Goal: Transaction & Acquisition: Purchase product/service

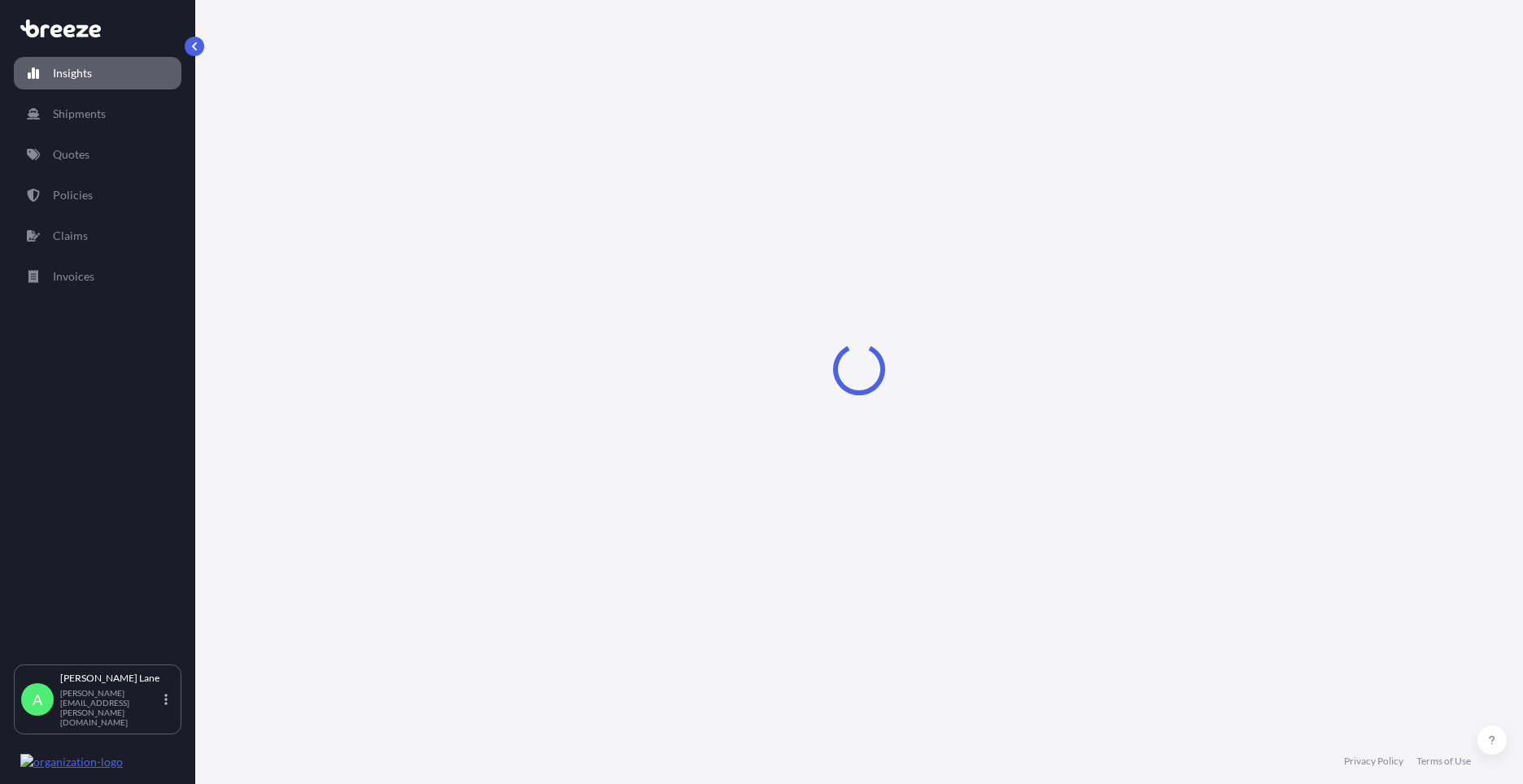
select select "2025"
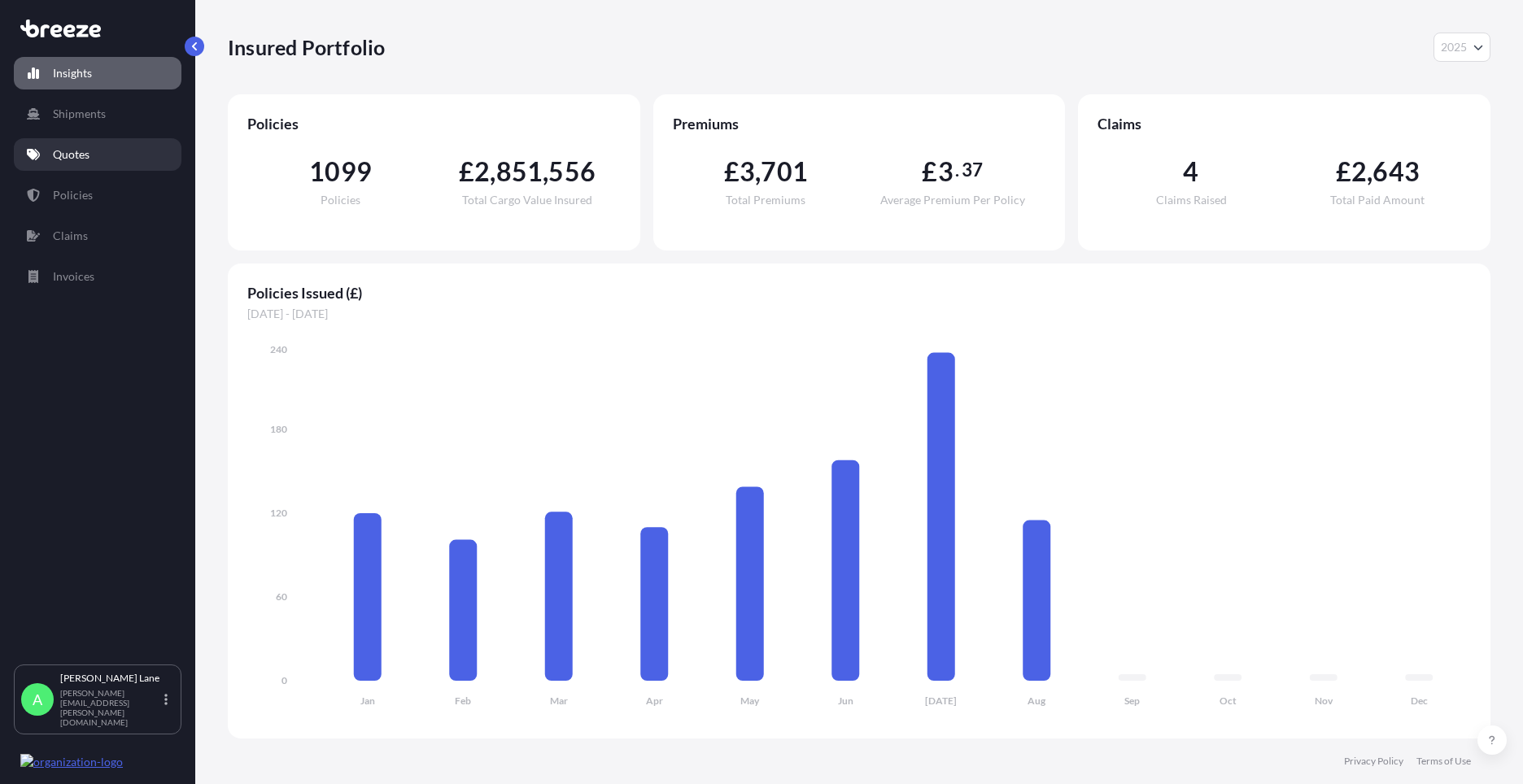
click at [84, 150] on p "Quotes" at bounding box center [71, 154] width 36 height 16
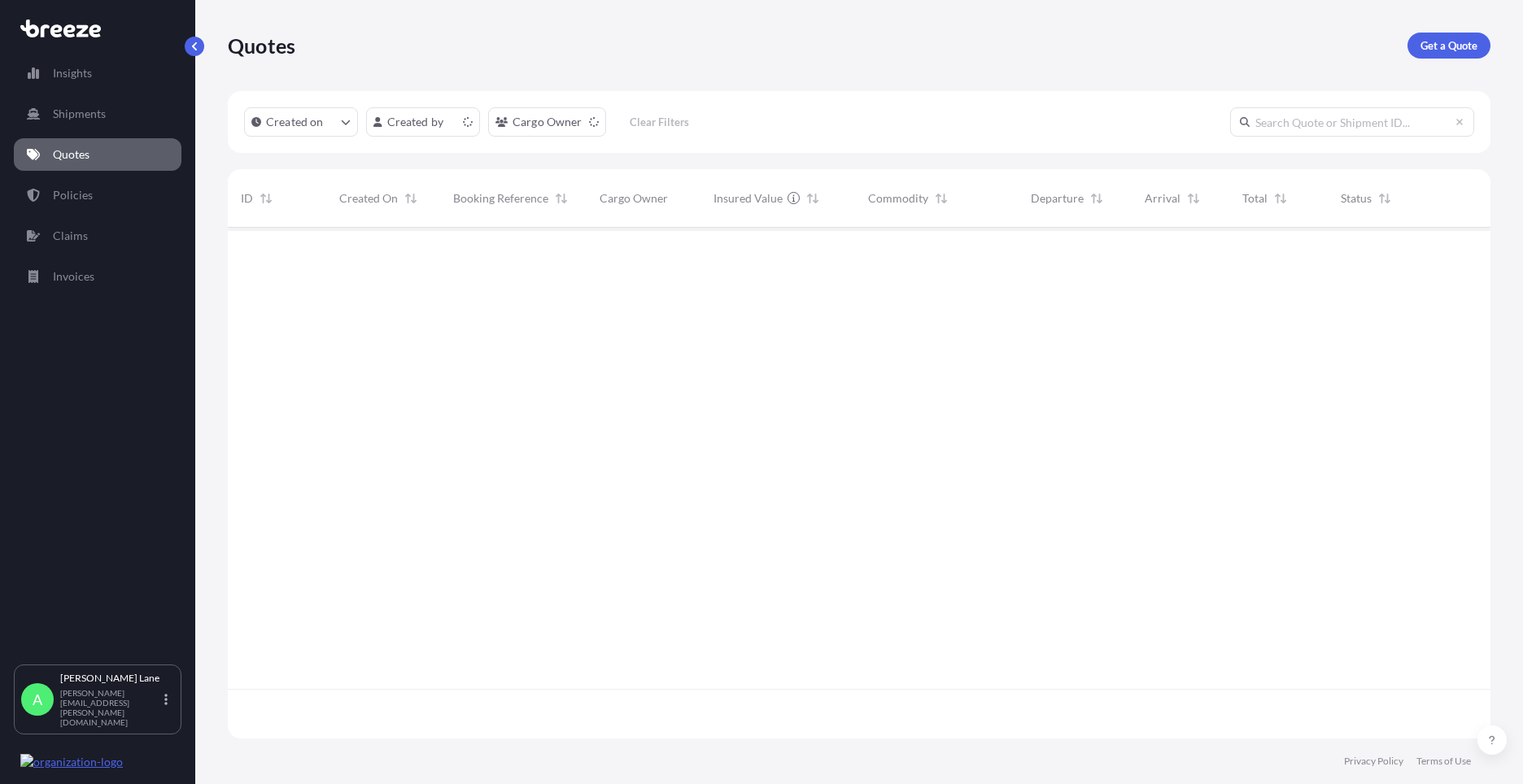
scroll to position [507, 1251]
click at [1454, 52] on p "Get a Quote" at bounding box center [1449, 45] width 57 height 16
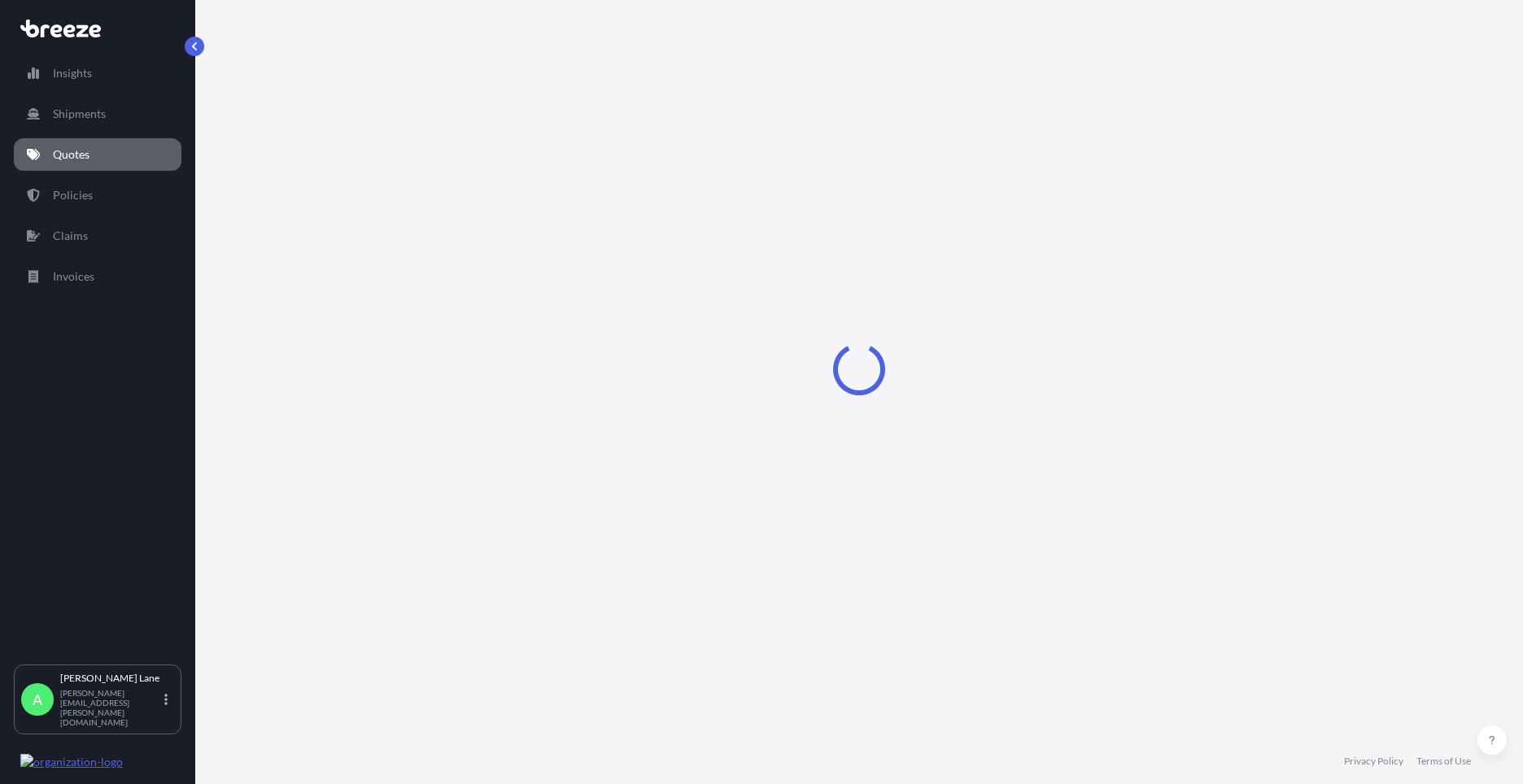
select select "Road"
select select "1"
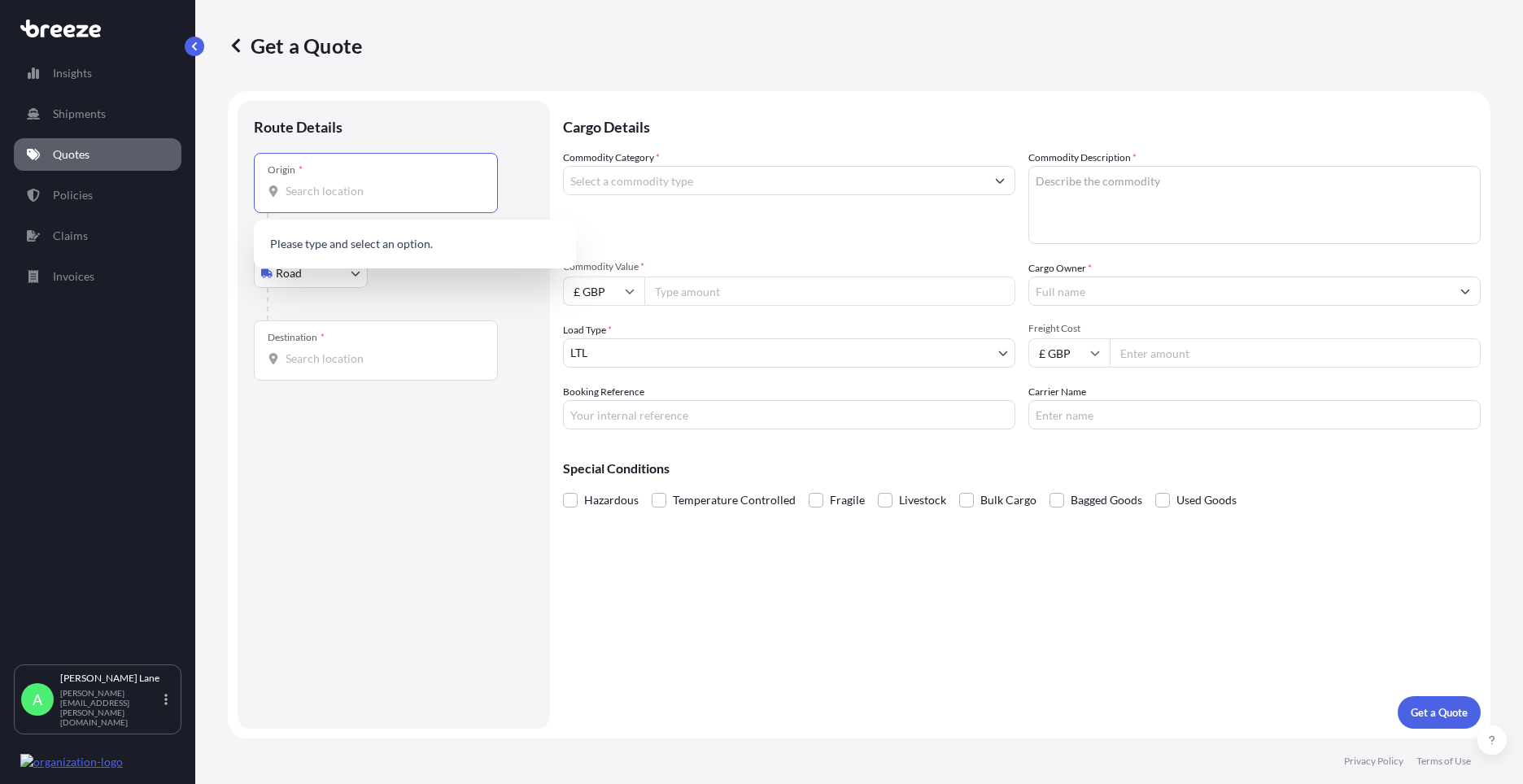
click at [406, 195] on input "Origin *" at bounding box center [381, 191] width 192 height 16
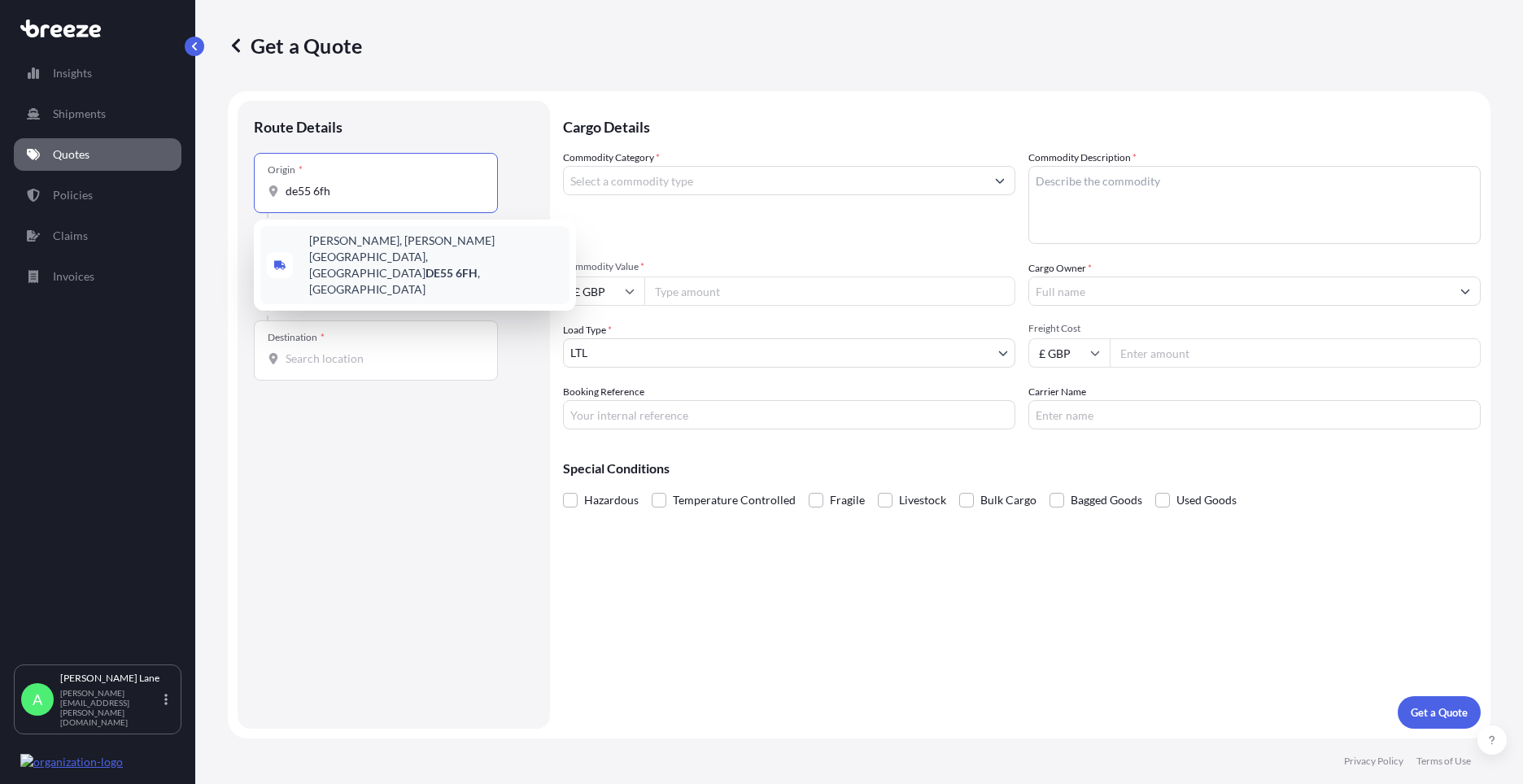
click at [372, 240] on span "[PERSON_NAME][STREET_ADDRESS][PERSON_NAME]" at bounding box center [436, 265] width 254 height 65
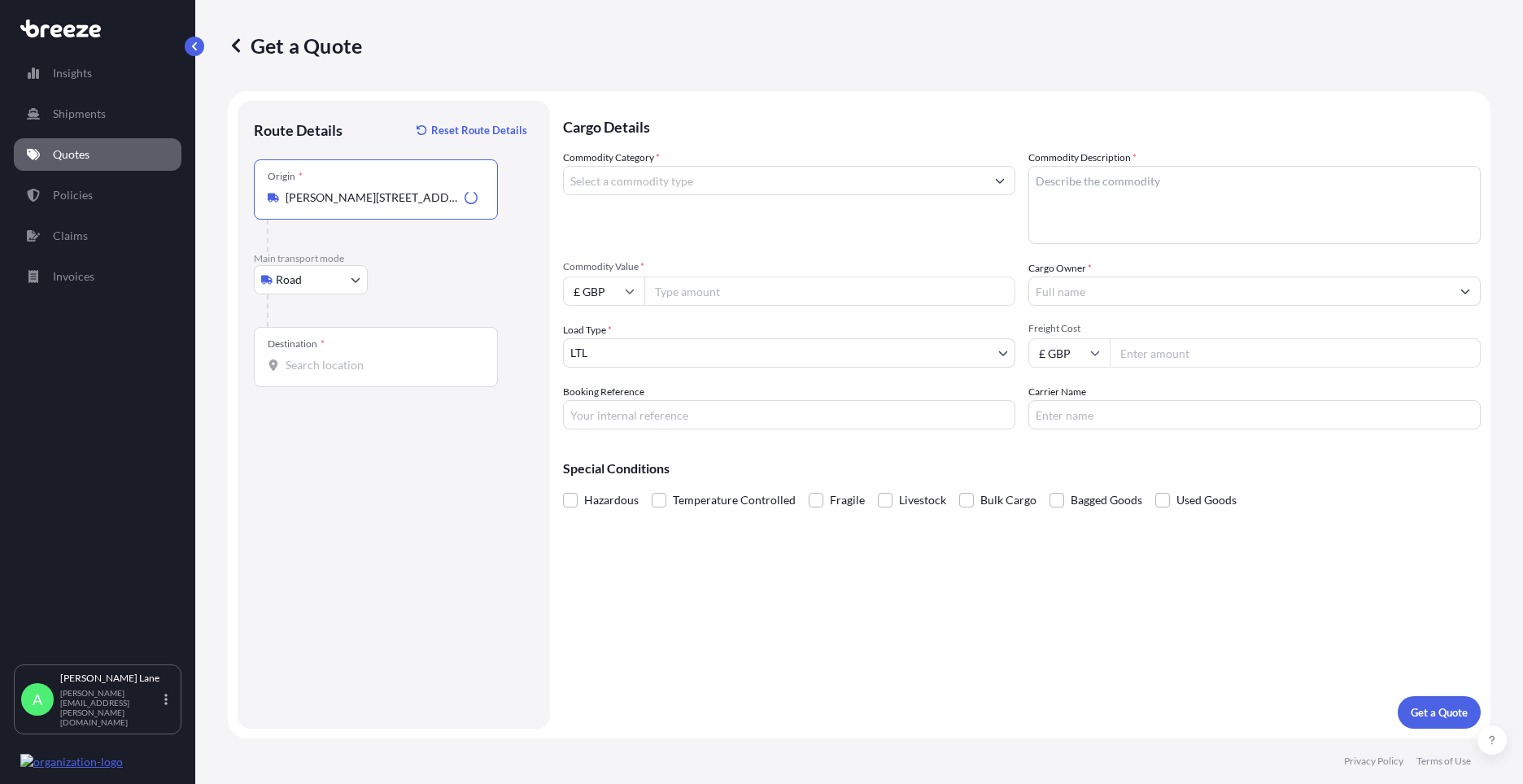
type input "[PERSON_NAME][STREET_ADDRESS][PERSON_NAME]"
click at [358, 379] on div "Destination *" at bounding box center [376, 356] width 244 height 60
click at [358, 373] on input "Destination *" at bounding box center [381, 365] width 192 height 16
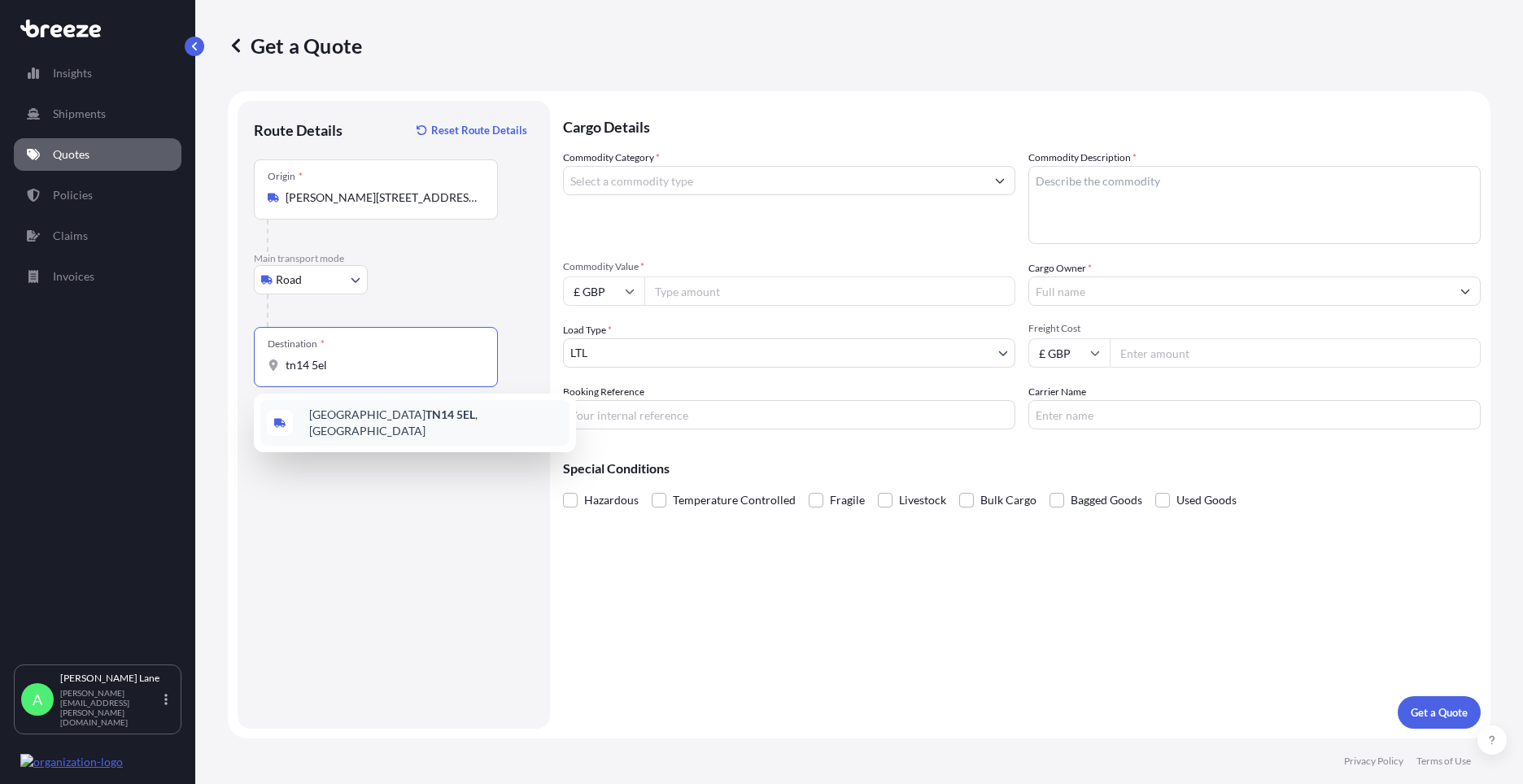
click at [366, 422] on span "[STREET_ADDRESS]" at bounding box center [436, 423] width 254 height 33
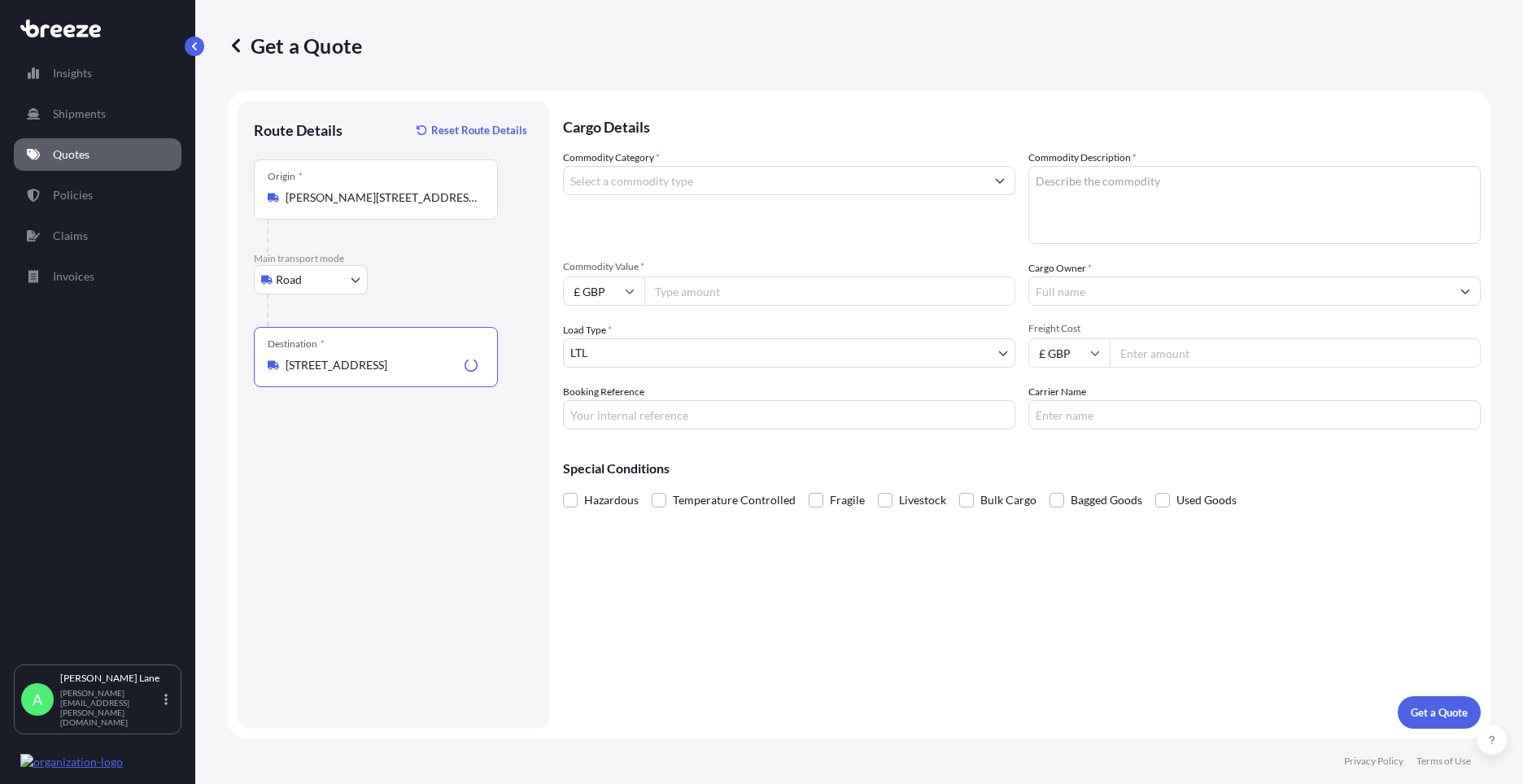
type input "[STREET_ADDRESS]"
click at [650, 187] on input "Commodity Category *" at bounding box center [775, 180] width 422 height 29
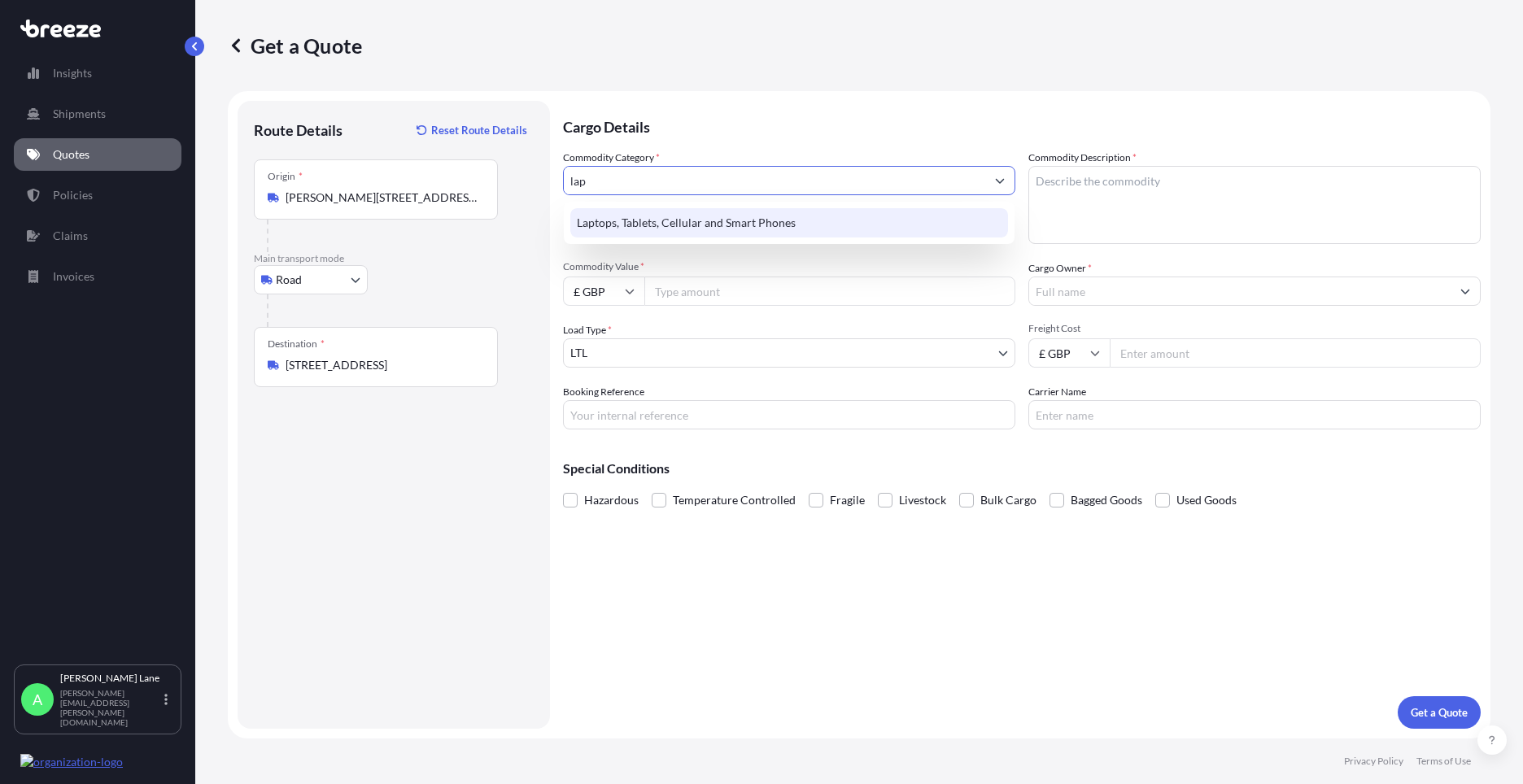
click at [647, 232] on div "Laptops, Tablets, Cellular and Smart Phones" at bounding box center [789, 223] width 437 height 29
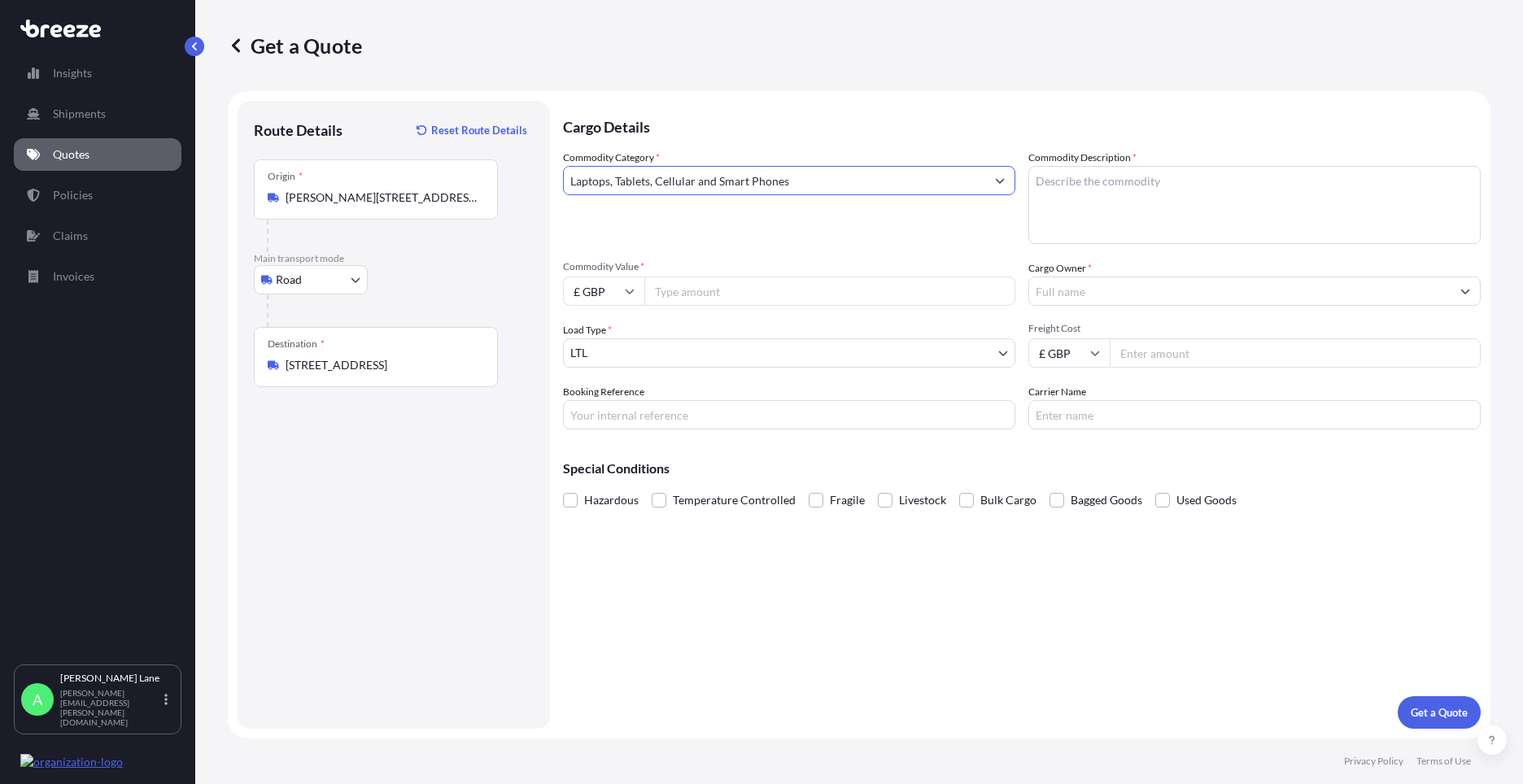
type input "Laptops, Tablets, Cellular and Smart Phones"
click at [706, 282] on input "Commodity Value *" at bounding box center [830, 291] width 371 height 29
type input "1000"
click at [647, 422] on input "Booking Reference" at bounding box center [789, 415] width 452 height 29
type input "1886864"
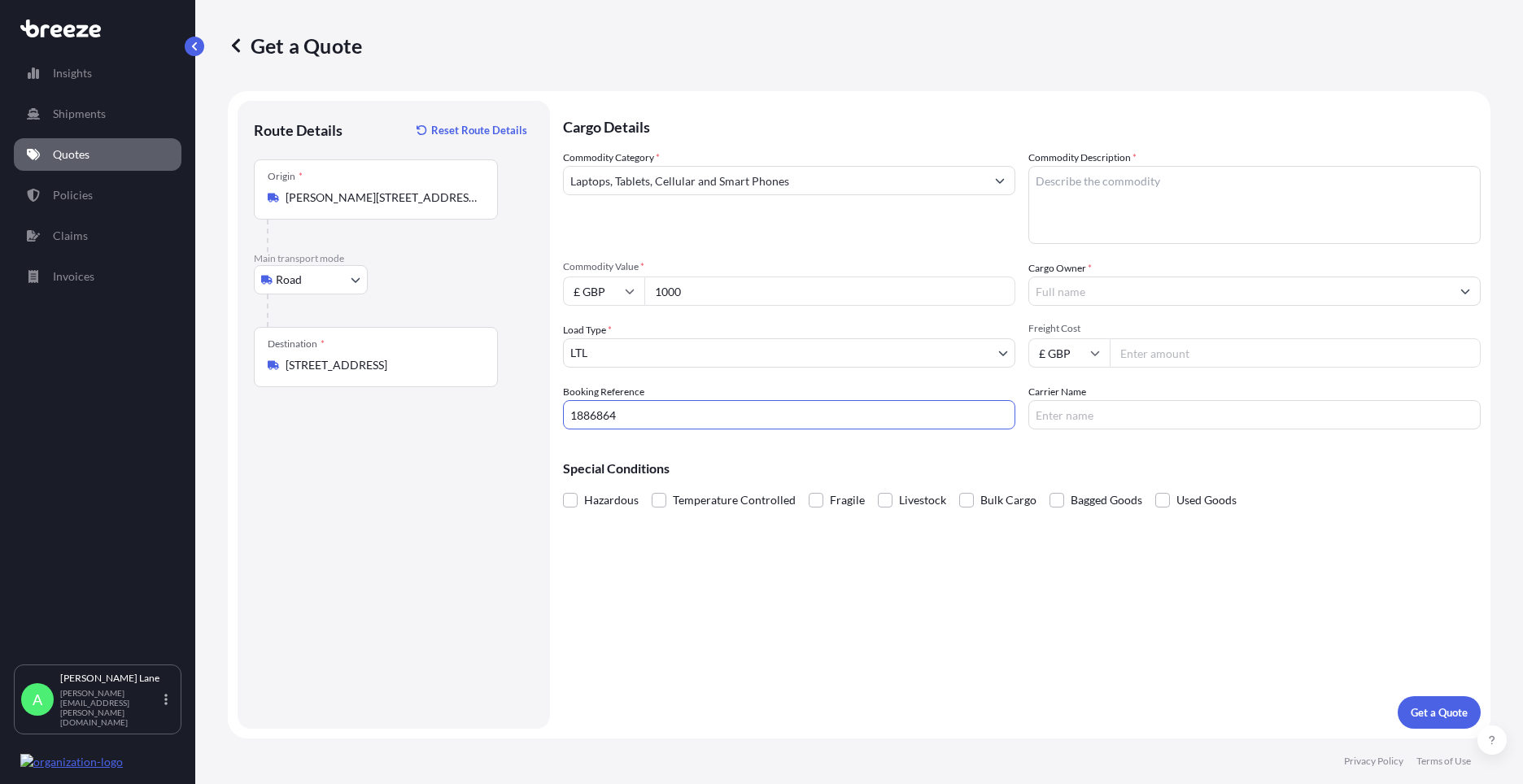
click at [1115, 209] on textarea "Commodity Description *" at bounding box center [1254, 205] width 452 height 78
type textarea "i"
type textarea "IPAD,IPAD CASE, IPENCIL & CHARGER"
click at [1107, 293] on input "Cargo Owner *" at bounding box center [1240, 291] width 422 height 29
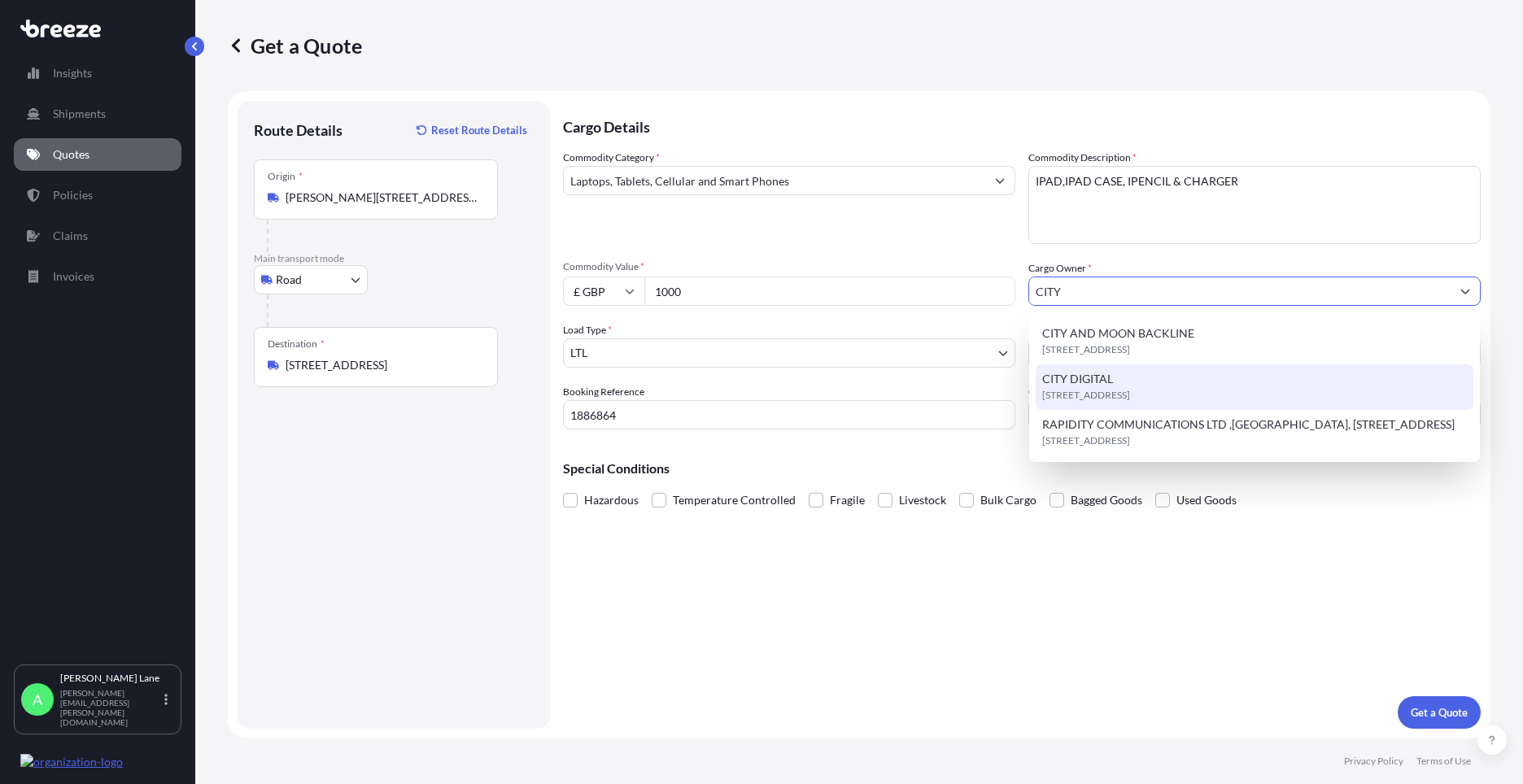
click at [1132, 385] on div "CITY DIGITAL [STREET_ADDRESS]" at bounding box center [1255, 387] width 437 height 46
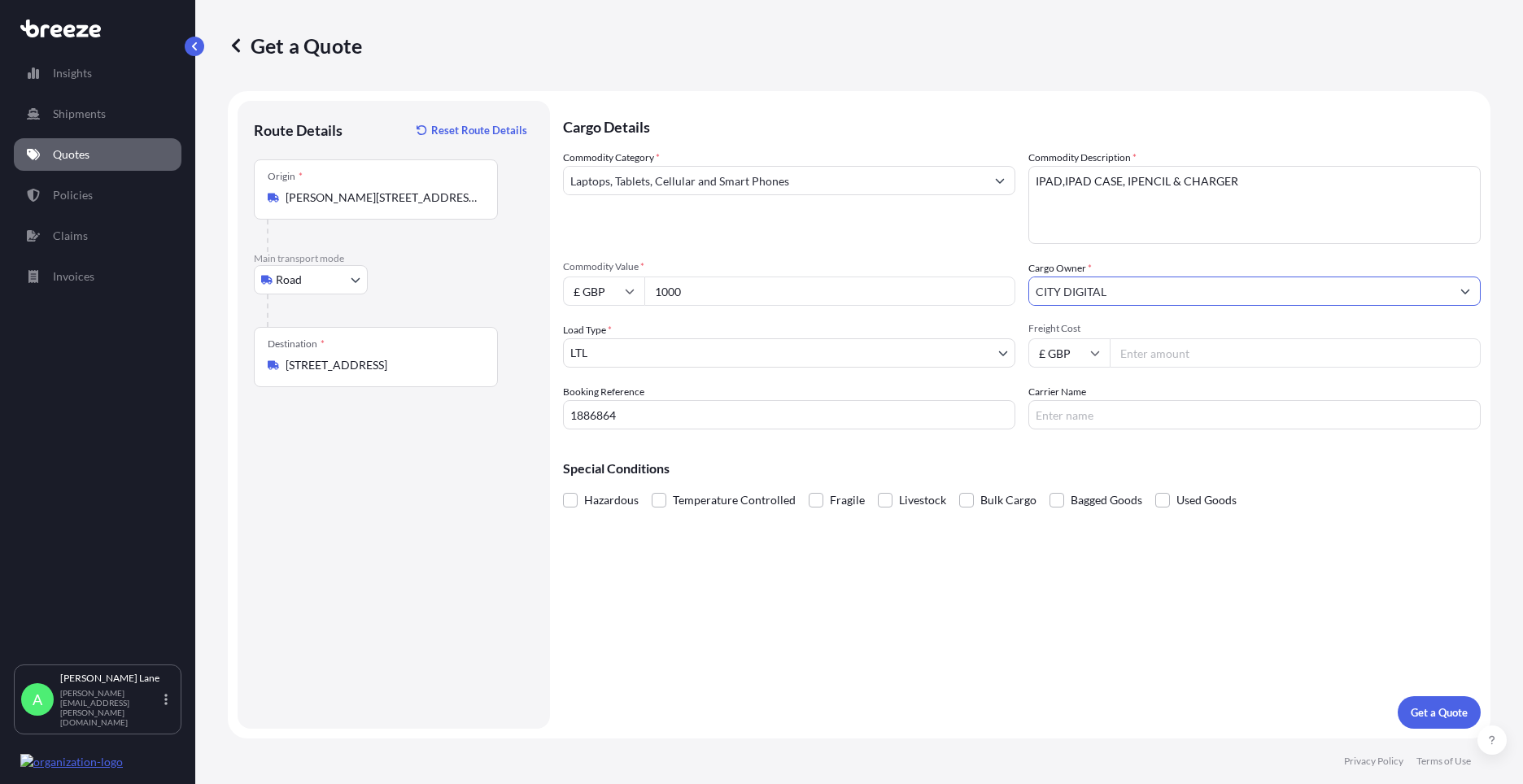
type input "CITY DIGITAL"
click at [1133, 354] on input "Freight Cost" at bounding box center [1296, 353] width 371 height 29
type input "28.10"
click at [1086, 420] on input "Carrier Name" at bounding box center [1254, 415] width 452 height 29
type input "1"
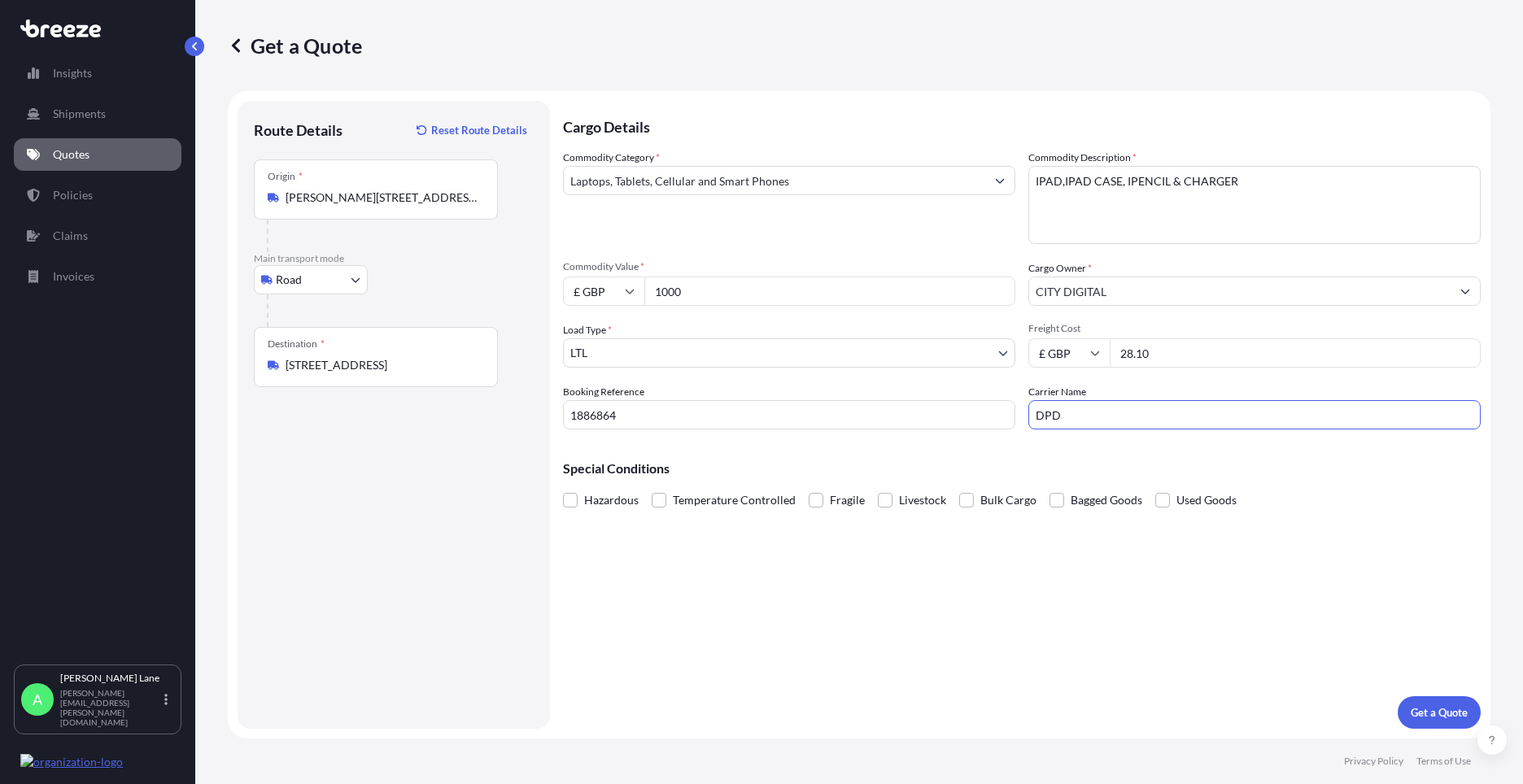
type input "DPD"
click at [1080, 587] on div "Cargo Details Commodity Category * Laptops, Tablets, Cellular and Smart Phones …" at bounding box center [1022, 415] width 918 height 628
click at [1415, 708] on p "Get a Quote" at bounding box center [1440, 712] width 57 height 16
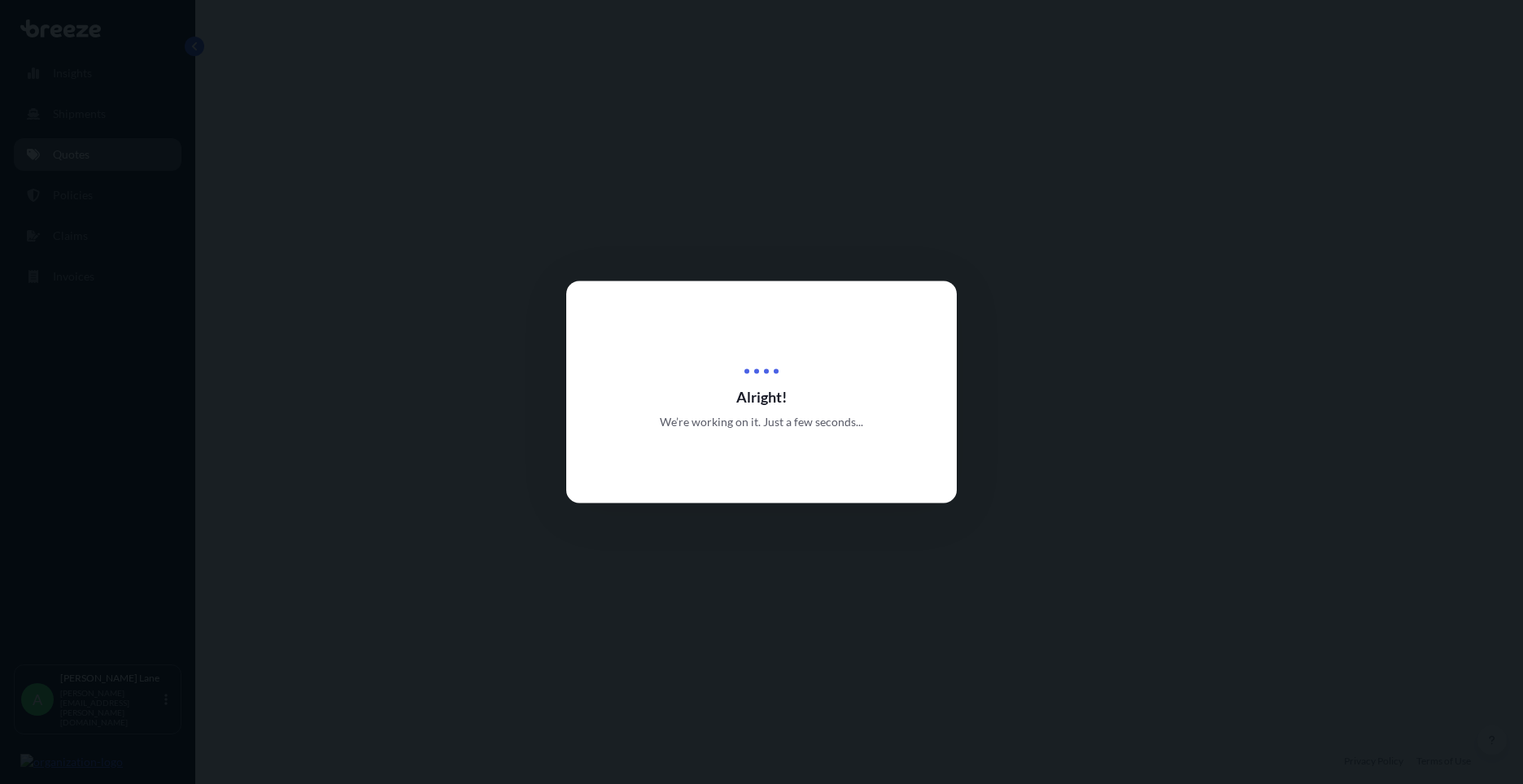
select select "Road"
select select "1"
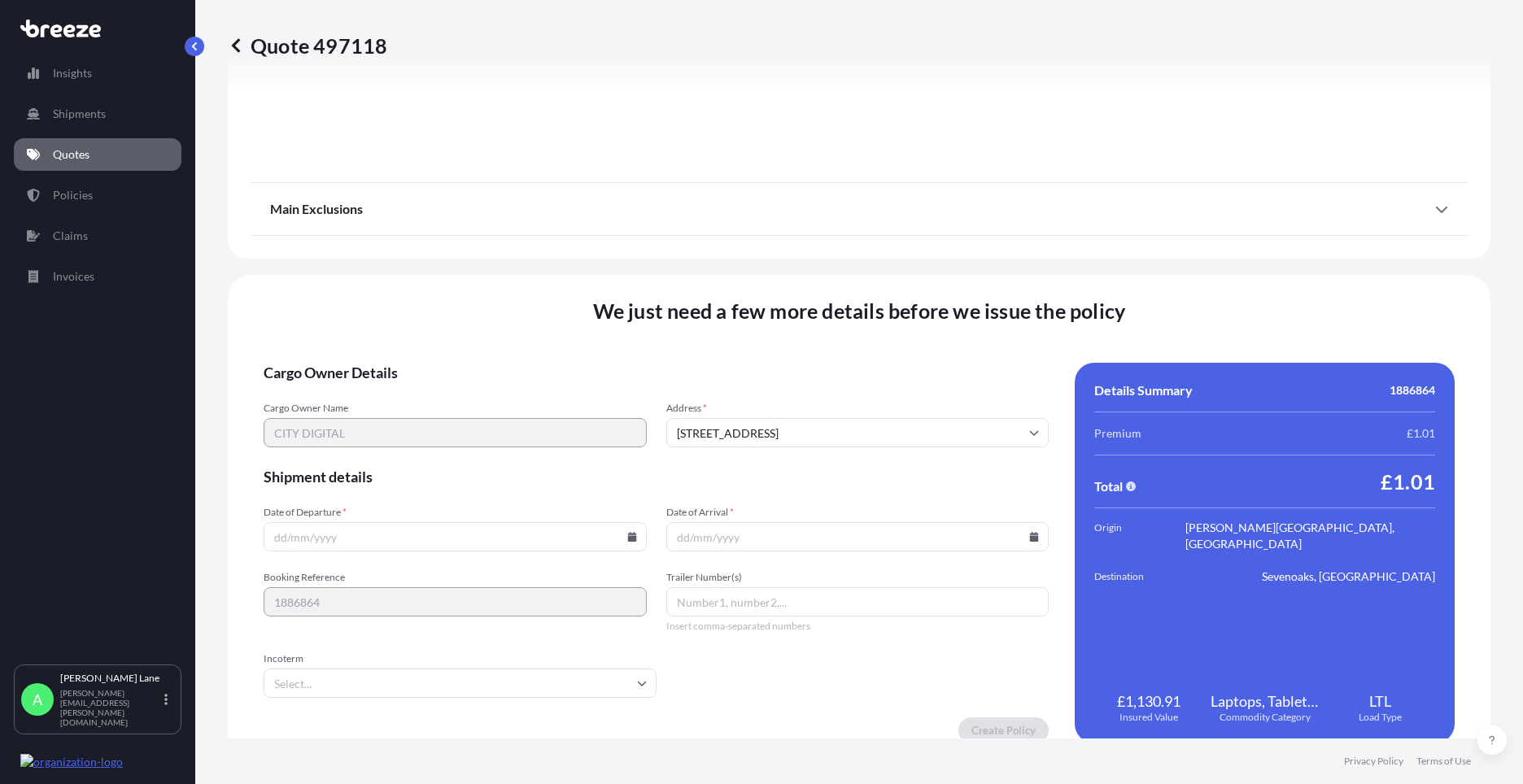
scroll to position [1797, 0]
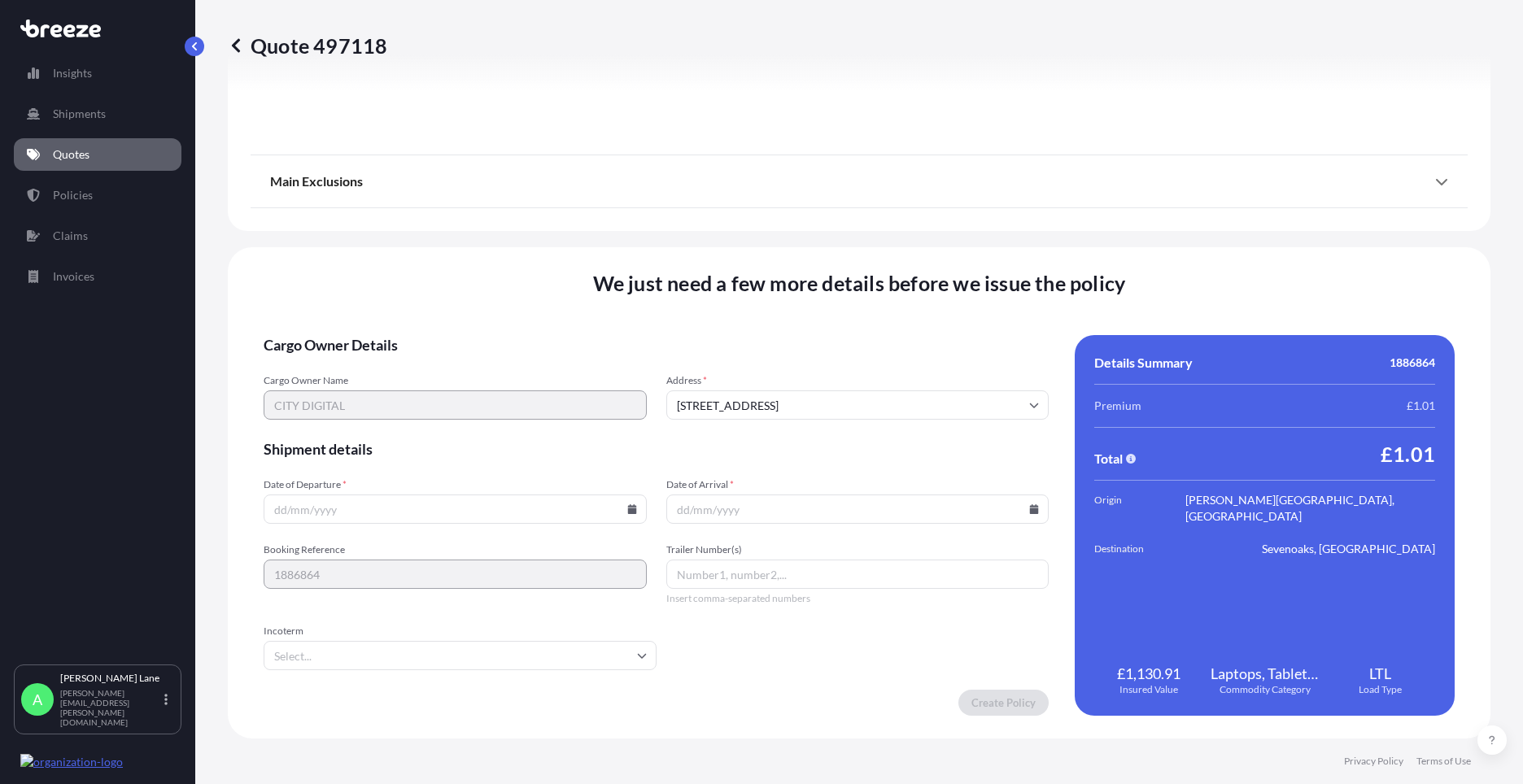
click at [627, 508] on icon at bounding box center [632, 508] width 9 height 10
click at [418, 421] on button "27" at bounding box center [415, 426] width 26 height 26
type input "[DATE]"
click at [330, 652] on input "Incoterm" at bounding box center [460, 656] width 393 height 29
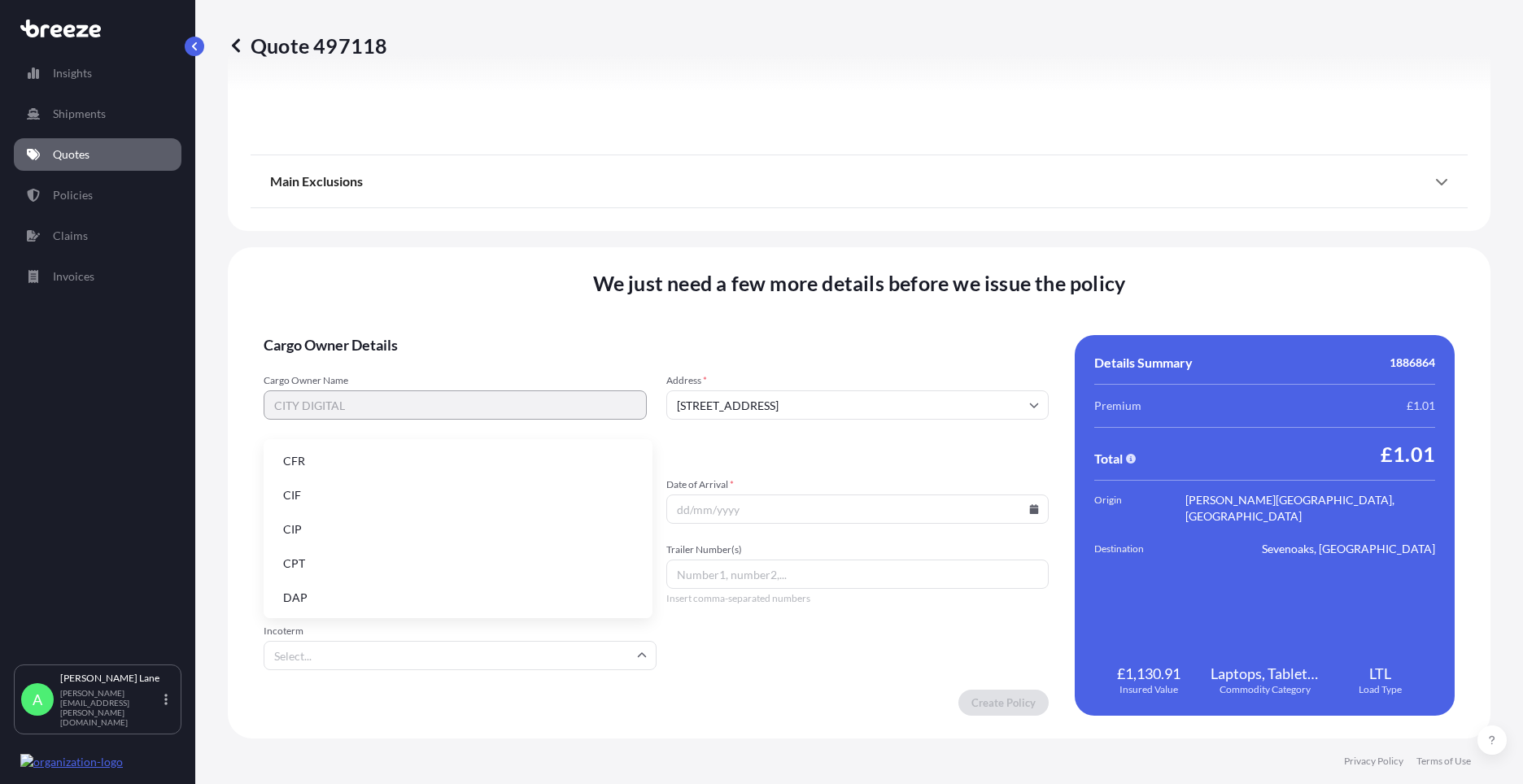
click at [337, 594] on li "DAP" at bounding box center [457, 598] width 376 height 31
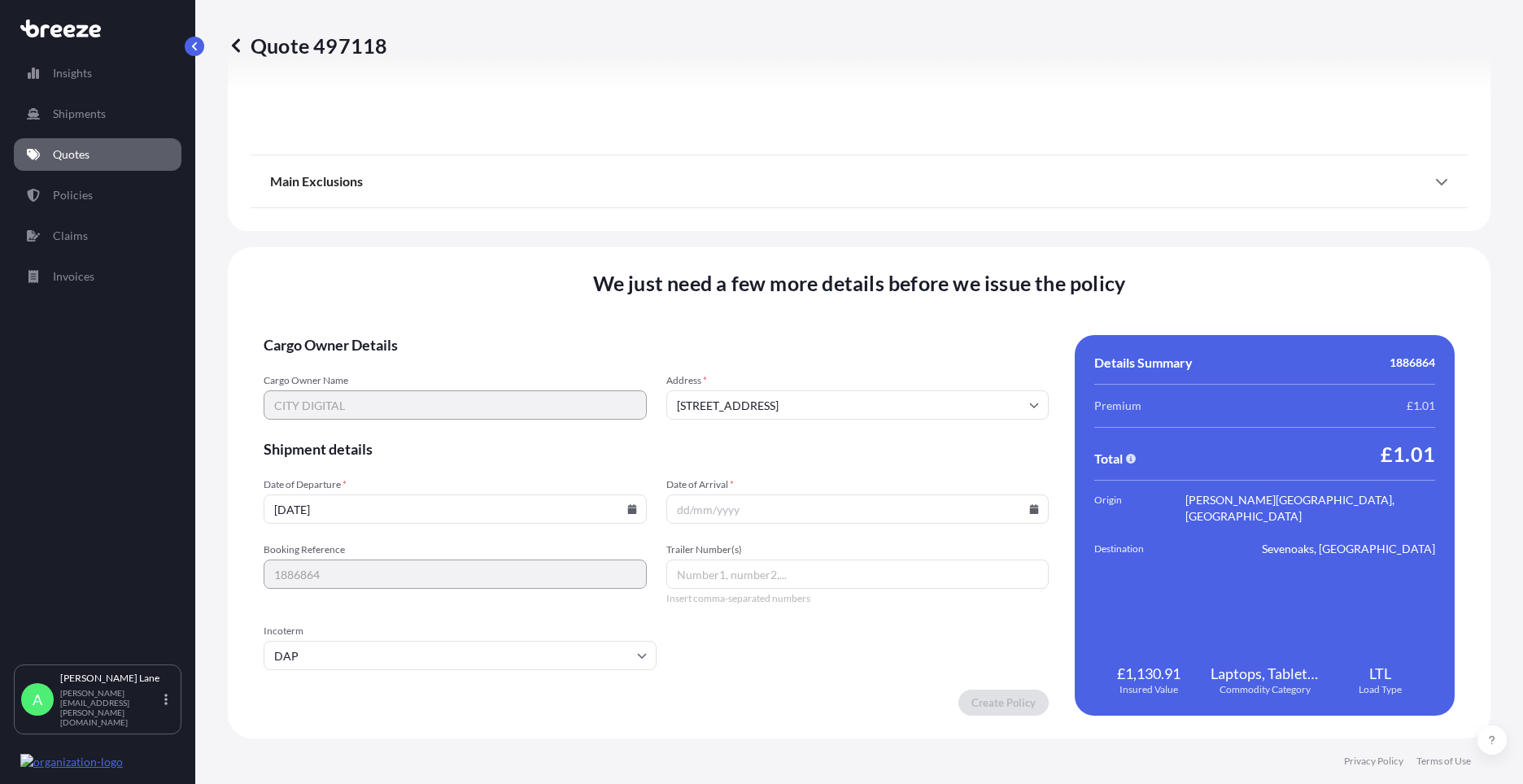
click at [1030, 513] on icon at bounding box center [1034, 508] width 9 height 10
click at [850, 431] on button "28" at bounding box center [852, 426] width 26 height 26
type input "[DATE]"
paste input "0011 632 511 0"
type input "0011 632 511 0"
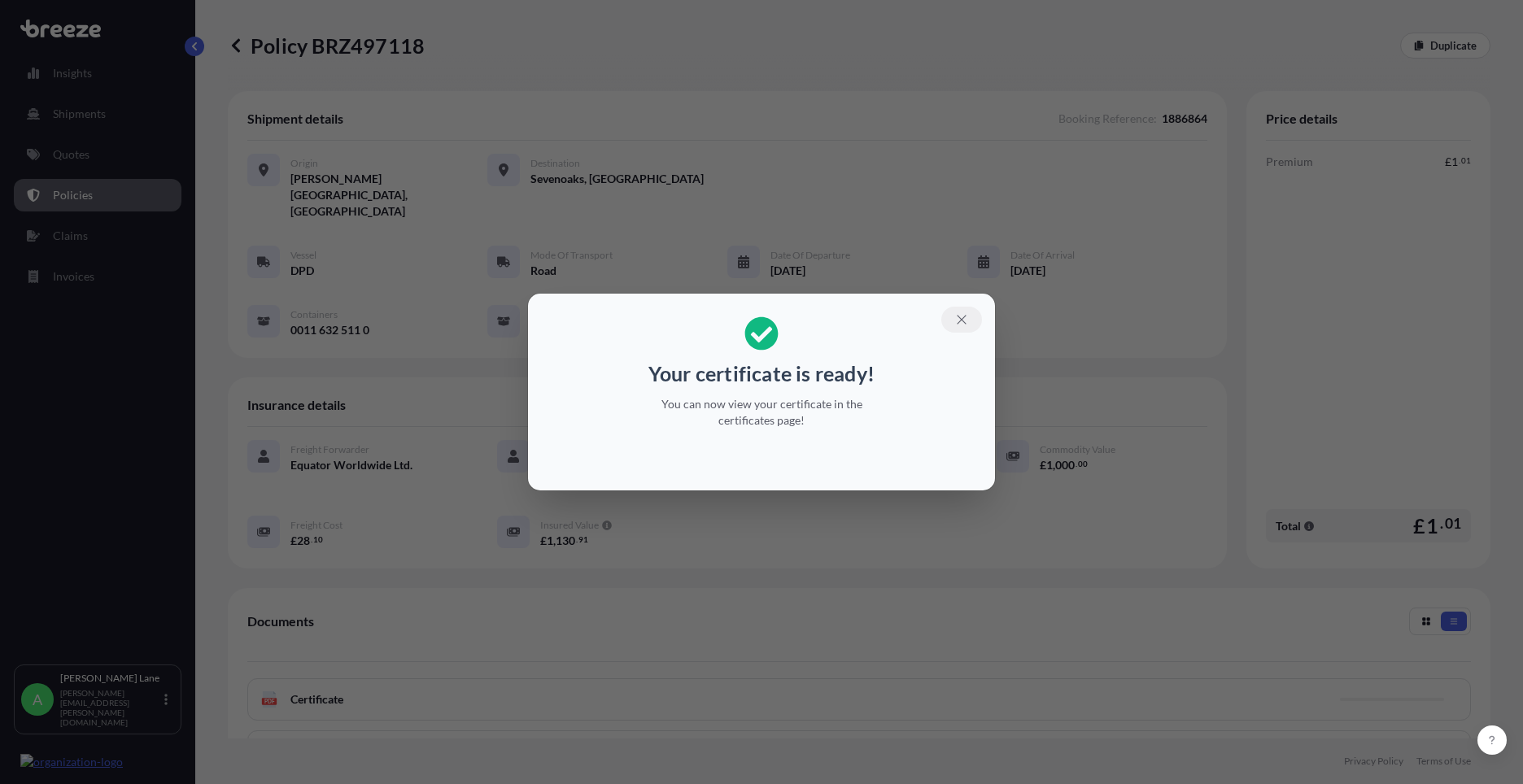
click at [962, 318] on icon "button" at bounding box center [962, 319] width 15 height 15
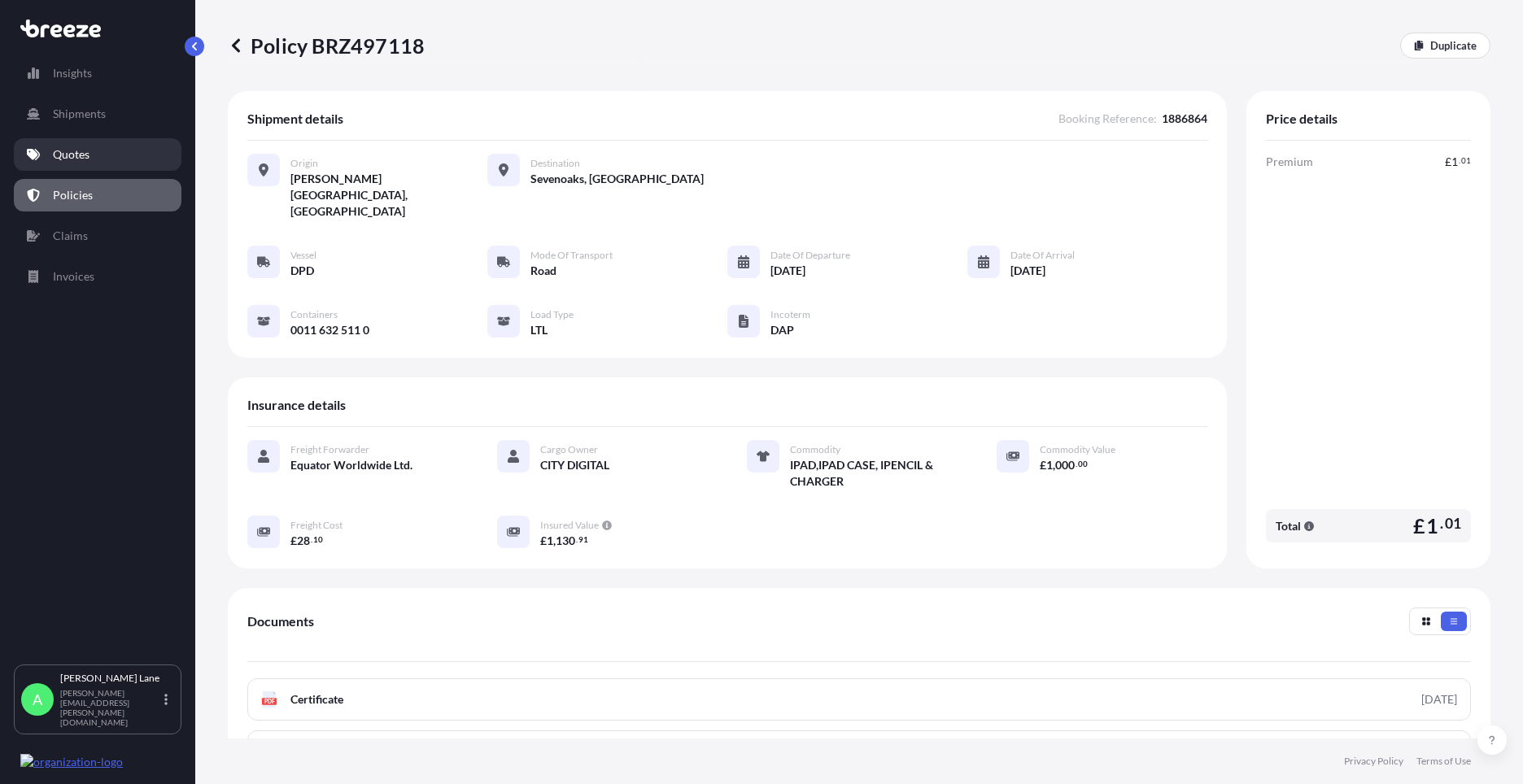
click at [105, 160] on link "Quotes" at bounding box center [97, 154] width 167 height 33
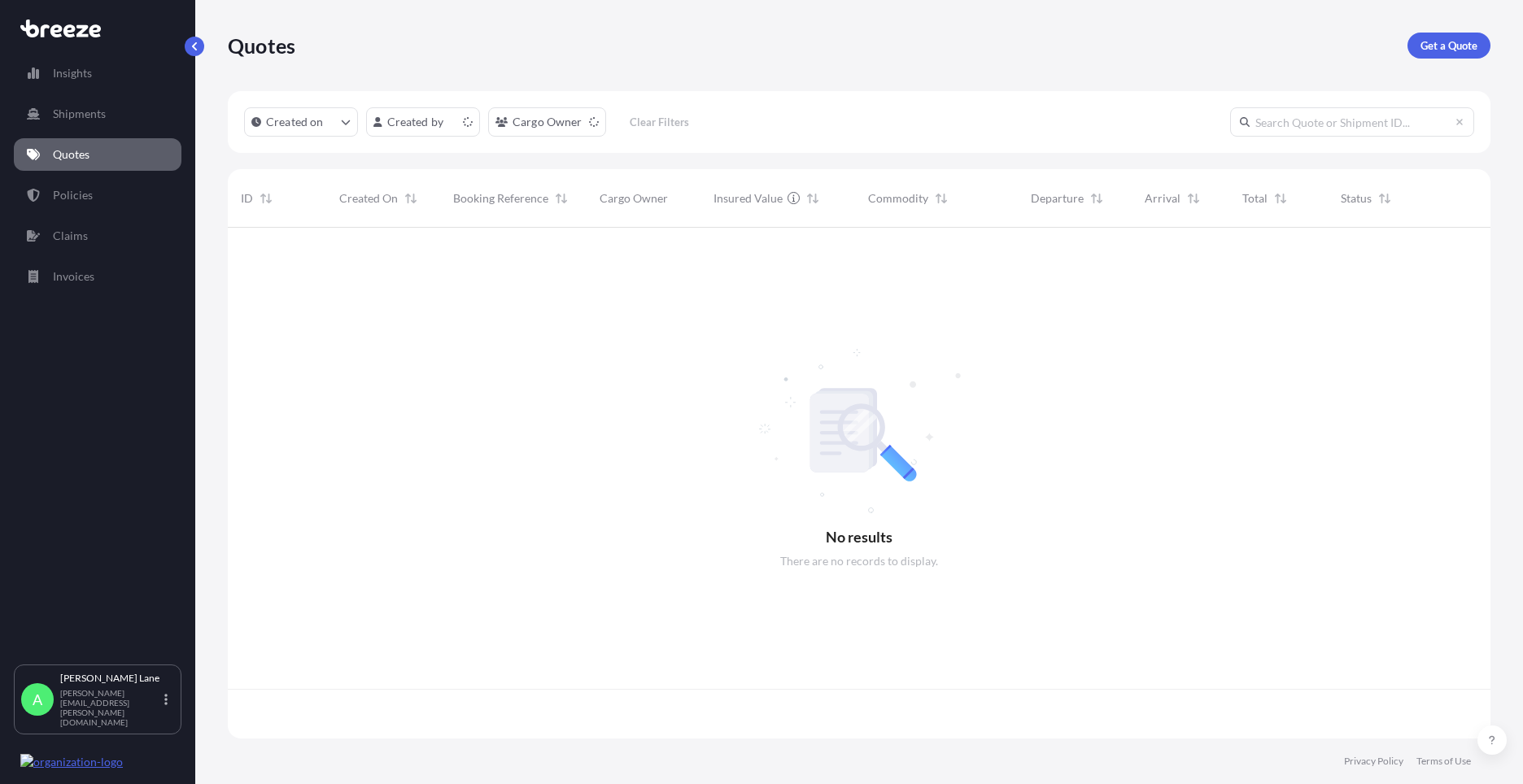
scroll to position [507, 1251]
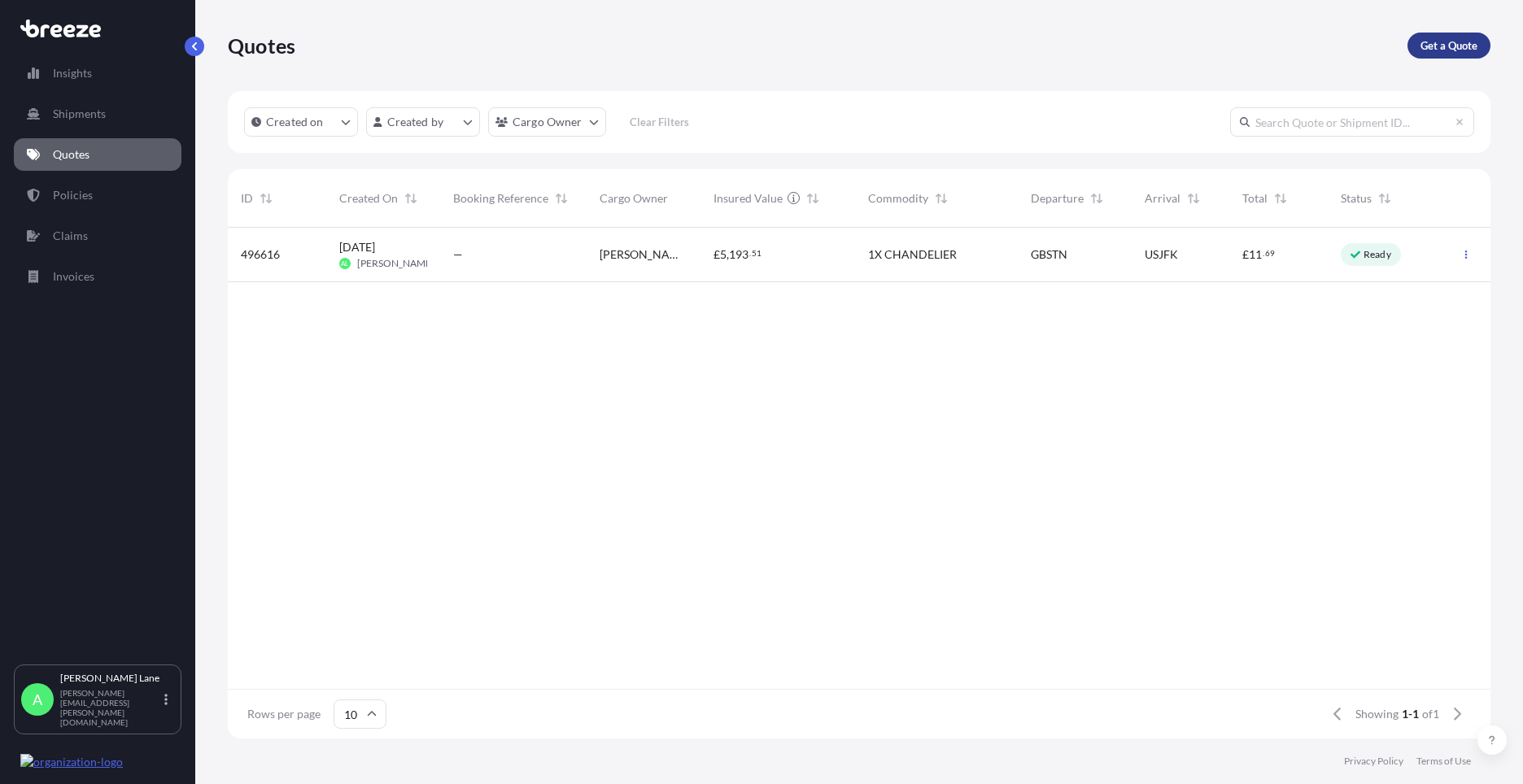
click at [1453, 49] on p "Get a Quote" at bounding box center [1449, 45] width 57 height 16
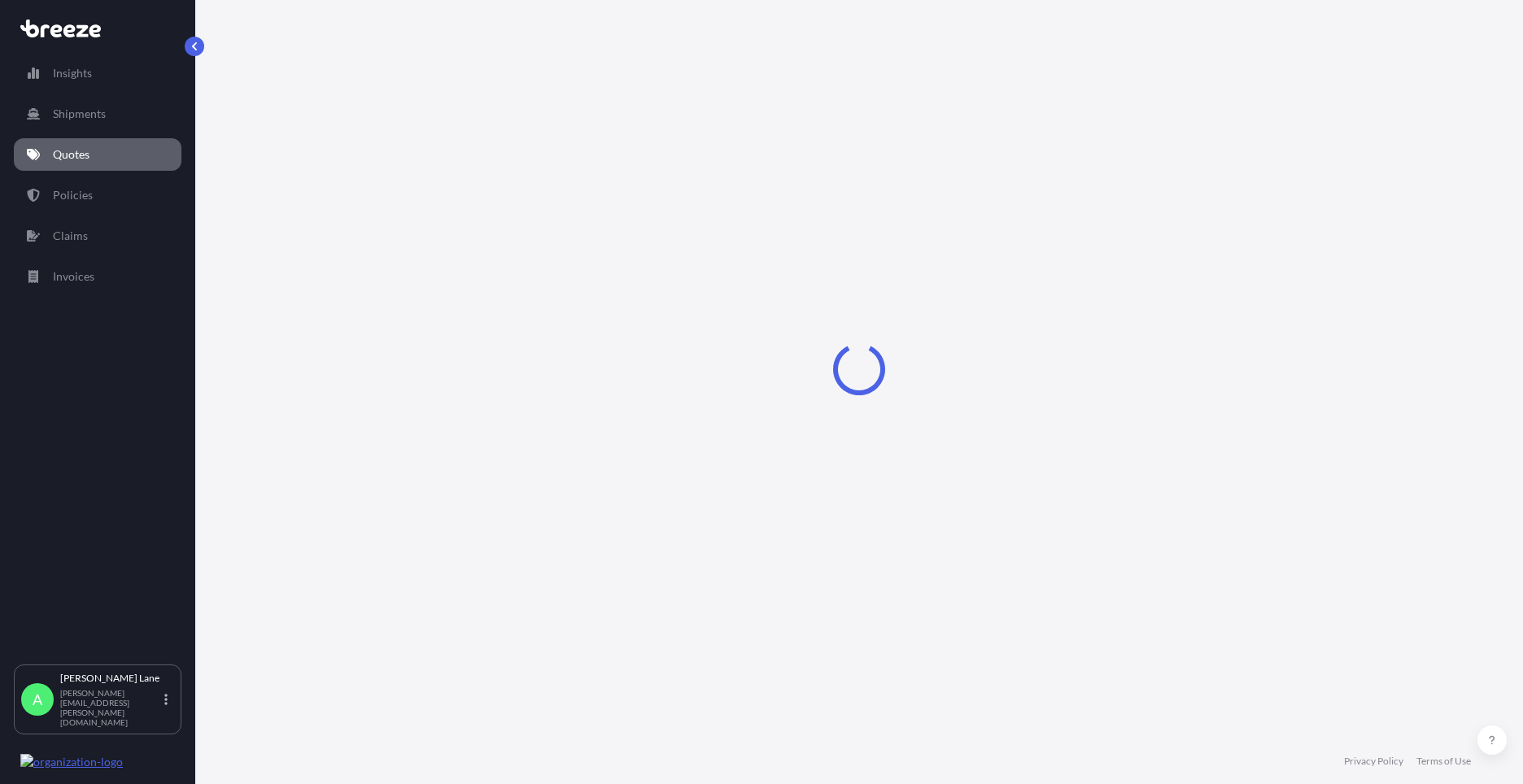
select select "Road"
select select "1"
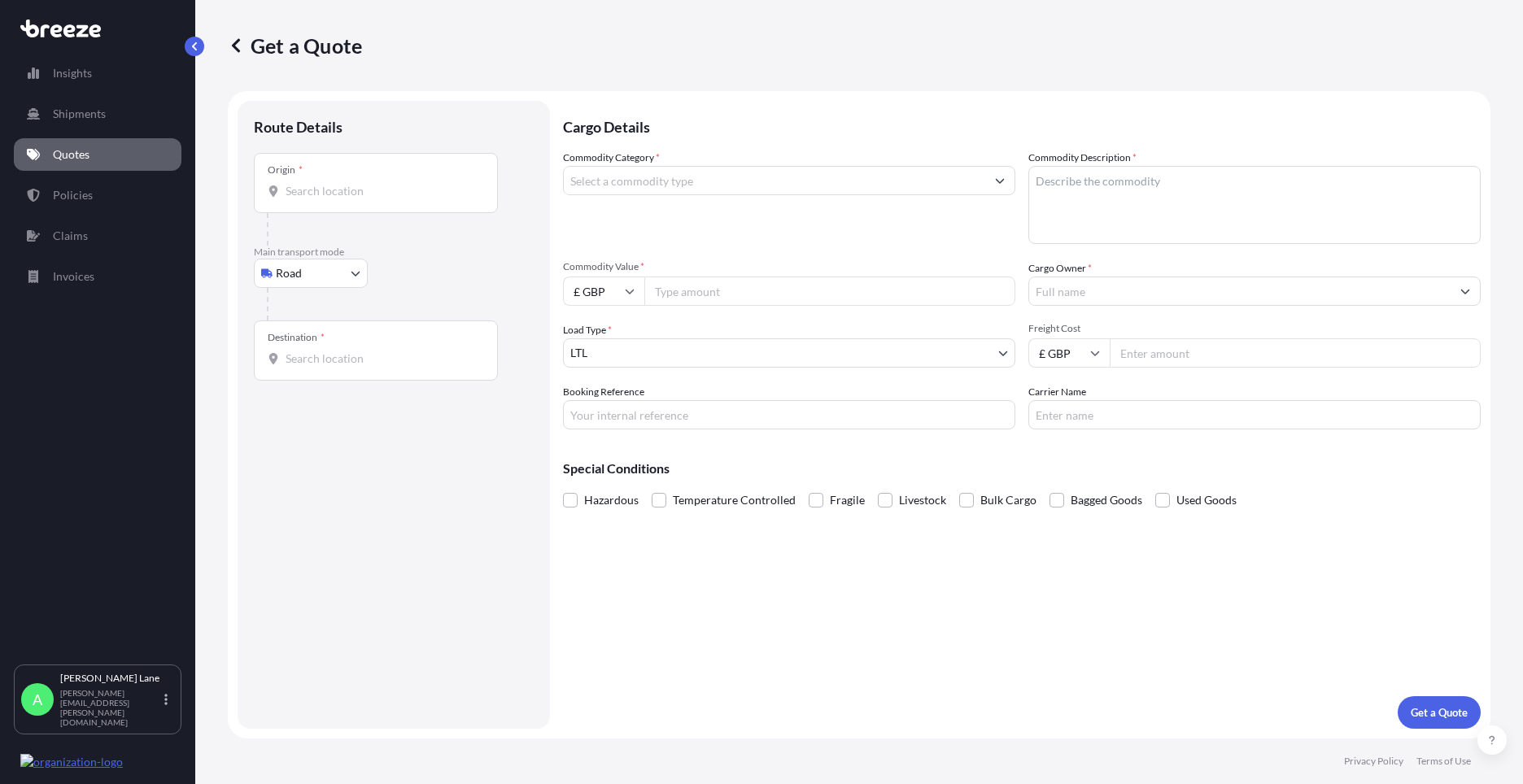
click at [292, 275] on body "Insights Shipments Quotes Policies Claims Invoices A [PERSON_NAME] [PERSON_NAME…" at bounding box center [761, 392] width 1523 height 784
click at [305, 343] on div "Air" at bounding box center [311, 345] width 101 height 29
select select "Air"
click at [379, 199] on input "Place of loading" at bounding box center [381, 197] width 192 height 16
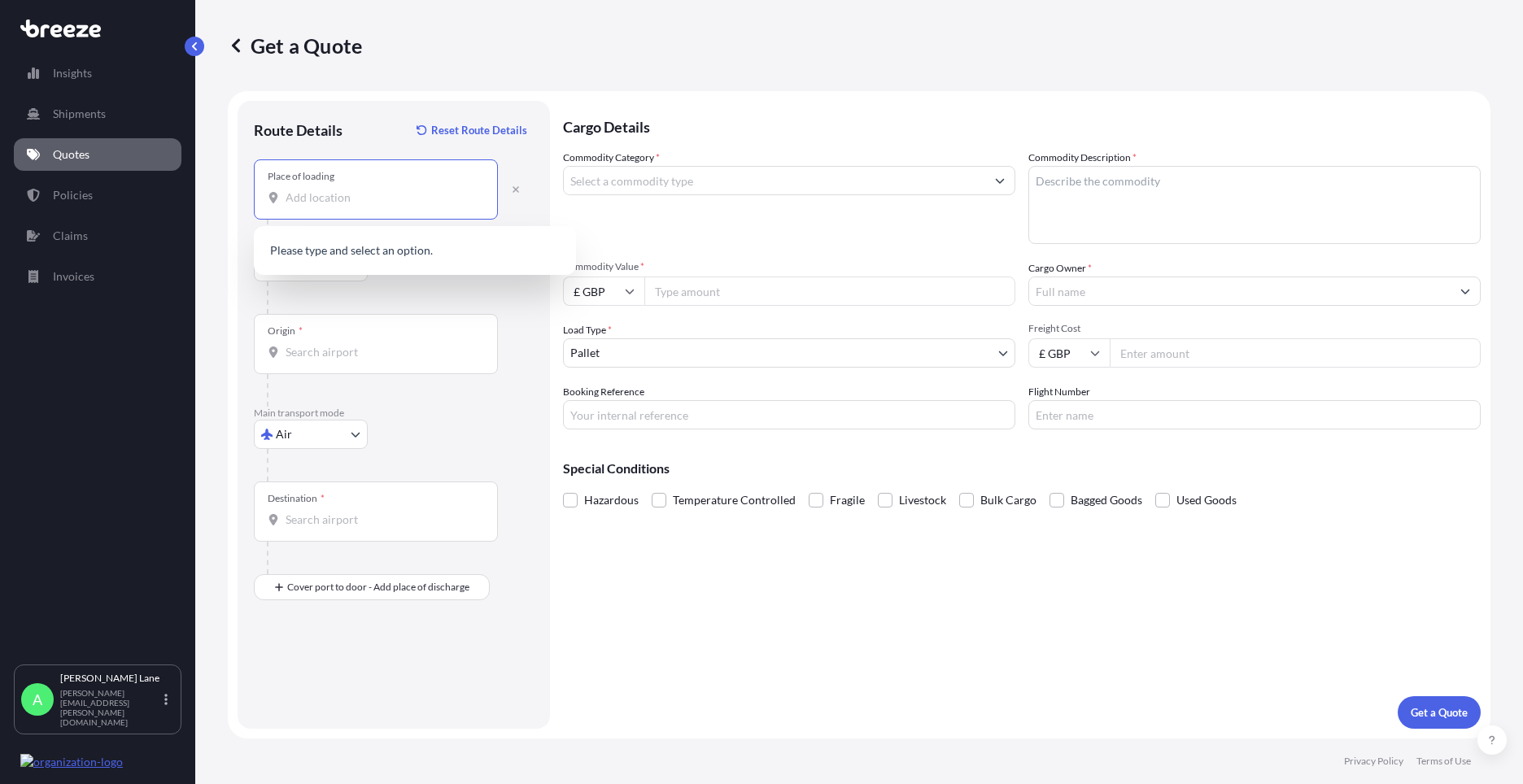
paste input "SG13 7UB"
type input "[STREET_ADDRESS]"
click at [370, 350] on input "Origin *" at bounding box center [381, 352] width 192 height 16
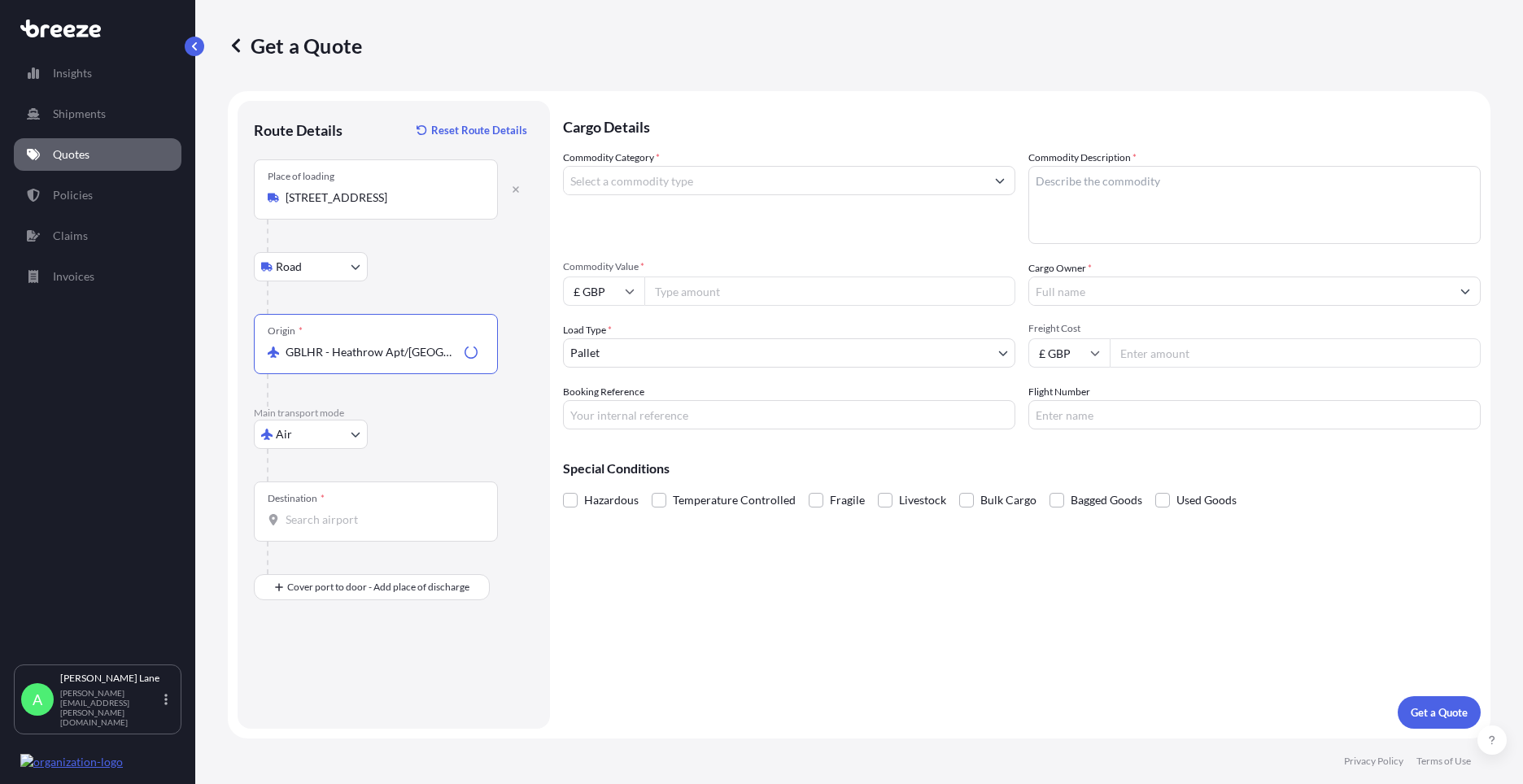
type input "GBLHR - Heathrow Apt/[GEOGRAPHIC_DATA], [GEOGRAPHIC_DATA]"
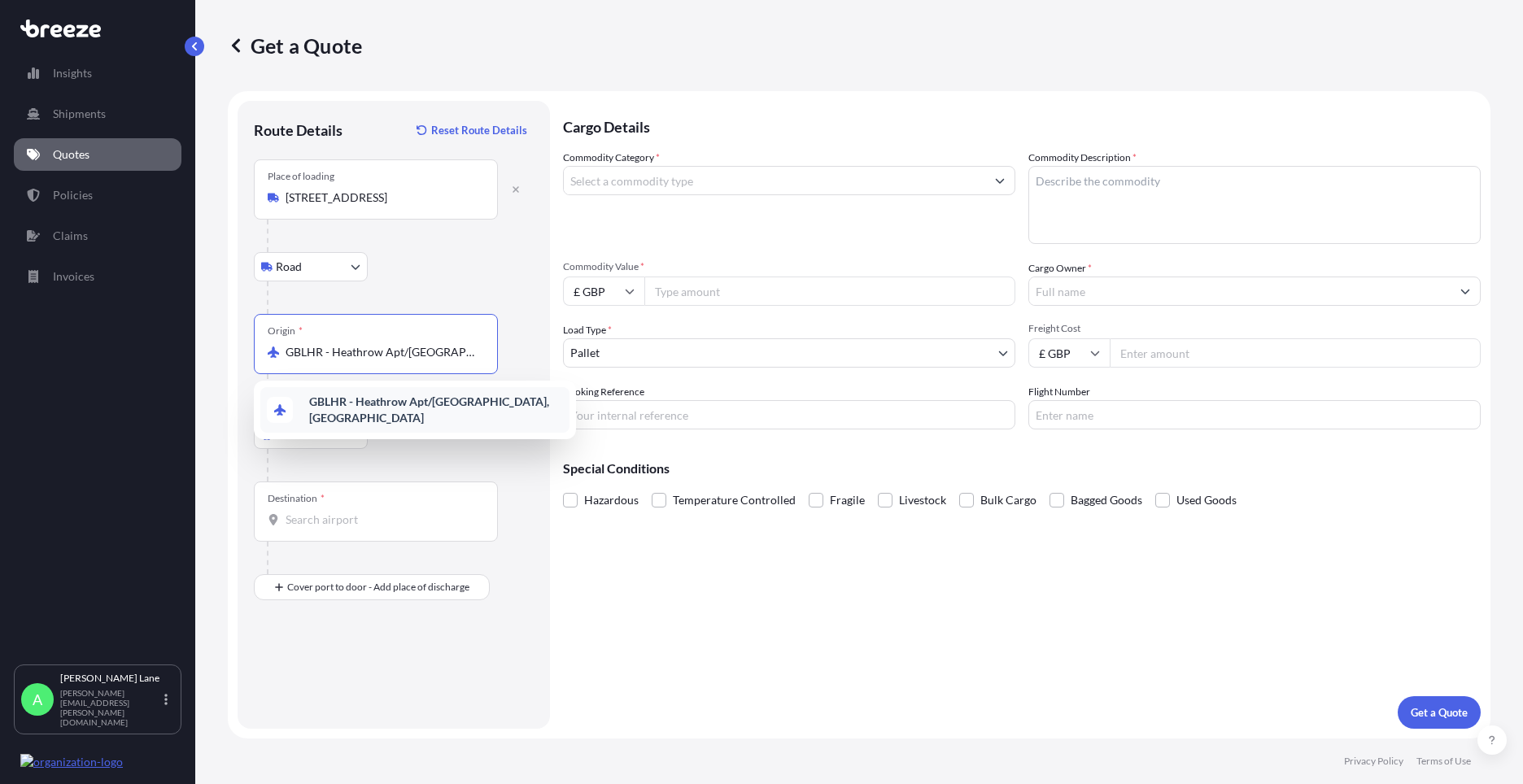
click at [412, 410] on b "GBLHR - Heathrow Apt/[GEOGRAPHIC_DATA], [GEOGRAPHIC_DATA]" at bounding box center [429, 409] width 240 height 30
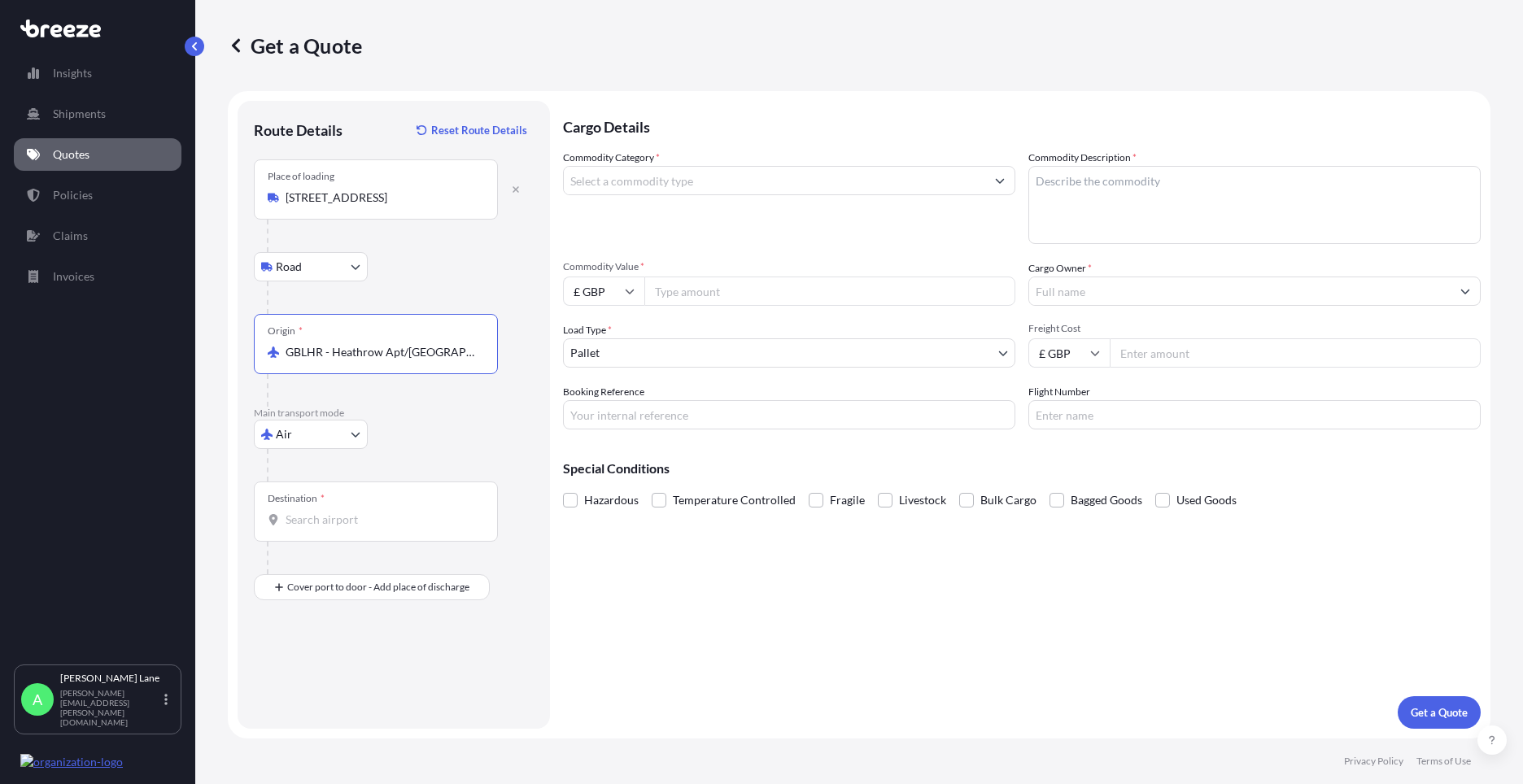
click at [374, 526] on input "Destination *" at bounding box center [381, 519] width 192 height 16
click at [358, 566] on span "BGSOF - [GEOGRAPHIC_DATA] , [GEOGRAPHIC_DATA]" at bounding box center [404, 574] width 189 height 16
type input "BGSOF - [GEOGRAPHIC_DATA], [GEOGRAPHIC_DATA]"
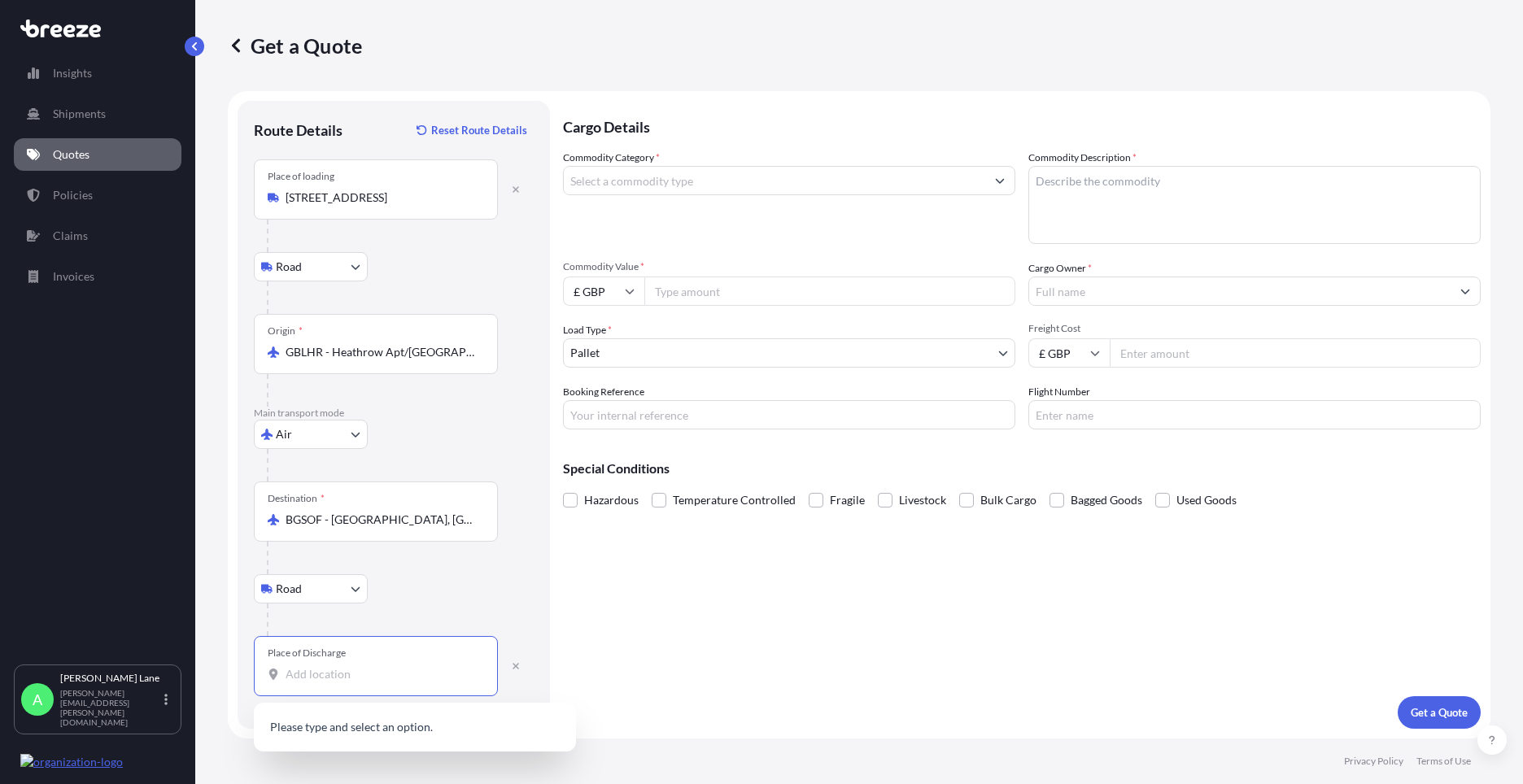
paste input "2230"
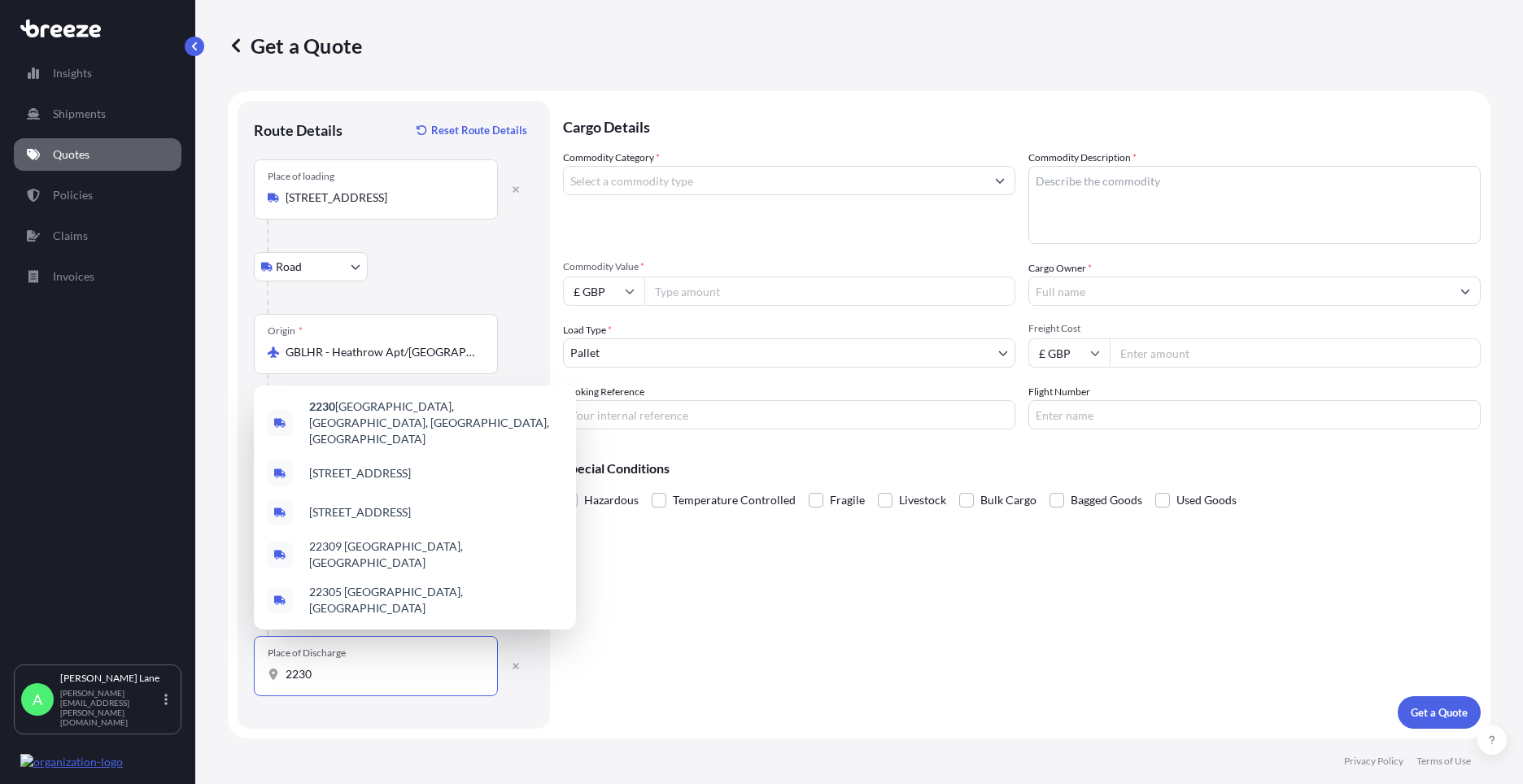
paste input "Kostinbrod"
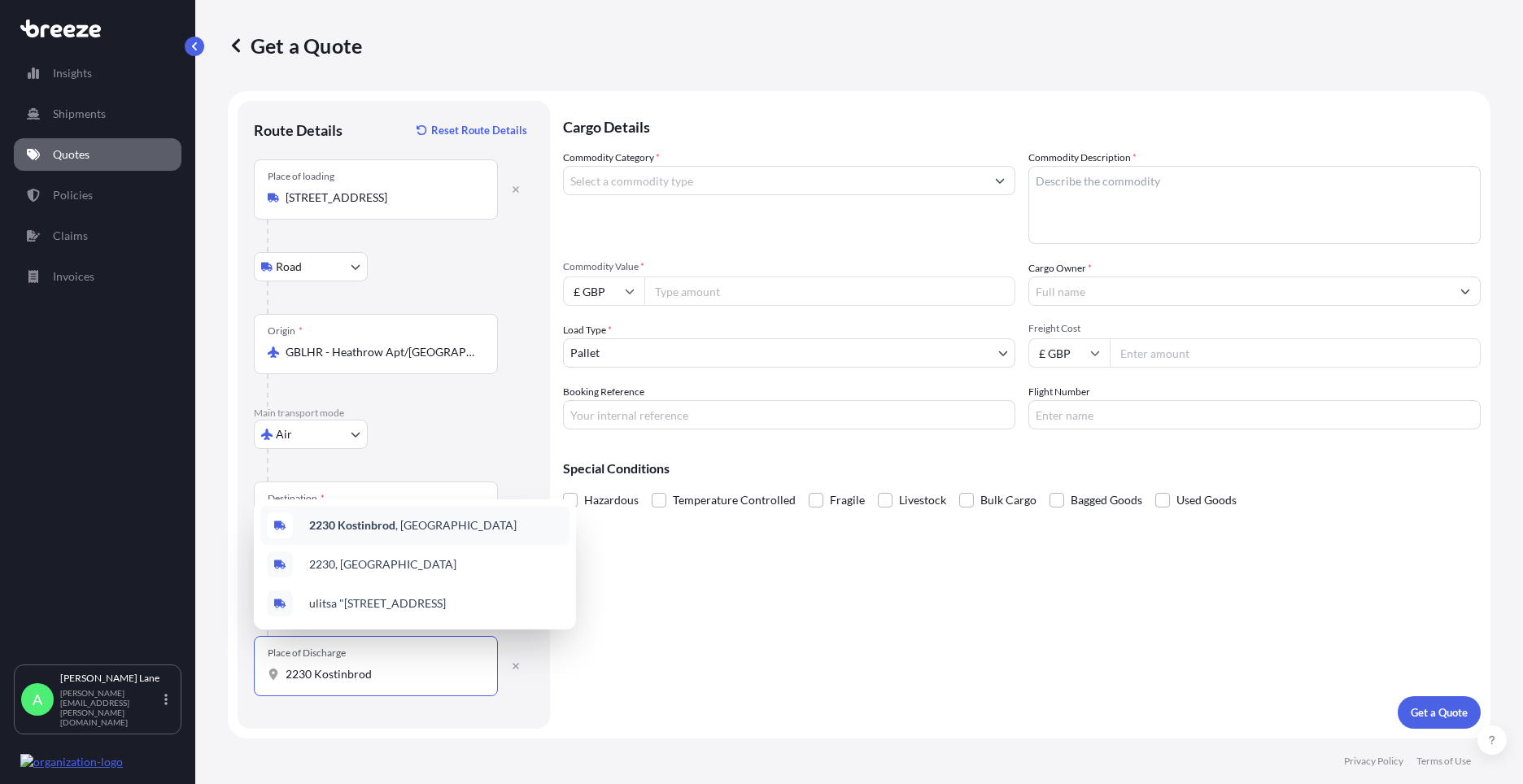
click at [427, 527] on span "2230 Kostinbrod , [GEOGRAPHIC_DATA]" at bounding box center [412, 525] width 207 height 16
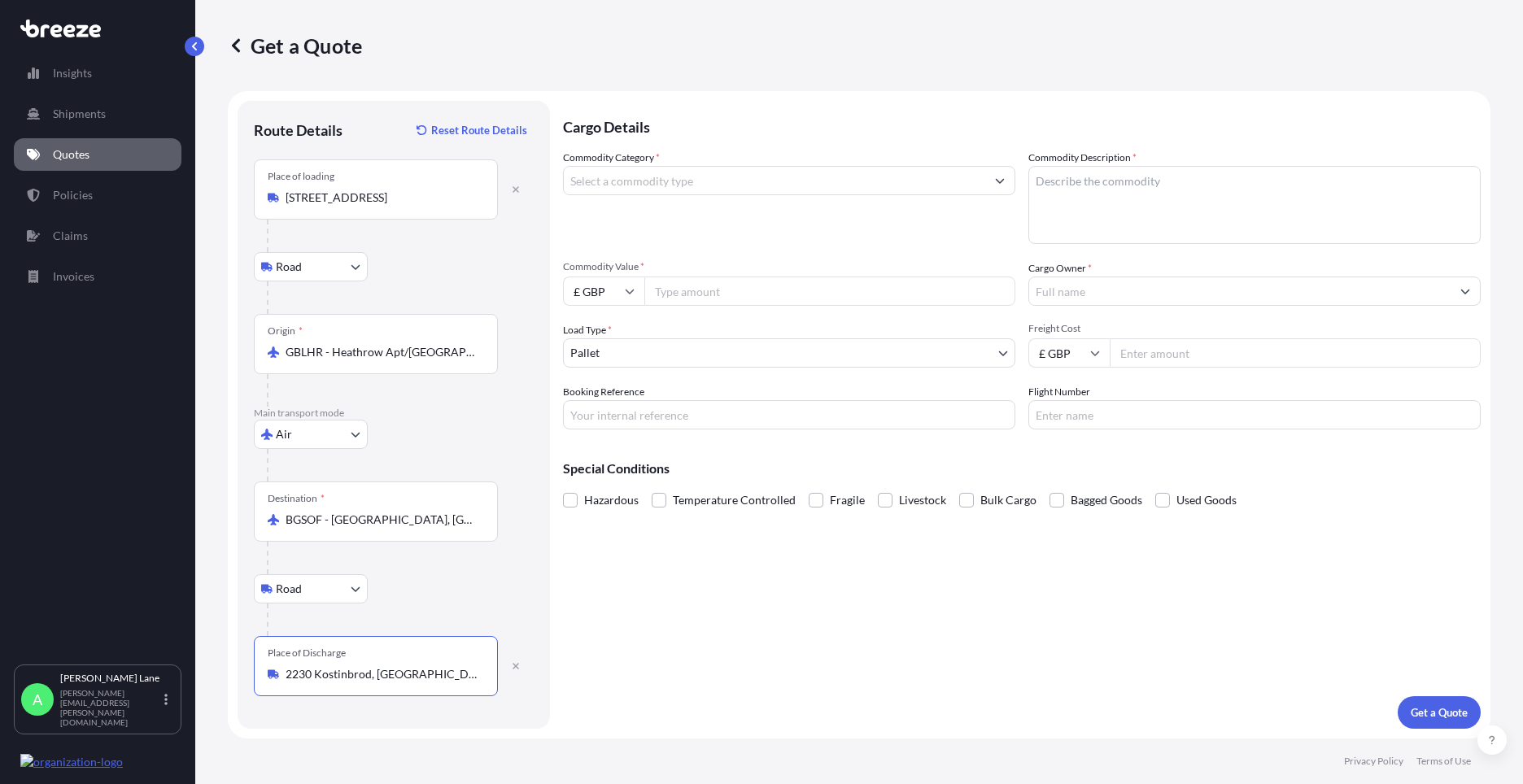
type input "2230 Kostinbrod, [GEOGRAPHIC_DATA]"
click at [685, 184] on input "Commodity Category *" at bounding box center [775, 180] width 422 height 29
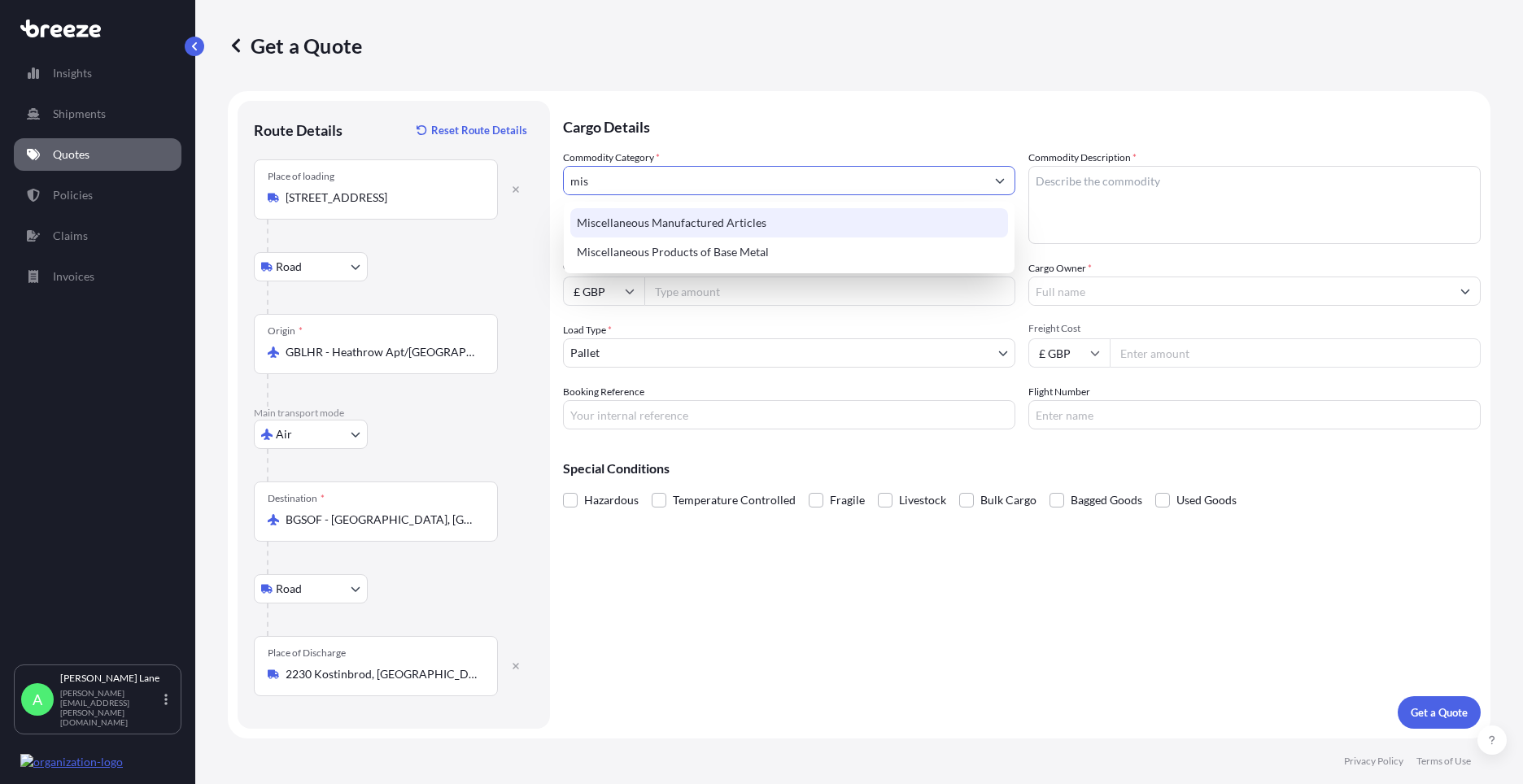
click at [702, 217] on div "Miscellaneous Manufactured Articles" at bounding box center [789, 223] width 437 height 29
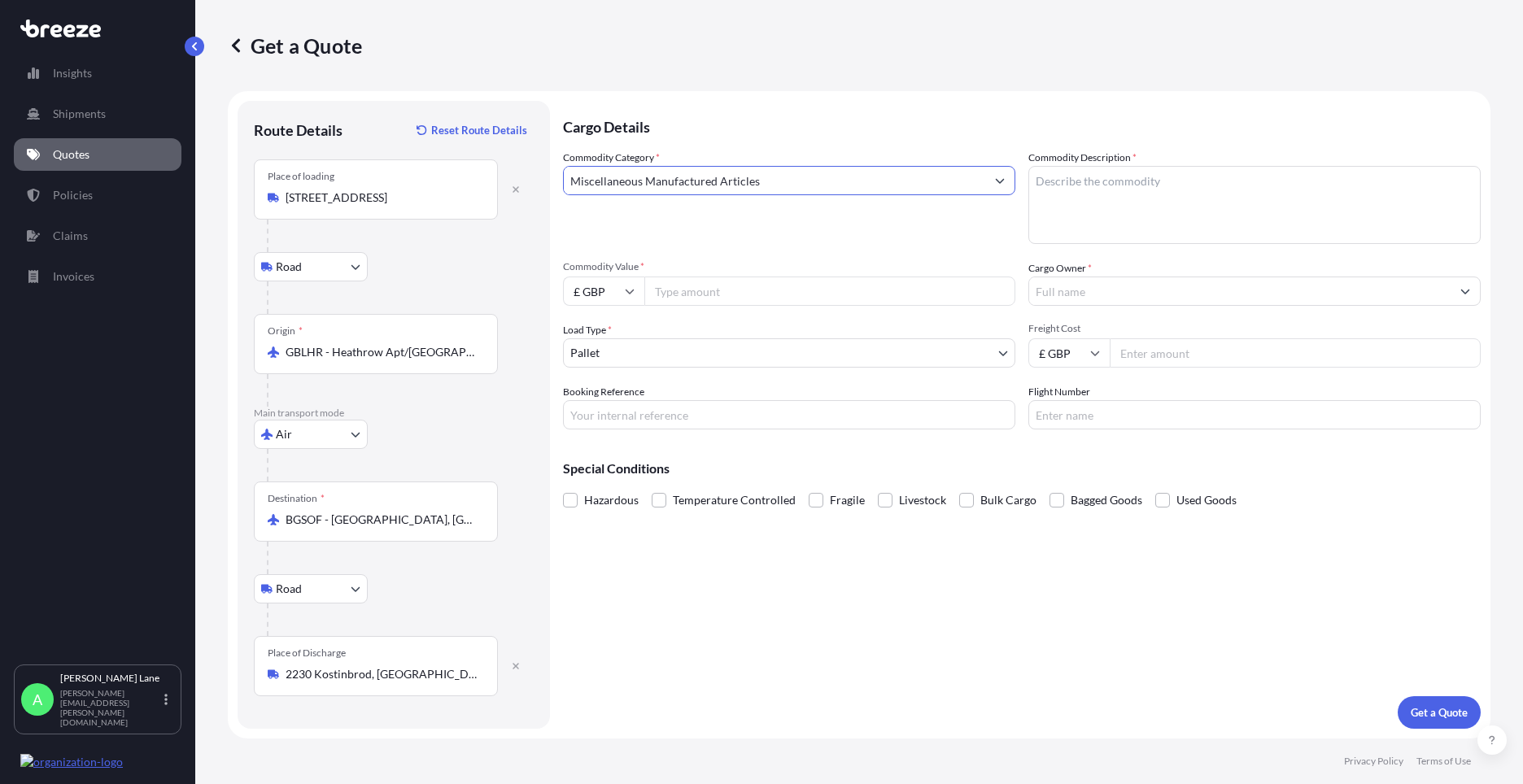
type input "Miscellaneous Manufactured Articles"
click at [715, 297] on input "Commodity Value *" at bounding box center [830, 291] width 371 height 29
type input "70.08"
click at [737, 355] on body "75 options available. 23 options available. 2 options available. Insights Shipm…" at bounding box center [761, 392] width 1523 height 784
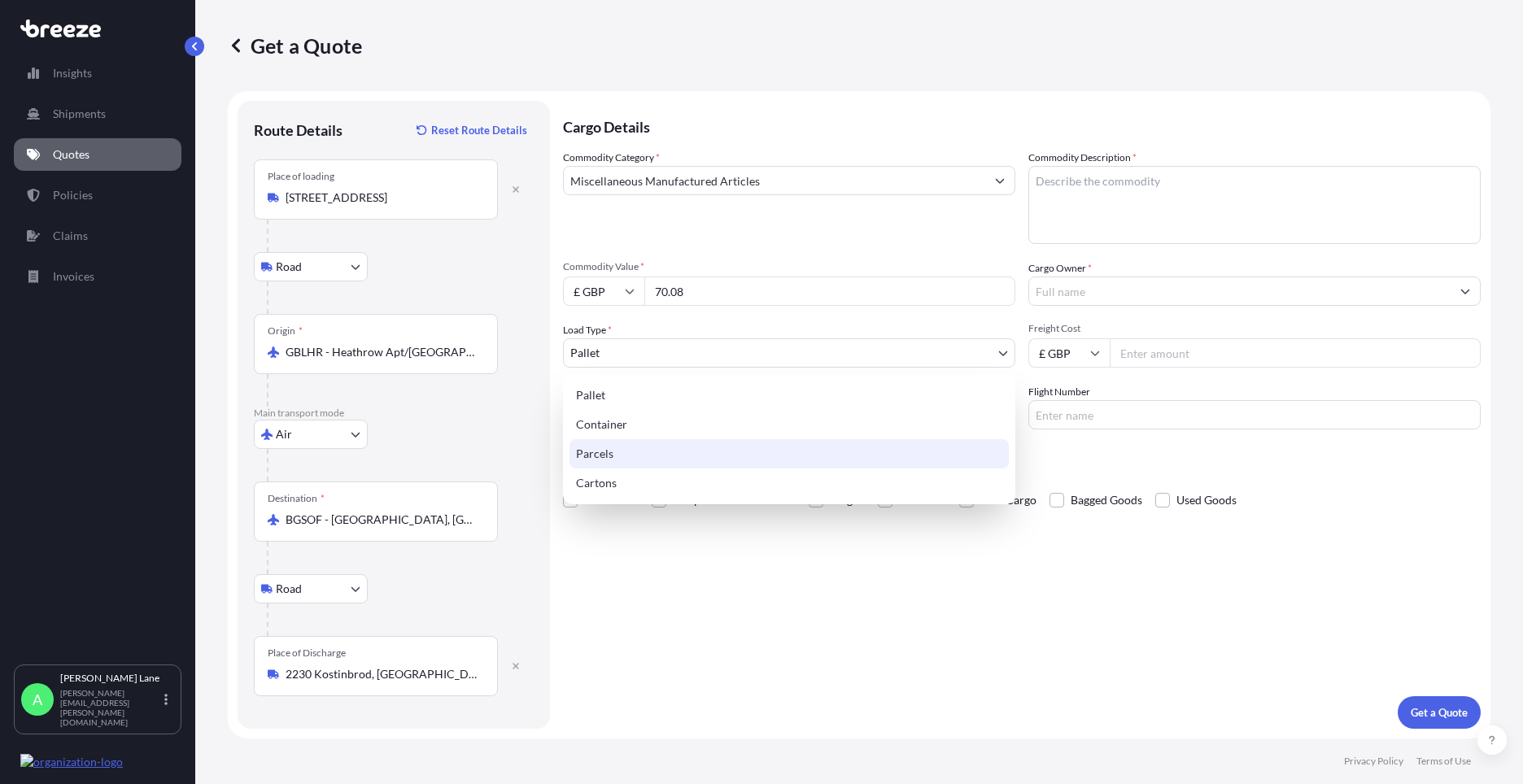
click at [706, 459] on div "Parcels" at bounding box center [789, 454] width 439 height 29
select select "3"
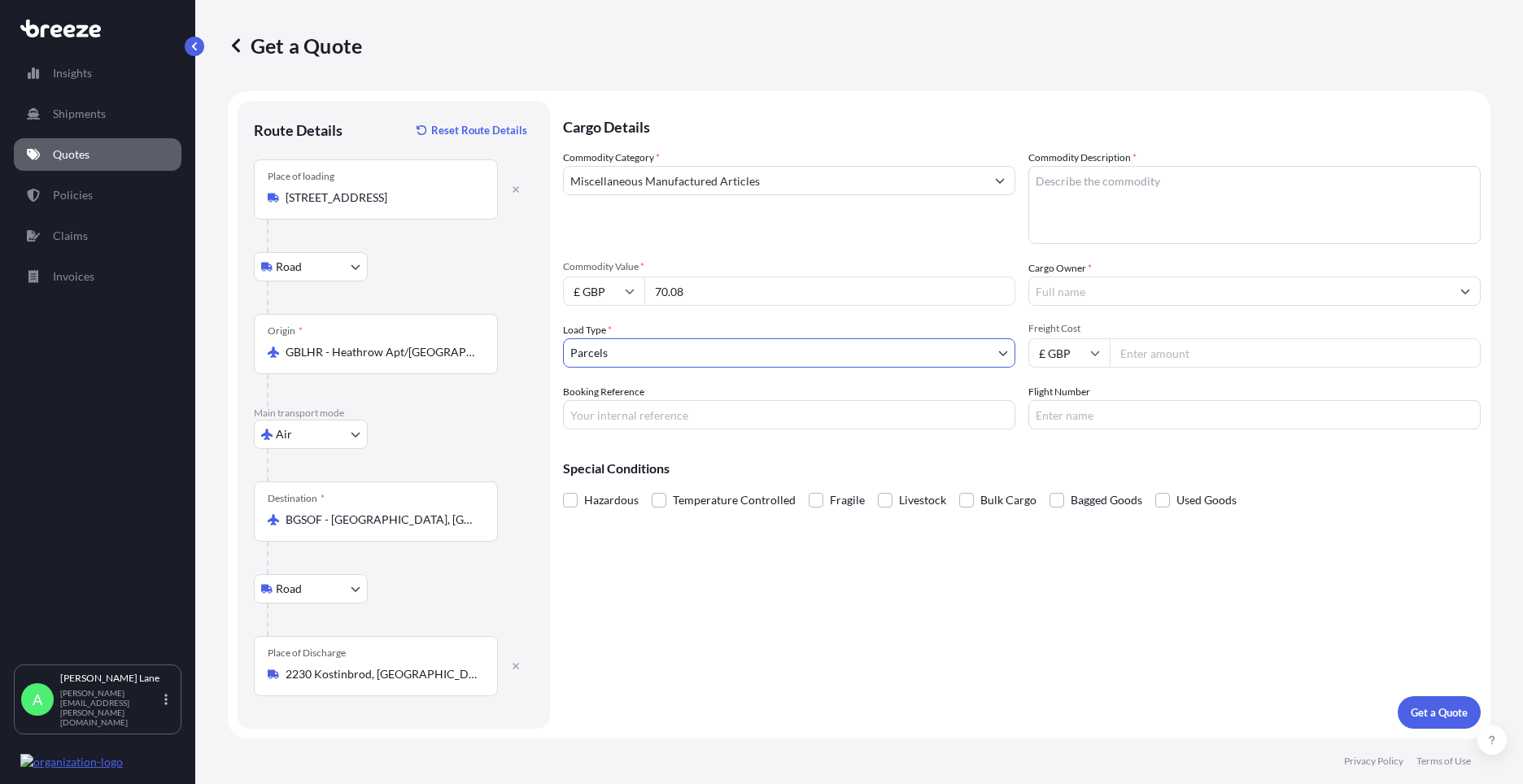
click at [698, 423] on input "Booking Reference" at bounding box center [789, 415] width 452 height 29
paste input "1889319"
type input "1889319"
click at [1140, 222] on textarea "Commodity Description *" at bounding box center [1254, 205] width 452 height 78
paste textarea "GASKET SET 4024 PIMATIC"
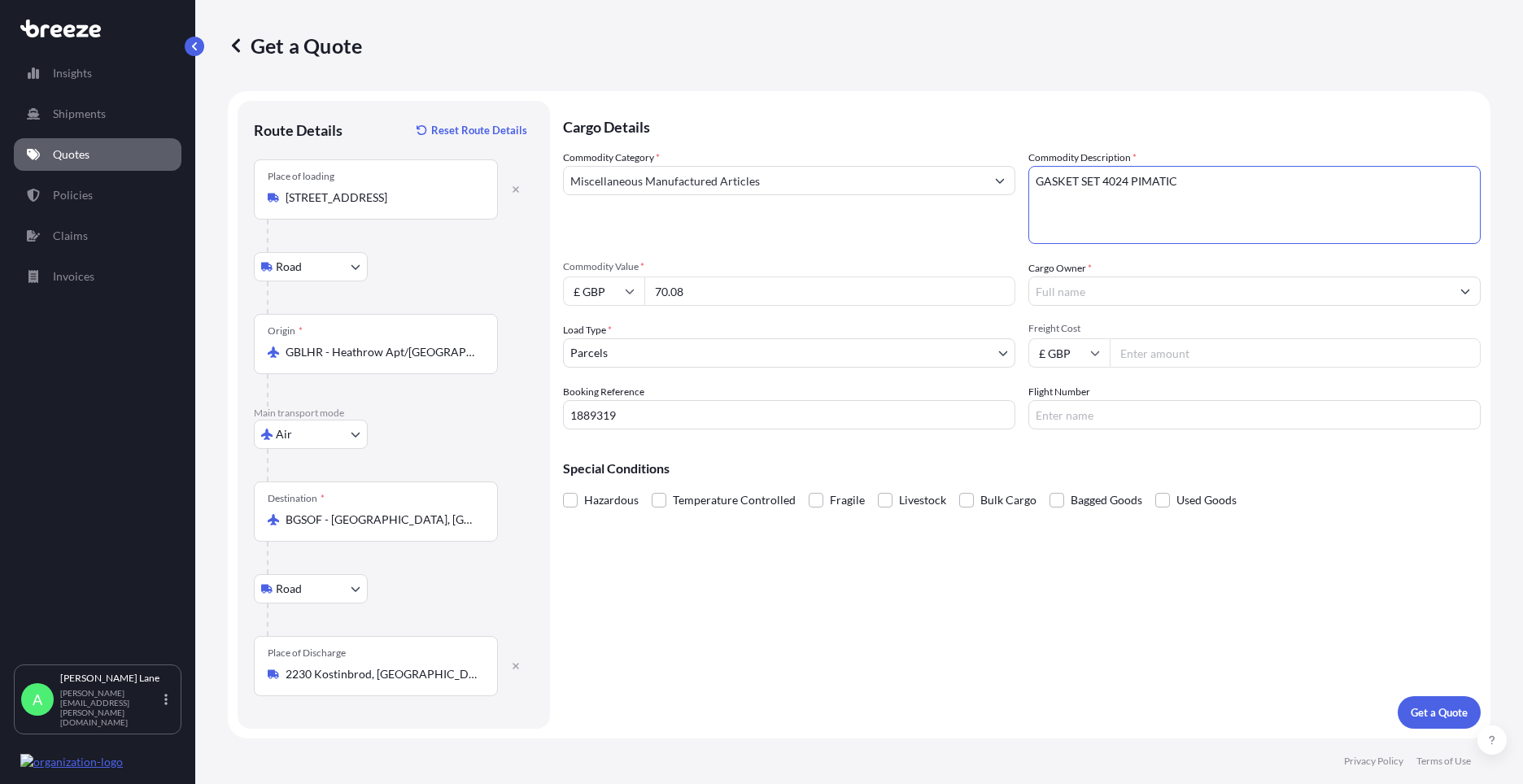
type textarea "GASKET SET 4024 PIMATIC"
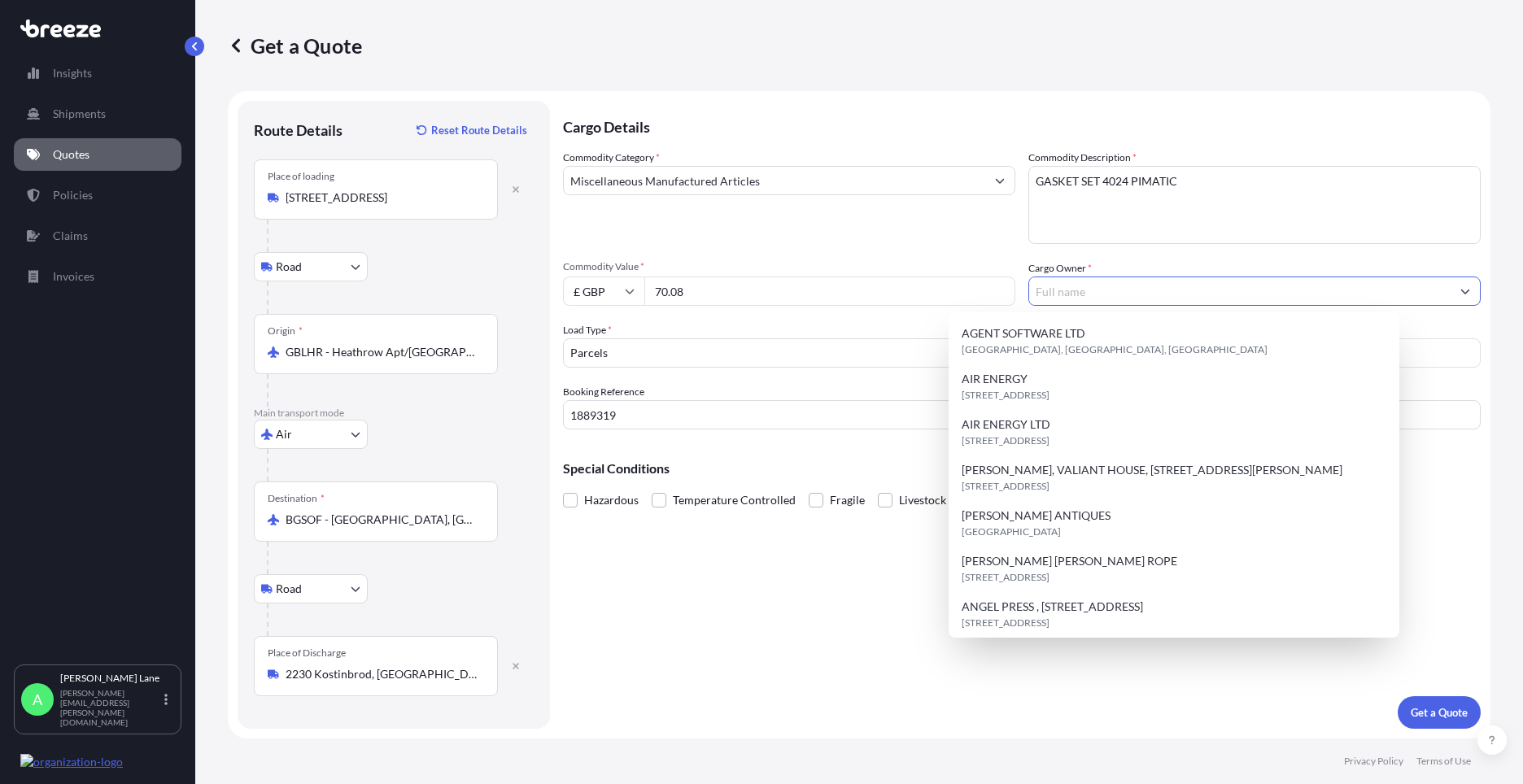
click at [1132, 299] on input "Cargo Owner *" at bounding box center [1240, 291] width 422 height 29
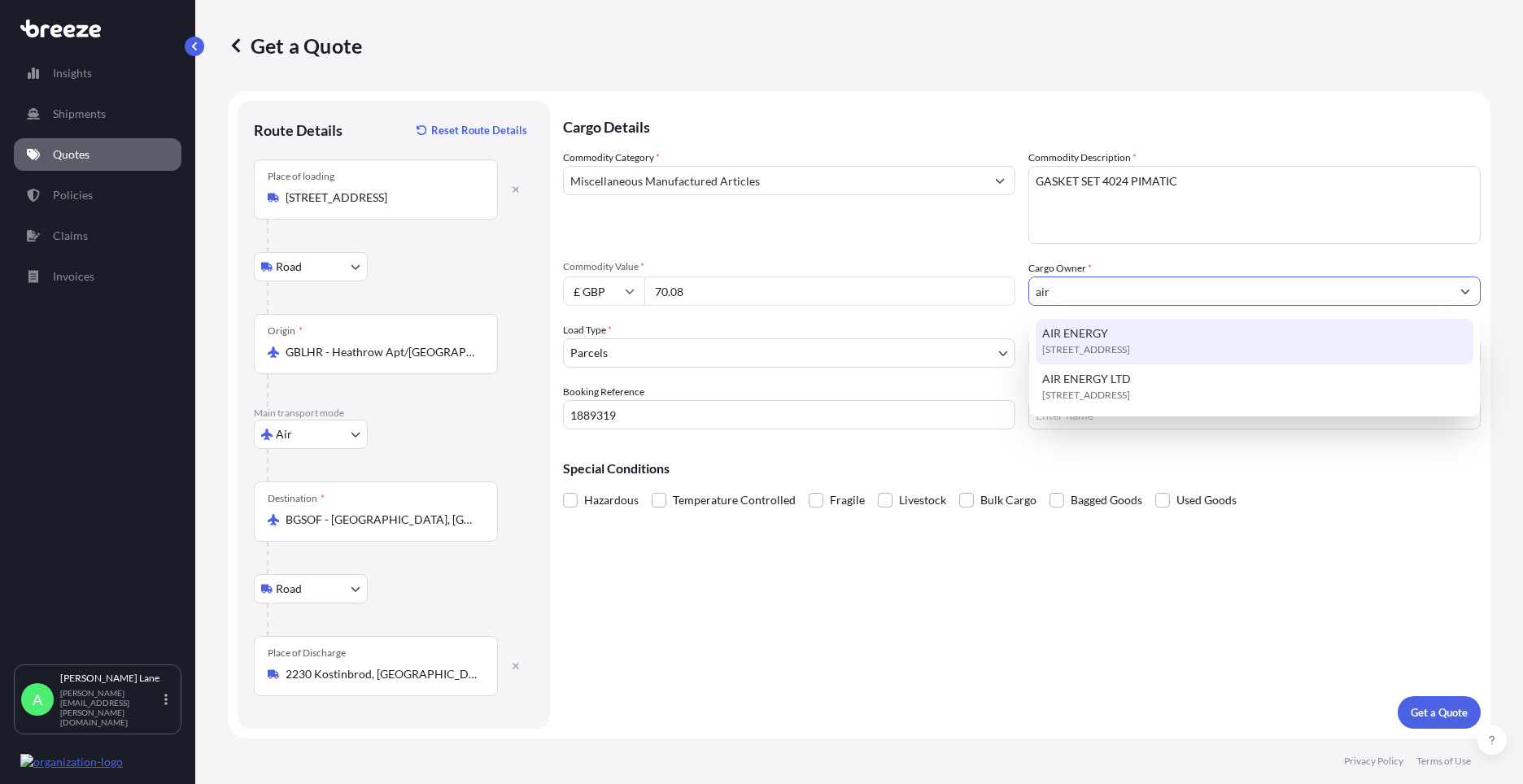
click at [1122, 342] on span "[STREET_ADDRESS]" at bounding box center [1086, 350] width 88 height 16
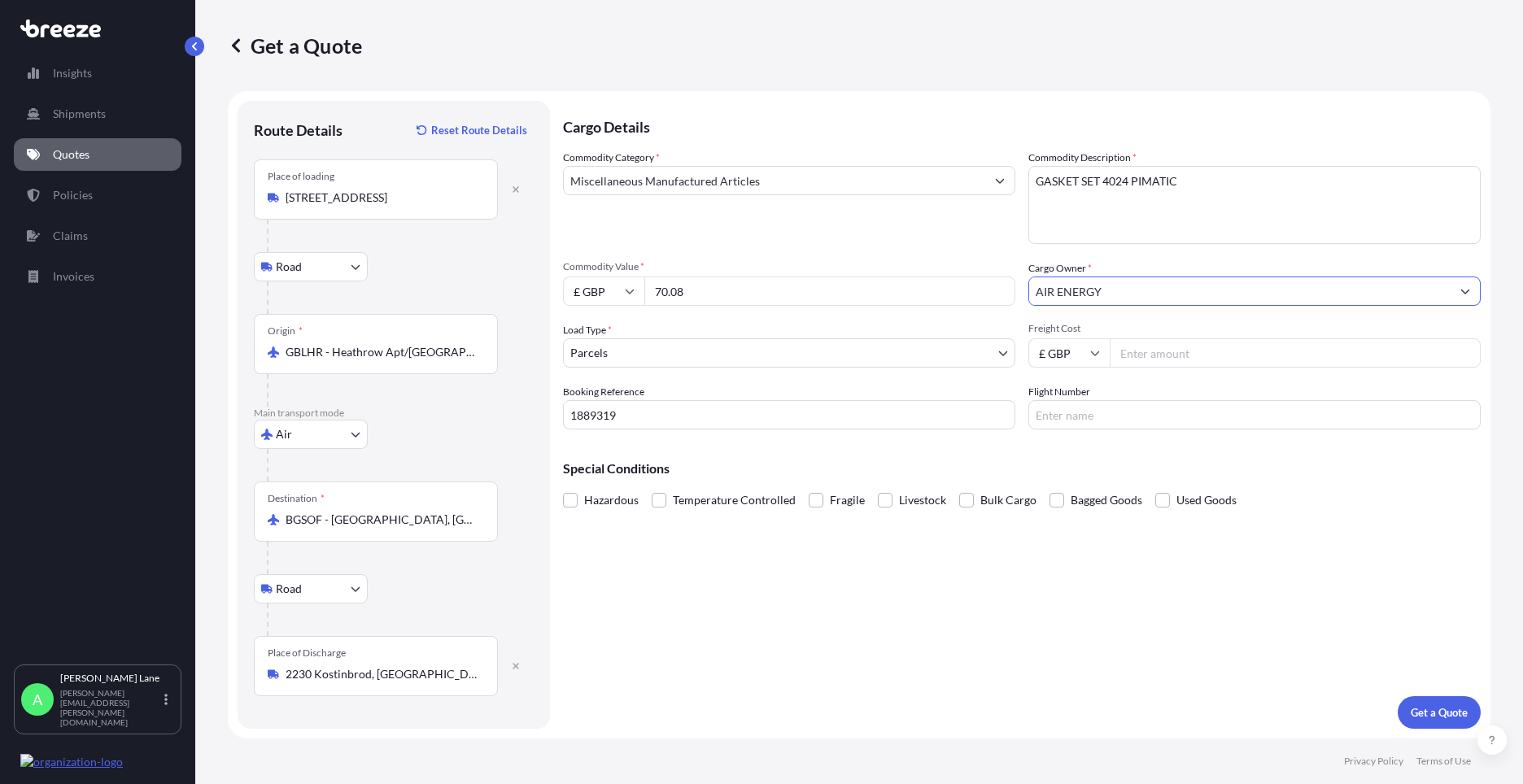
type input "AIR ENERGY"
click at [1165, 360] on input "Freight Cost" at bounding box center [1296, 353] width 371 height 29
type input "34.53"
click at [1089, 406] on input "Flight Number" at bounding box center [1254, 415] width 452 height 29
type input "dhl"
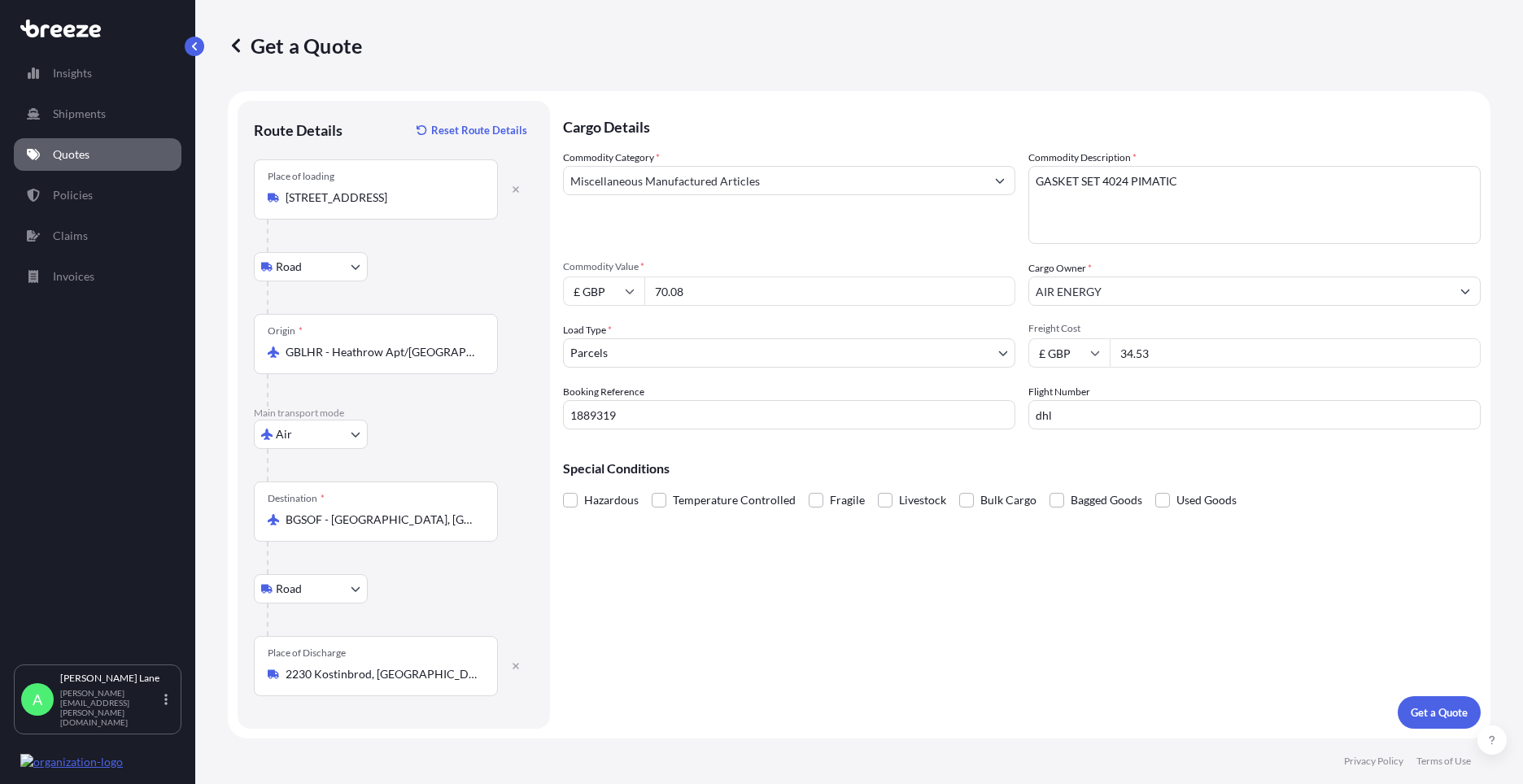
click at [950, 552] on div "Cargo Details Commodity Category * Miscellaneous Manufactured Articles Commodit…" at bounding box center [1022, 415] width 918 height 628
click at [1434, 698] on button "Get a Quote" at bounding box center [1440, 713] width 83 height 33
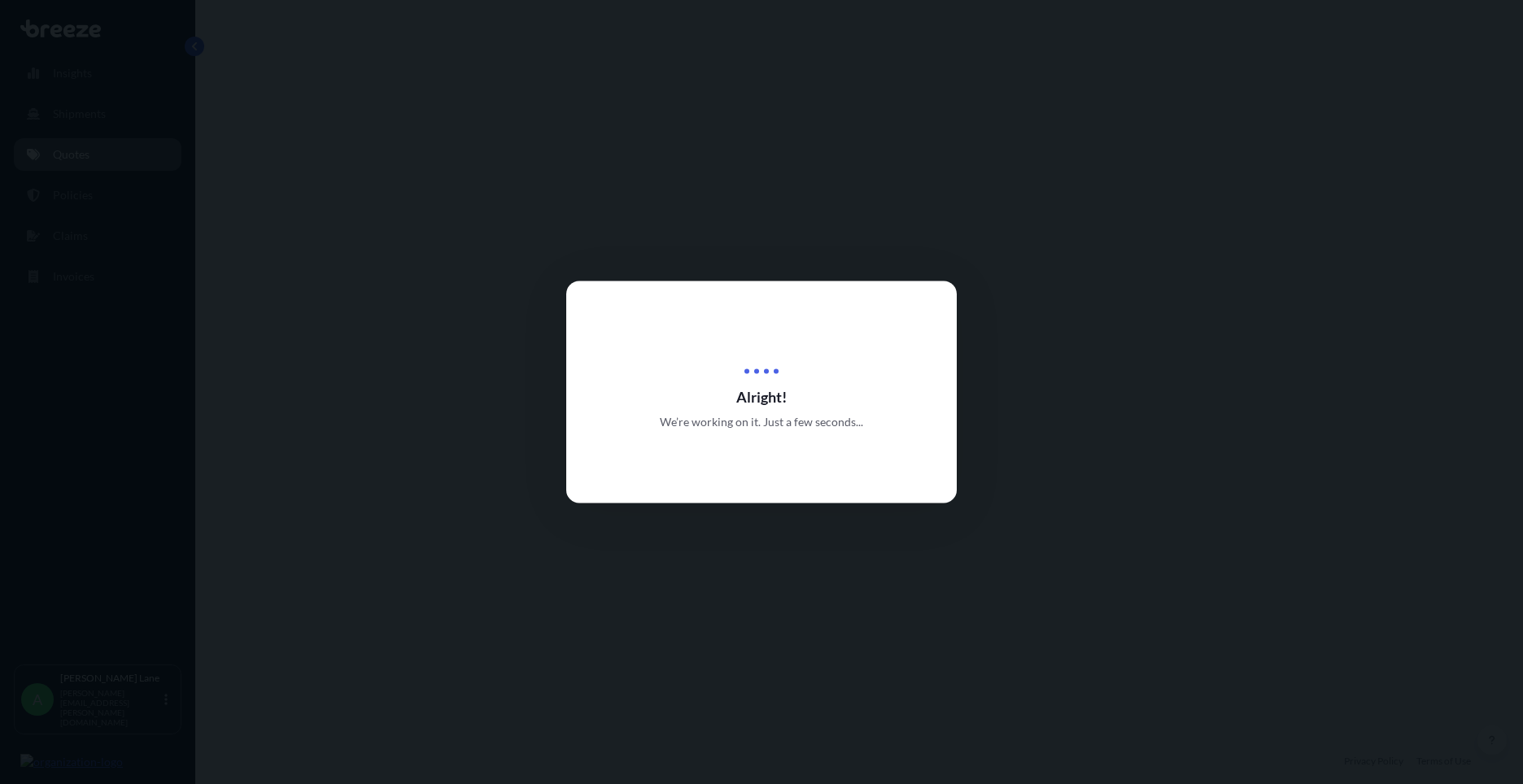
select select "Road"
select select "Air"
select select "Road"
select select "3"
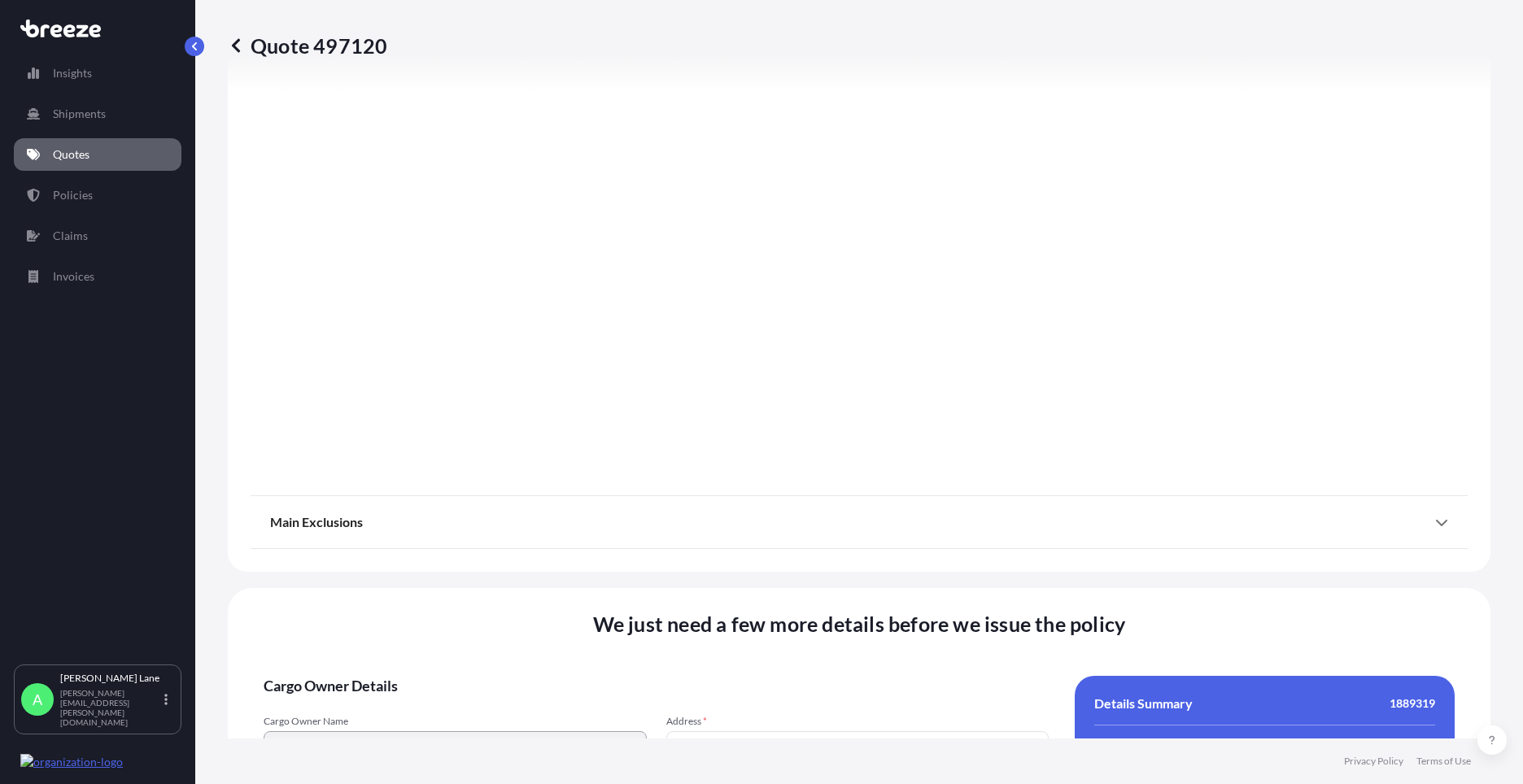
scroll to position [2119, 0]
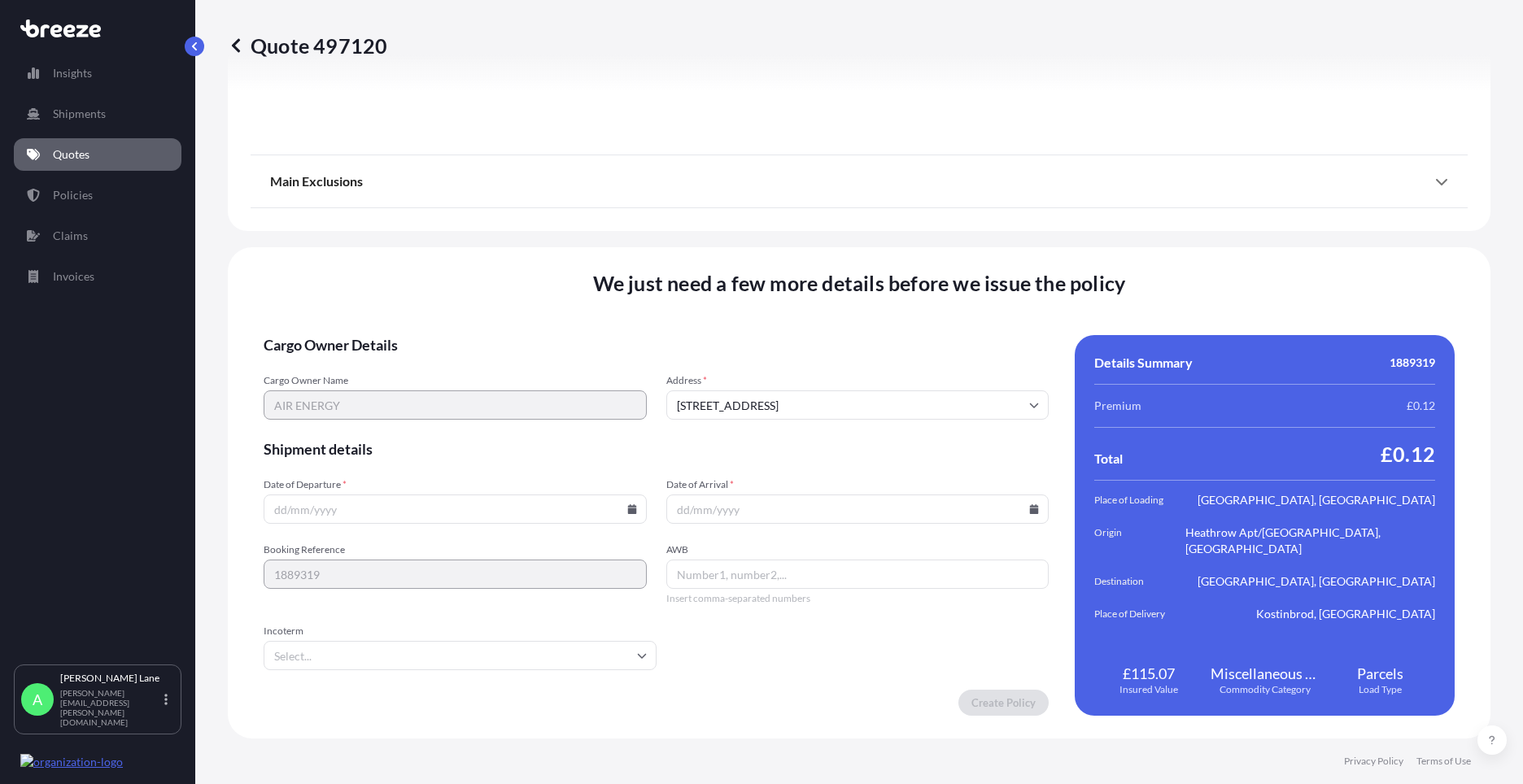
click at [627, 513] on icon at bounding box center [632, 508] width 10 height 10
click at [450, 397] on button "21" at bounding box center [453, 395] width 26 height 26
type input "[DATE]"
click at [346, 657] on input "Incoterm" at bounding box center [460, 656] width 393 height 29
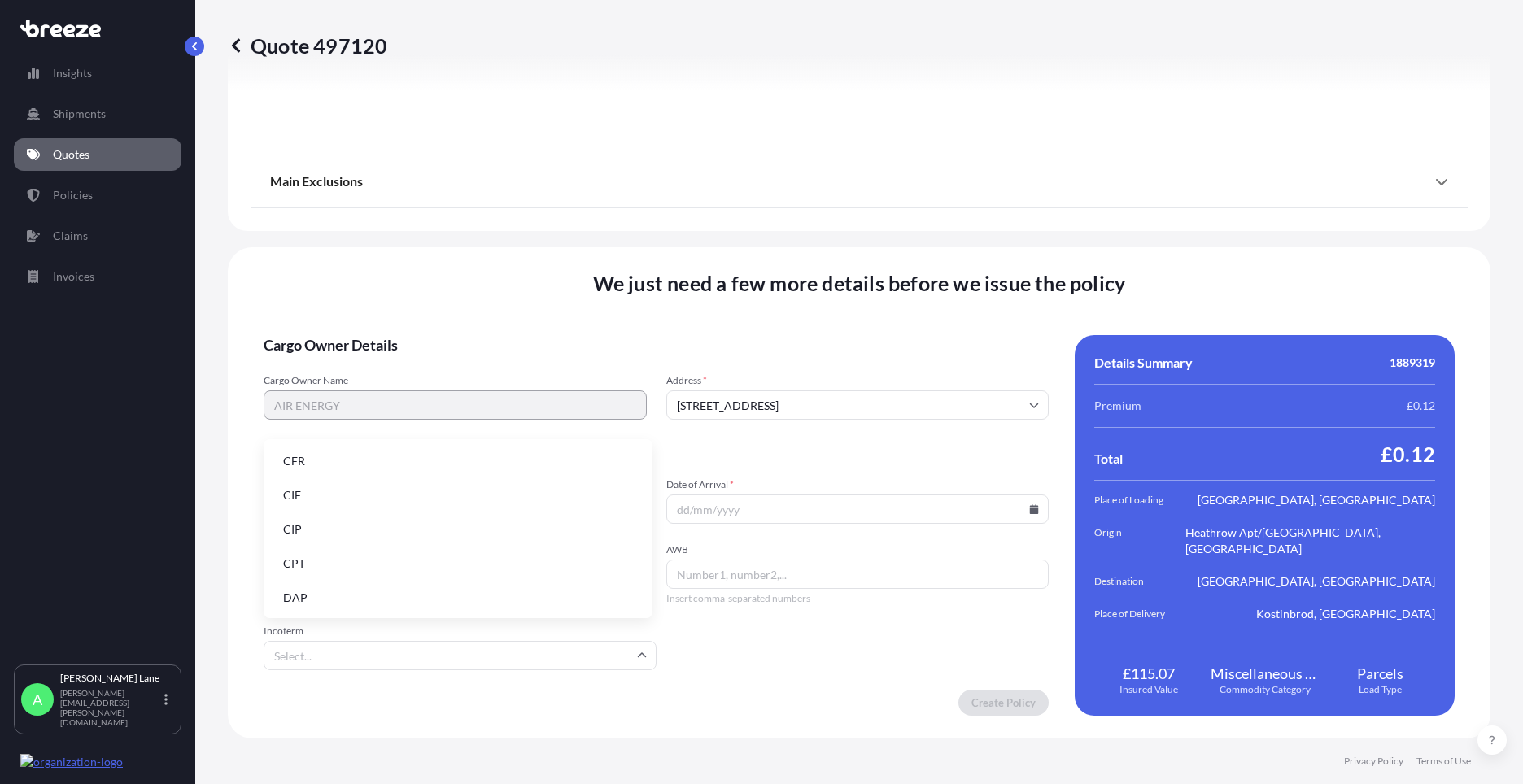
click at [335, 592] on li "DAP" at bounding box center [457, 598] width 376 height 31
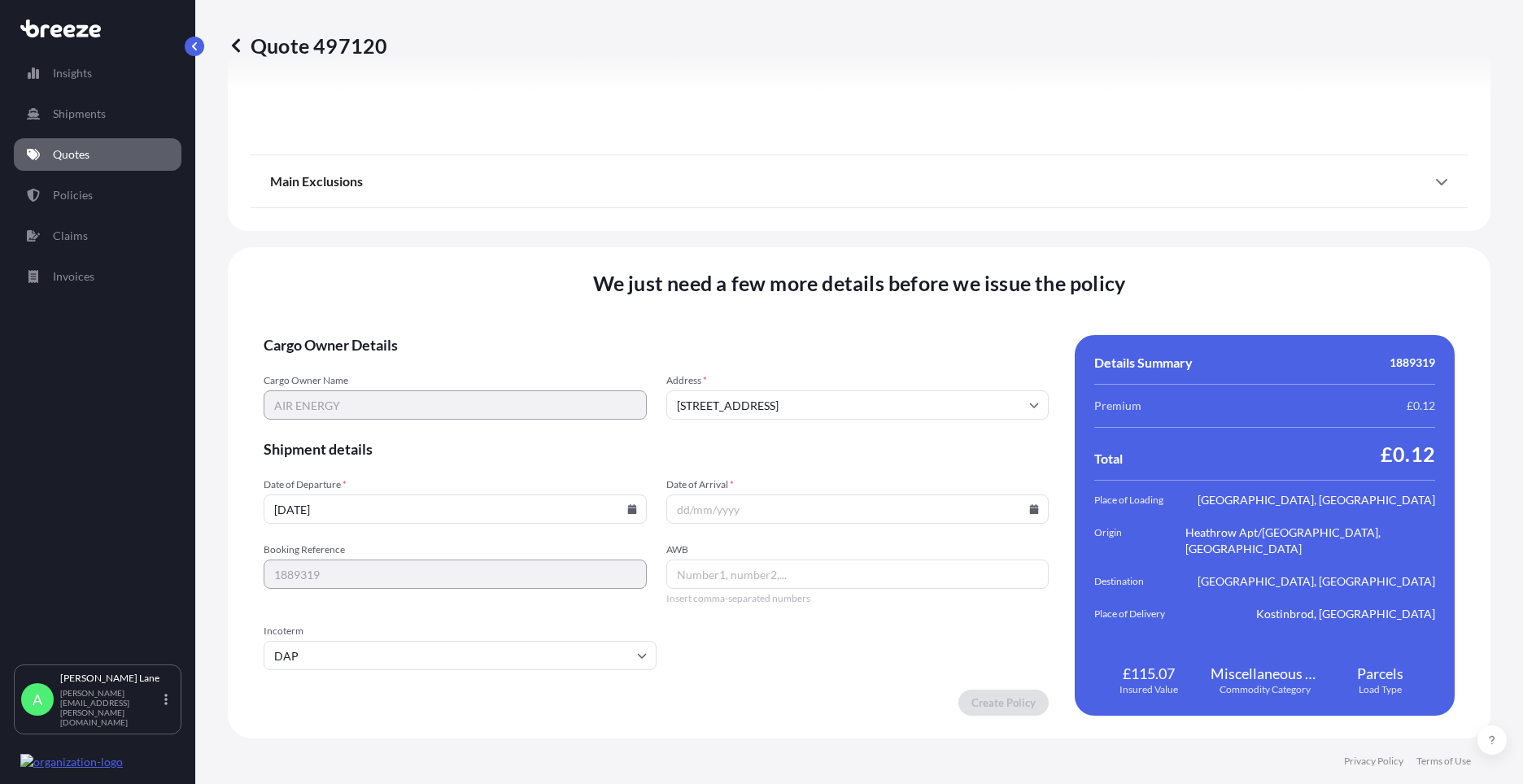
paste input "9179723372"
type input "9179723372"
click at [1030, 506] on icon at bounding box center [1034, 508] width 9 height 10
click at [733, 430] on button "25" at bounding box center [738, 426] width 26 height 26
type input "[DATE]"
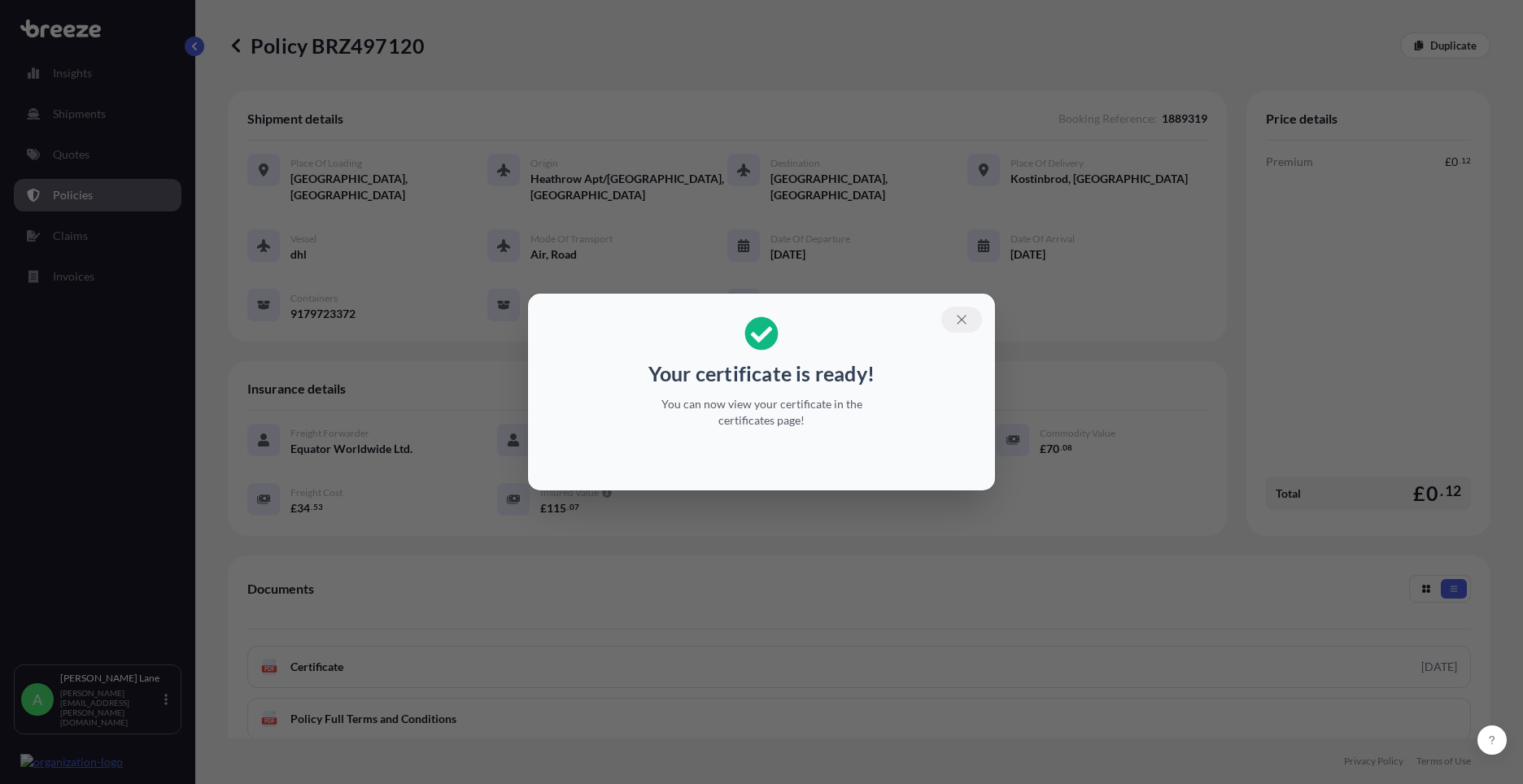
click at [962, 319] on icon "button" at bounding box center [962, 319] width 15 height 15
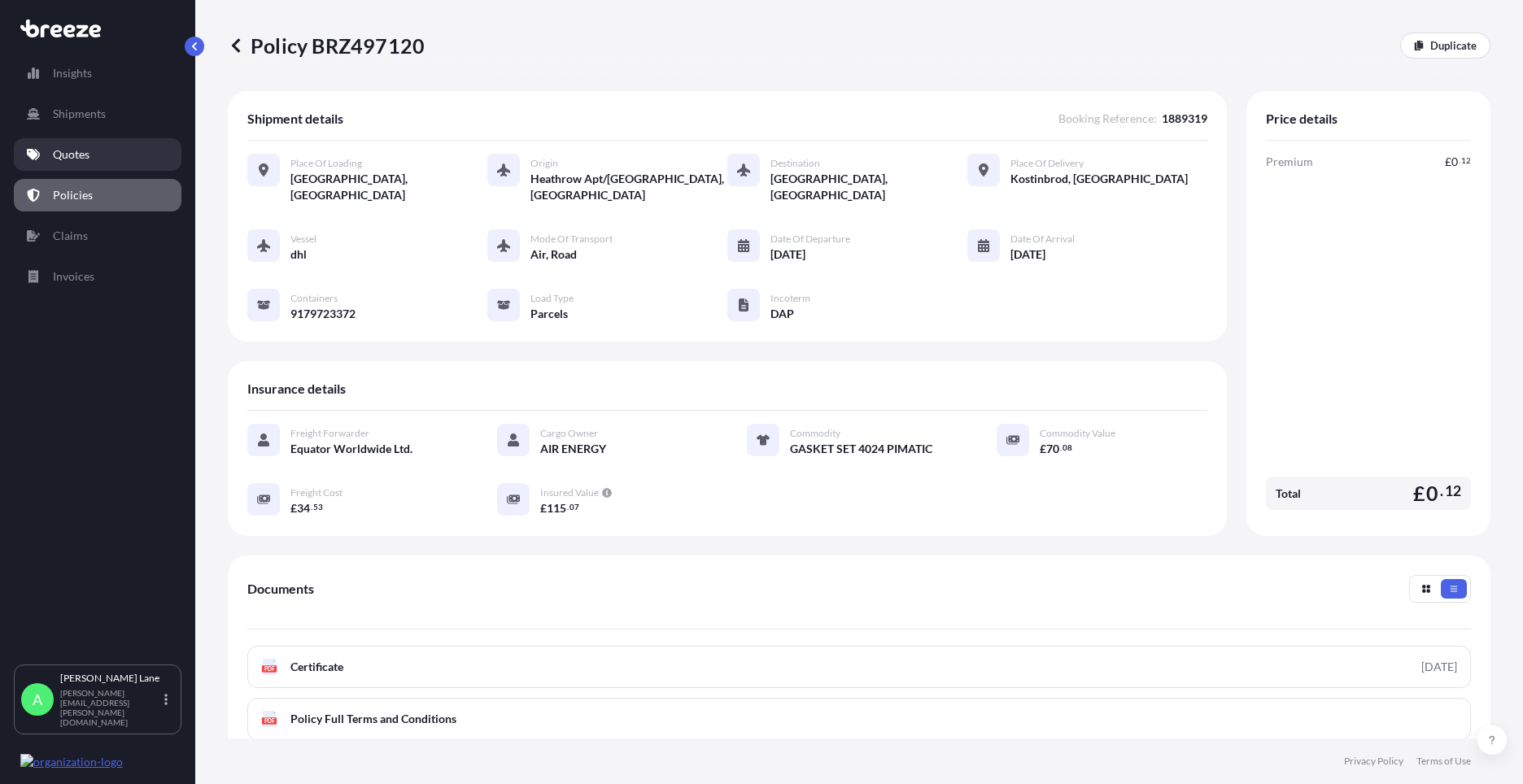
click at [121, 155] on link "Quotes" at bounding box center [97, 154] width 167 height 33
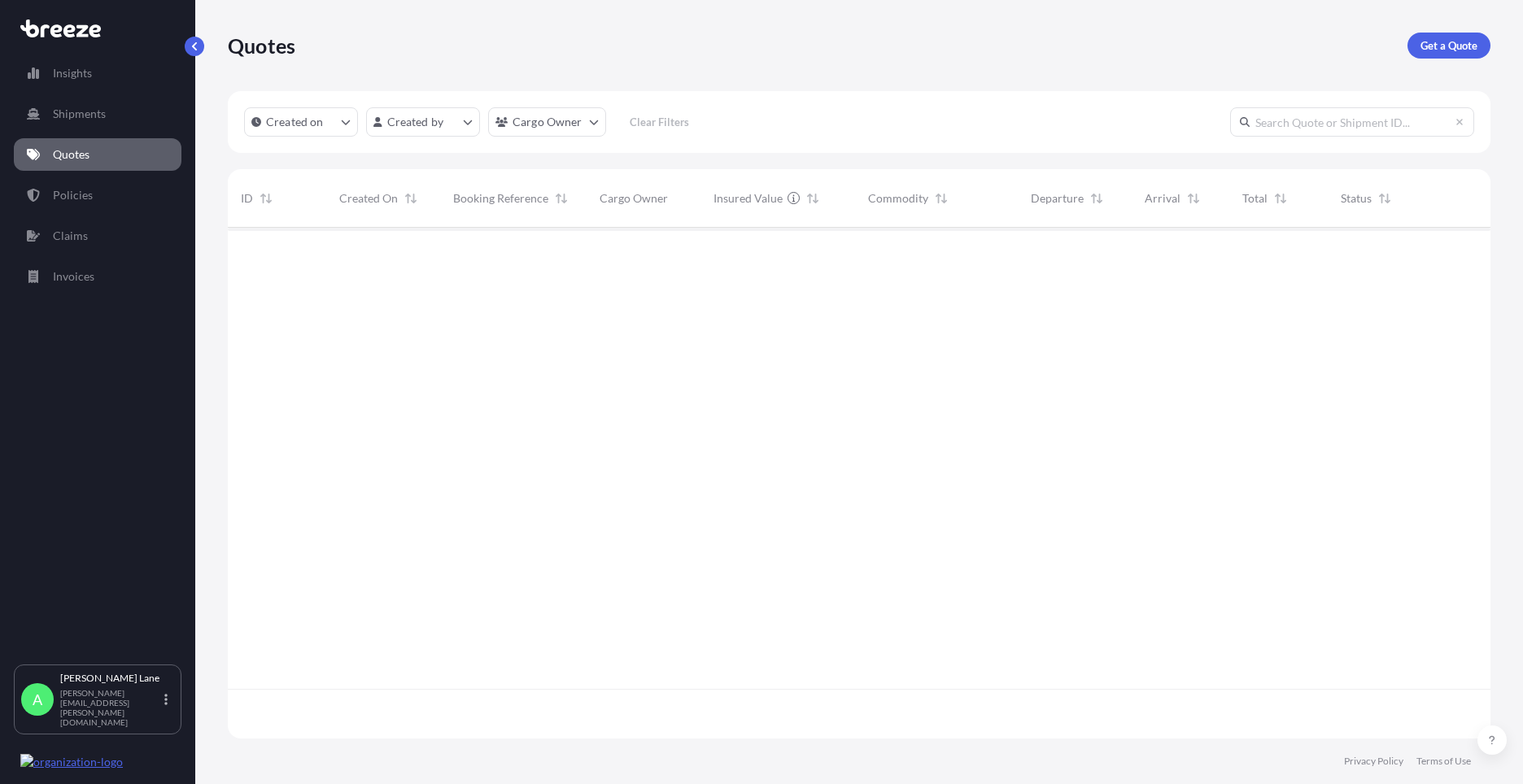
scroll to position [507, 1251]
click at [1441, 38] on p "Get a Quote" at bounding box center [1449, 45] width 57 height 16
select select "Road"
select select "1"
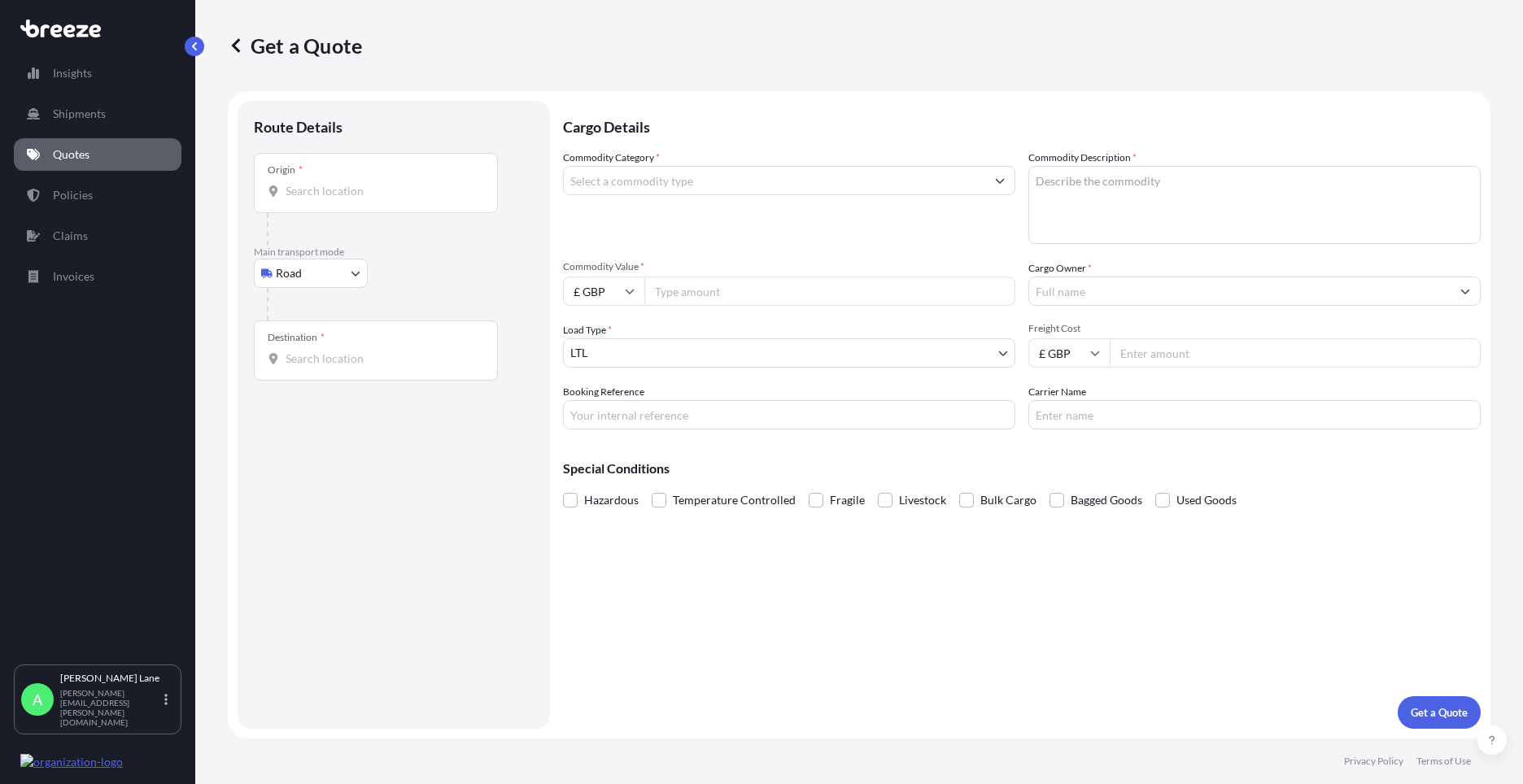
click at [321, 283] on body "Insights Shipments Quotes Policies Claims Invoices A [PERSON_NAME] [PERSON_NAME…" at bounding box center [761, 392] width 1523 height 784
click at [318, 347] on div "Air" at bounding box center [311, 345] width 101 height 29
select select "Air"
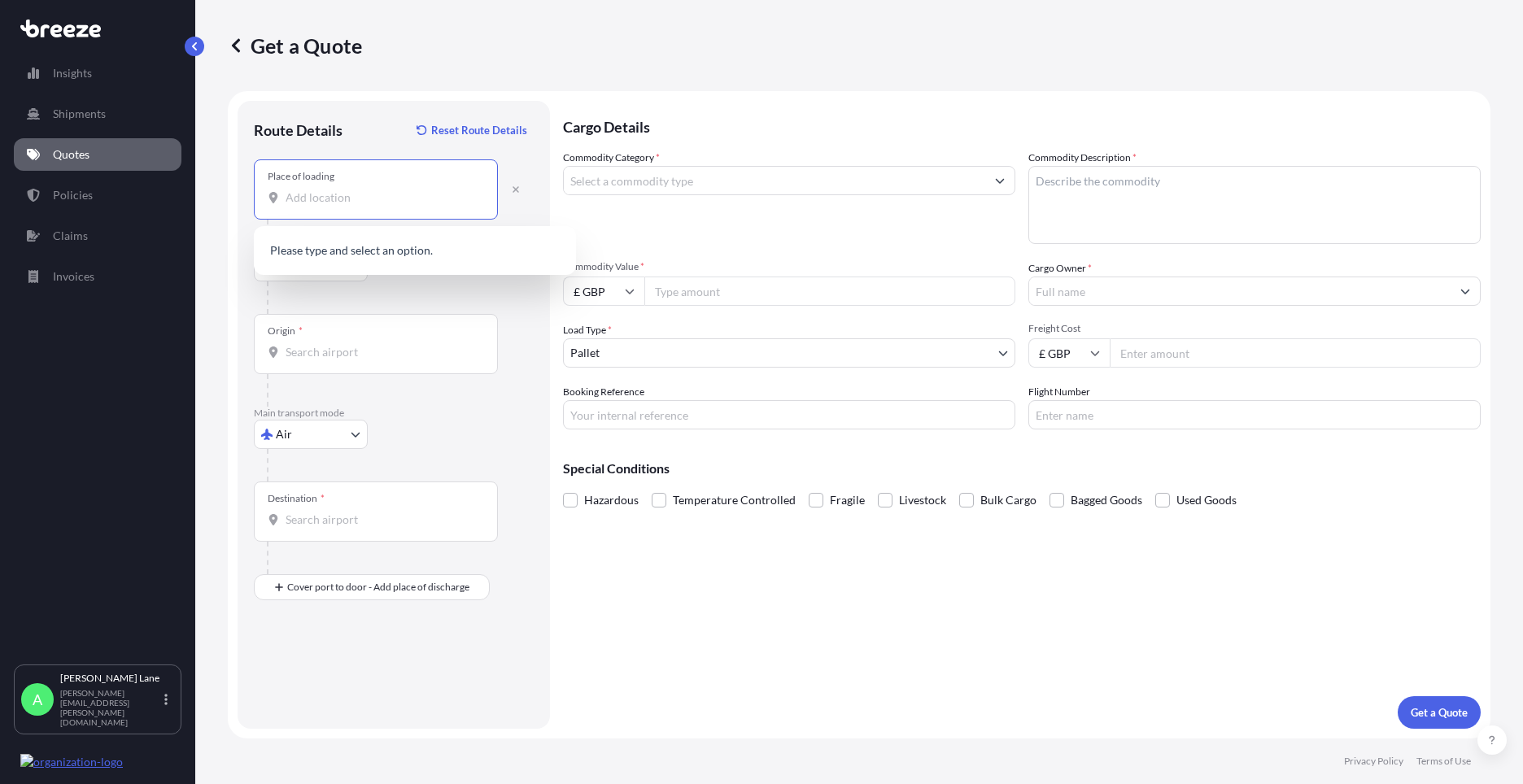
paste input "SG13 7UB"
type input "[STREET_ADDRESS]"
click at [383, 258] on span "[STREET_ADDRESS]" at bounding box center [360, 252] width 102 height 16
click at [399, 320] on div "Origin *" at bounding box center [376, 343] width 244 height 60
click at [399, 344] on input "Origin *" at bounding box center [381, 352] width 192 height 16
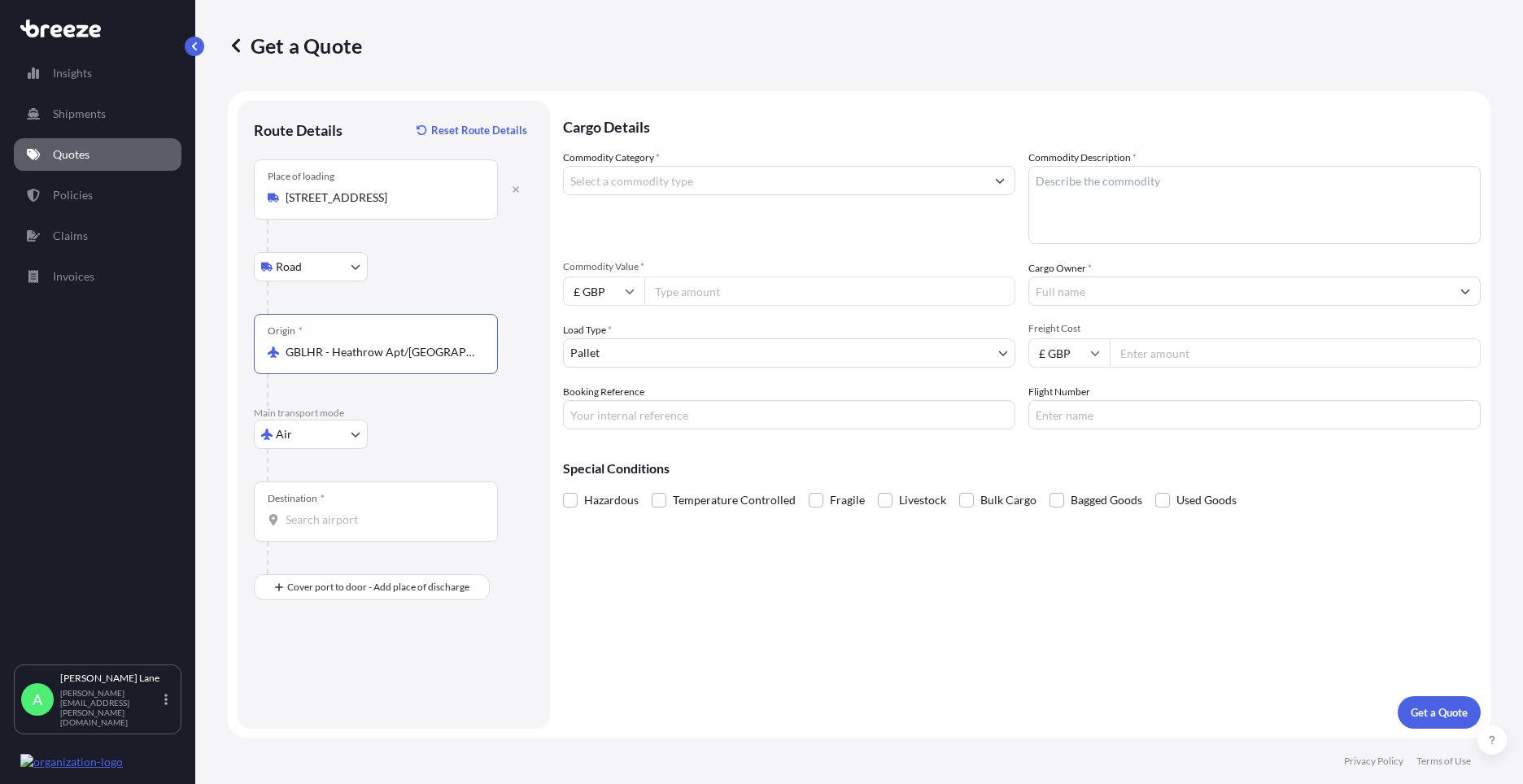
type input "GBLHR - Heathrow Apt/[GEOGRAPHIC_DATA], [GEOGRAPHIC_DATA]"
click at [384, 528] on div "Destination *" at bounding box center [376, 511] width 244 height 60
click at [384, 528] on input "Destination *" at bounding box center [381, 519] width 192 height 16
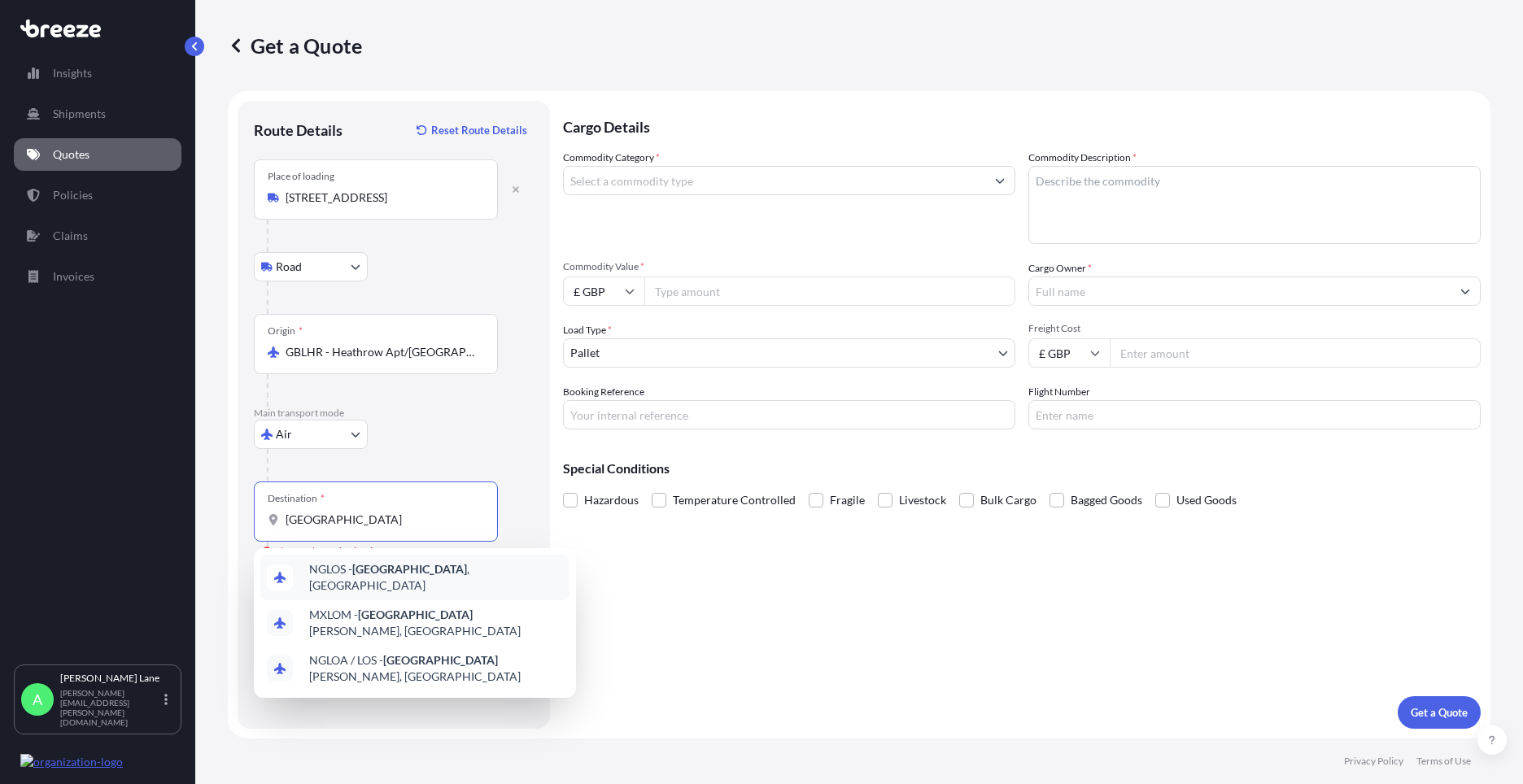
click at [387, 577] on span "NGLOS - [GEOGRAPHIC_DATA] , [GEOGRAPHIC_DATA]" at bounding box center [436, 578] width 254 height 33
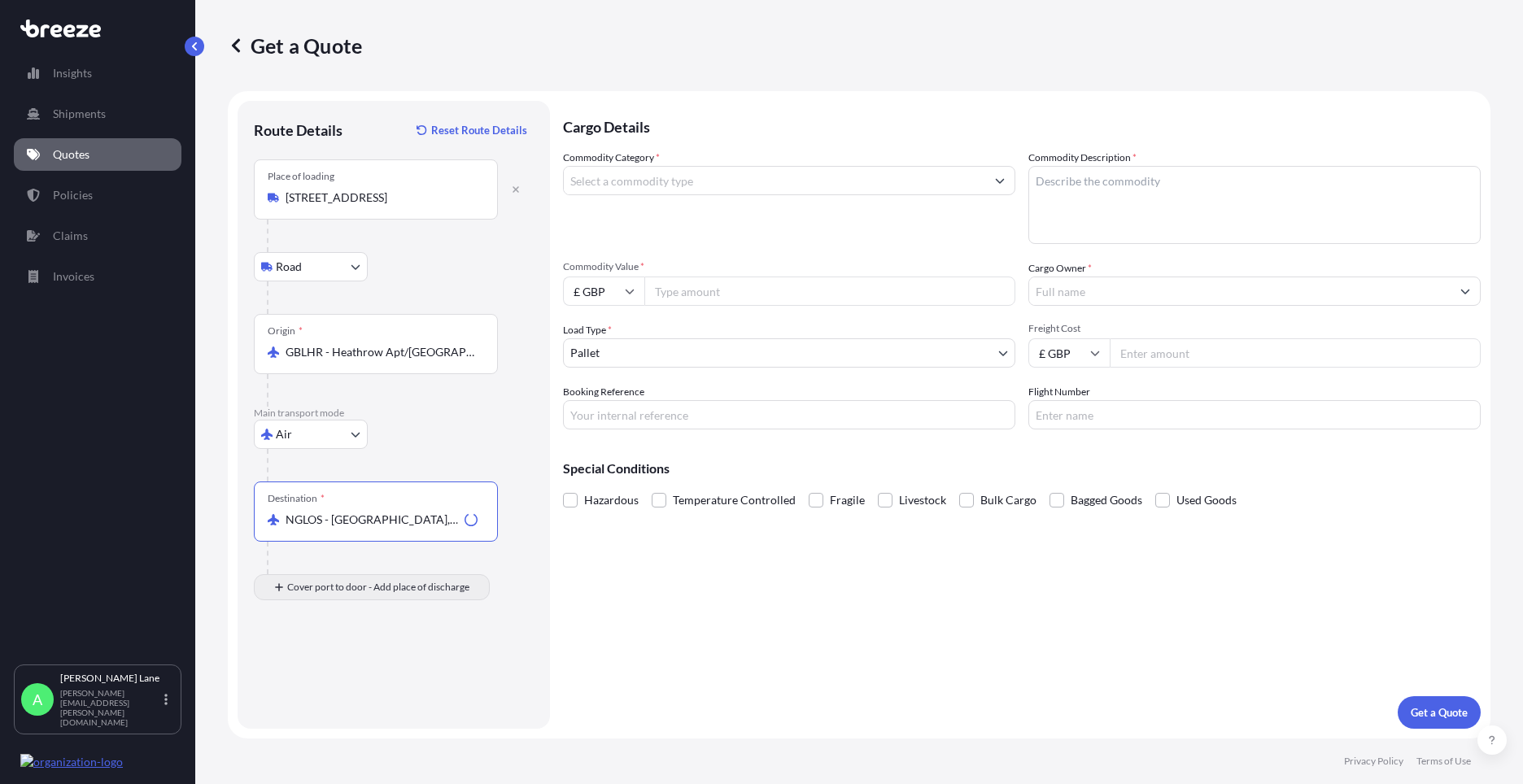
type input "NGLOS - [GEOGRAPHIC_DATA], [GEOGRAPHIC_DATA]"
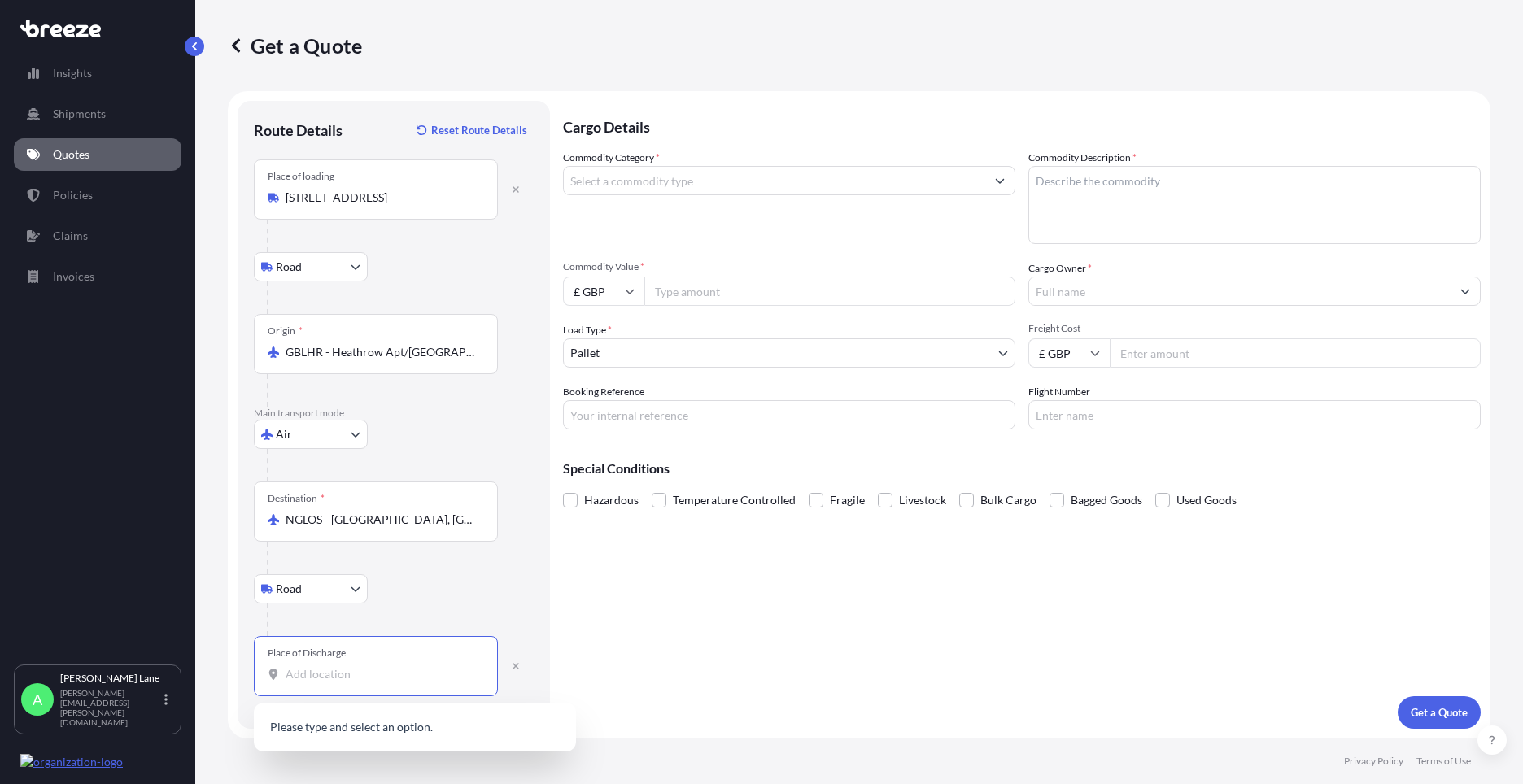
drag, startPoint x: 376, startPoint y: 664, endPoint x: 295, endPoint y: 678, distance: 82.2
click at [295, 678] on input "Place of Discharge" at bounding box center [381, 674] width 192 height 16
paste input "Lekki"
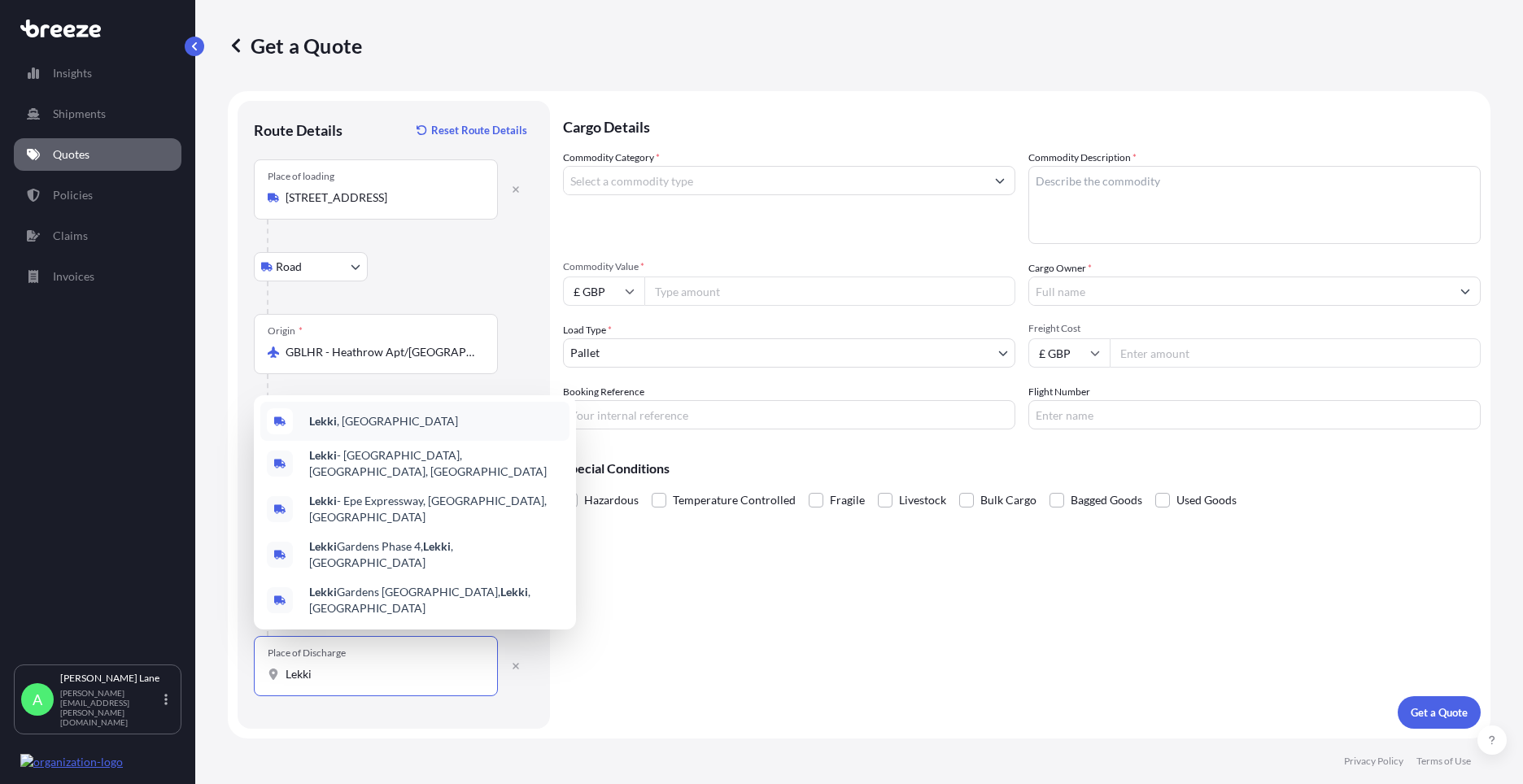
click at [365, 441] on div "[GEOGRAPHIC_DATA] , [GEOGRAPHIC_DATA]" at bounding box center [415, 421] width 309 height 39
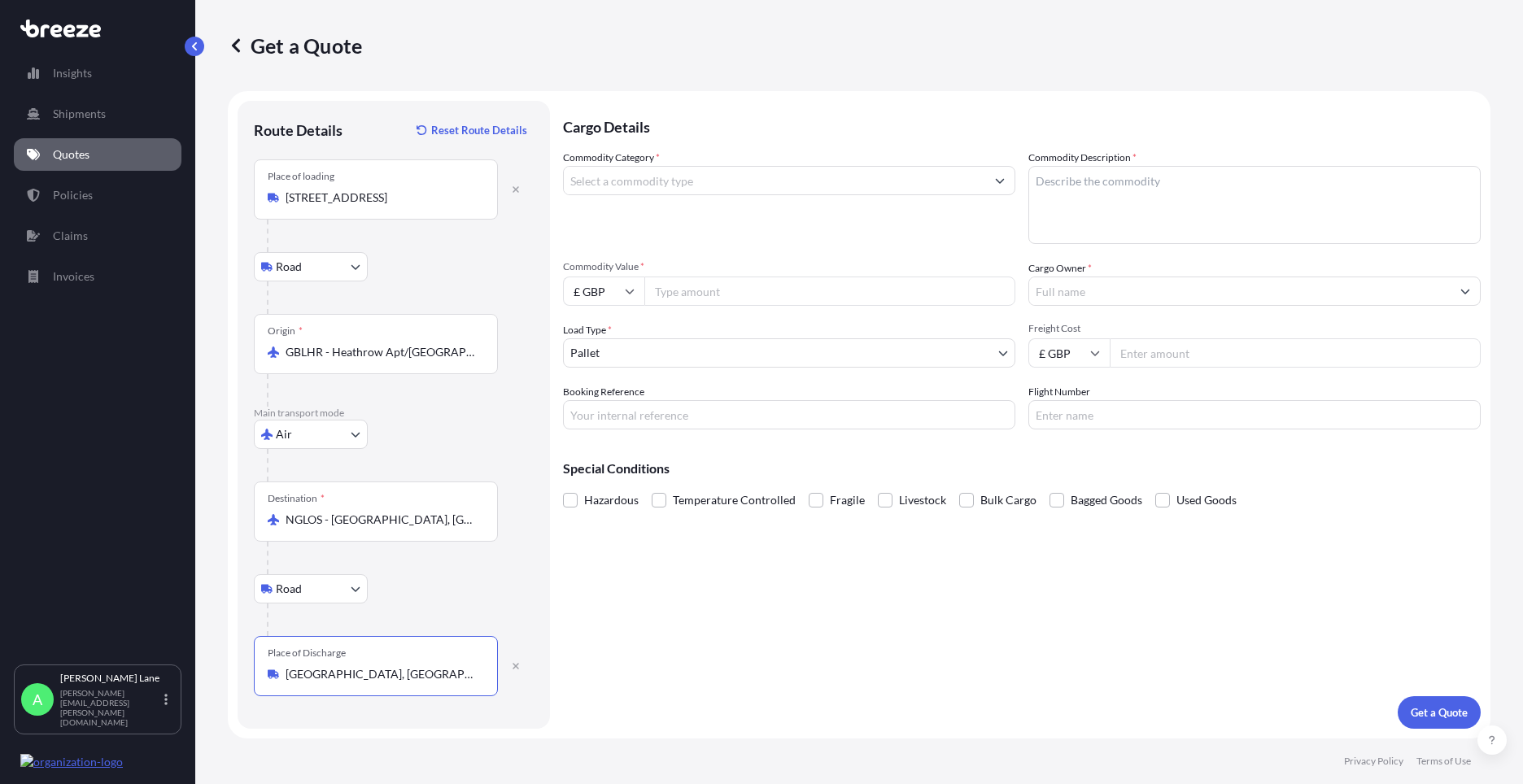
type input "[GEOGRAPHIC_DATA], [GEOGRAPHIC_DATA]"
click at [694, 173] on input "Commodity Category *" at bounding box center [775, 180] width 422 height 29
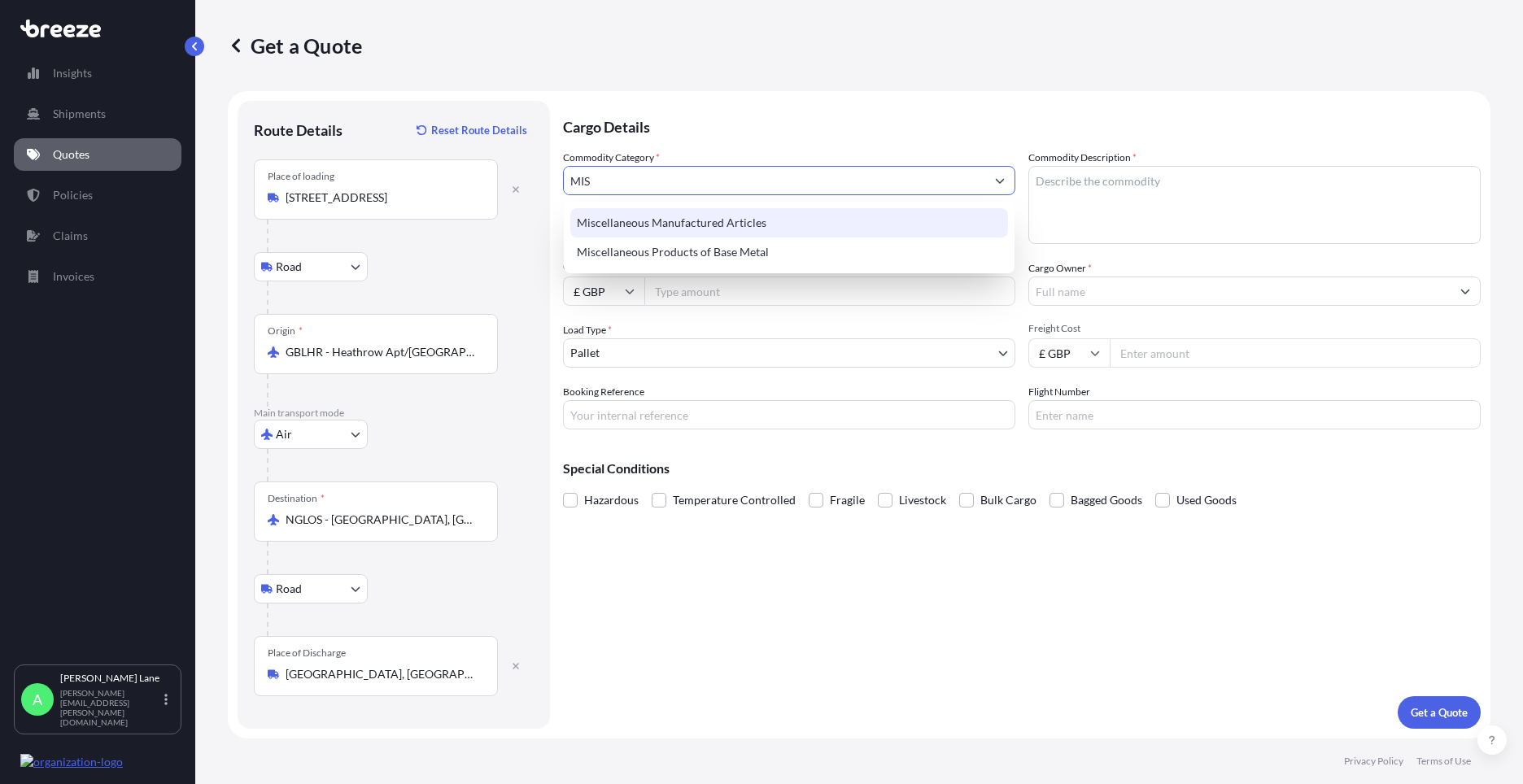
click at [693, 217] on div "Miscellaneous Manufactured Articles" at bounding box center [789, 223] width 437 height 29
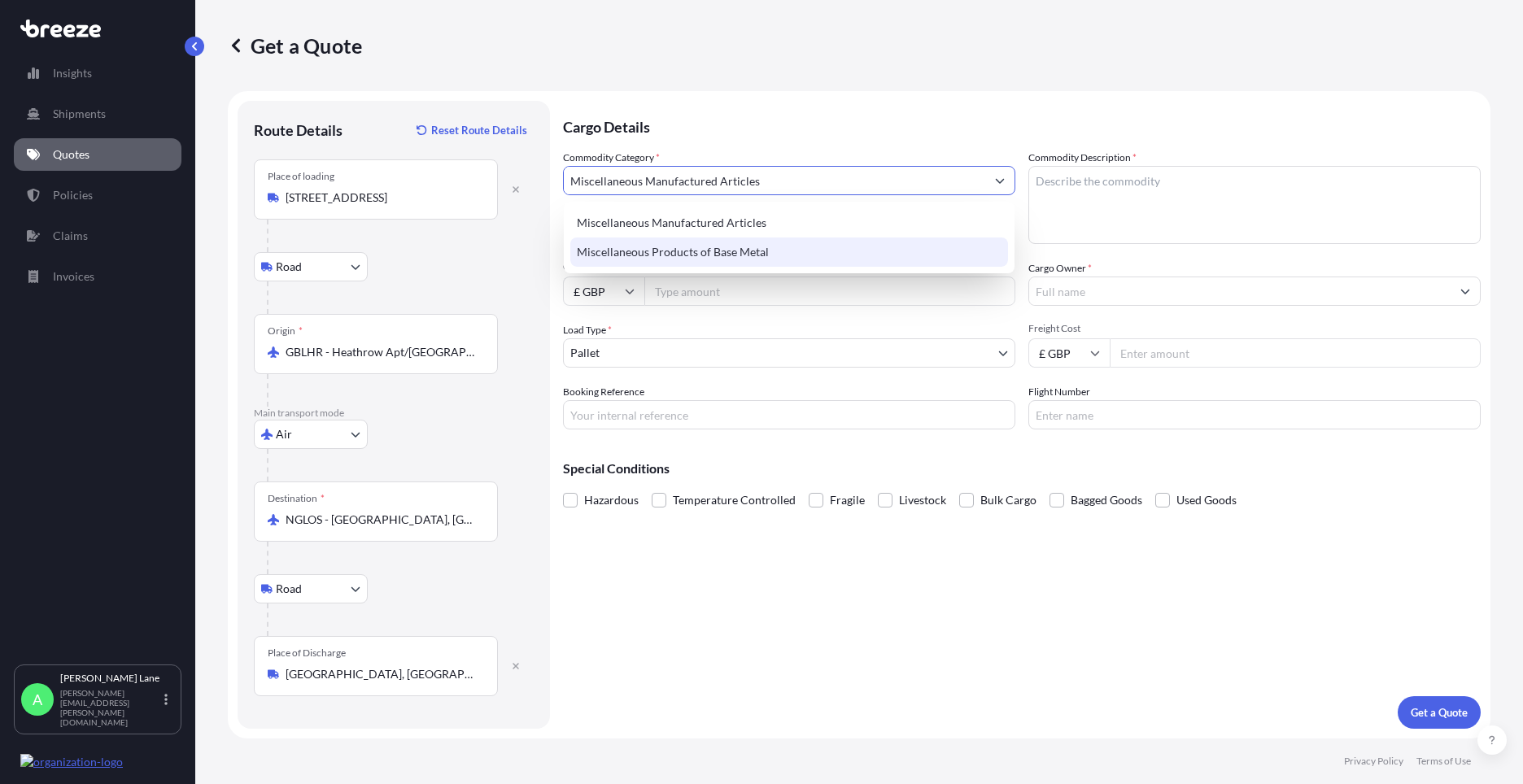
type input "Miscellaneous Manufactured Articles"
click at [694, 297] on input "Commodity Value *" at bounding box center [830, 291] width 371 height 29
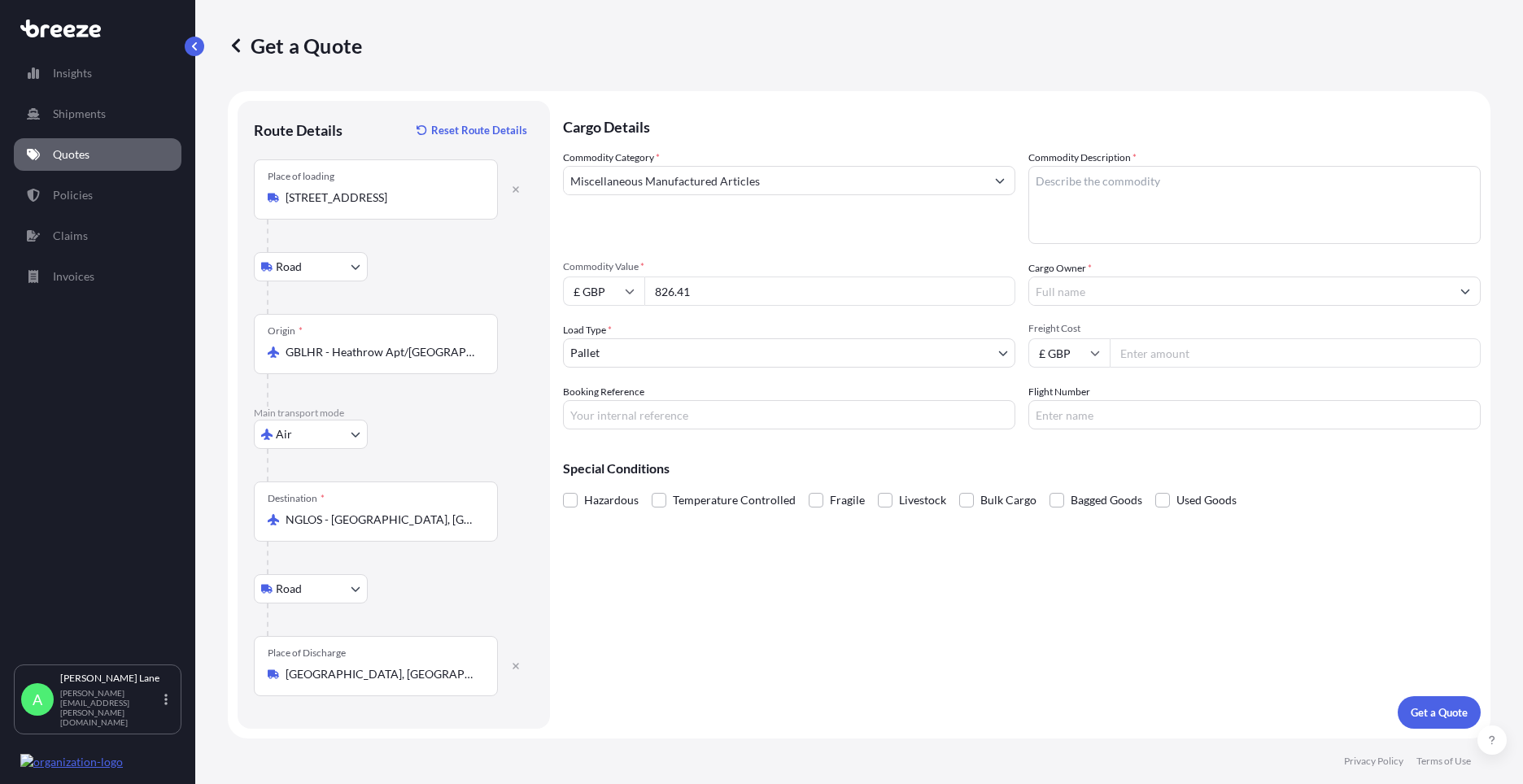
type input "826.41"
click at [598, 353] on body "Insights Shipments Quotes Policies Claims Invoices A [PERSON_NAME] [PERSON_NAME…" at bounding box center [761, 392] width 1523 height 784
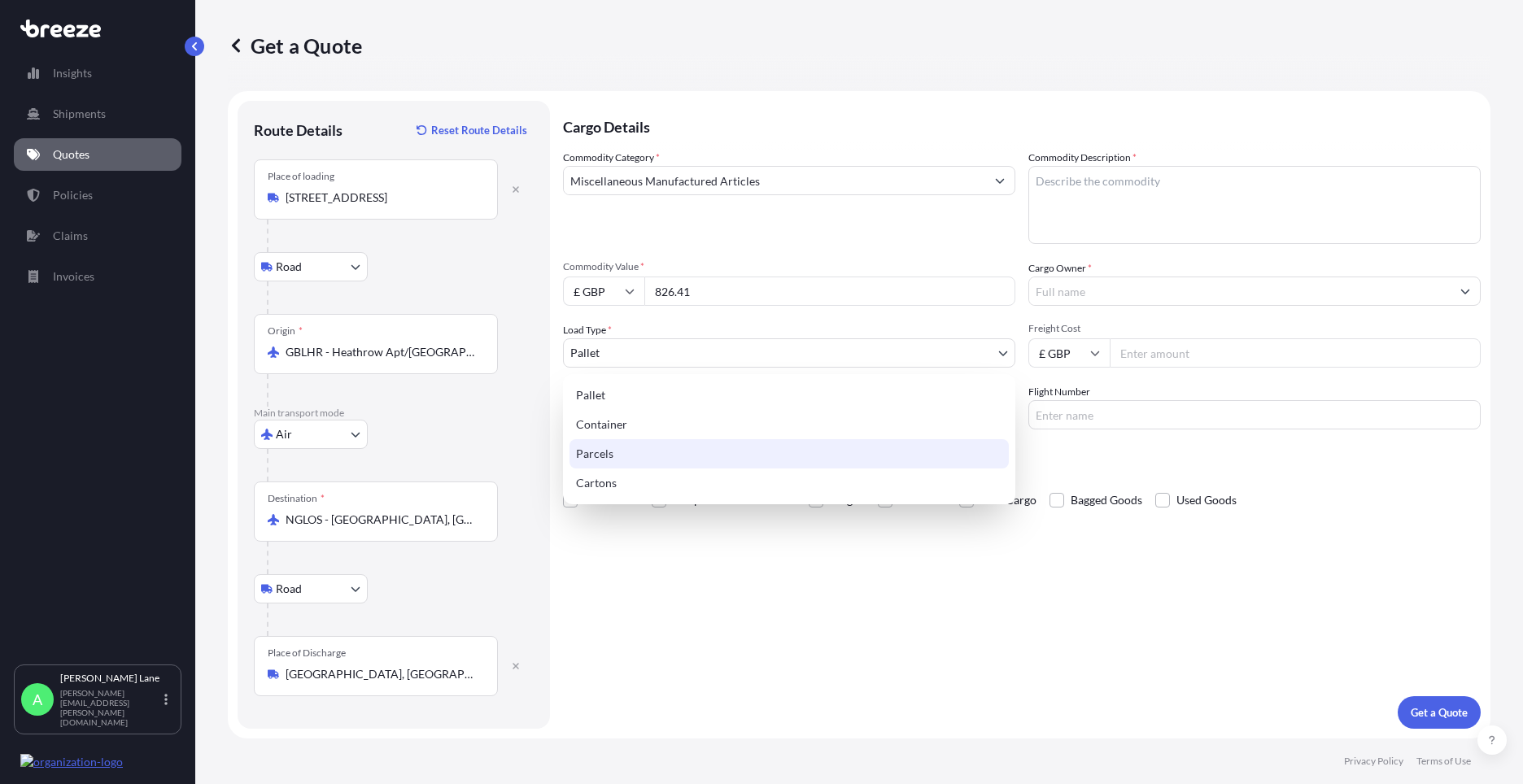
click at [611, 450] on div "Parcels" at bounding box center [789, 454] width 439 height 29
select select "3"
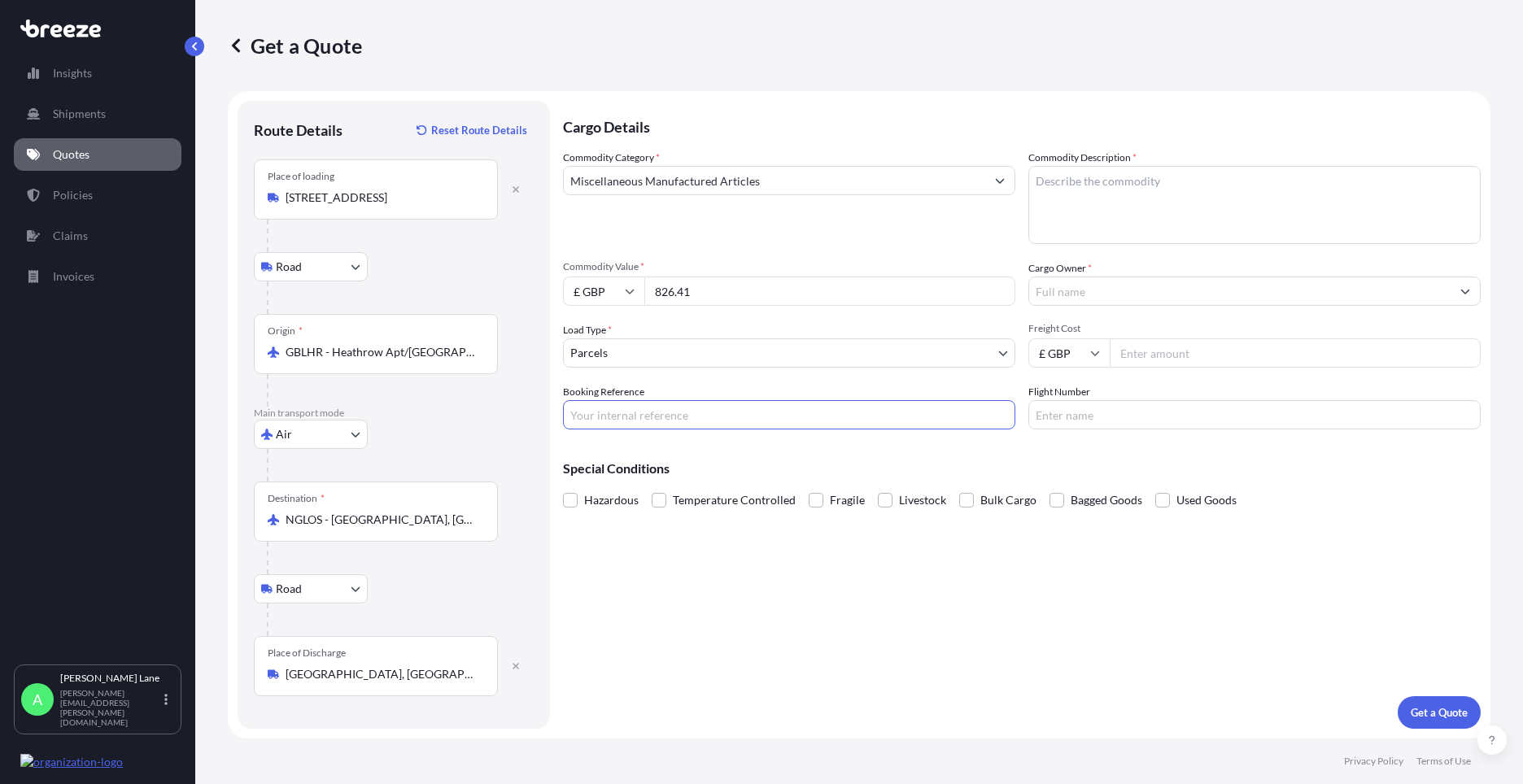
click at [645, 420] on input "Booking Reference" at bounding box center [789, 415] width 452 height 29
paste textarea "COMPAIR SEPARATOR KIT"
type textarea "COMPAIR SEPARATOR KIT"
click at [718, 415] on input "Booking Reference" at bounding box center [789, 415] width 452 height 29
paste input "1889351"
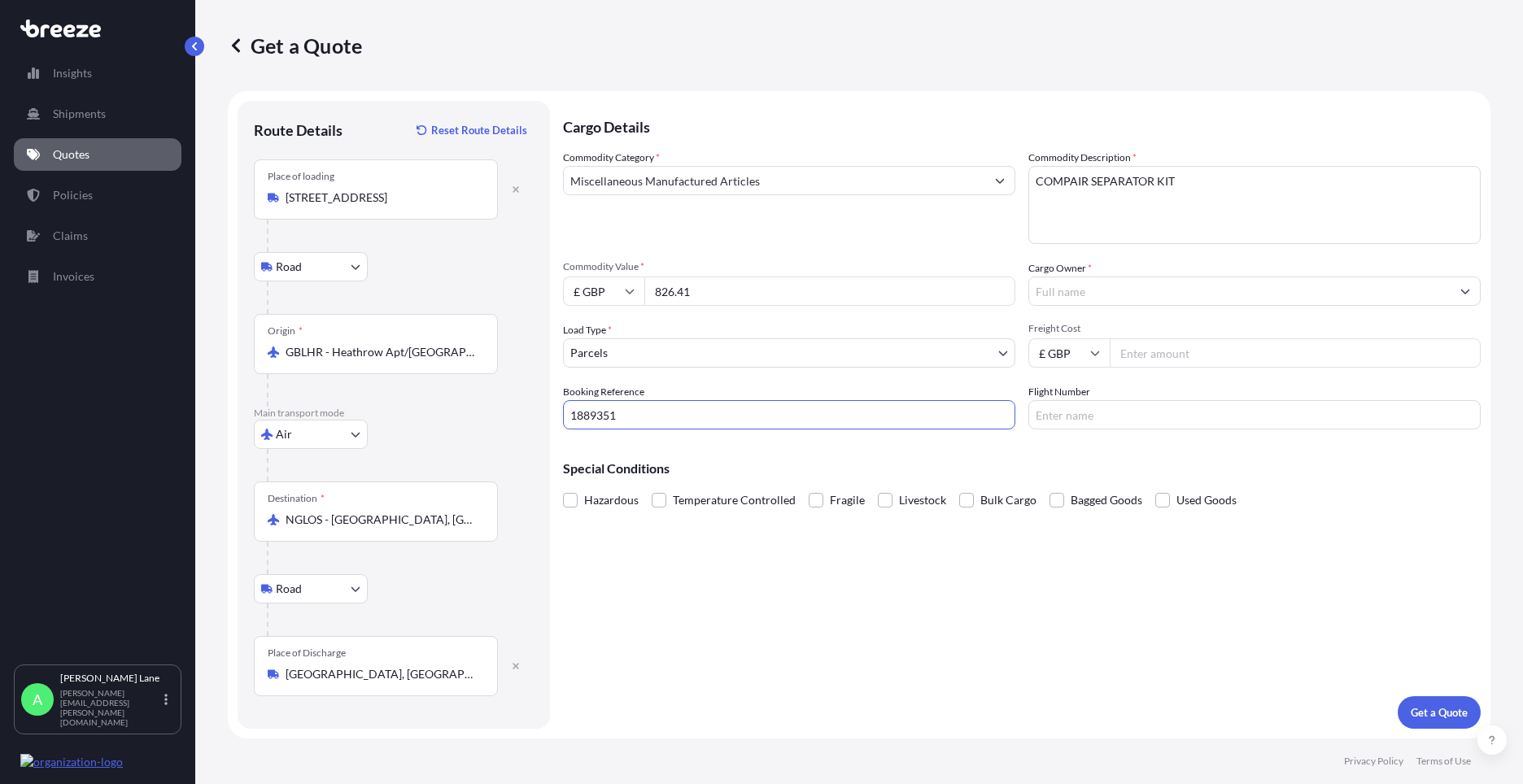
type input "1889351"
click at [1086, 292] on input "Cargo Owner *" at bounding box center [1240, 291] width 422 height 29
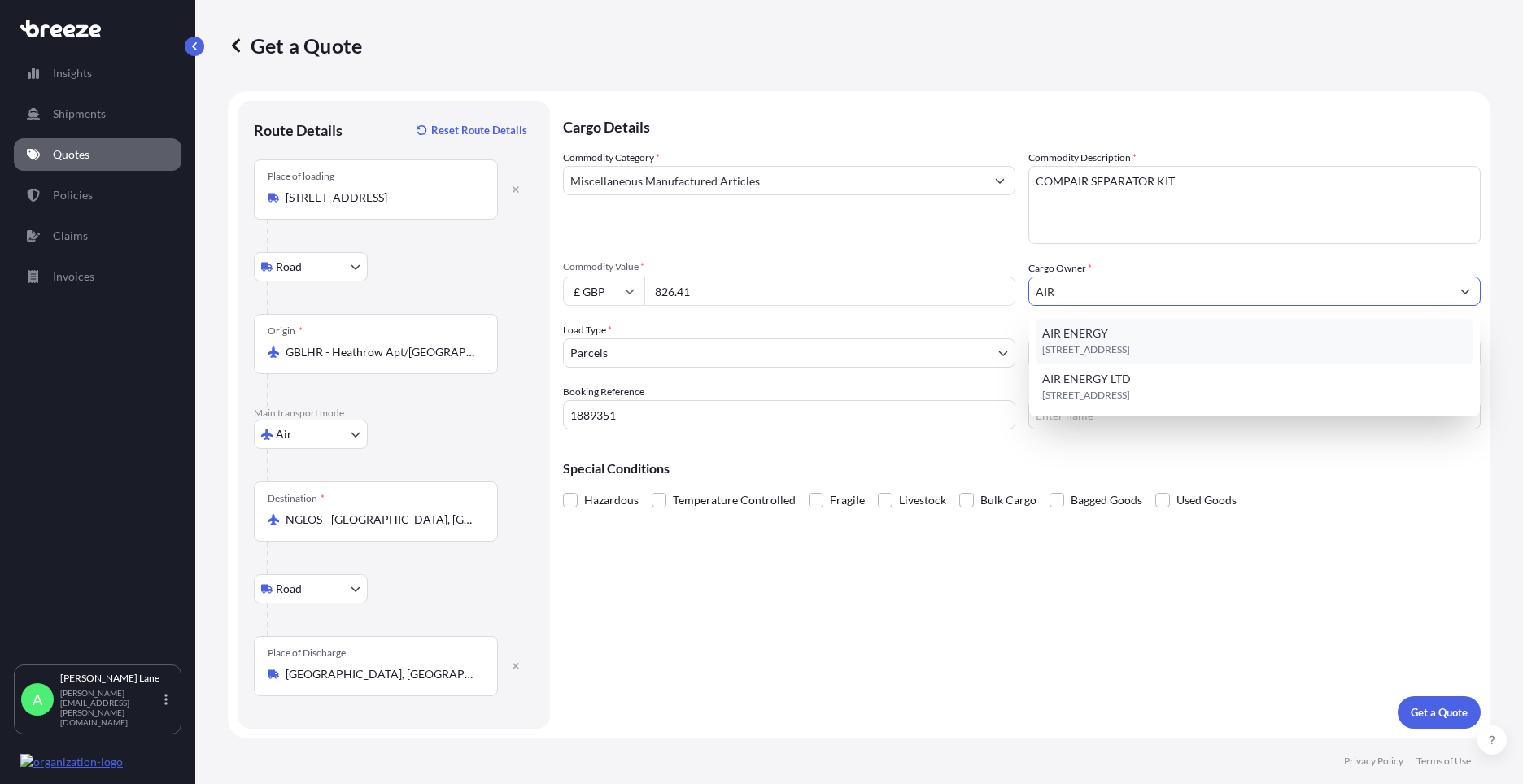
click at [1129, 350] on span "[STREET_ADDRESS]" at bounding box center [1086, 350] width 88 height 16
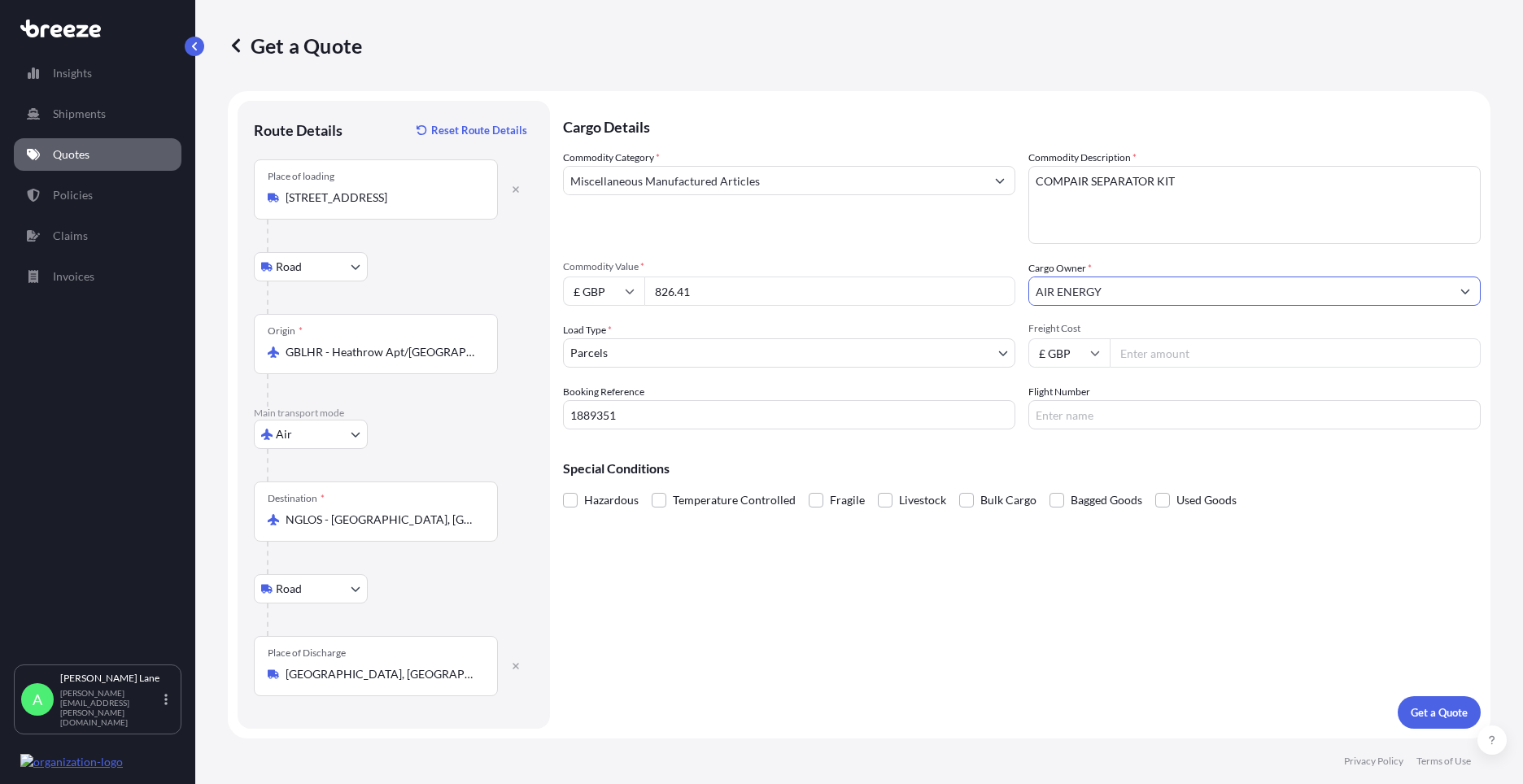
type input "AIR ENERGY"
click at [1143, 345] on input "Freight Cost" at bounding box center [1296, 353] width 371 height 29
type input "238.34"
click at [1061, 419] on input "Flight Number" at bounding box center [1254, 415] width 452 height 29
type input "UPS"
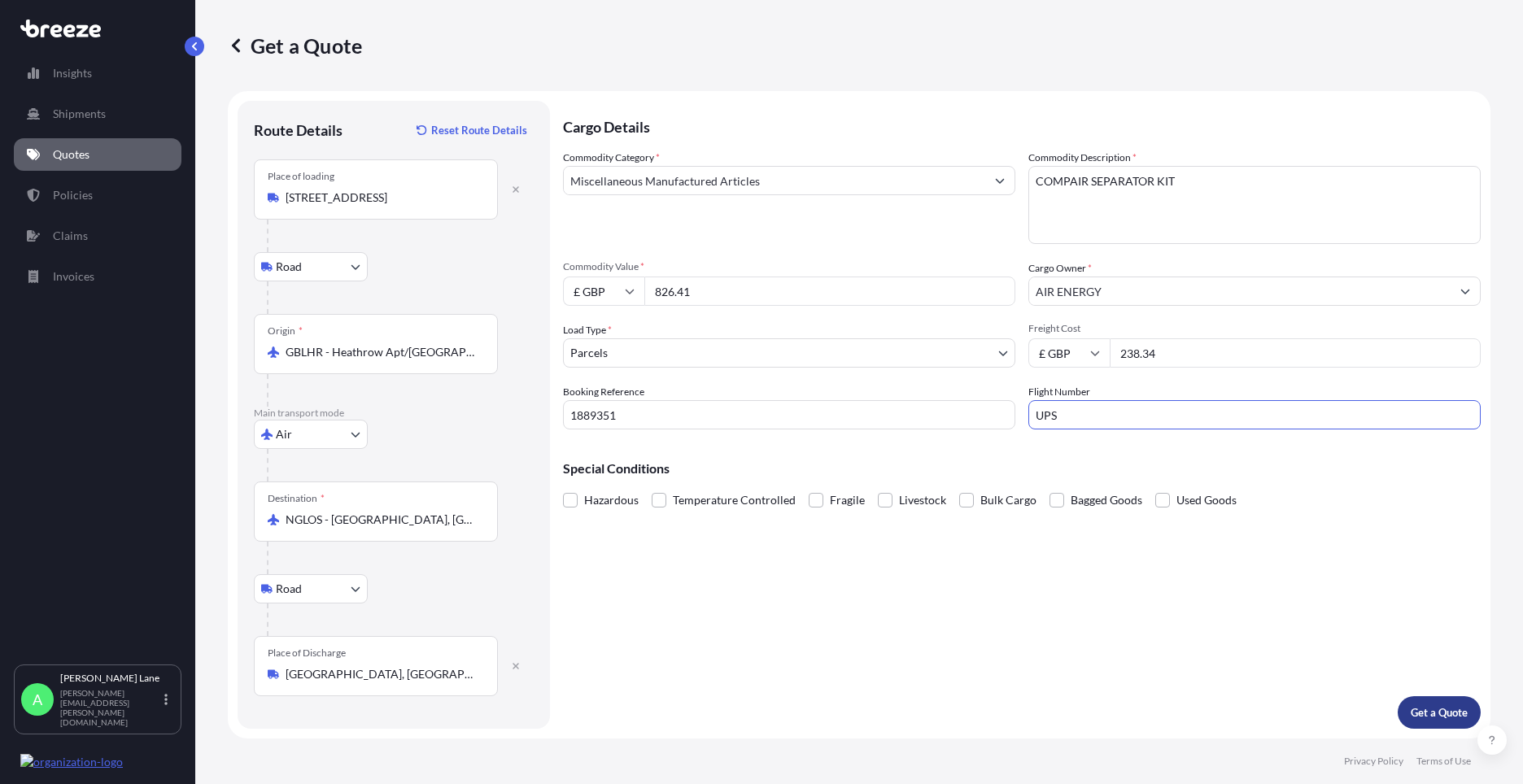
click at [1443, 717] on p "Get a Quote" at bounding box center [1440, 712] width 57 height 16
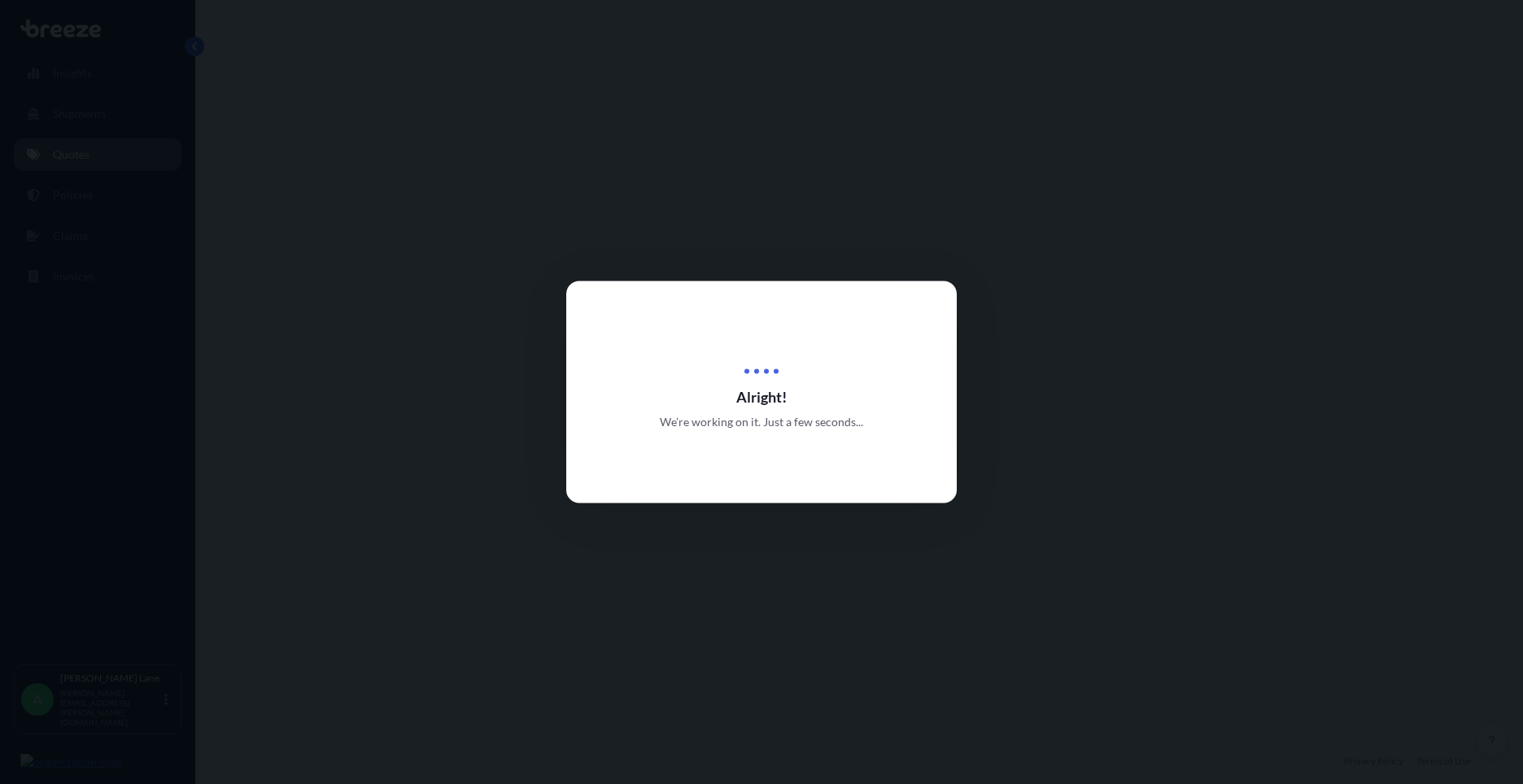
select select "Road"
select select "Air"
select select "Road"
select select "3"
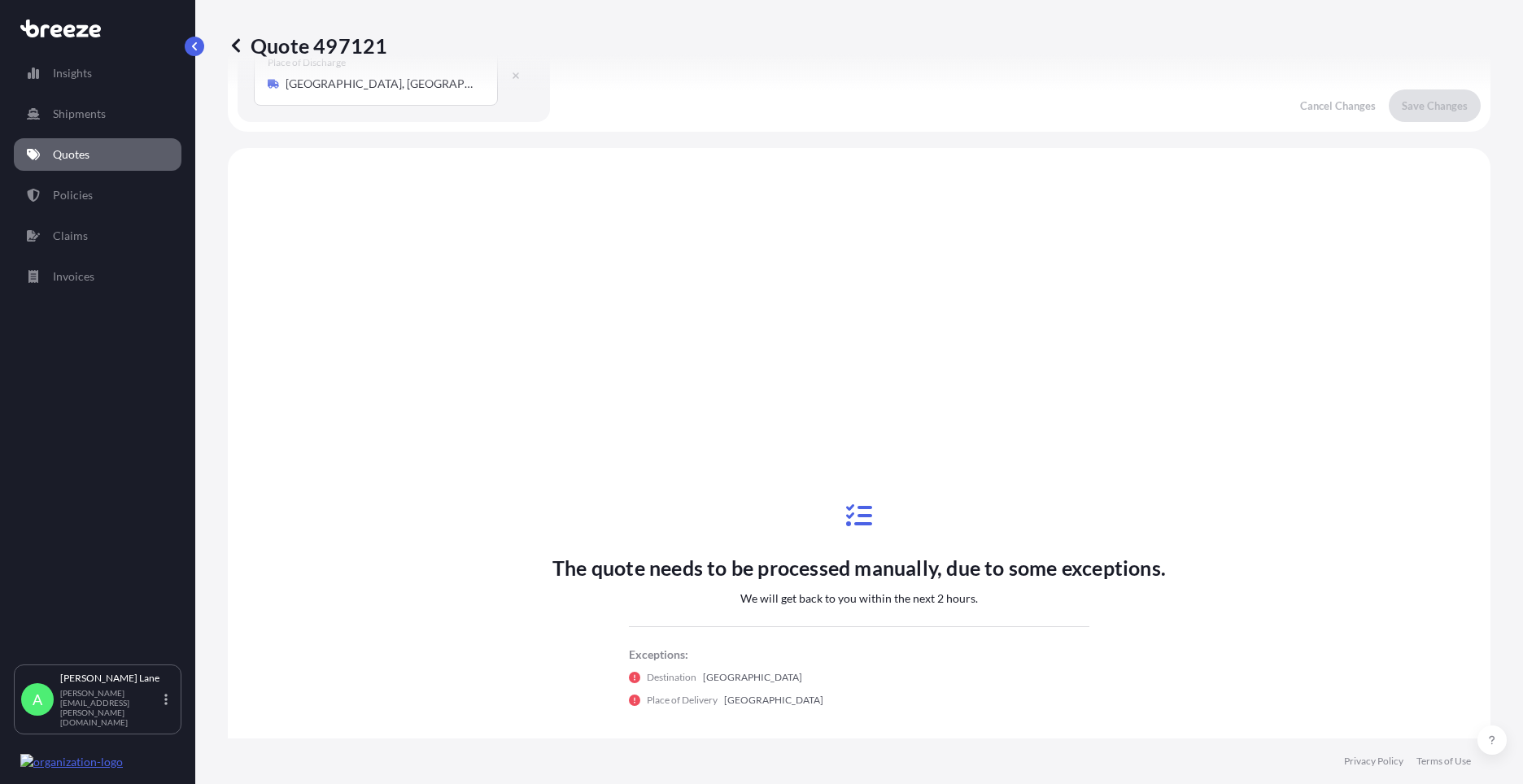
scroll to position [650, 0]
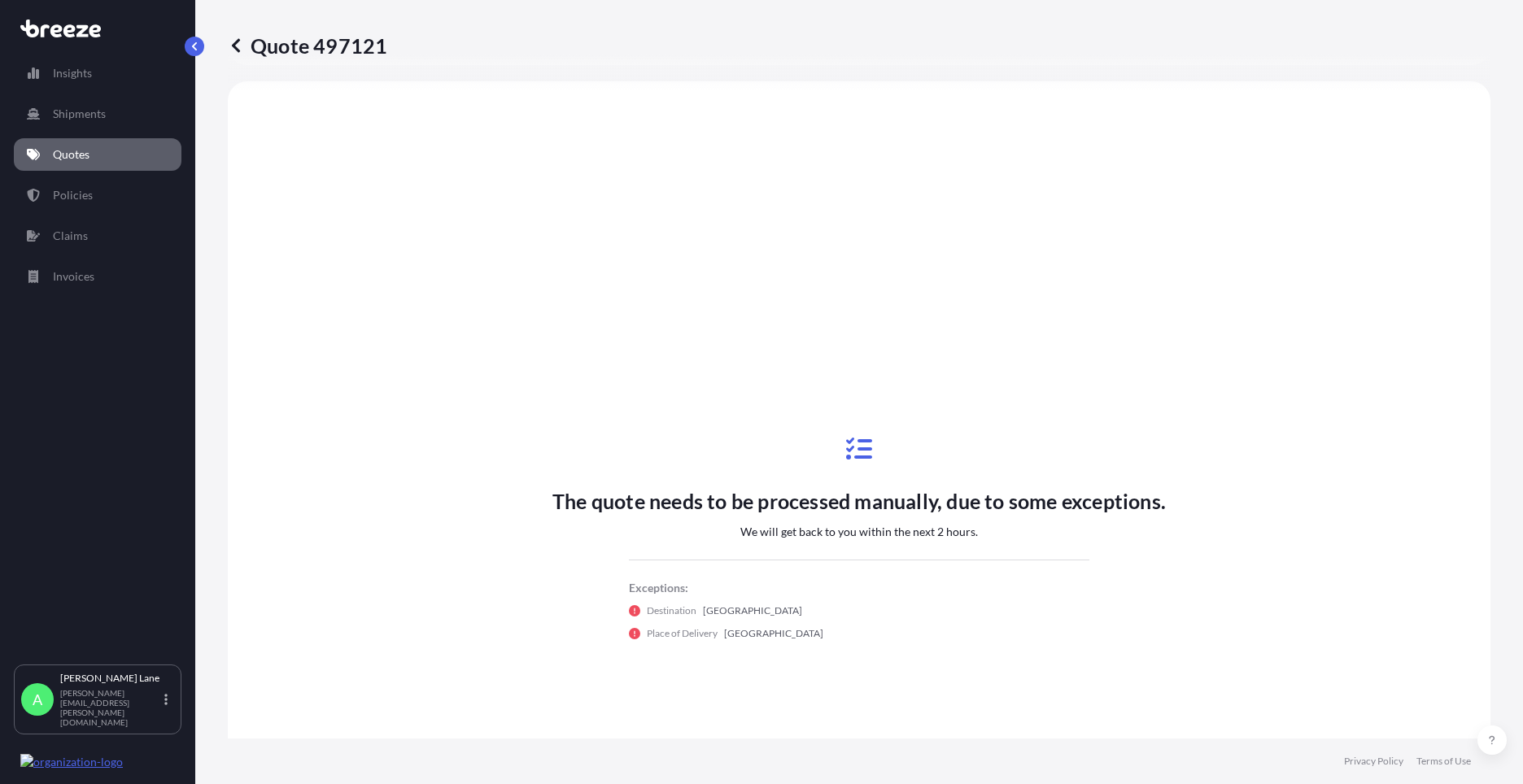
click at [38, 155] on icon at bounding box center [33, 154] width 13 height 13
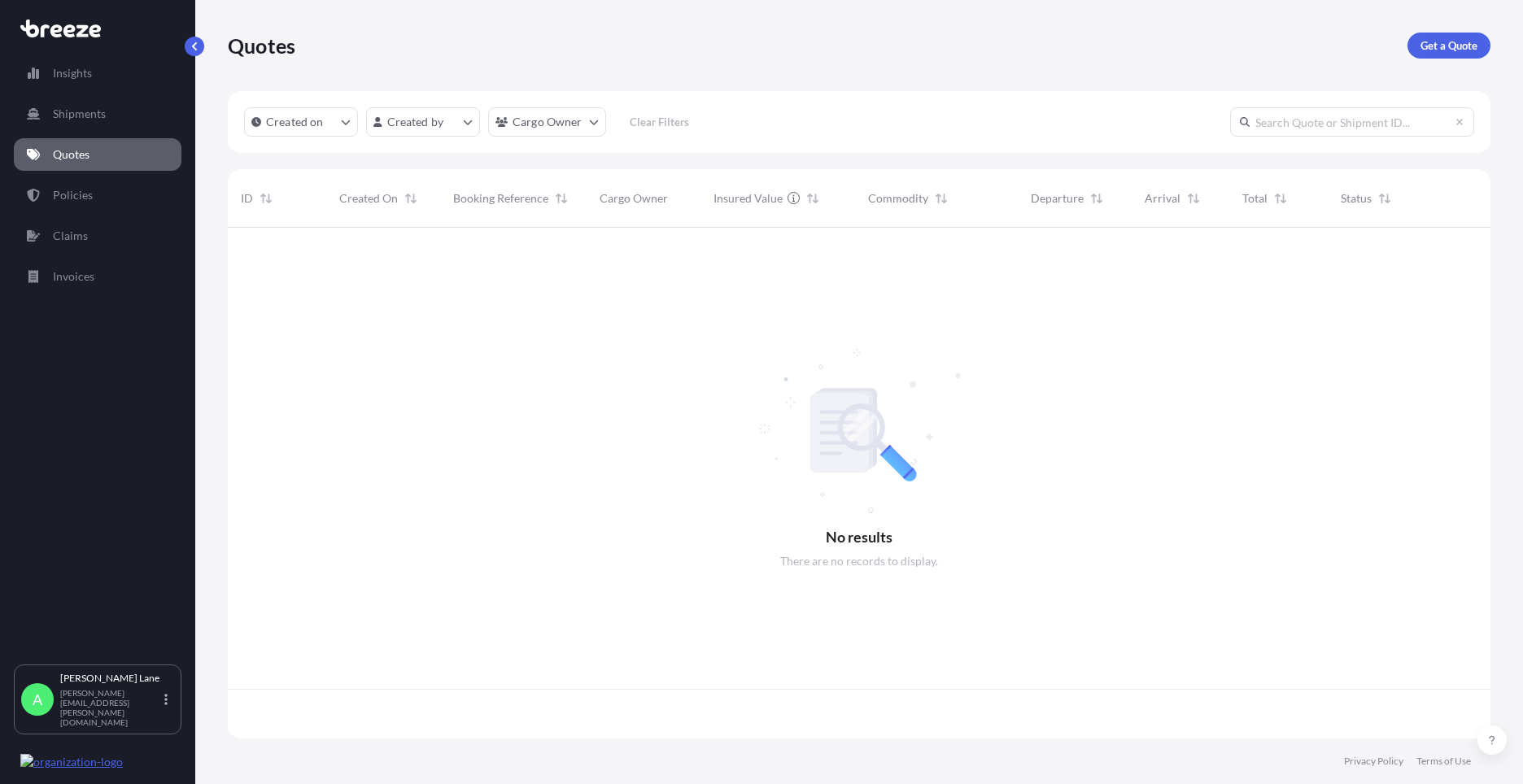
scroll to position [507, 1251]
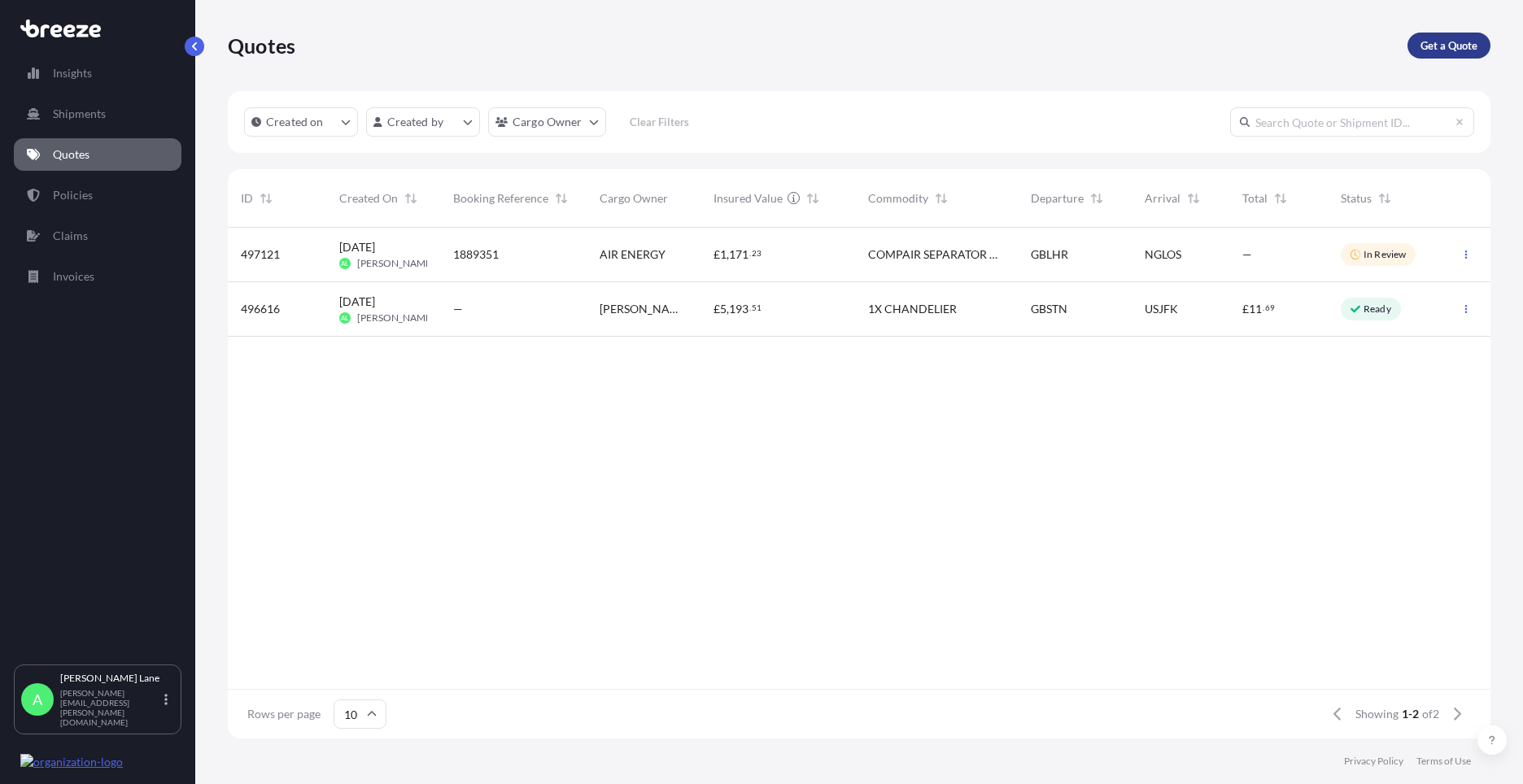
click at [1448, 51] on p "Get a Quote" at bounding box center [1449, 45] width 57 height 16
select select "Road"
select select "1"
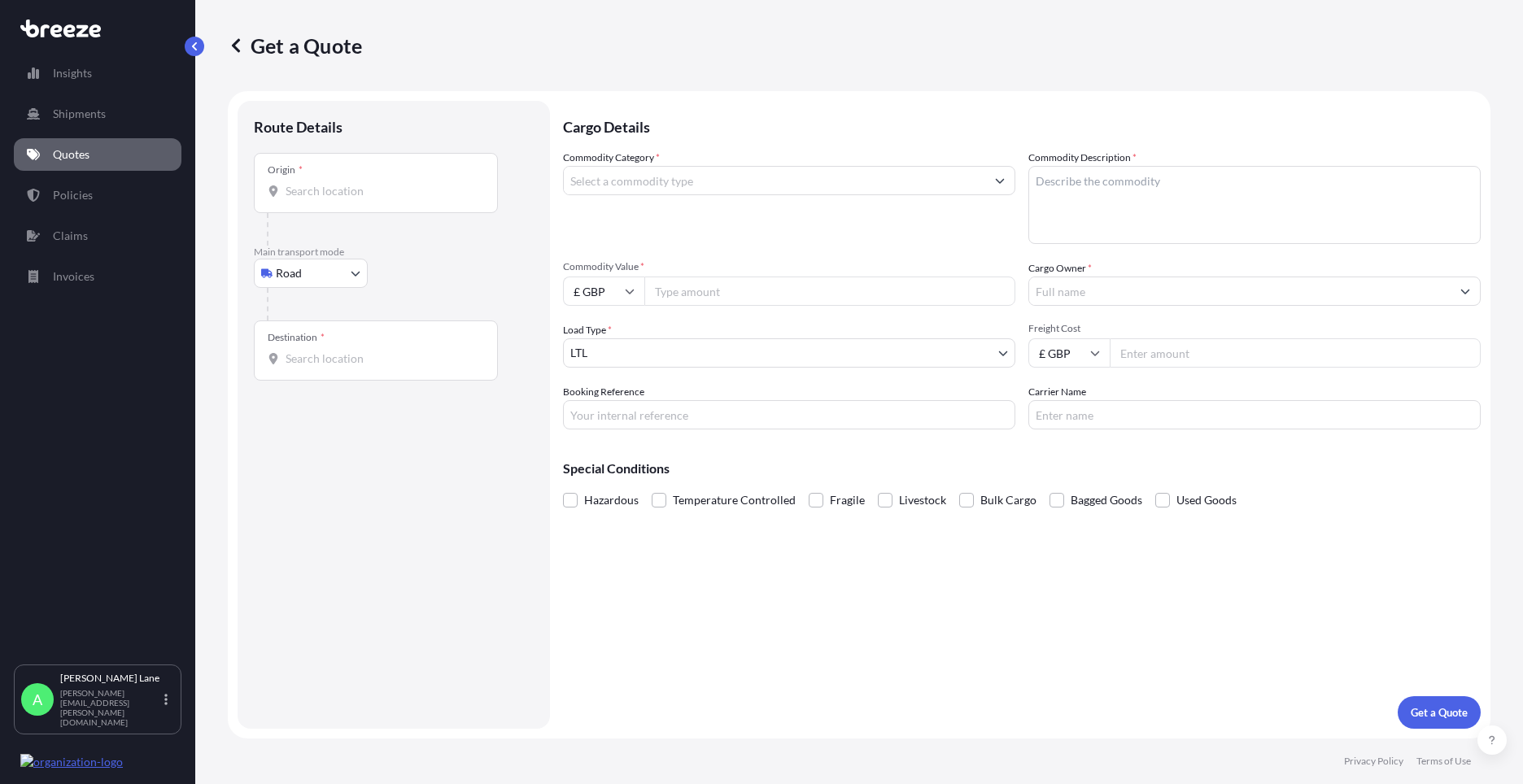
click at [261, 278] on body "Insights Shipments Quotes Policies Claims Invoices A [PERSON_NAME] [PERSON_NAME…" at bounding box center [761, 392] width 1523 height 784
click at [299, 345] on span "Air" at bounding box center [292, 344] width 16 height 16
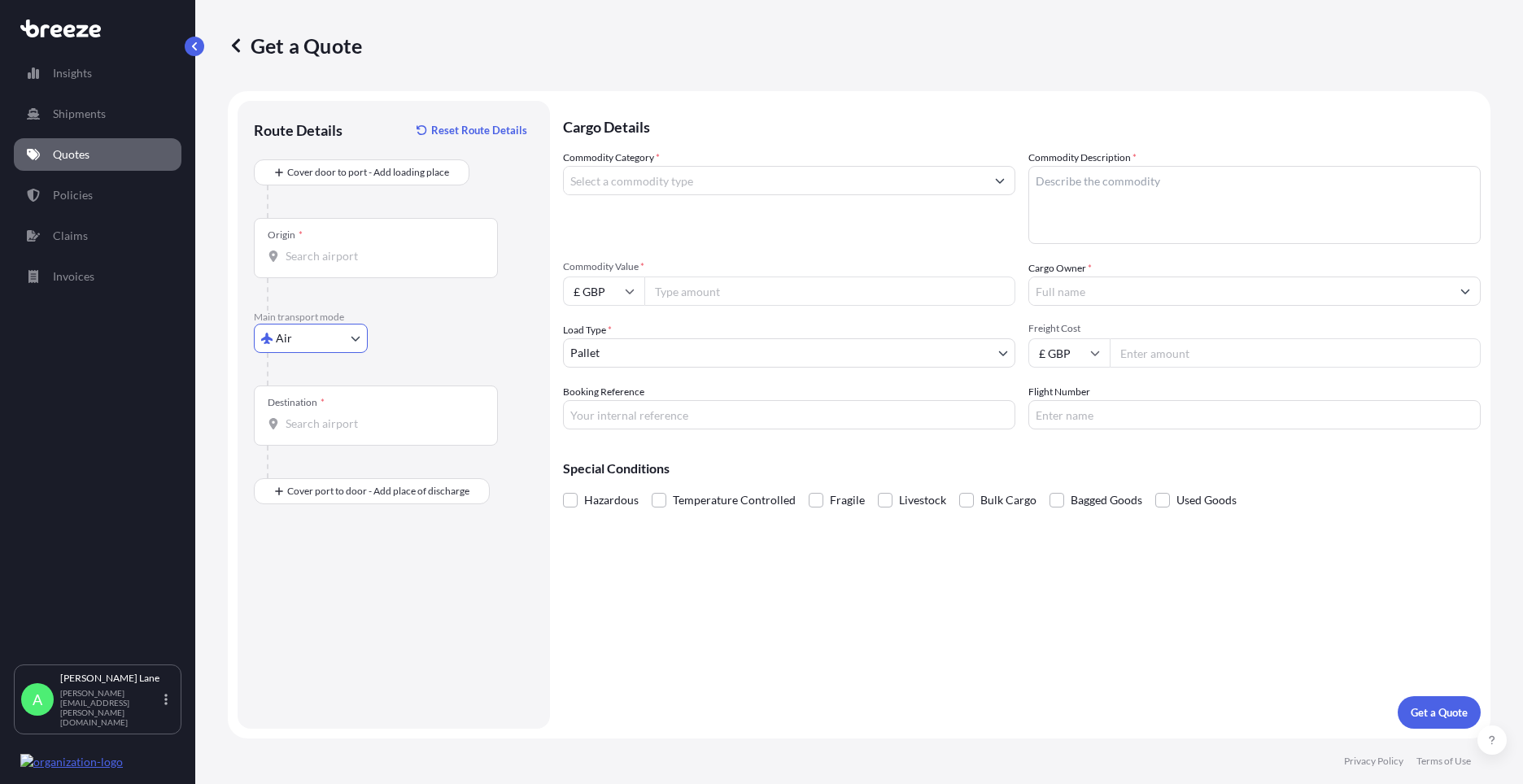
click at [299, 343] on body "Insights Shipments Quotes Policies Claims Invoices A [PERSON_NAME] [PERSON_NAME…" at bounding box center [761, 392] width 1523 height 784
click at [309, 449] on div "Road" at bounding box center [311, 439] width 101 height 29
select select "Road"
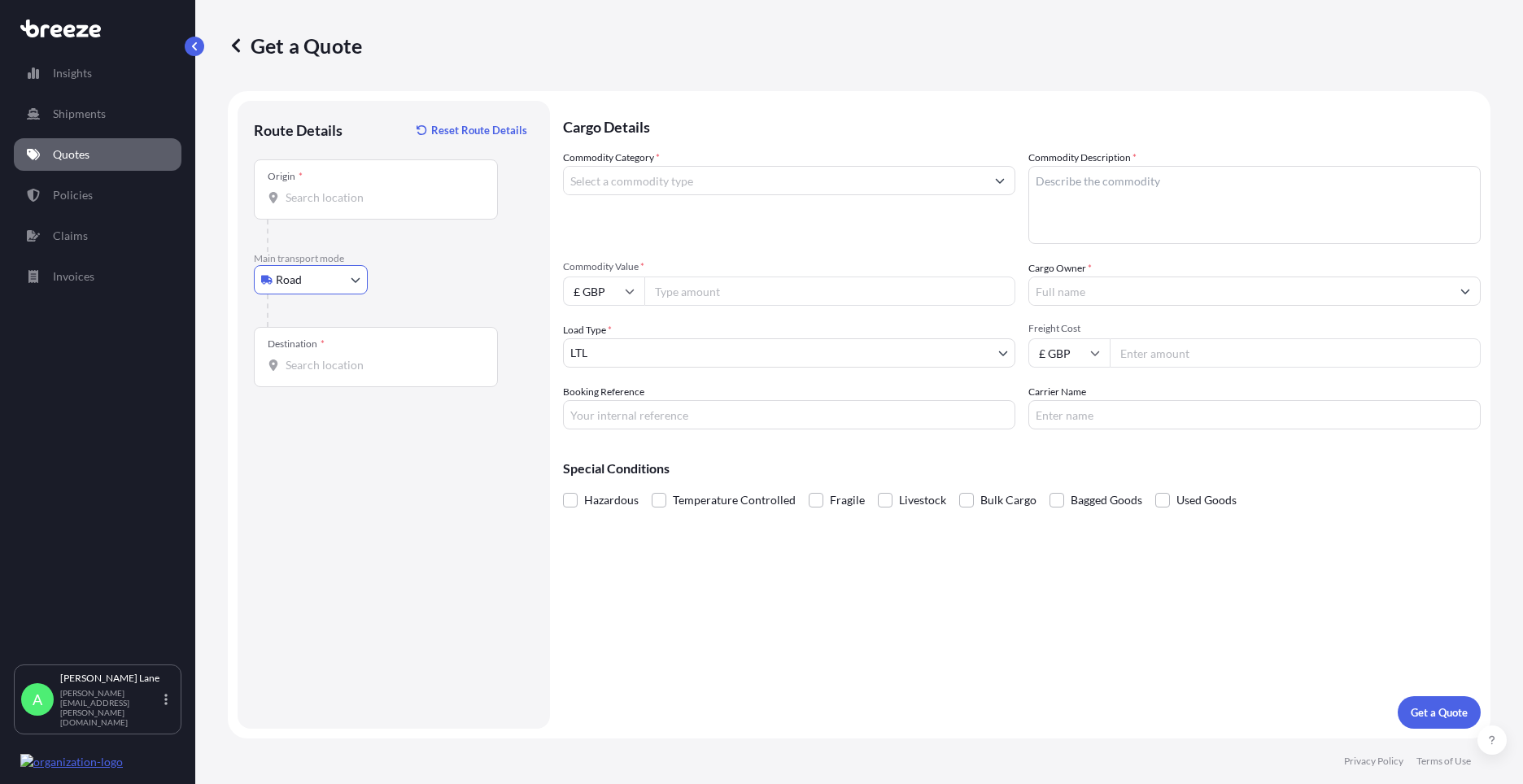
click at [407, 202] on input "Origin *" at bounding box center [381, 197] width 192 height 16
paste input "SG13 7UB"
type input "[STREET_ADDRESS]"
click at [397, 372] on input "Destination *" at bounding box center [381, 365] width 192 height 16
paste input "Ciudad Real"
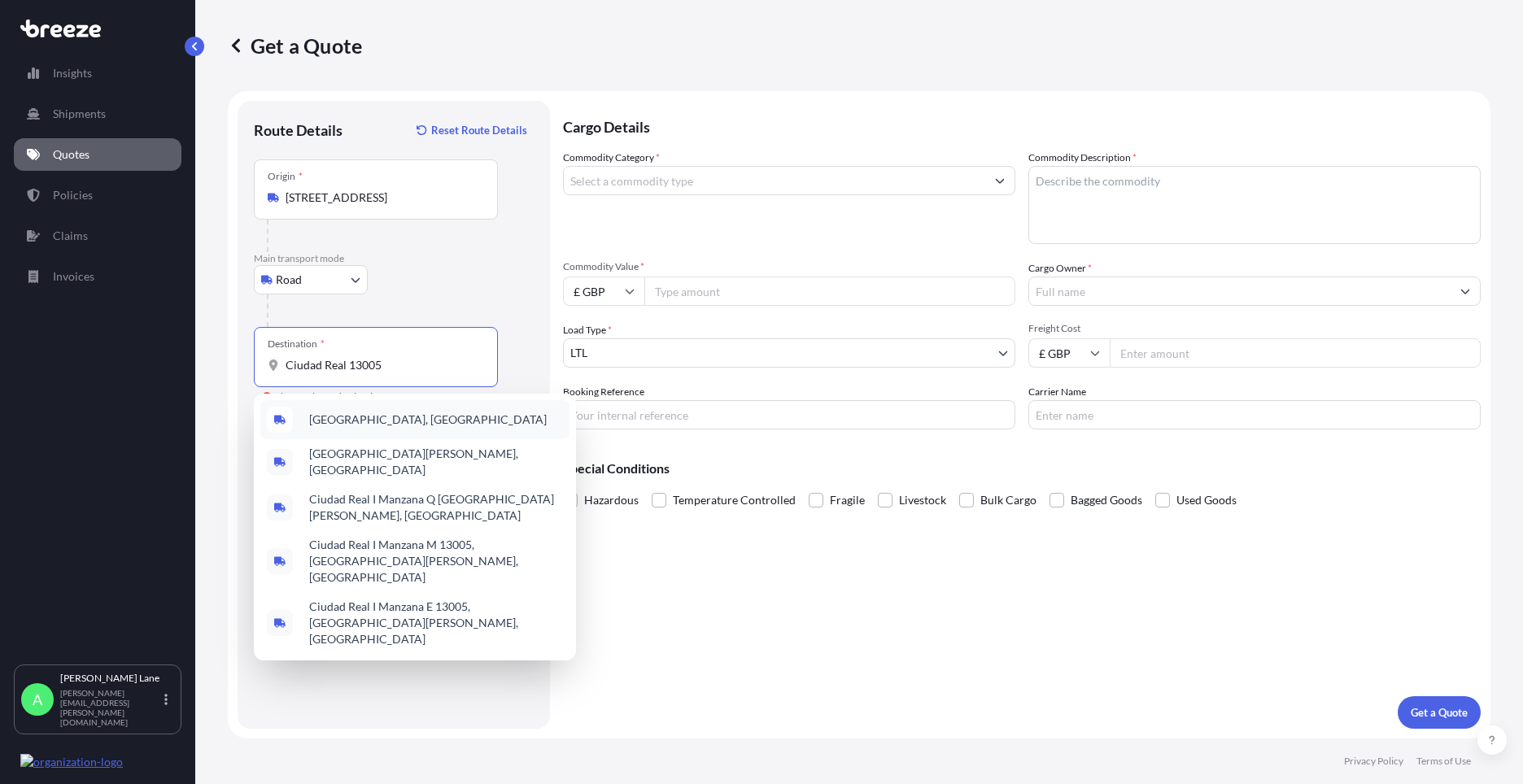
click at [442, 420] on div "[GEOGRAPHIC_DATA], [GEOGRAPHIC_DATA]" at bounding box center [415, 419] width 309 height 39
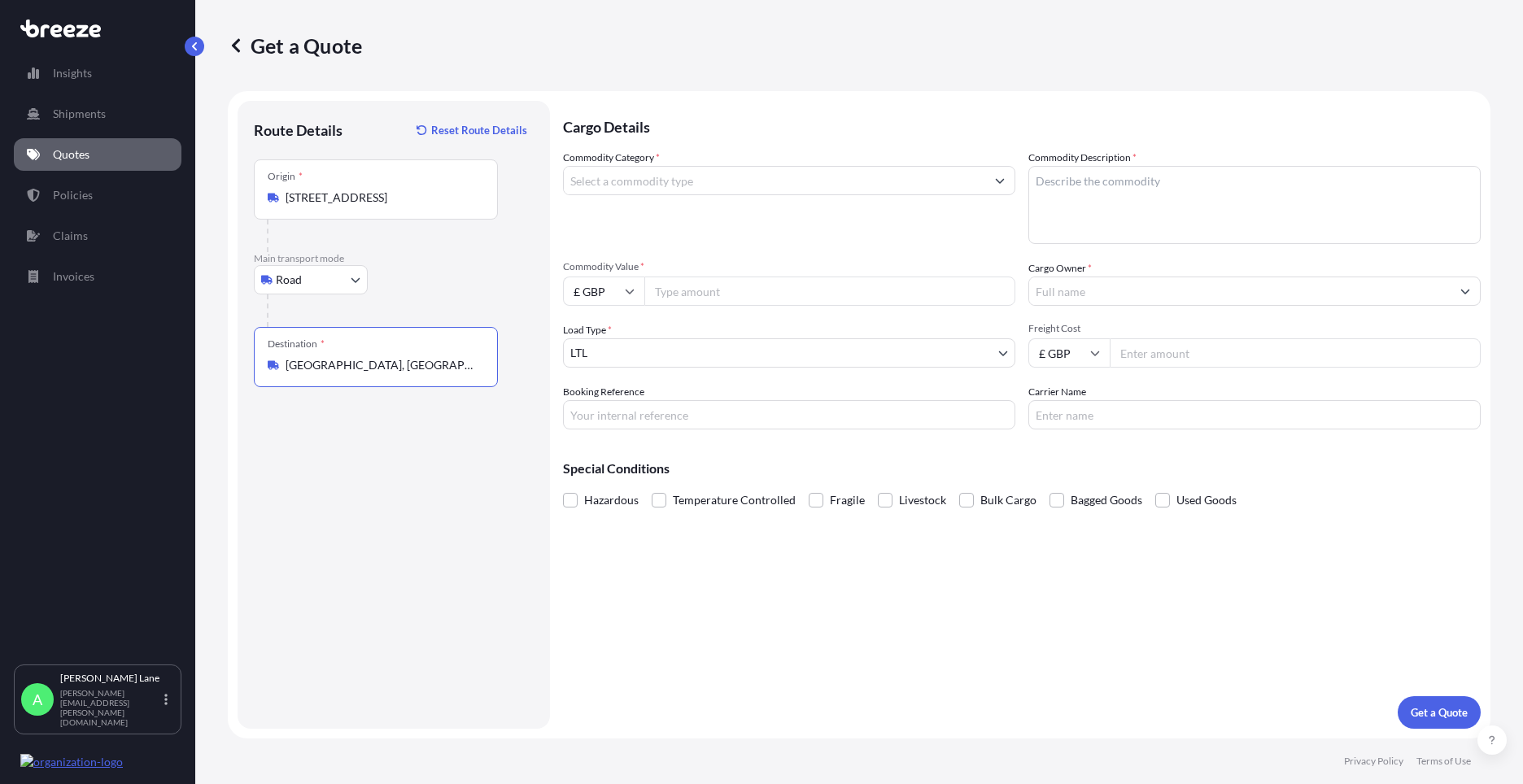
type input "[GEOGRAPHIC_DATA], [GEOGRAPHIC_DATA]"
click at [707, 186] on input "Commodity Category *" at bounding box center [775, 180] width 422 height 29
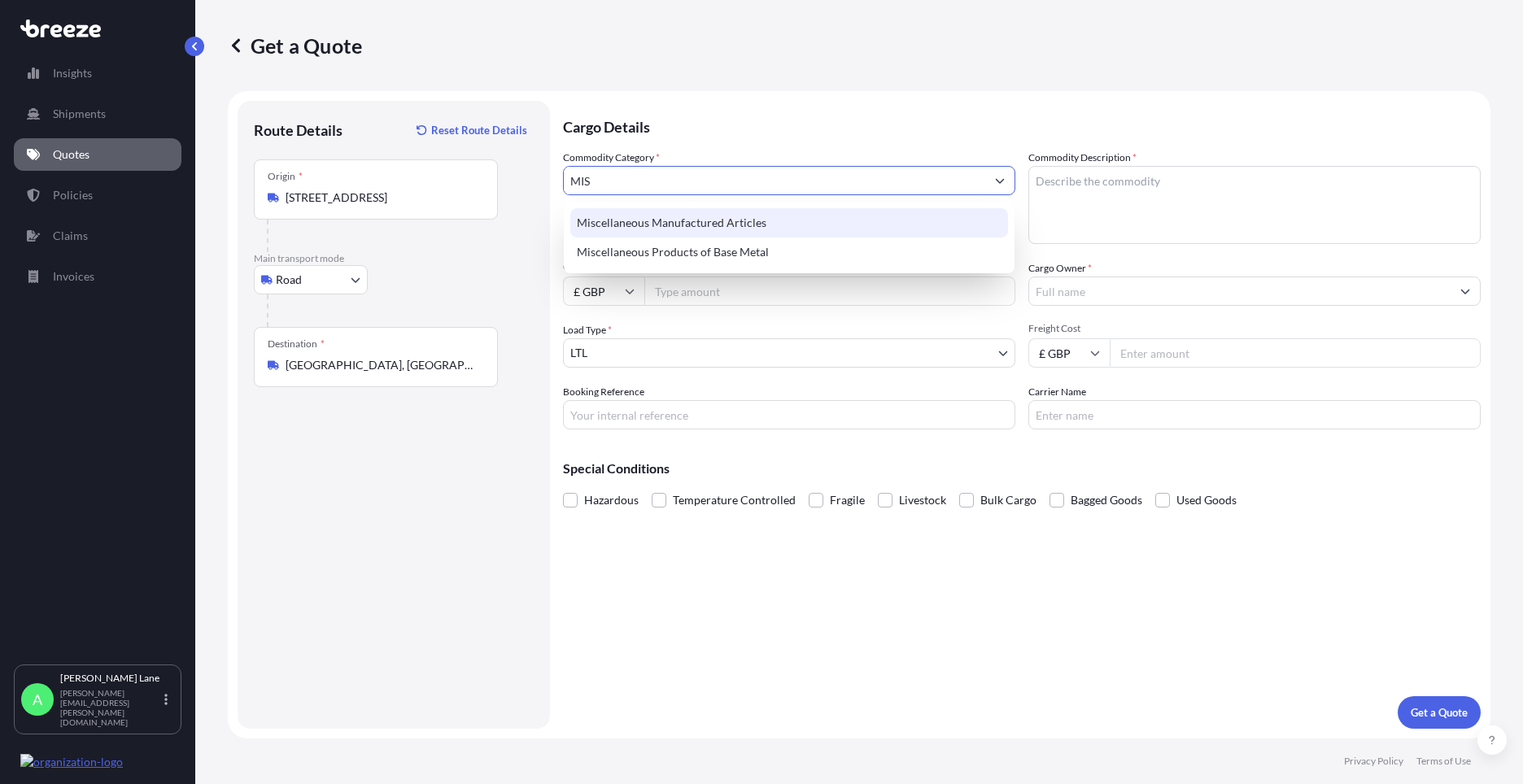
click at [711, 213] on div "Miscellaneous Manufactured Articles" at bounding box center [789, 223] width 437 height 29
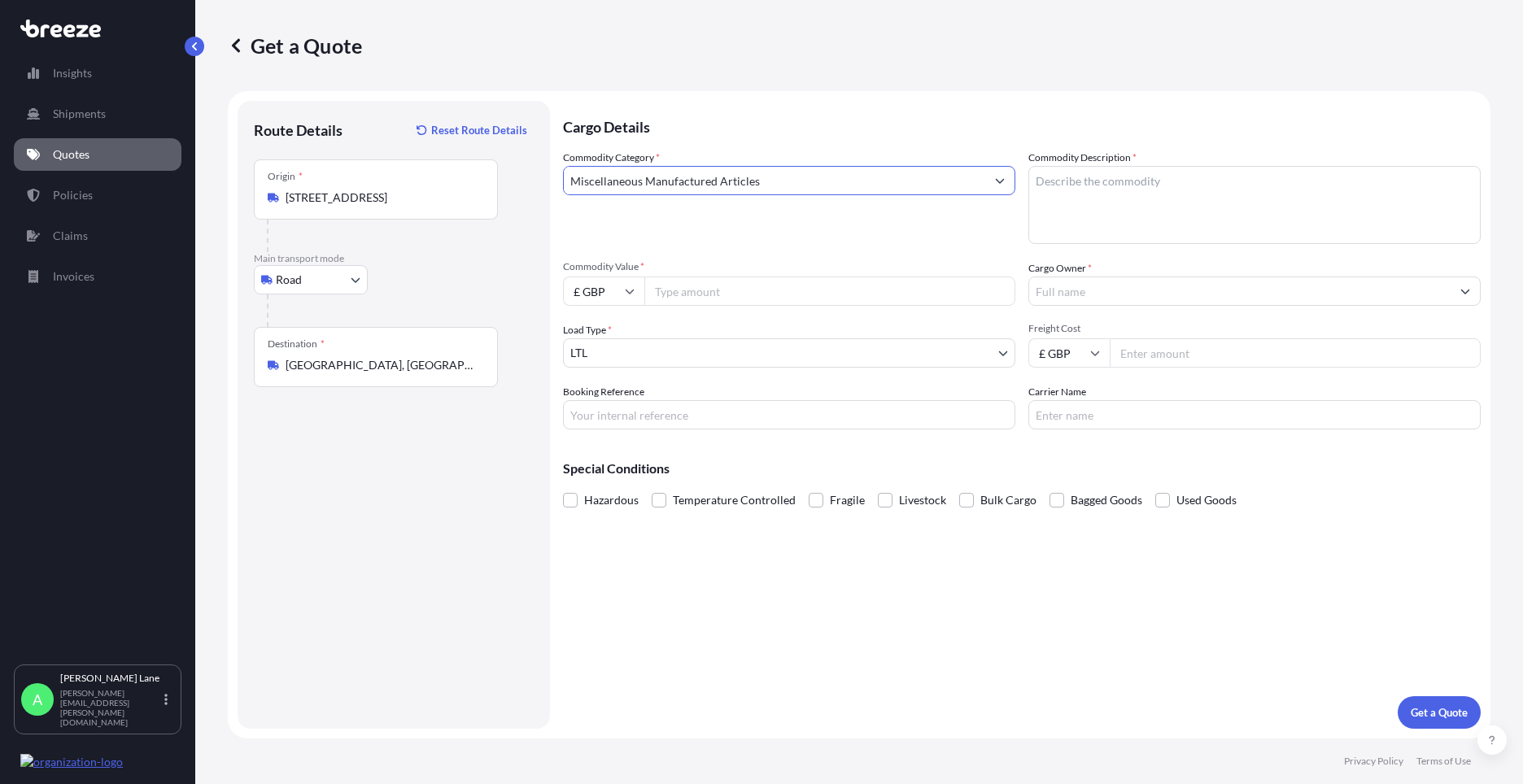
type input "Miscellaneous Manufactured Articles"
click at [739, 305] on input "Commodity Value *" at bounding box center [830, 291] width 371 height 29
type input "2116.80"
click at [776, 429] on div "Cargo Details Commodity Category * Miscellaneous Manufactured Articles Commodit…" at bounding box center [1022, 415] width 918 height 628
paste input "1889353"
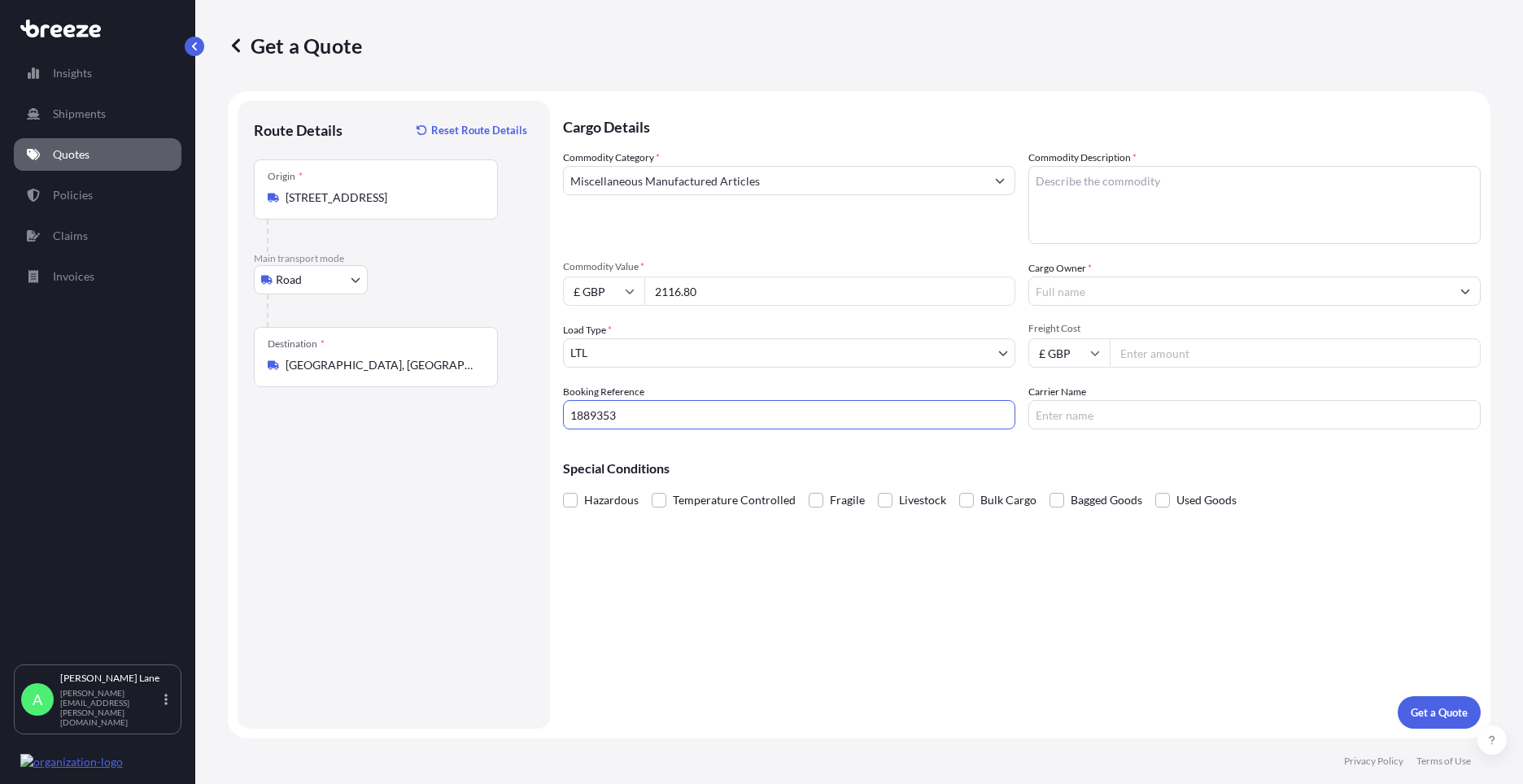
type input "1889353"
click at [1145, 212] on textarea "Commodity Description *" at bounding box center [1254, 205] width 452 height 78
paste textarea "1.1/2-ODASORB VENT FILTER"
type textarea "1.1/2-ODASORB VENT FILTER"
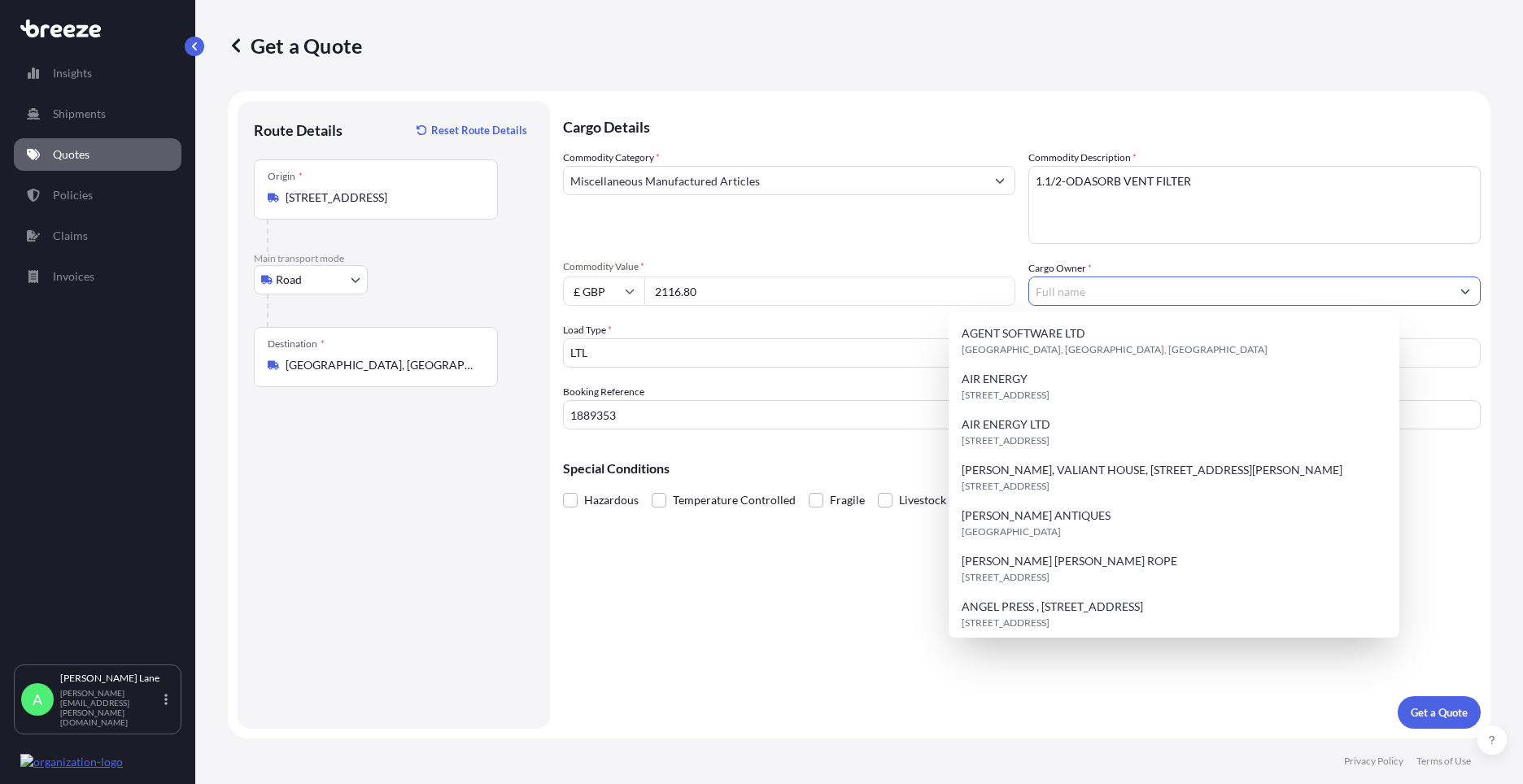
click at [1139, 293] on input "Cargo Owner *" at bounding box center [1240, 291] width 422 height 29
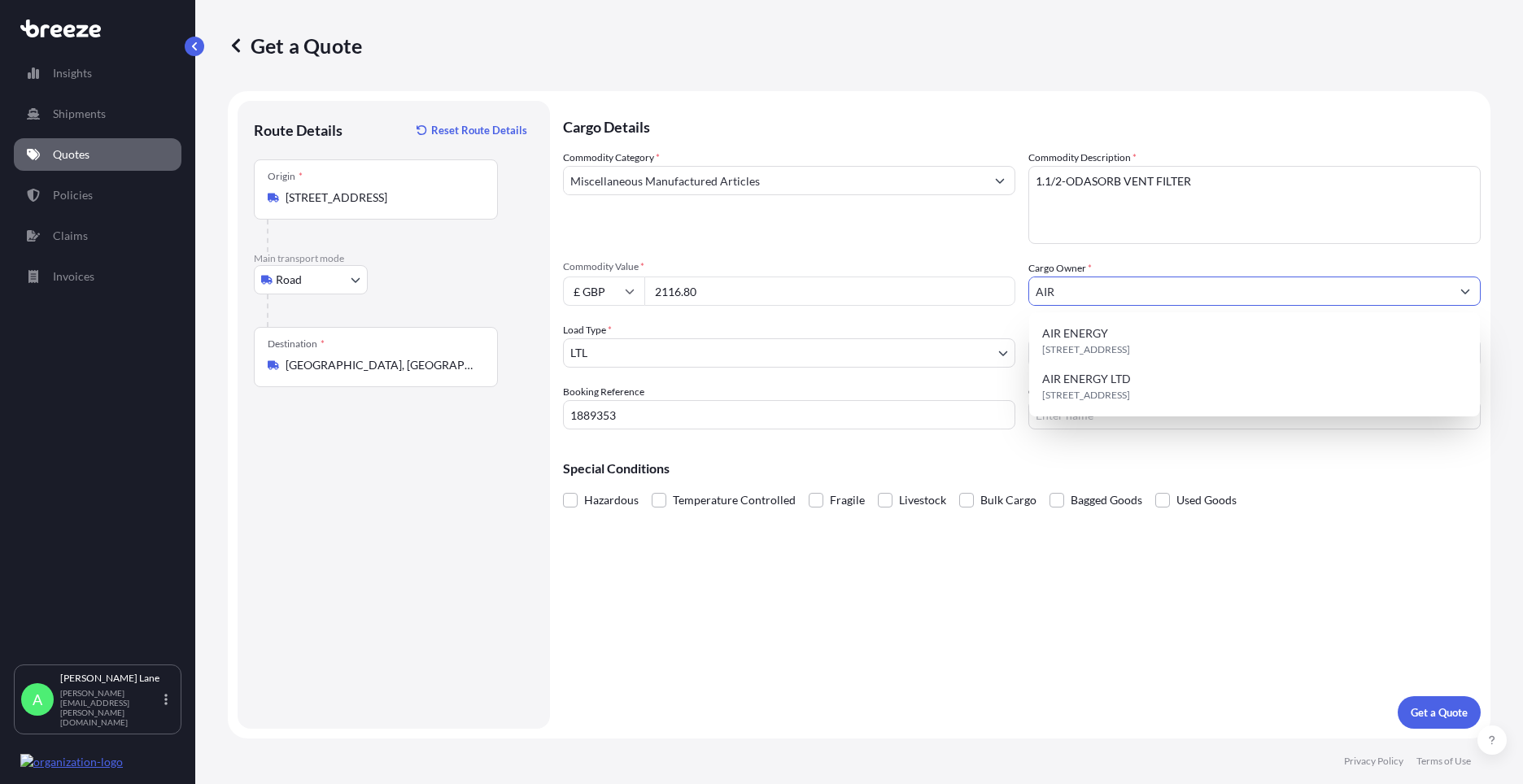
type input "AIR"
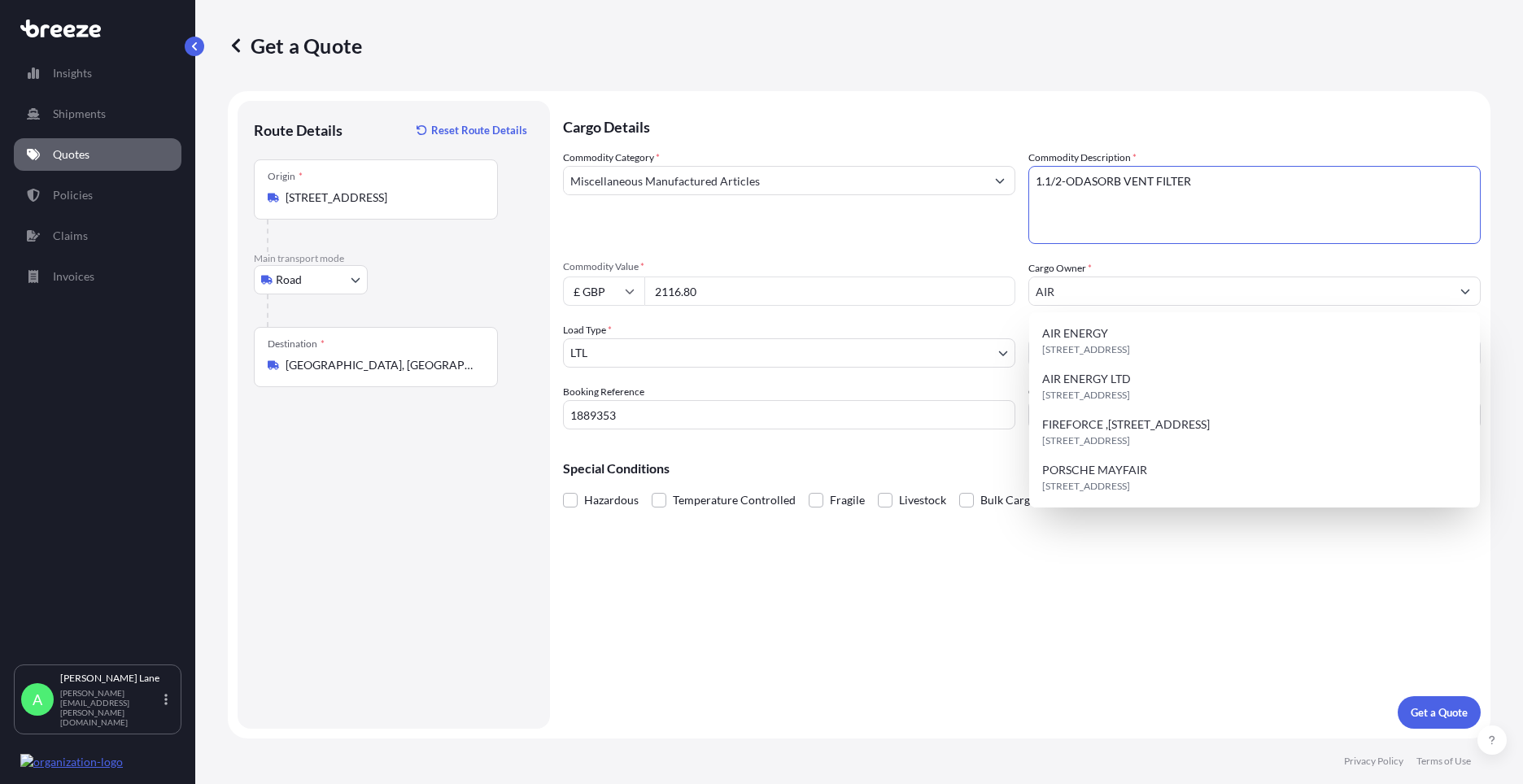
click at [1241, 188] on textarea "1.1/2-ODASORB VENT FILTER" at bounding box center [1254, 205] width 452 height 78
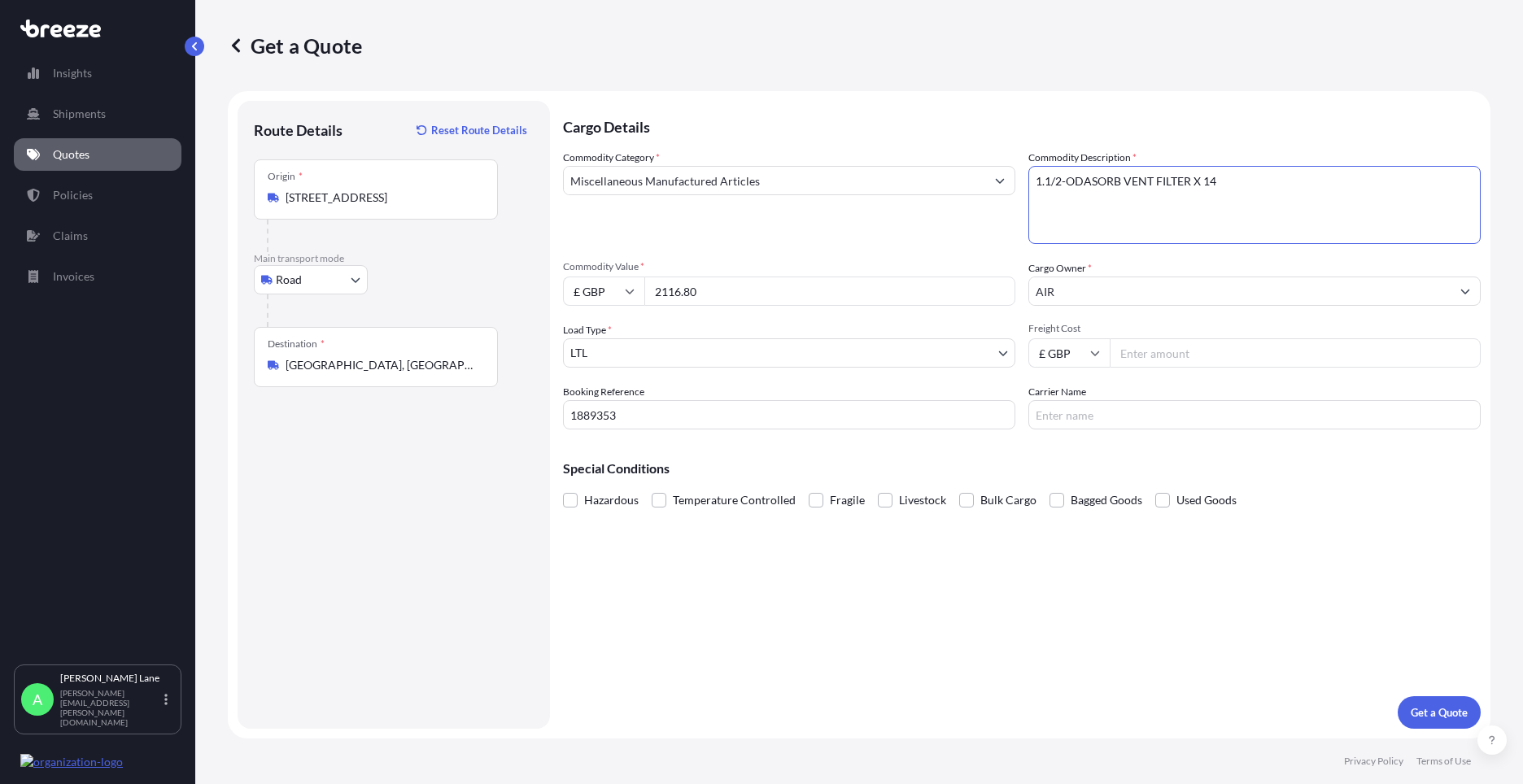
type textarea "1.1/2-ODASORB VENT FILTER X 14"
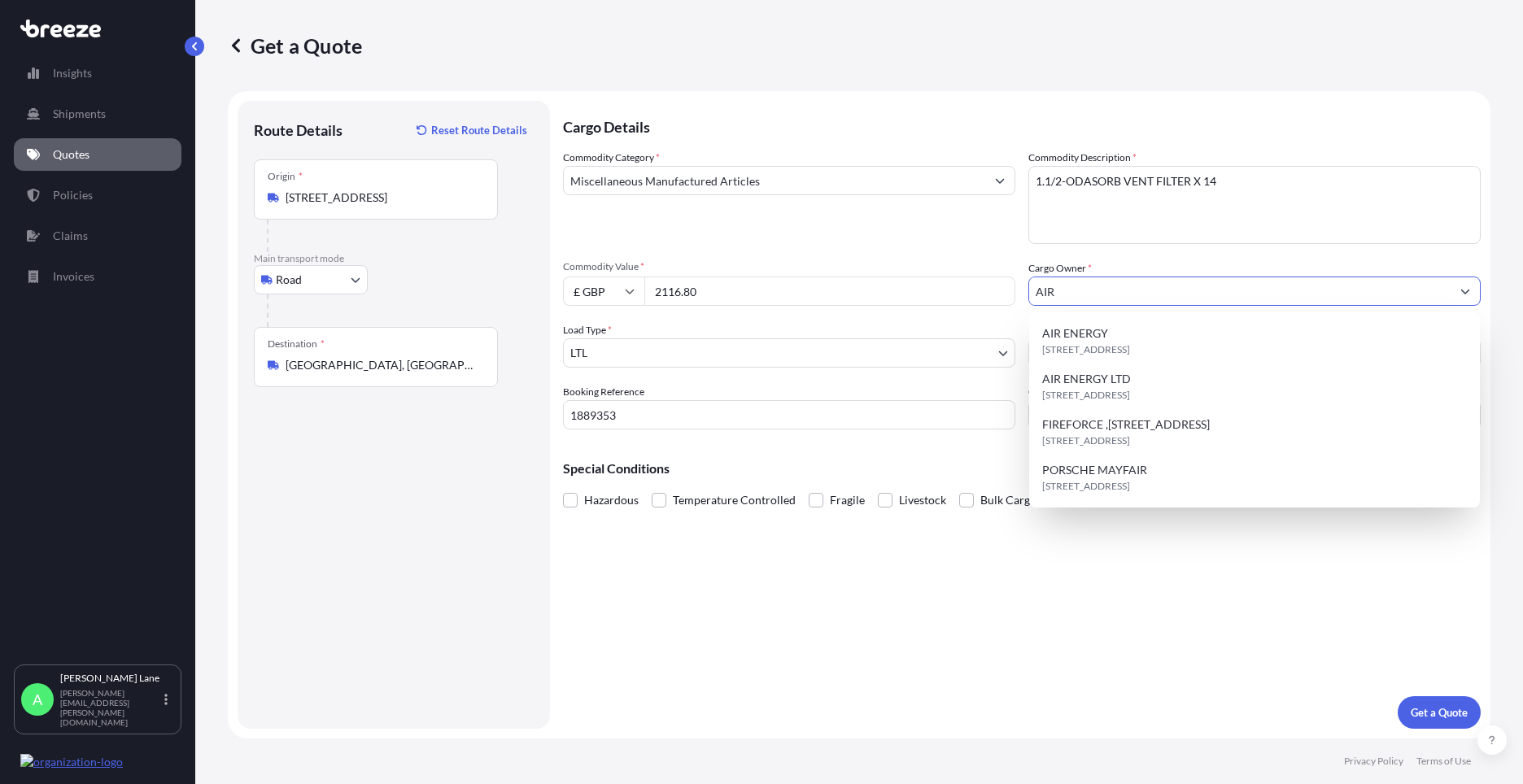
click at [1146, 293] on input "AIR" at bounding box center [1240, 291] width 422 height 29
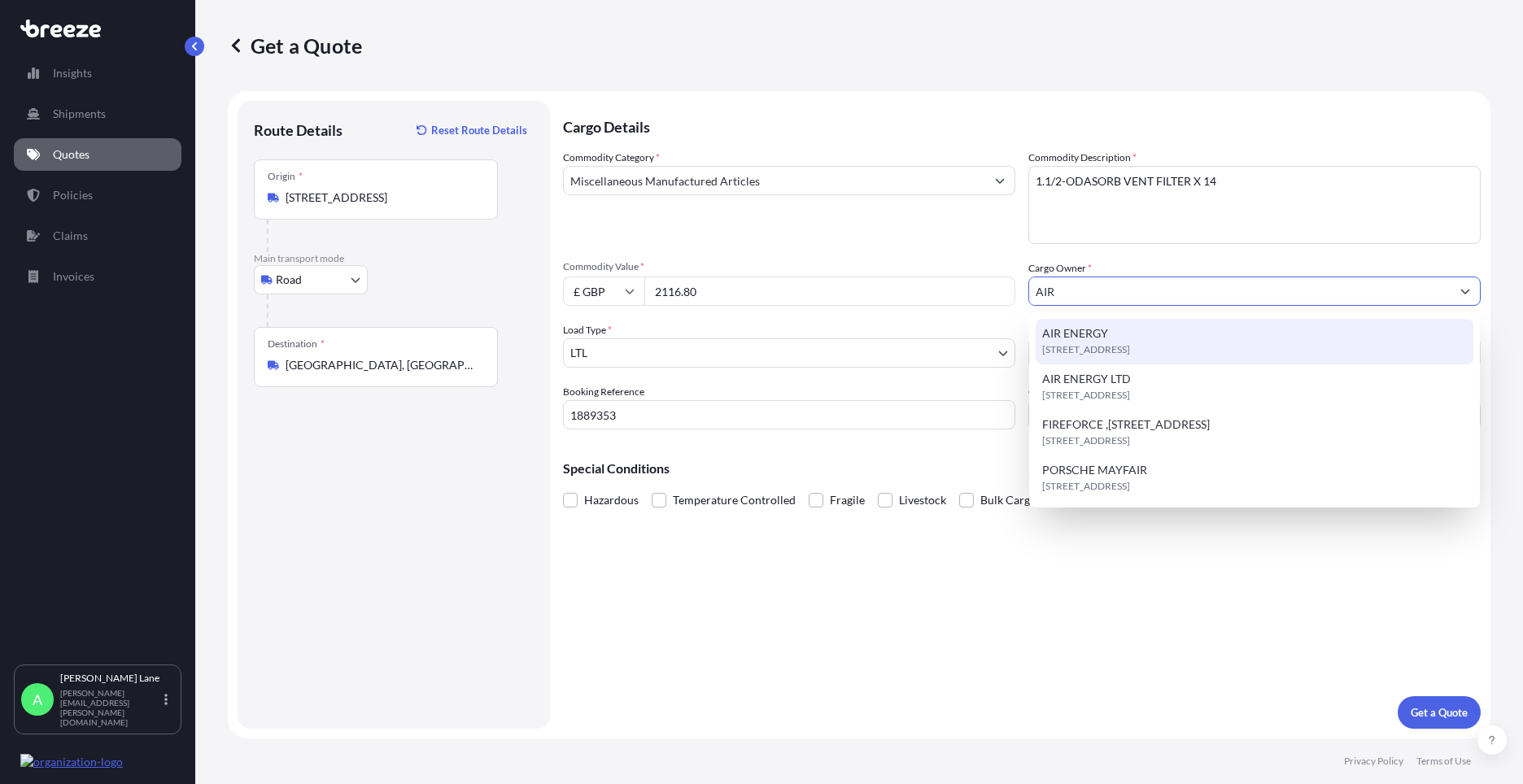
click at [1129, 341] on div "[STREET_ADDRESS]" at bounding box center [1255, 342] width 437 height 46
type input "AIR ENERGY"
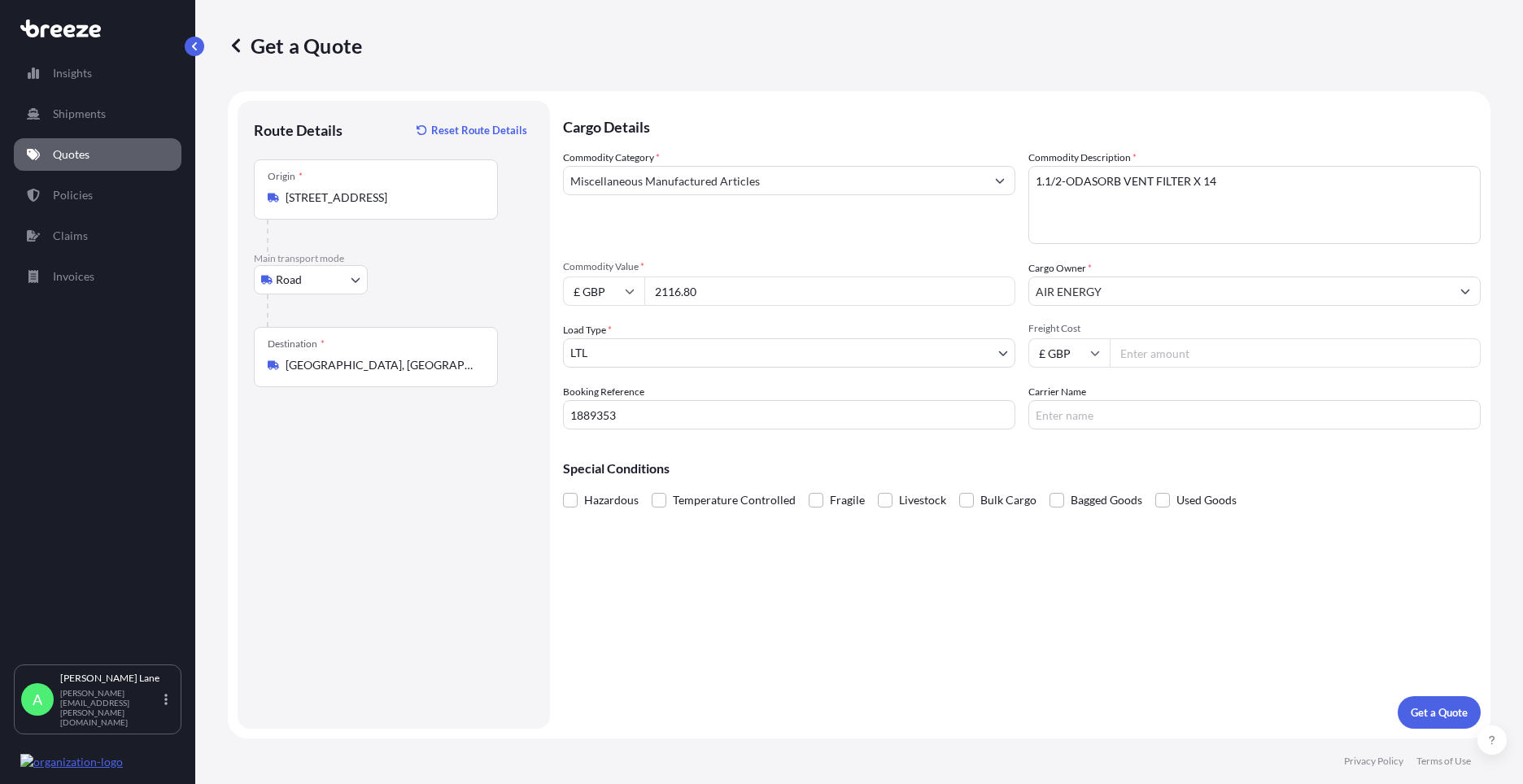
drag, startPoint x: 1132, startPoint y: 360, endPoint x: 1088, endPoint y: 387, distance: 51.6
click at [1131, 360] on input "Freight Cost" at bounding box center [1296, 353] width 371 height 29
type input "134.97"
click at [1086, 421] on input "Carrier Name" at bounding box center [1254, 415] width 452 height 29
type input "DHL"
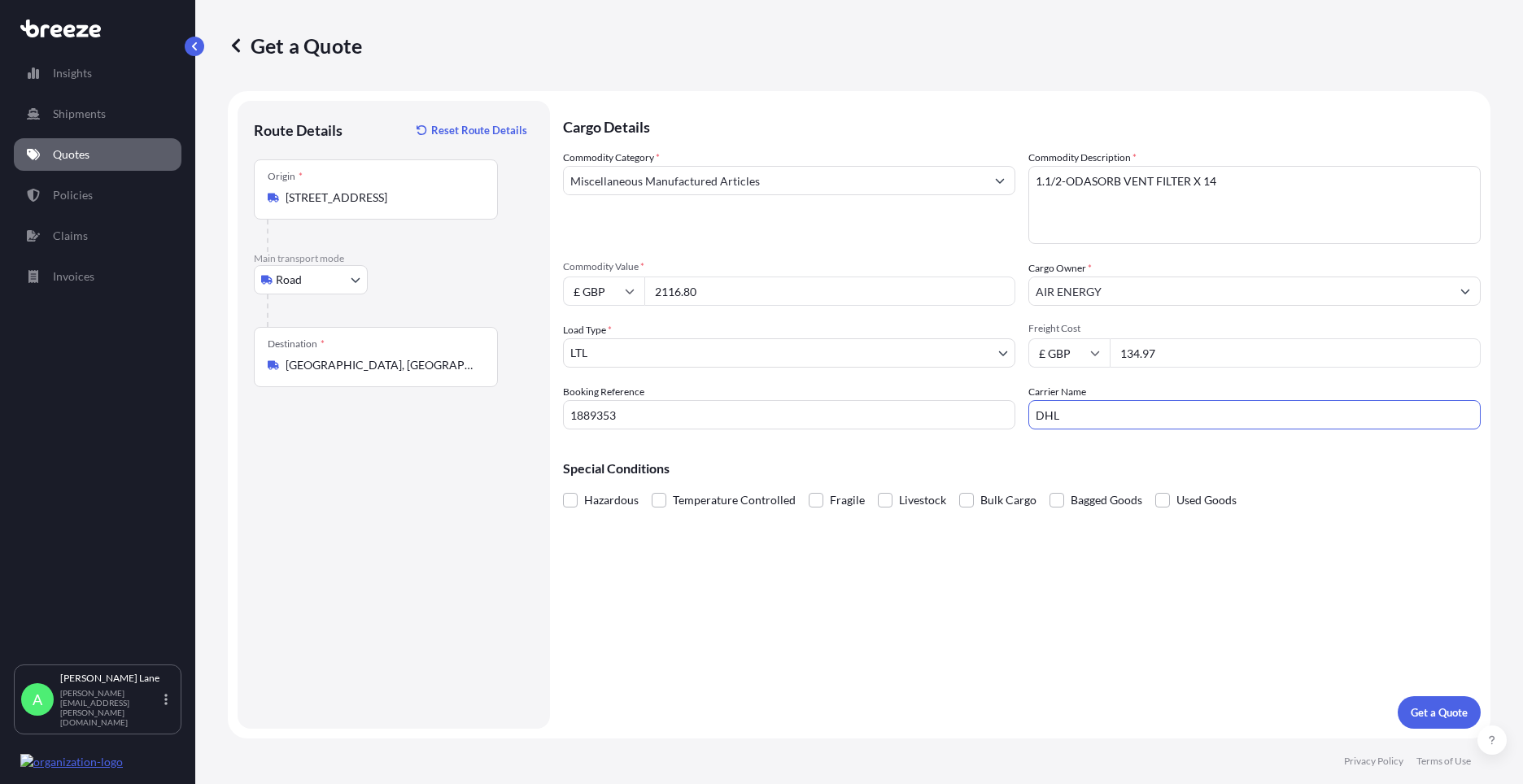
drag, startPoint x: 989, startPoint y: 578, endPoint x: 1304, endPoint y: 650, distance: 323.1
click at [990, 578] on div "Cargo Details Commodity Category * Miscellaneous Manufactured Articles Commodit…" at bounding box center [1022, 415] width 918 height 628
click at [1433, 707] on p "Get a Quote" at bounding box center [1440, 712] width 57 height 16
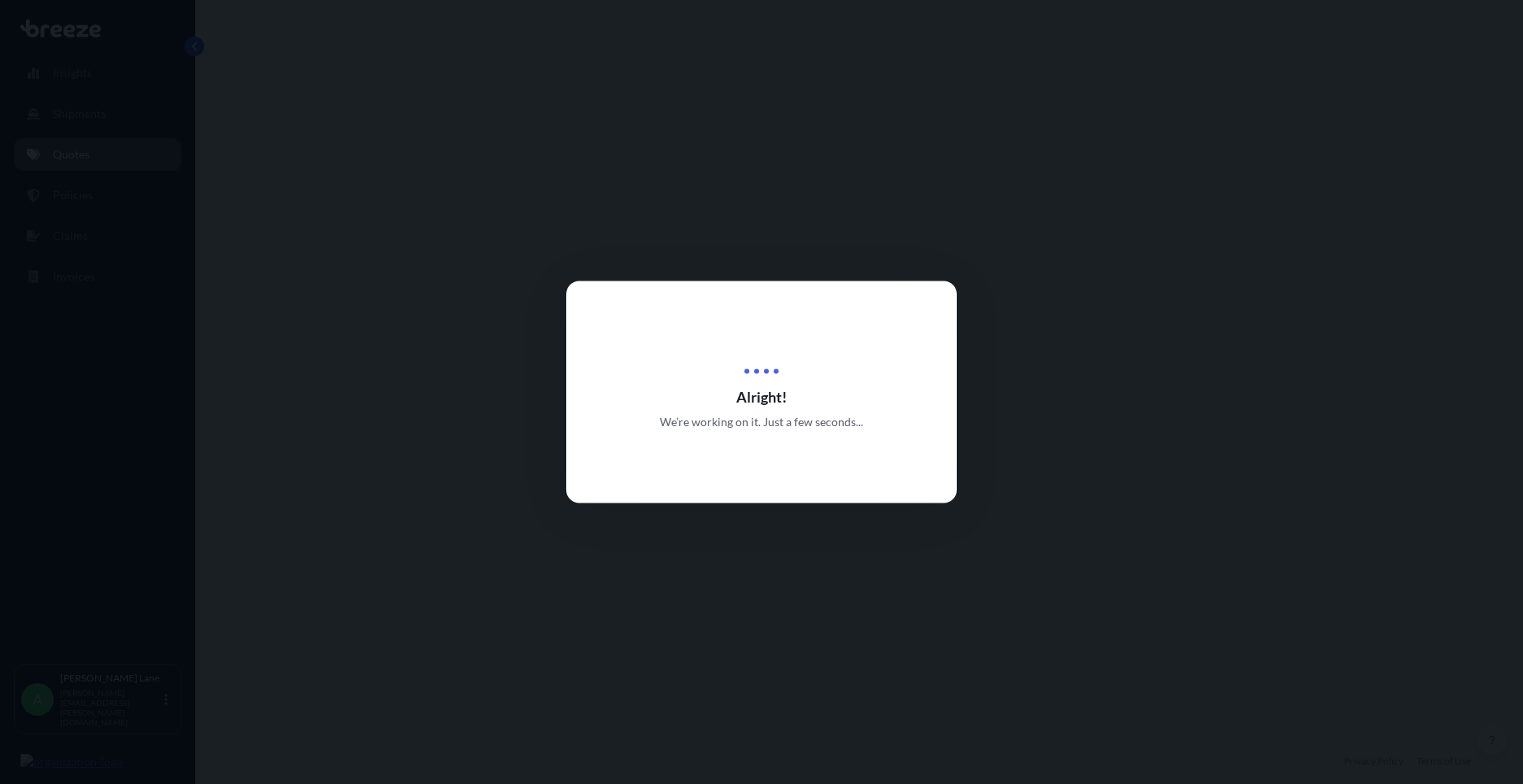
select select "Road"
select select "1"
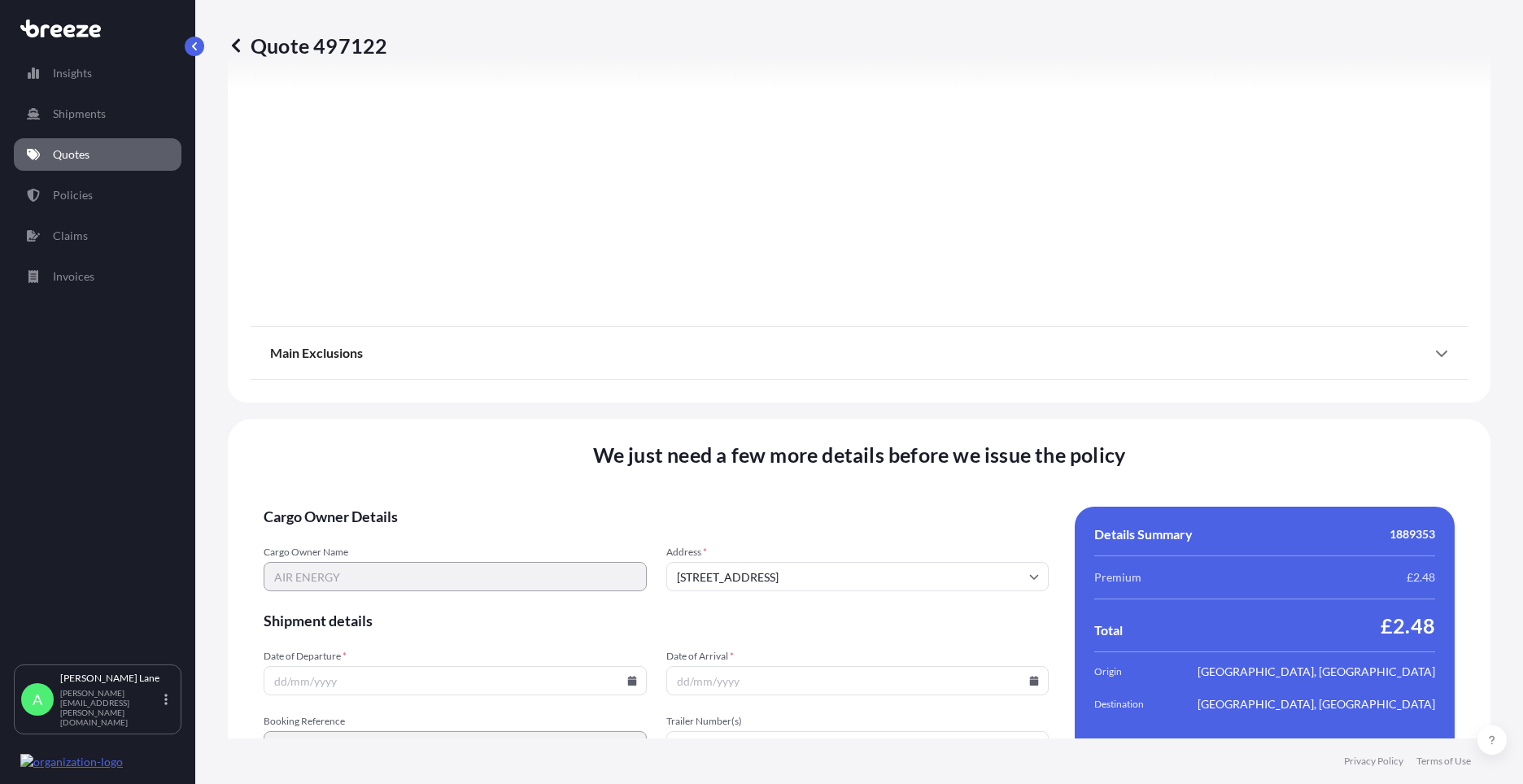
scroll to position [1797, 0]
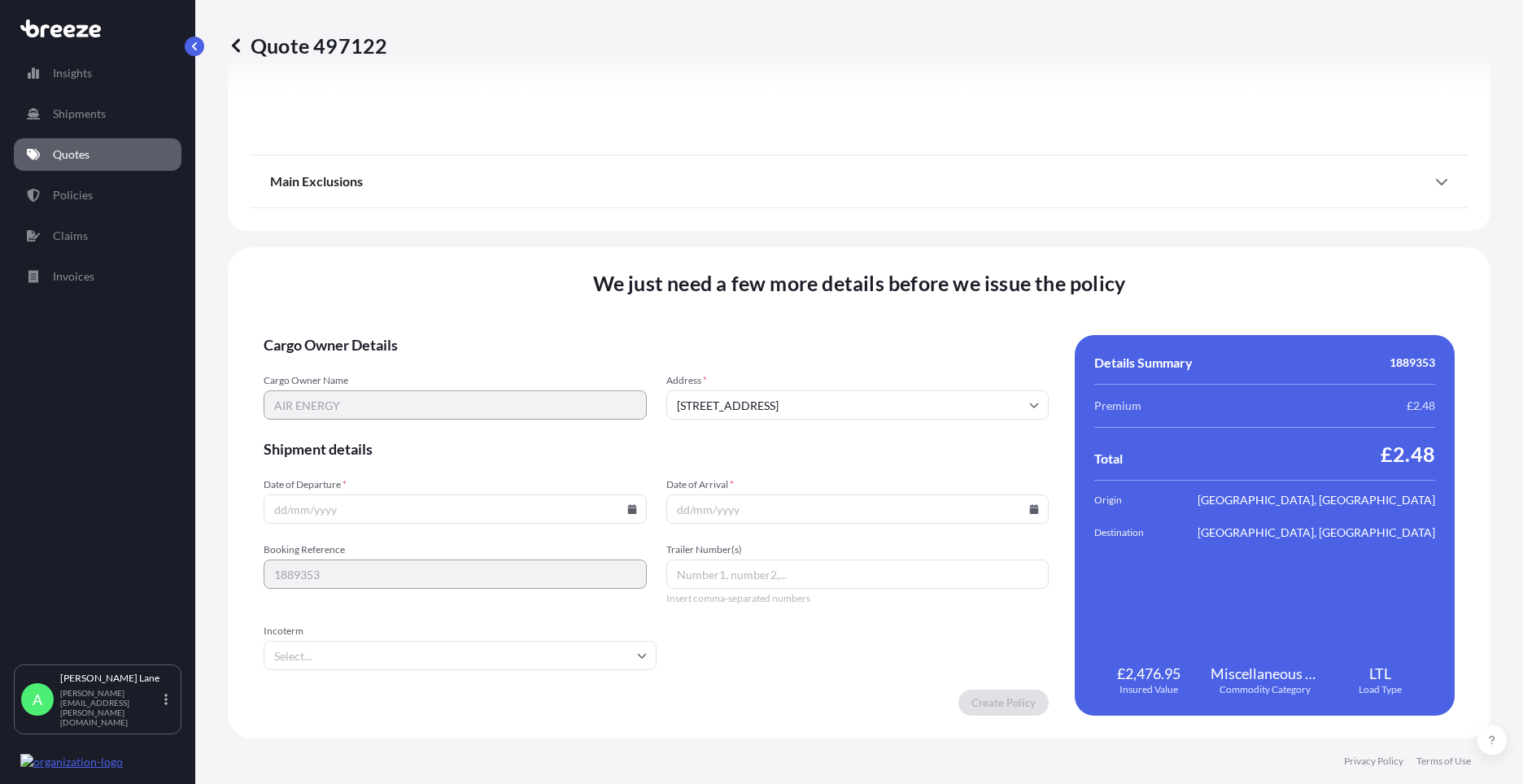
click at [630, 512] on icon at bounding box center [632, 508] width 9 height 10
click at [414, 394] on button "20" at bounding box center [415, 395] width 26 height 26
type input "[DATE]"
click at [350, 650] on input "Incoterm" at bounding box center [460, 656] width 393 height 29
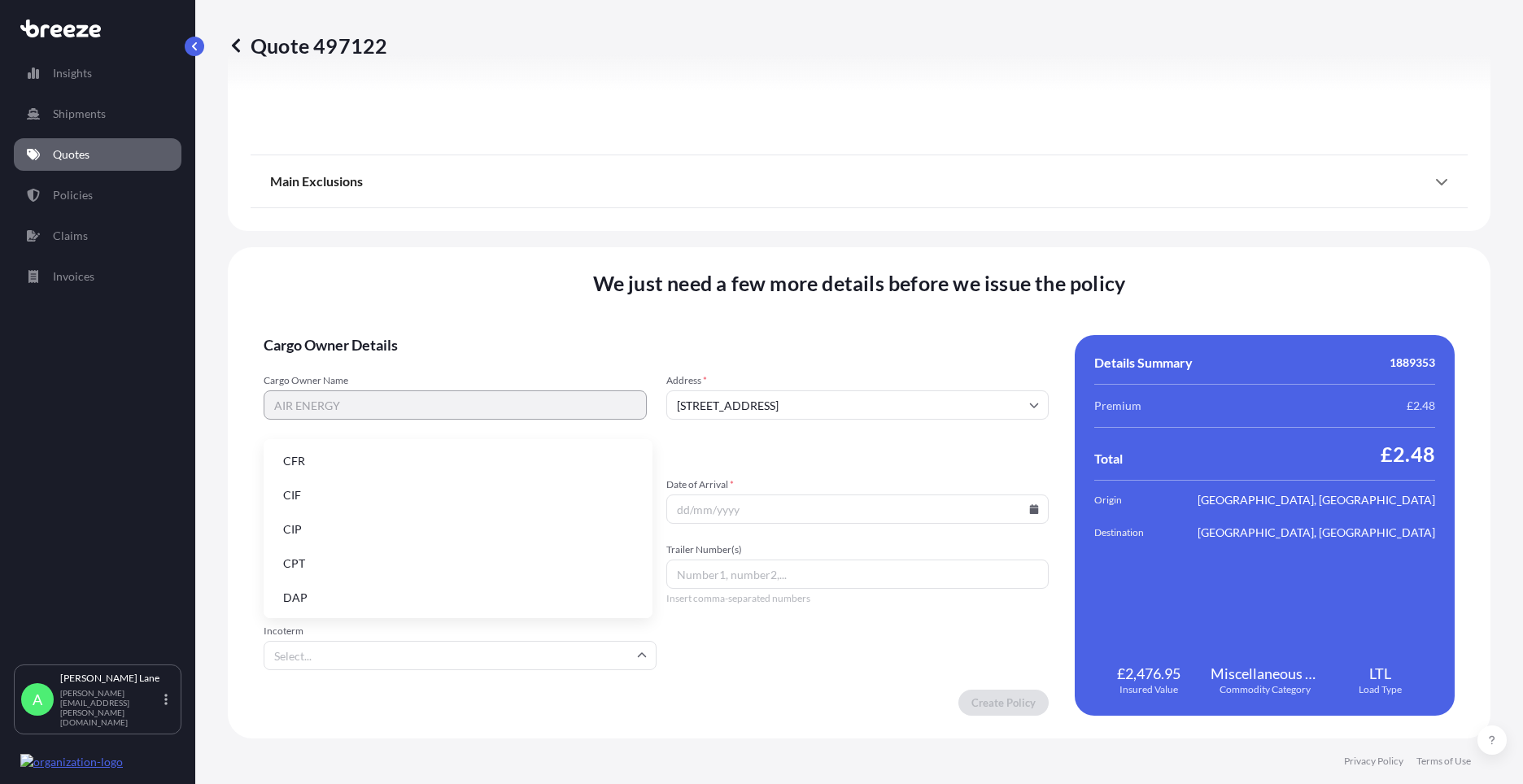
drag, startPoint x: 364, startPoint y: 600, endPoint x: 725, endPoint y: 578, distance: 361.7
click at [364, 599] on li "DAP" at bounding box center [457, 598] width 376 height 31
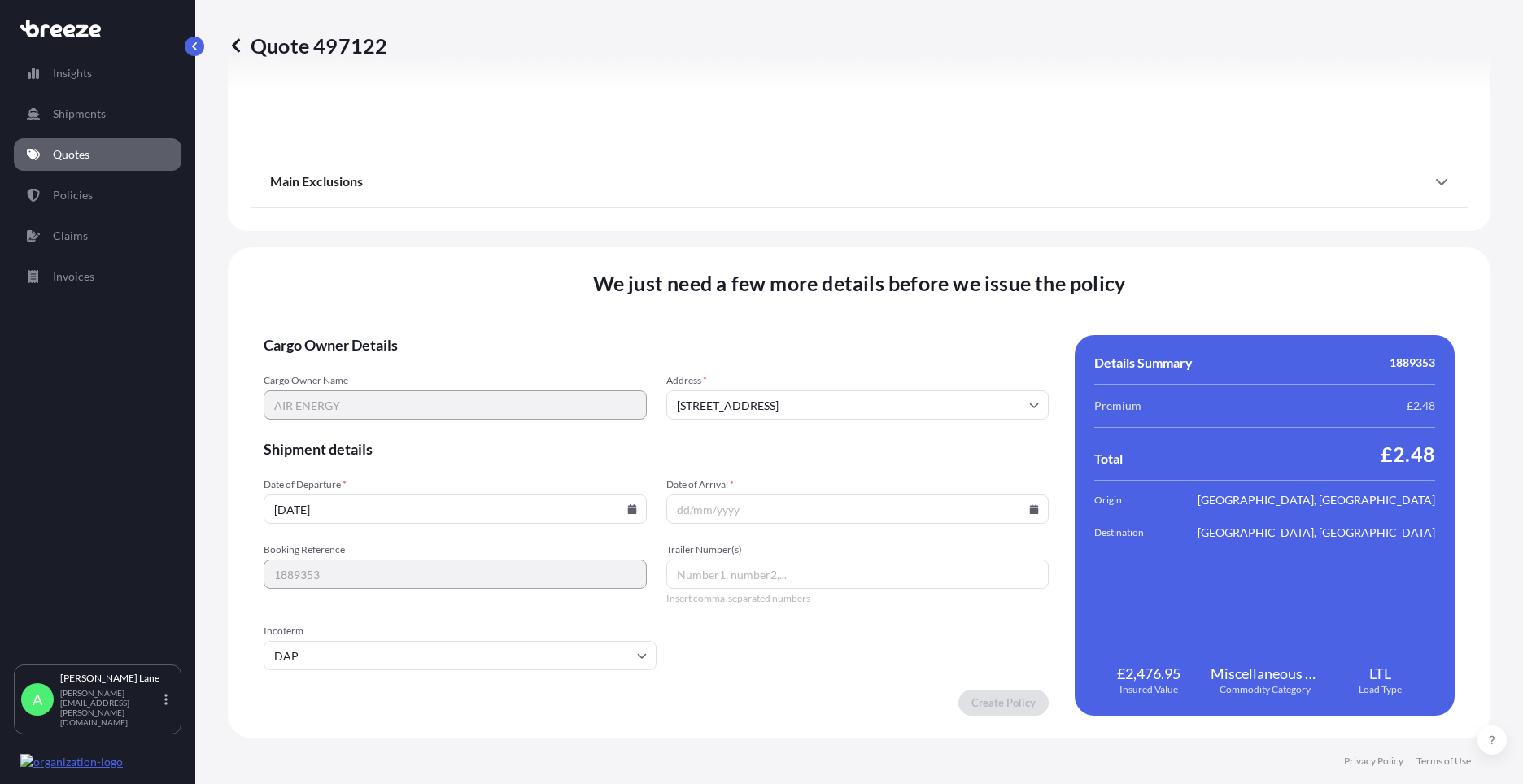
paste input "4085548703"
type input "4085548703"
click at [1029, 507] on icon at bounding box center [1034, 508] width 10 height 10
click at [774, 431] on button "26" at bounding box center [776, 426] width 26 height 26
type input "[DATE]"
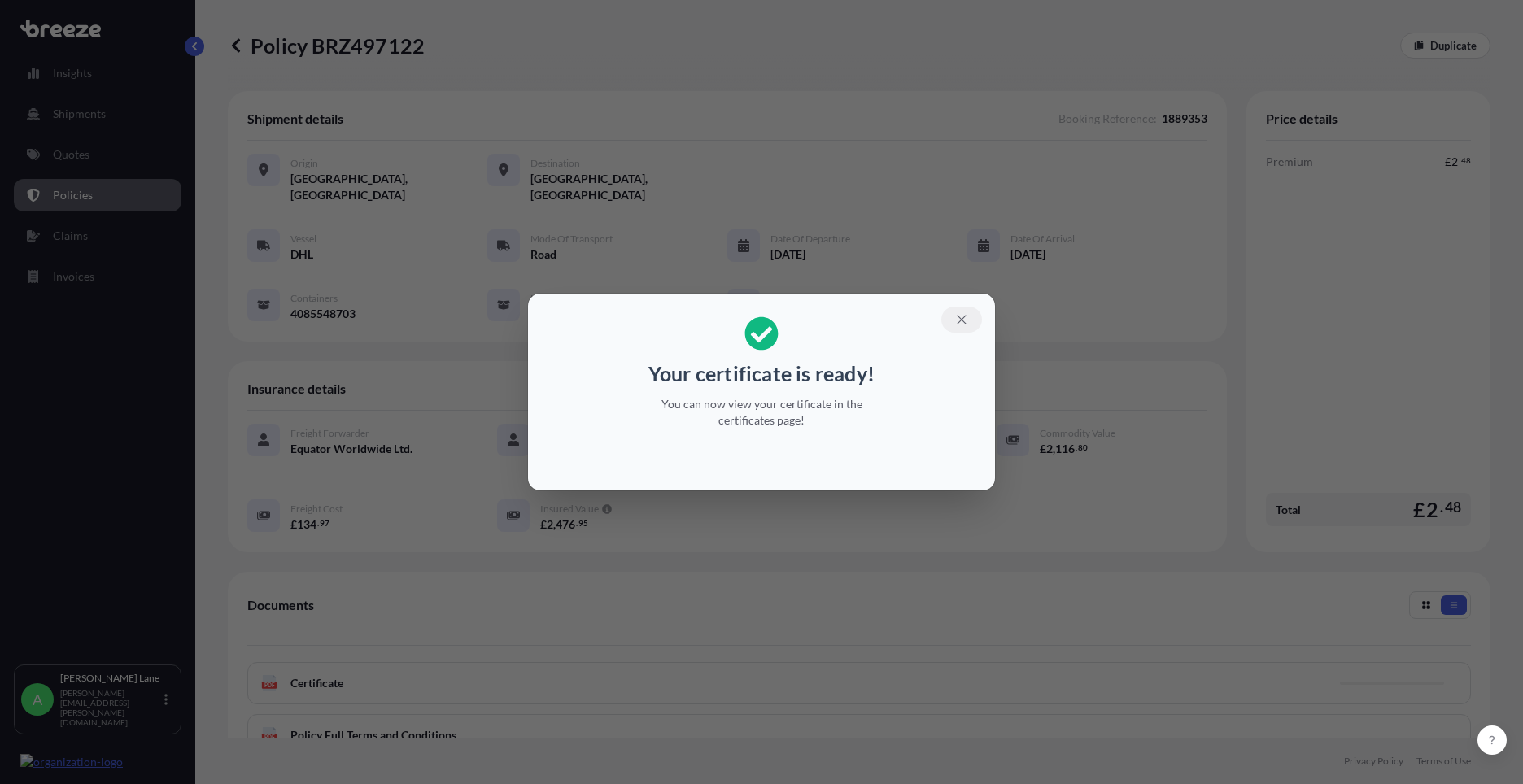
click at [958, 319] on icon "button" at bounding box center [962, 319] width 15 height 15
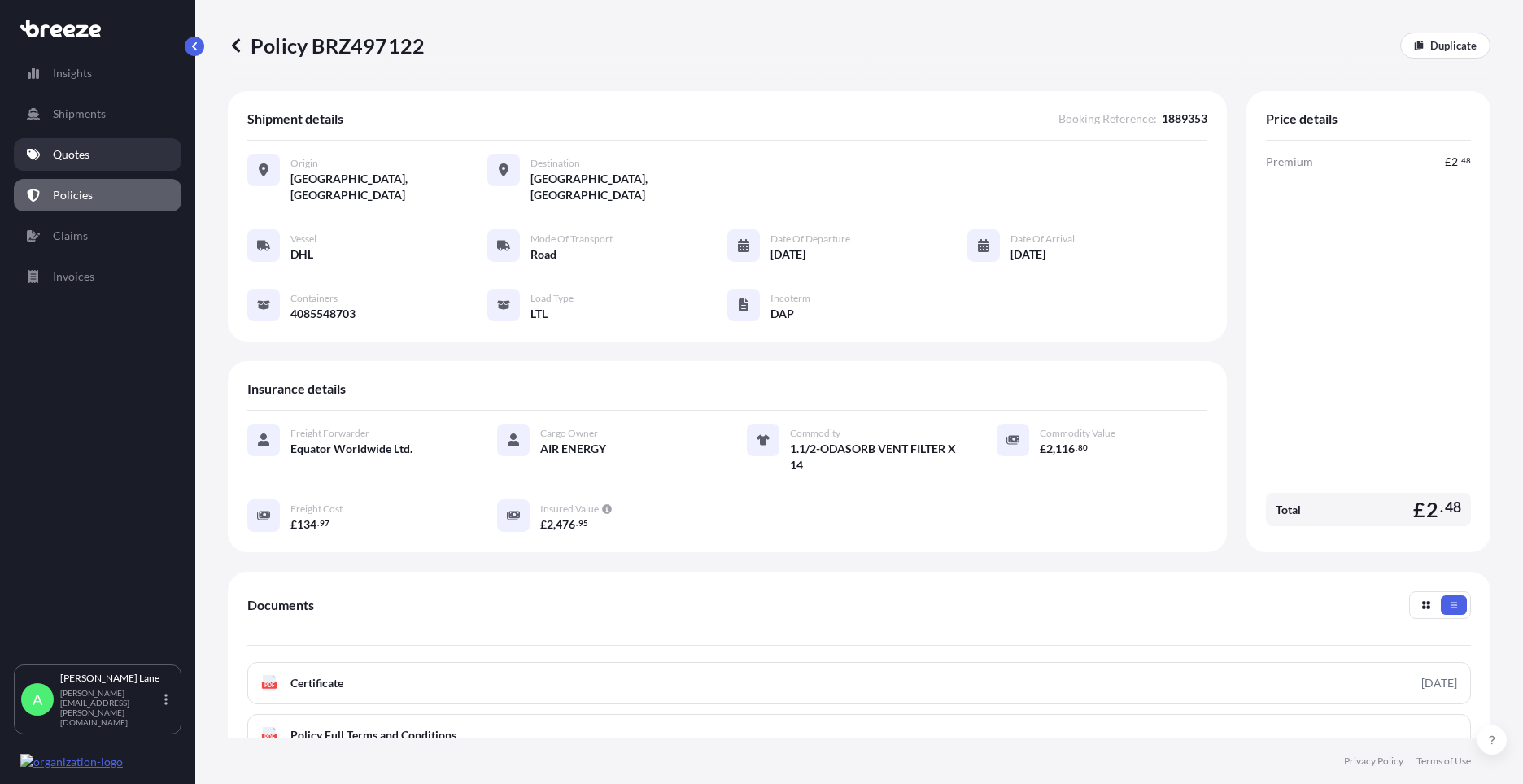
click at [61, 166] on link "Quotes" at bounding box center [97, 154] width 167 height 33
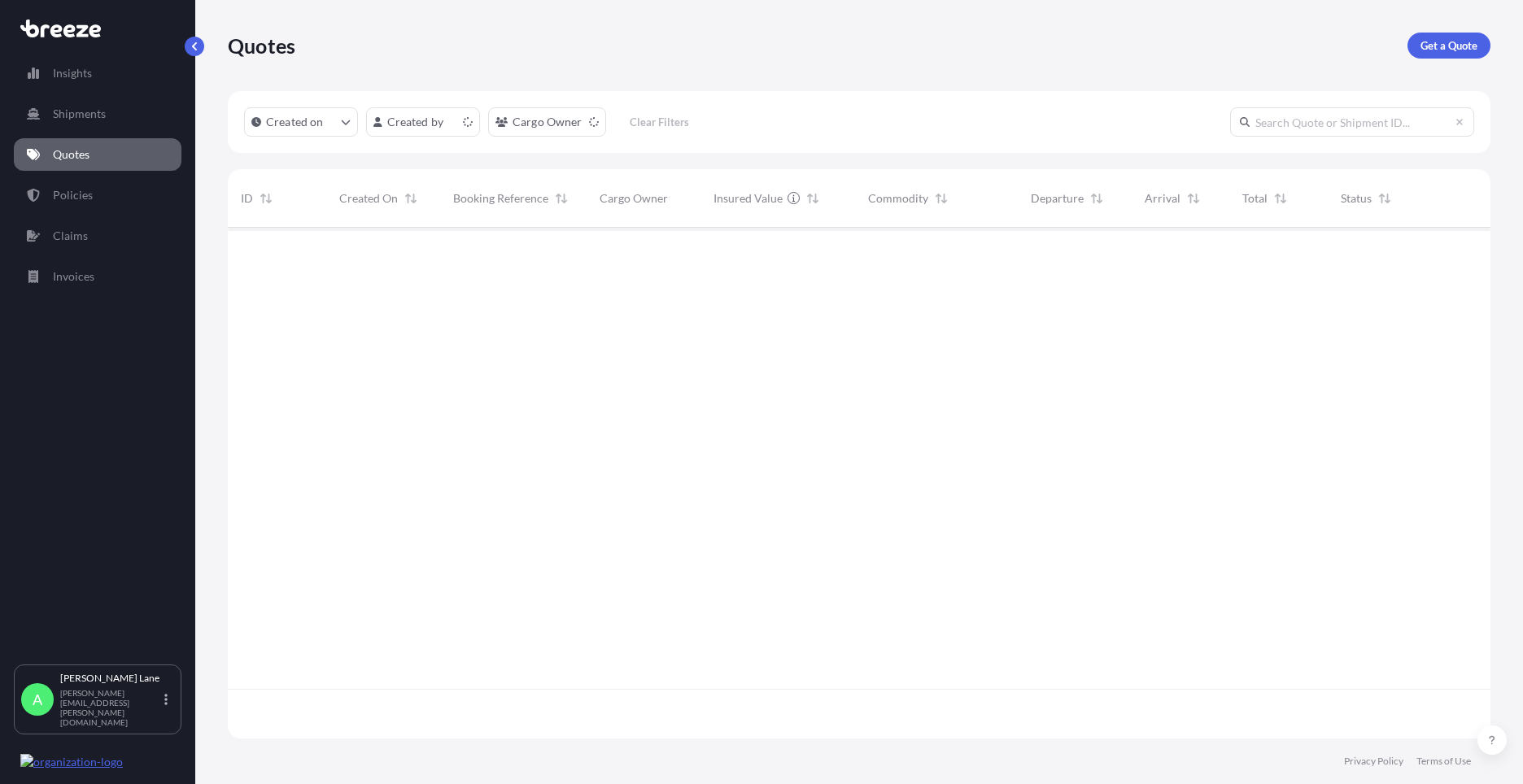
scroll to position [507, 1251]
click at [1430, 59] on div "Quotes Get a Quote" at bounding box center [859, 45] width 1263 height 91
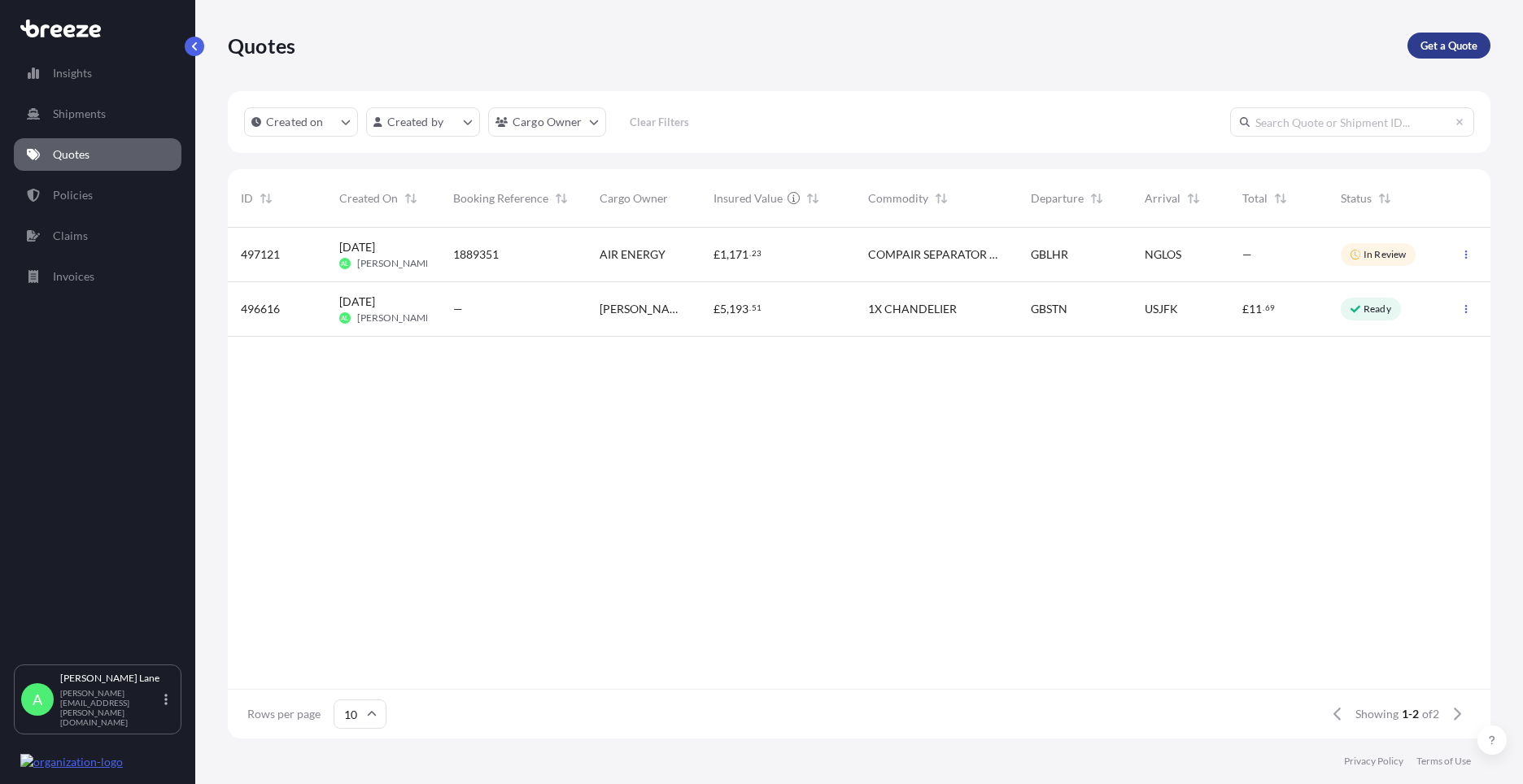
click at [1436, 45] on p "Get a Quote" at bounding box center [1449, 45] width 57 height 16
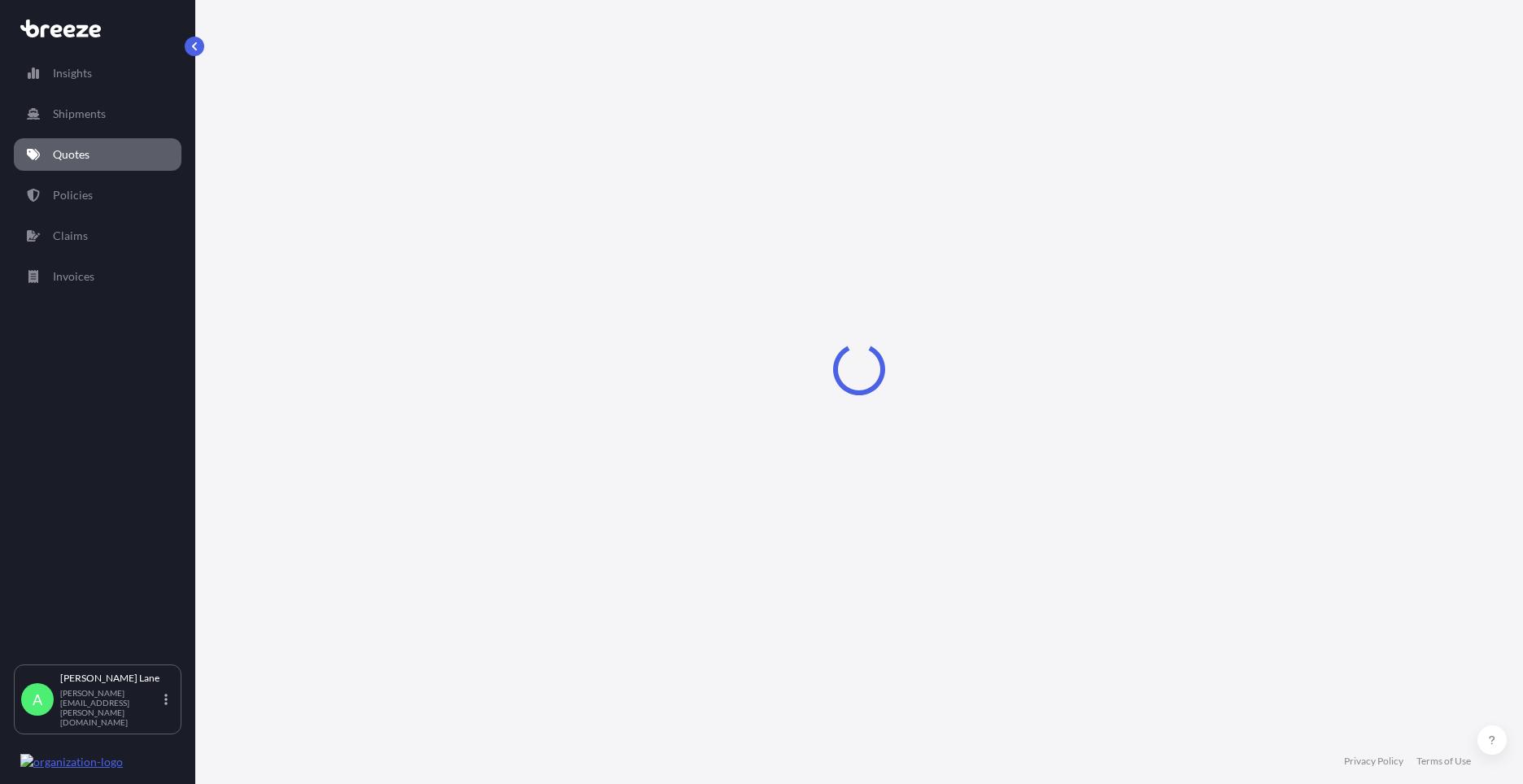
select select "Road"
select select "1"
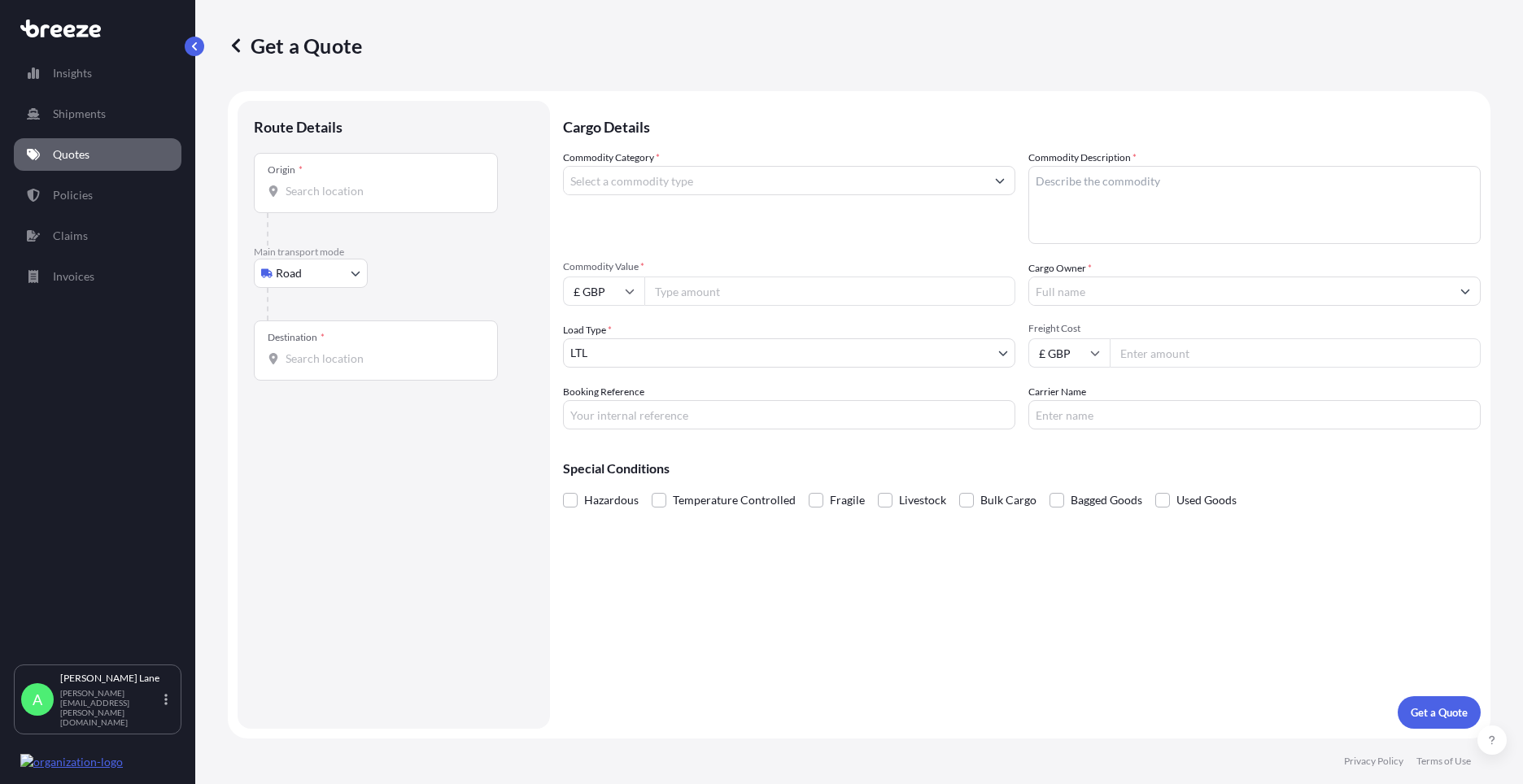
click at [305, 277] on body "Insights Shipments Quotes Policies Claims Invoices A [PERSON_NAME] [PERSON_NAME…" at bounding box center [761, 392] width 1523 height 784
click at [319, 340] on div "Air" at bounding box center [311, 345] width 101 height 29
select select "Air"
click at [380, 201] on input "Place of loading" at bounding box center [381, 197] width 192 height 16
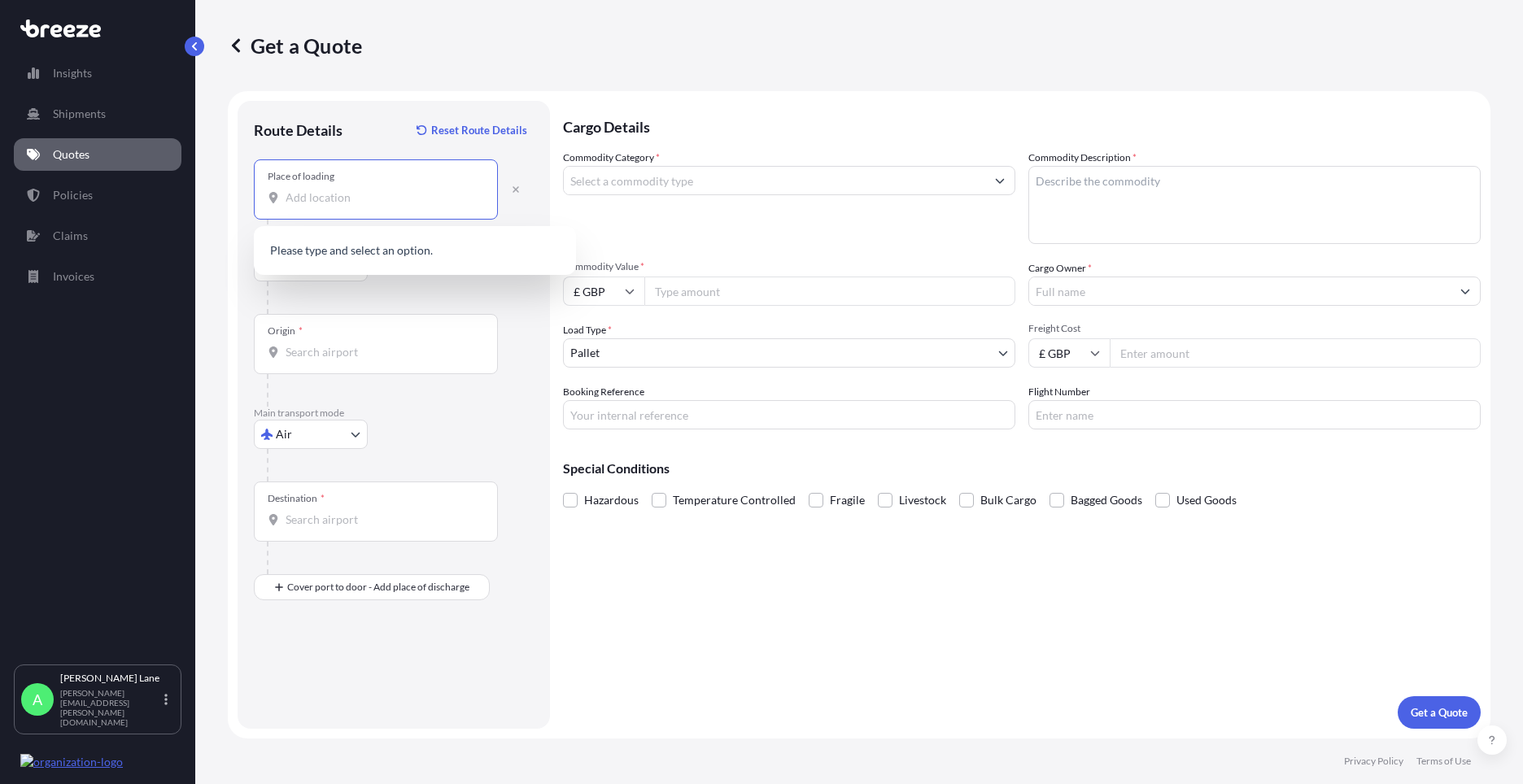
paste input "SG13 7UB"
click at [354, 257] on span "[STREET_ADDRESS]" at bounding box center [436, 256] width 254 height 33
type input "[STREET_ADDRESS]"
click at [358, 333] on div "Origin *" at bounding box center [376, 343] width 244 height 60
click at [358, 344] on input "Origin *" at bounding box center [381, 352] width 192 height 16
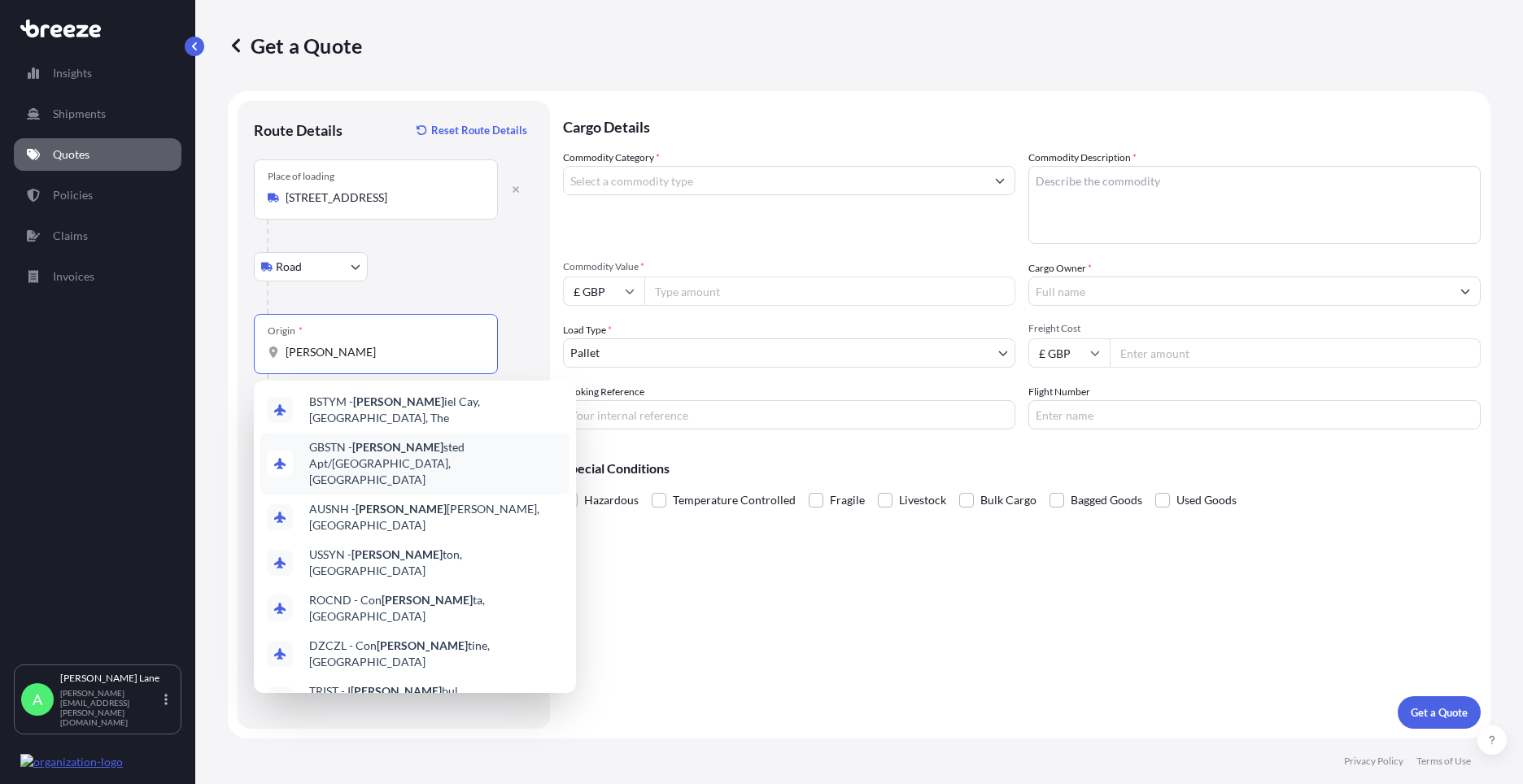
click at [385, 447] on span "GBSTN - [PERSON_NAME] Apt/[GEOGRAPHIC_DATA], [GEOGRAPHIC_DATA]" at bounding box center [436, 463] width 254 height 49
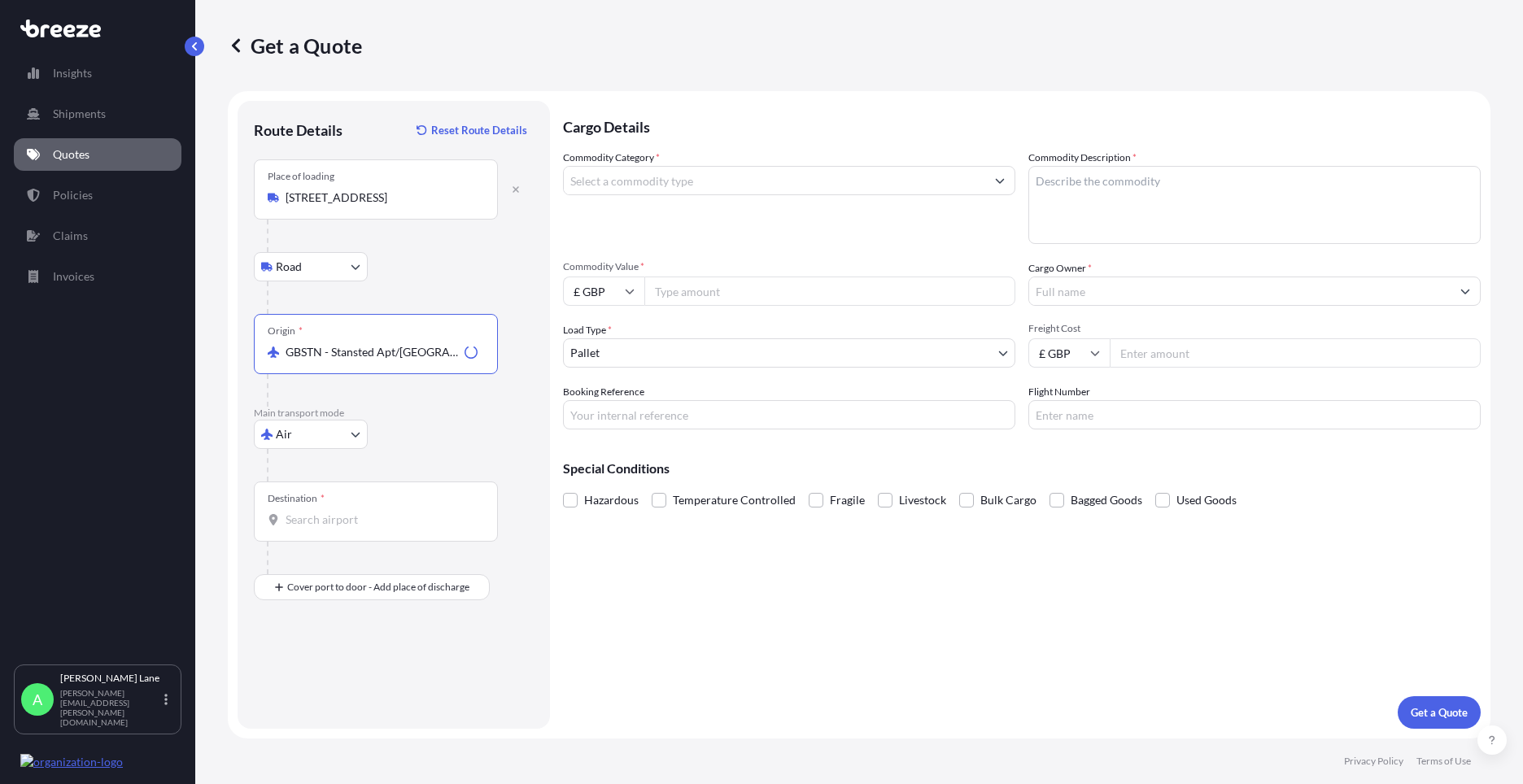
type input "GBSTN - Stansted Apt/[GEOGRAPHIC_DATA], [GEOGRAPHIC_DATA]"
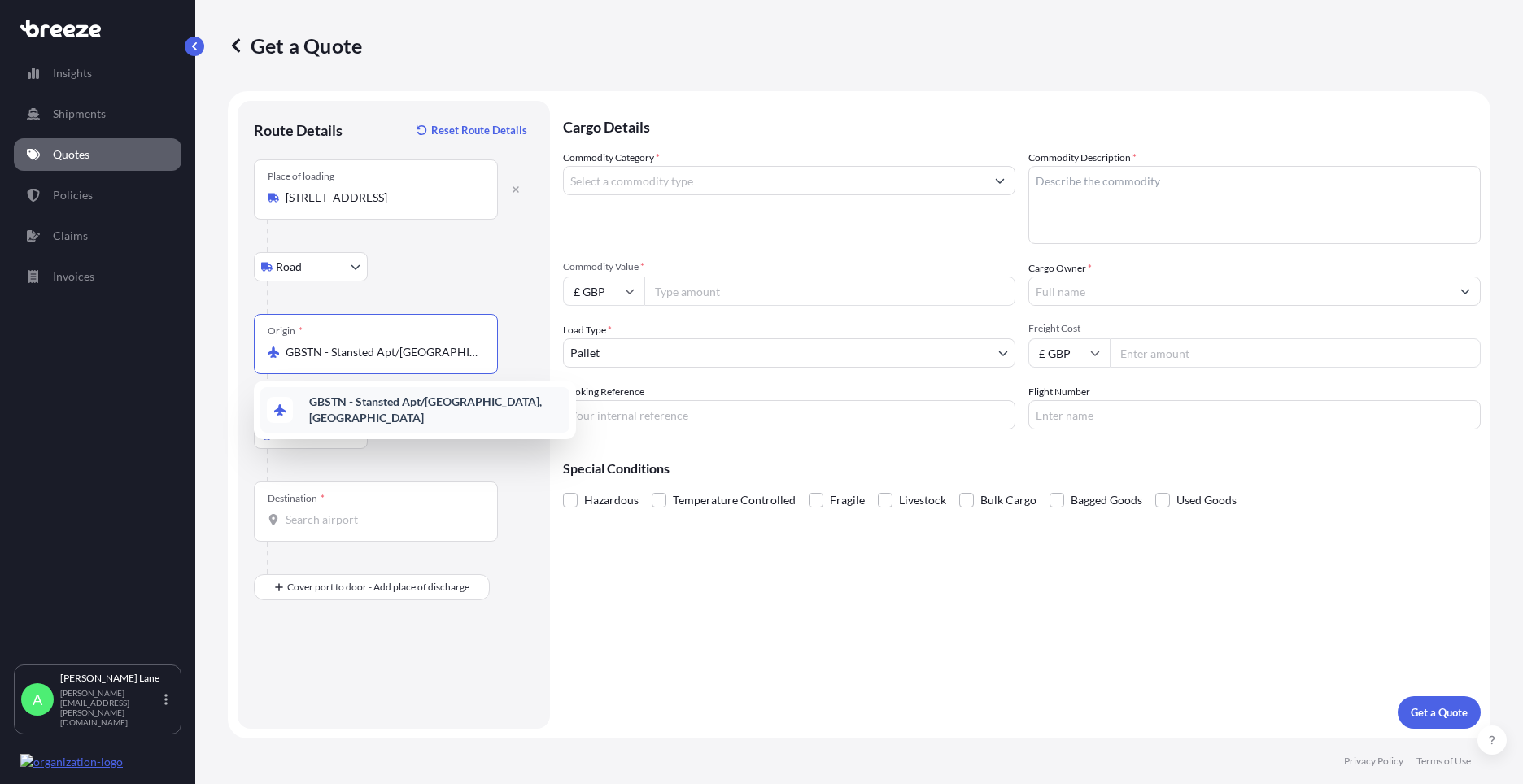
click at [387, 408] on b "GBSTN - Stansted Apt/[GEOGRAPHIC_DATA], [GEOGRAPHIC_DATA]" at bounding box center [425, 409] width 233 height 30
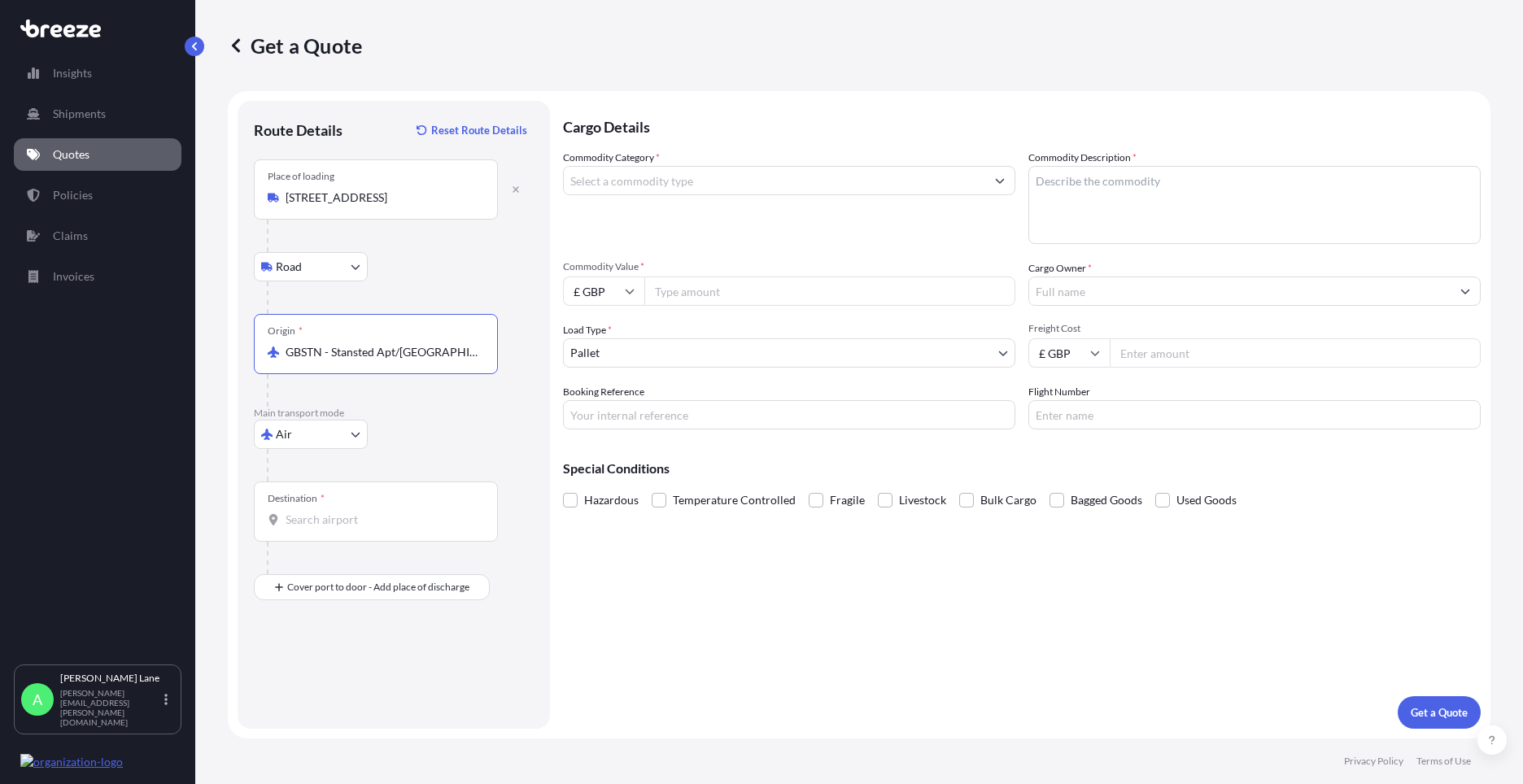
click at [372, 502] on div "Destination *" at bounding box center [376, 511] width 244 height 60
click at [372, 512] on input "Destination *" at bounding box center [381, 519] width 192 height 16
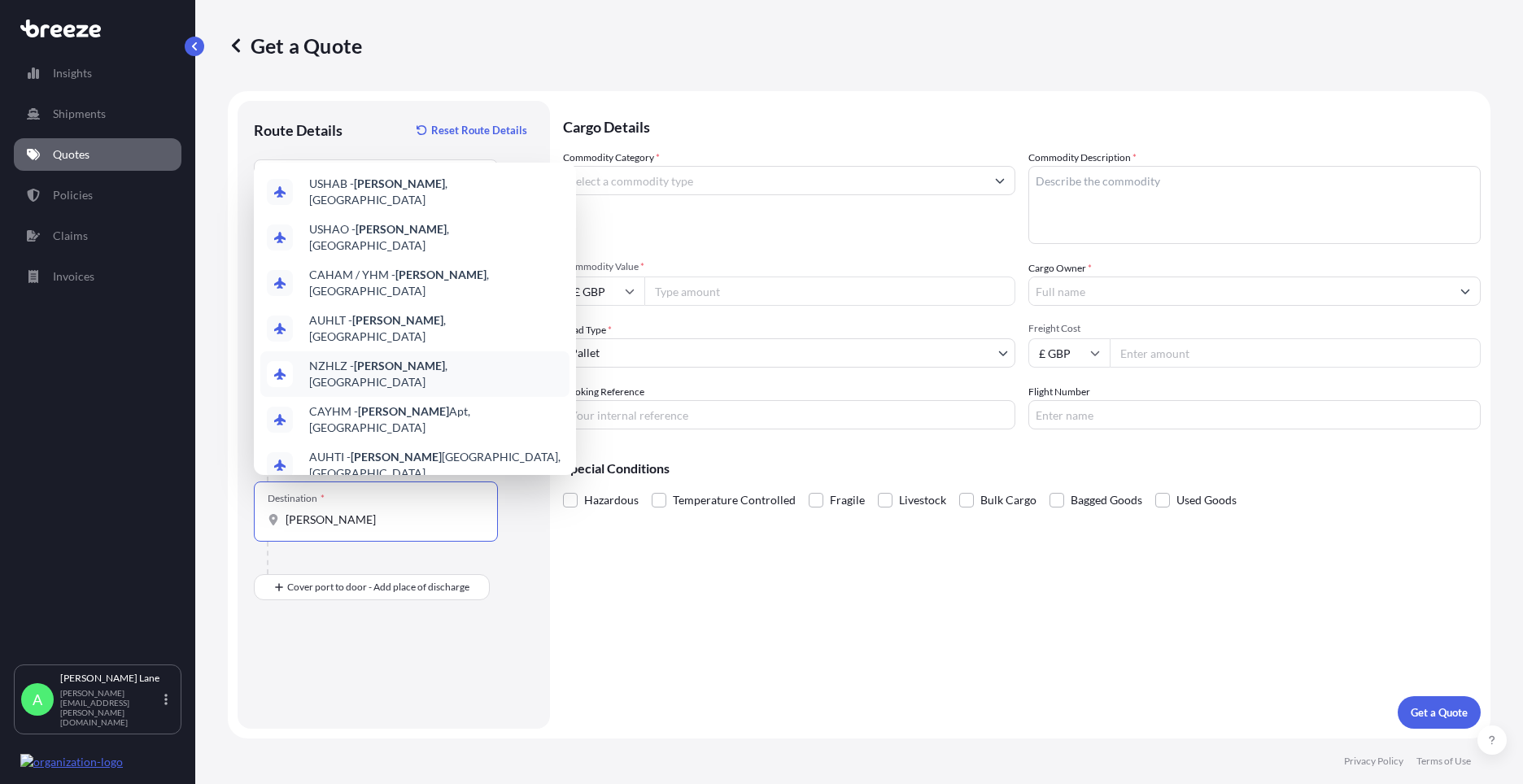
click at [403, 376] on span "NZHLZ - [GEOGRAPHIC_DATA] , [GEOGRAPHIC_DATA]" at bounding box center [436, 375] width 254 height 33
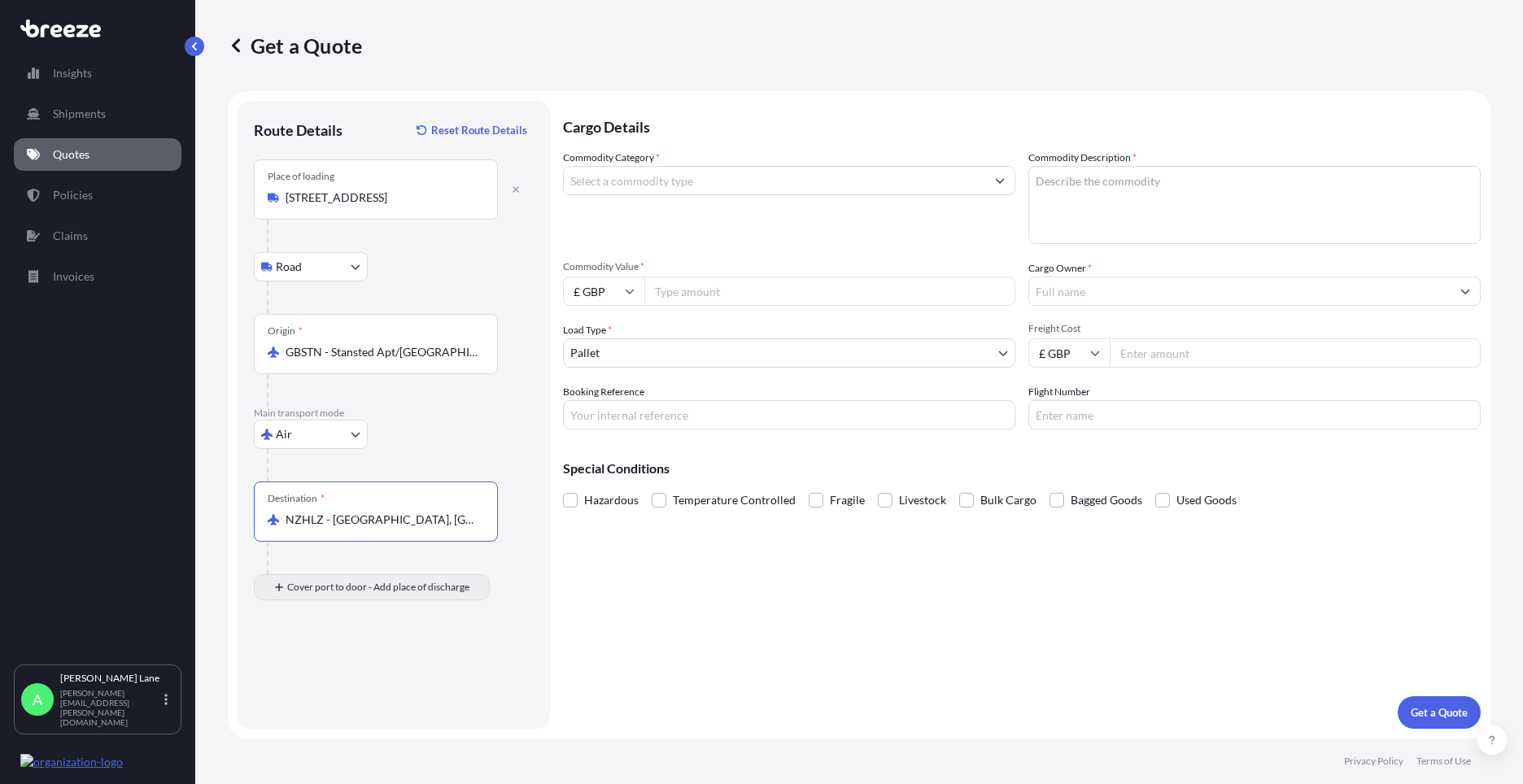
type input "NZHLZ - [GEOGRAPHIC_DATA], [GEOGRAPHIC_DATA]"
click at [365, 670] on input "Place of Discharge" at bounding box center [381, 674] width 192 height 16
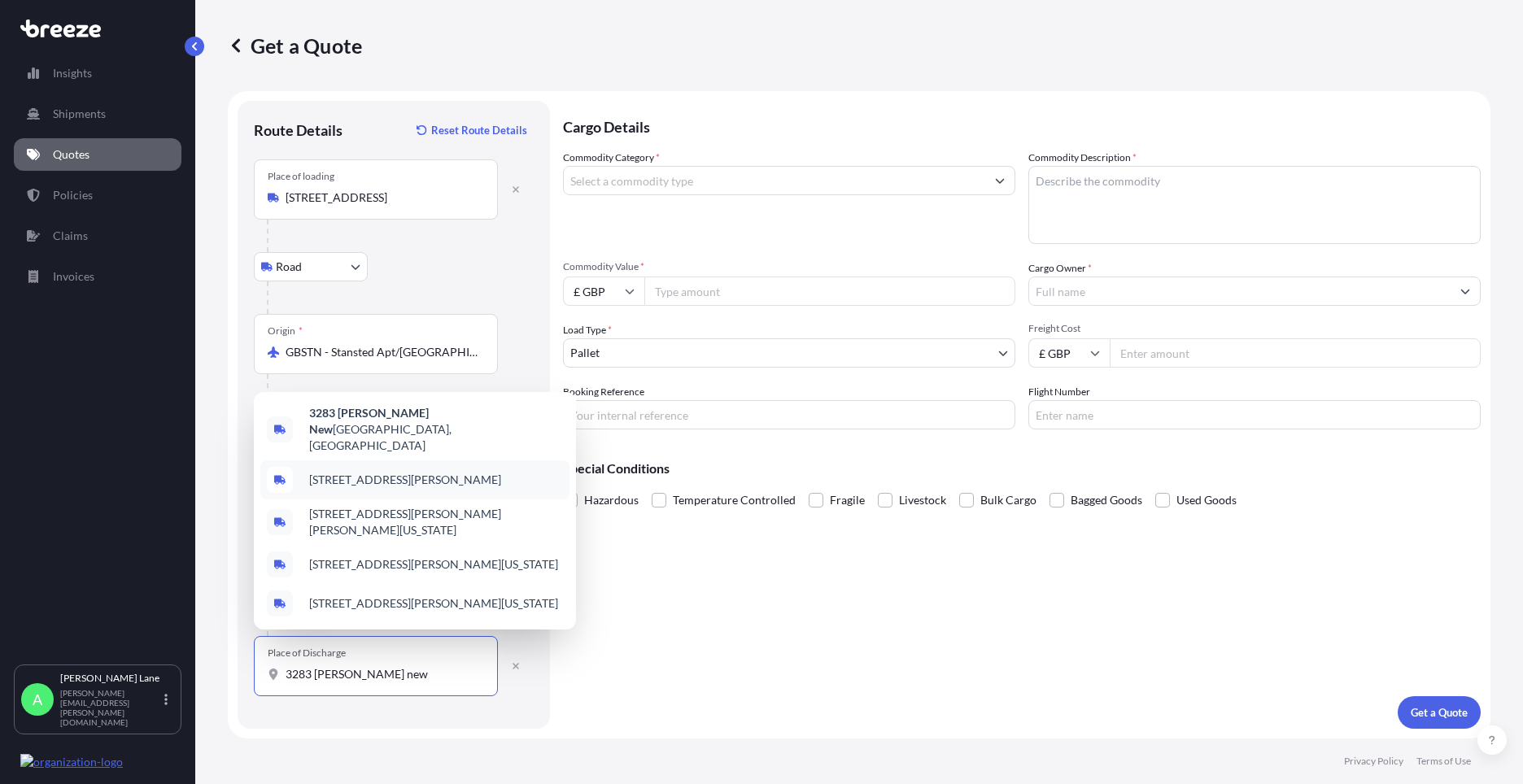
click at [395, 478] on span "[STREET_ADDRESS][PERSON_NAME]" at bounding box center [404, 480] width 192 height 16
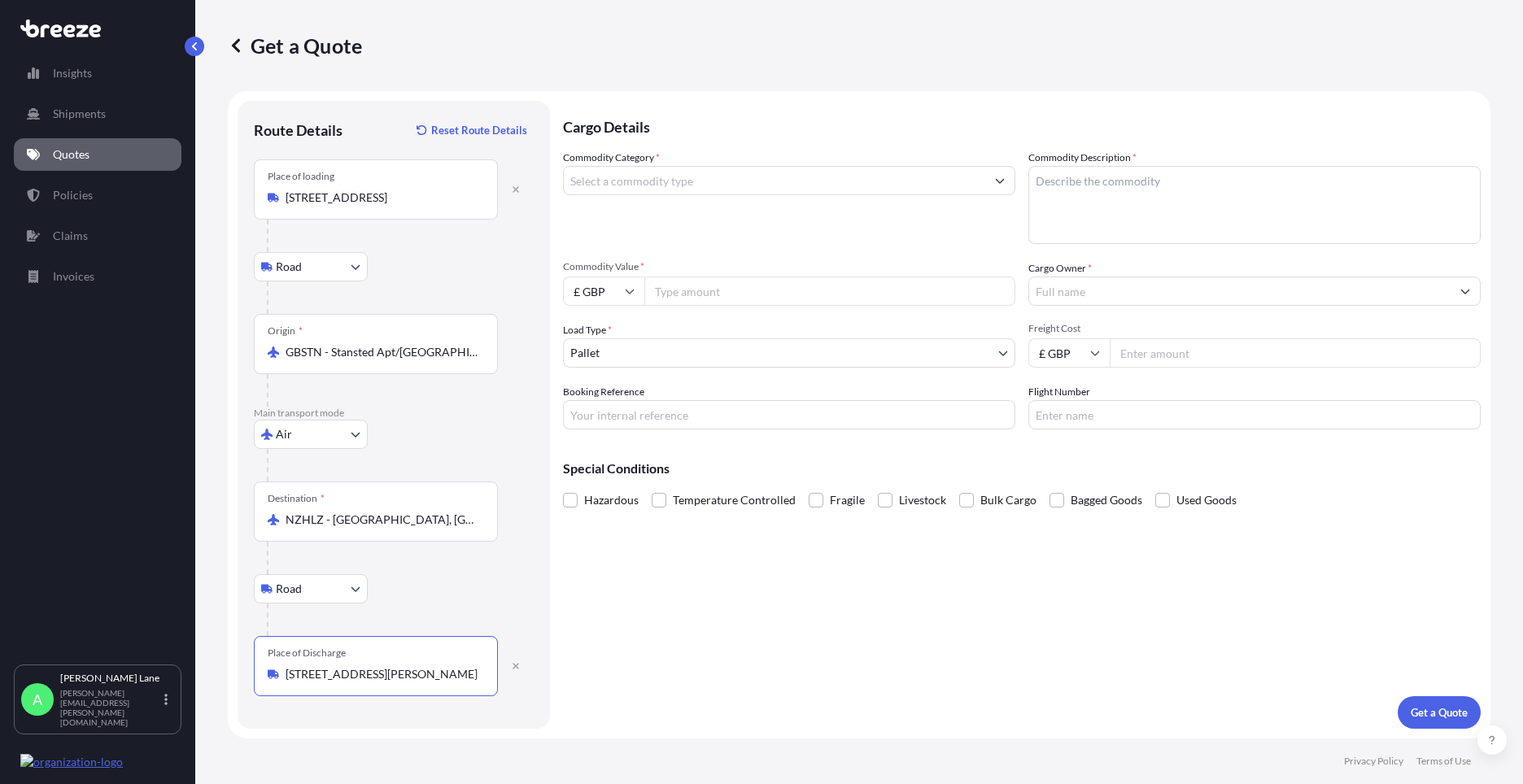
type input "[STREET_ADDRESS][PERSON_NAME]"
click at [696, 177] on input "Commodity Category *" at bounding box center [775, 180] width 422 height 29
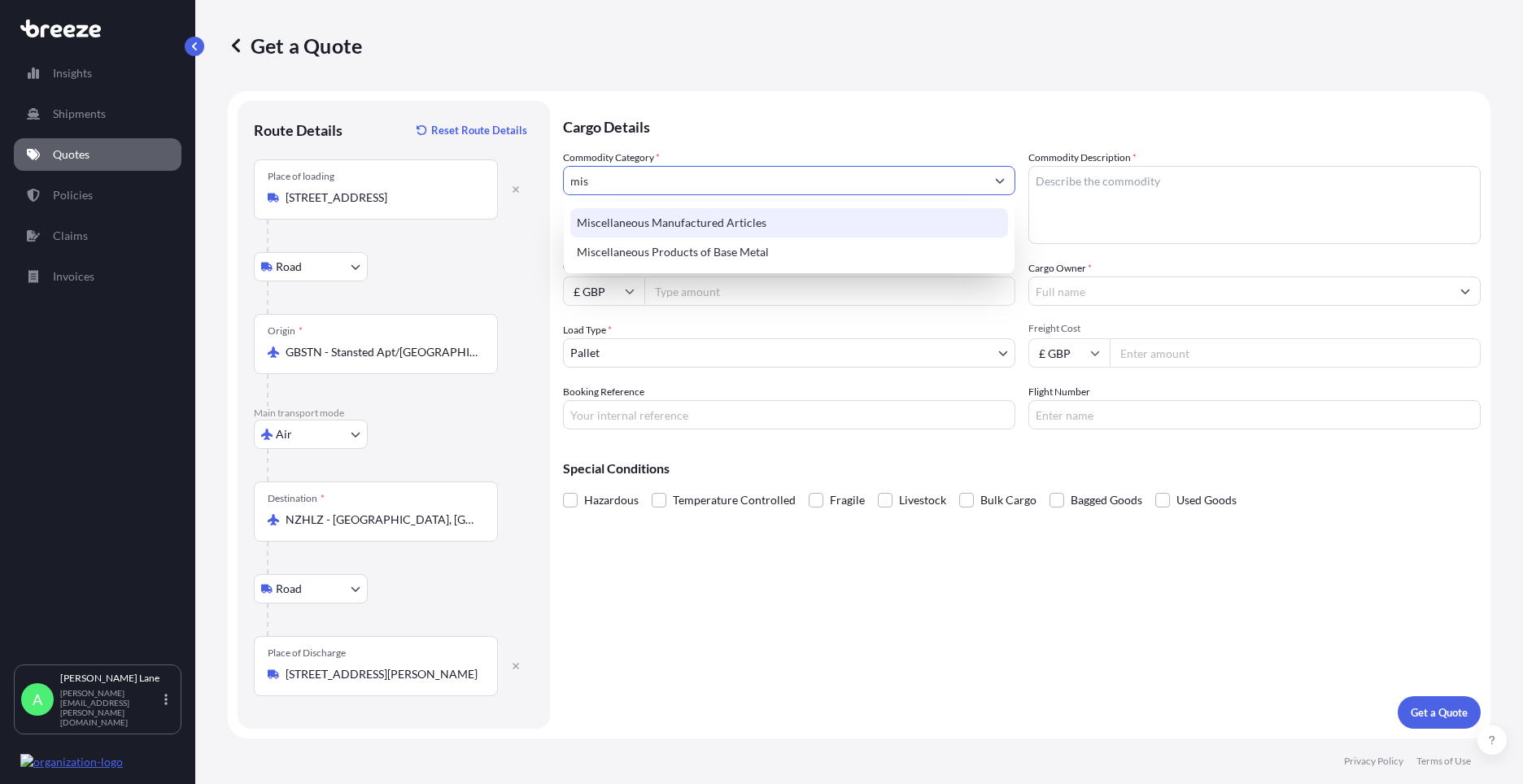
click at [720, 219] on div "Miscellaneous Manufactured Articles" at bounding box center [789, 223] width 437 height 29
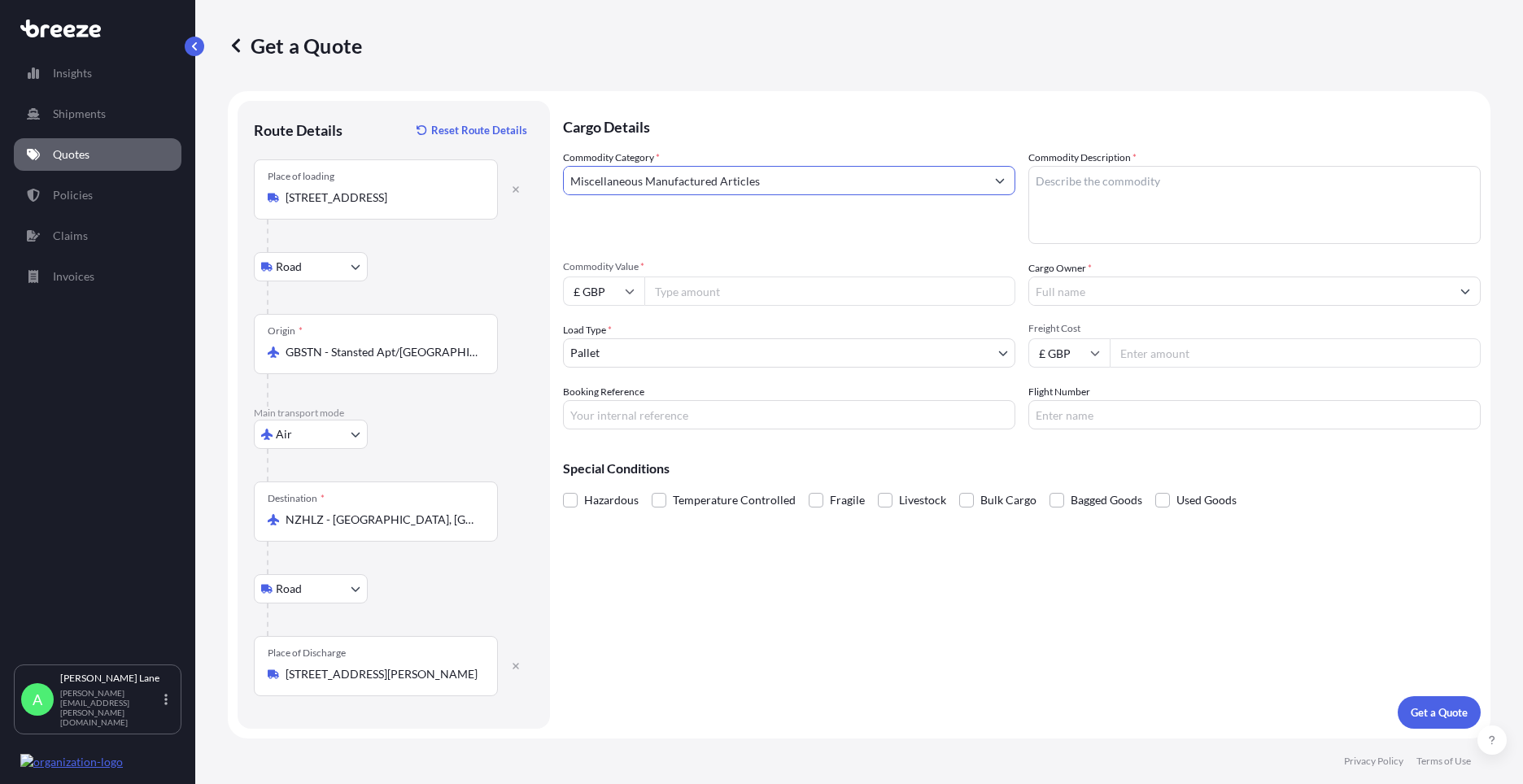
type input "Miscellaneous Manufactured Articles"
click at [723, 284] on input "Commodity Value *" at bounding box center [830, 291] width 371 height 29
type input "124.85"
click at [692, 358] on body "75 options available. 23 options available. 2 options available. Insights Shipm…" at bounding box center [761, 392] width 1523 height 784
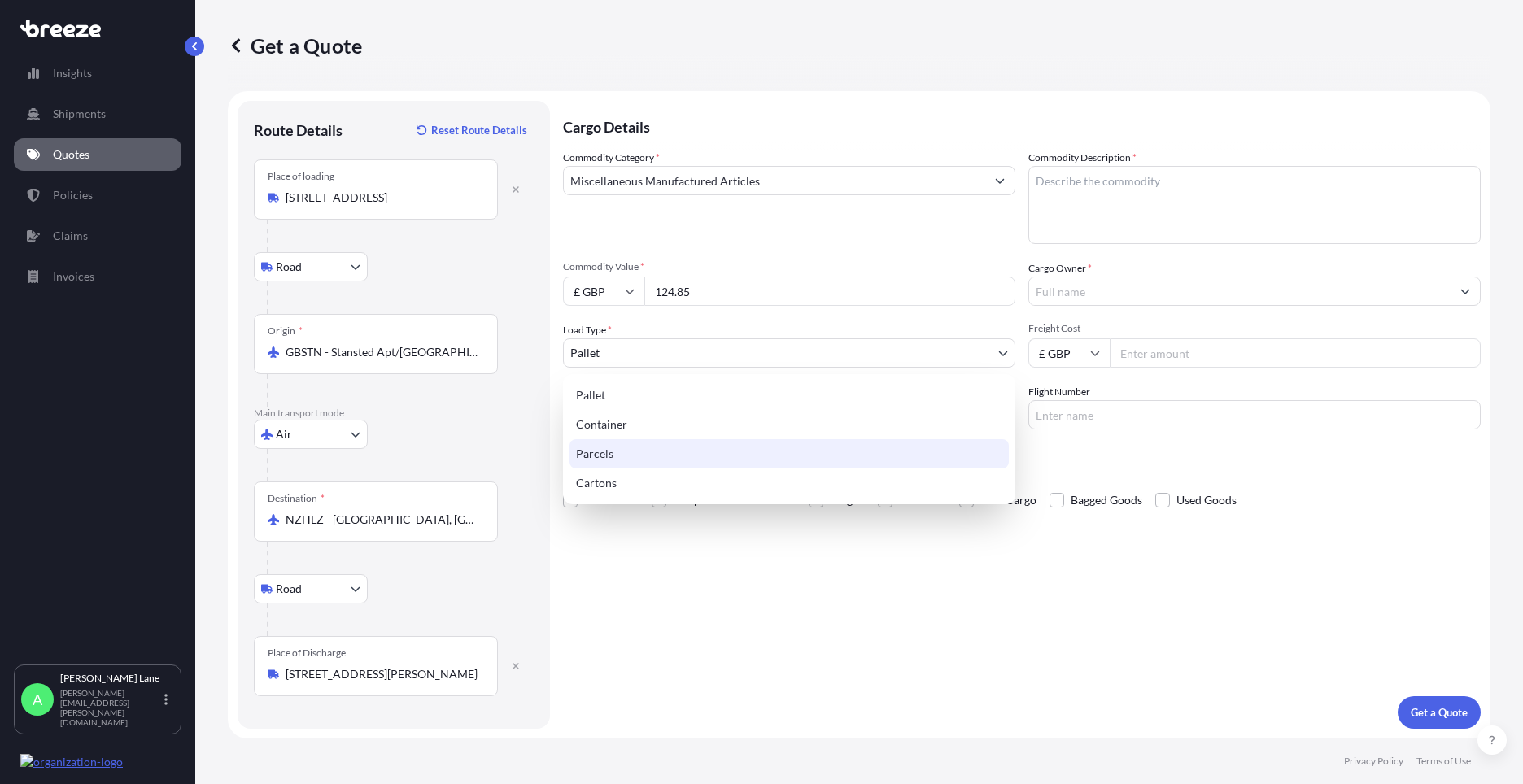
click at [659, 441] on div "Parcels" at bounding box center [789, 454] width 439 height 29
select select "3"
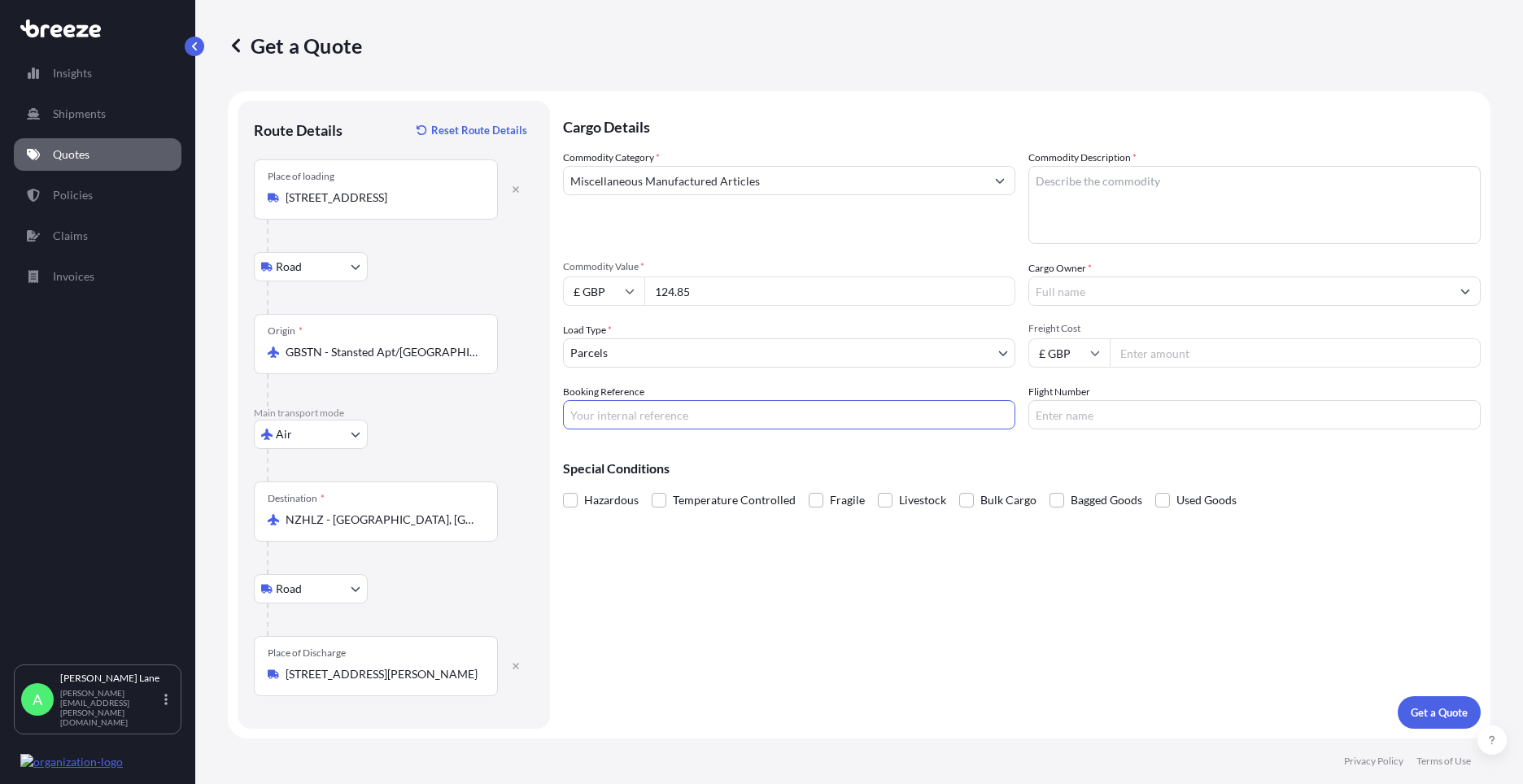
click at [693, 420] on input "Booking Reference" at bounding box center [789, 415] width 452 height 29
paste input "1889357"
type input "1889357"
click at [1131, 221] on textarea "Commodity Description *" at bounding box center [1254, 205] width 452 height 78
paste textarea "O.T.C. UNIT"
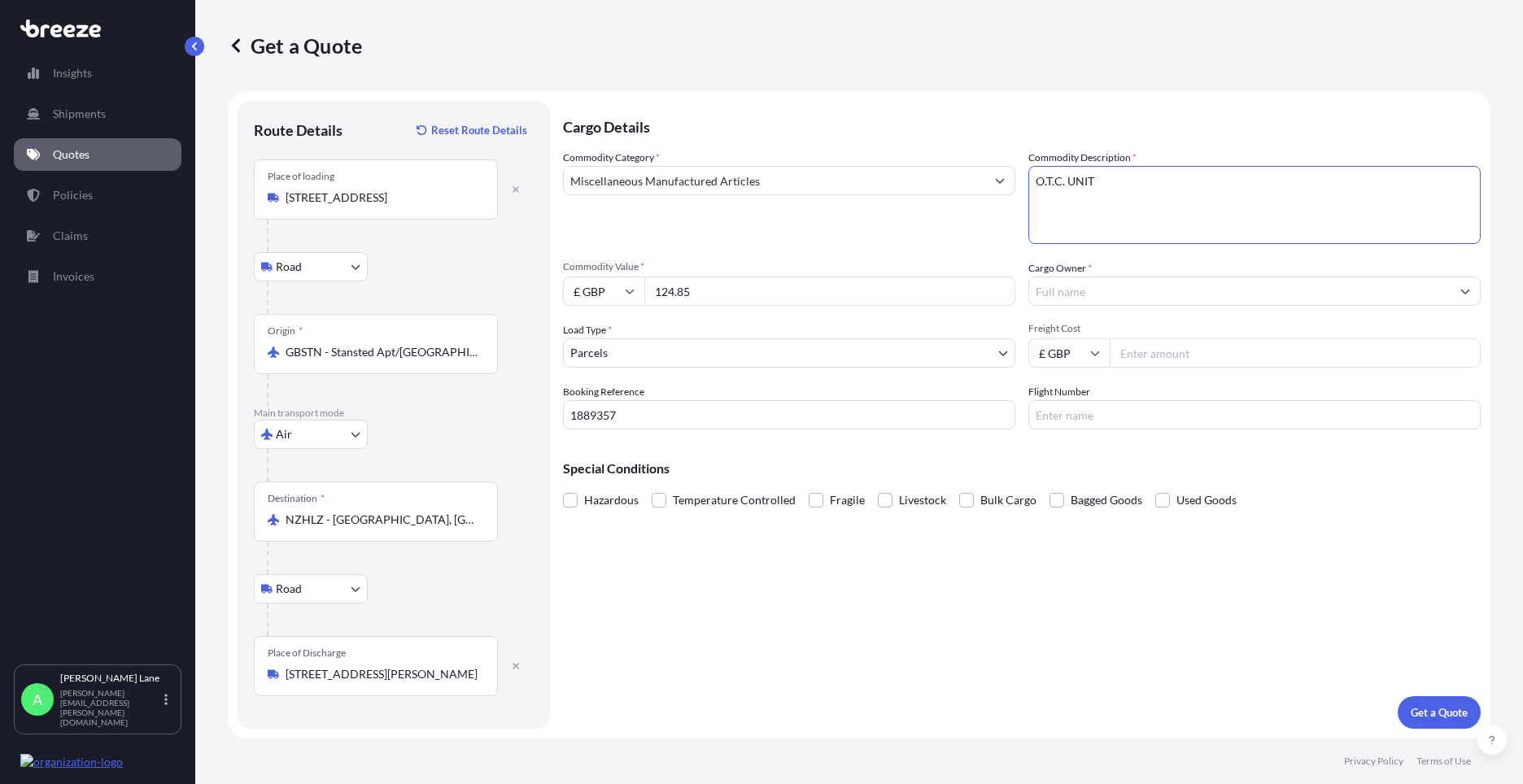
type textarea "O.T.C. UNIT"
click at [1126, 291] on input "Cargo Owner *" at bounding box center [1240, 291] width 422 height 29
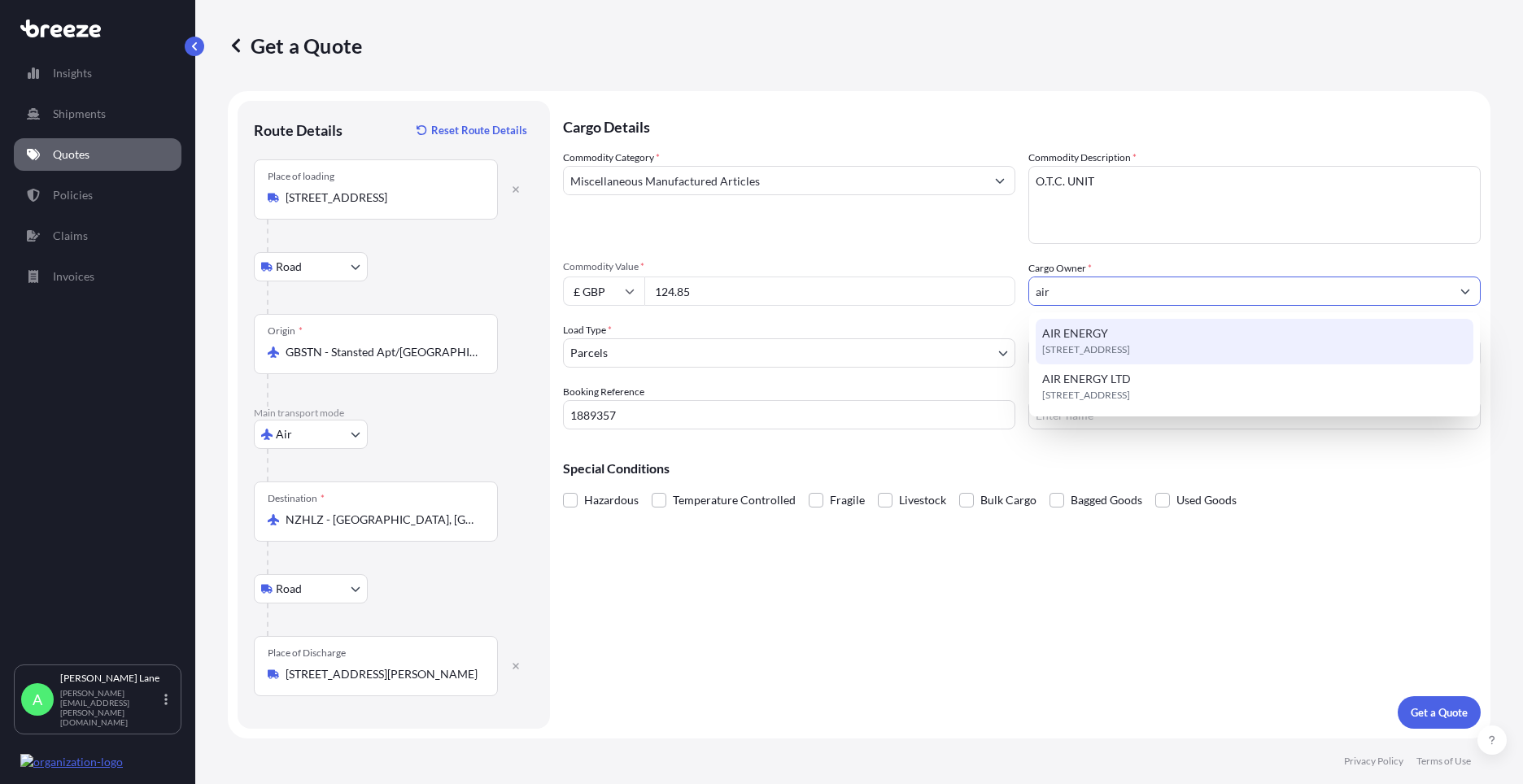
click at [1128, 332] on div "[STREET_ADDRESS]" at bounding box center [1255, 342] width 437 height 46
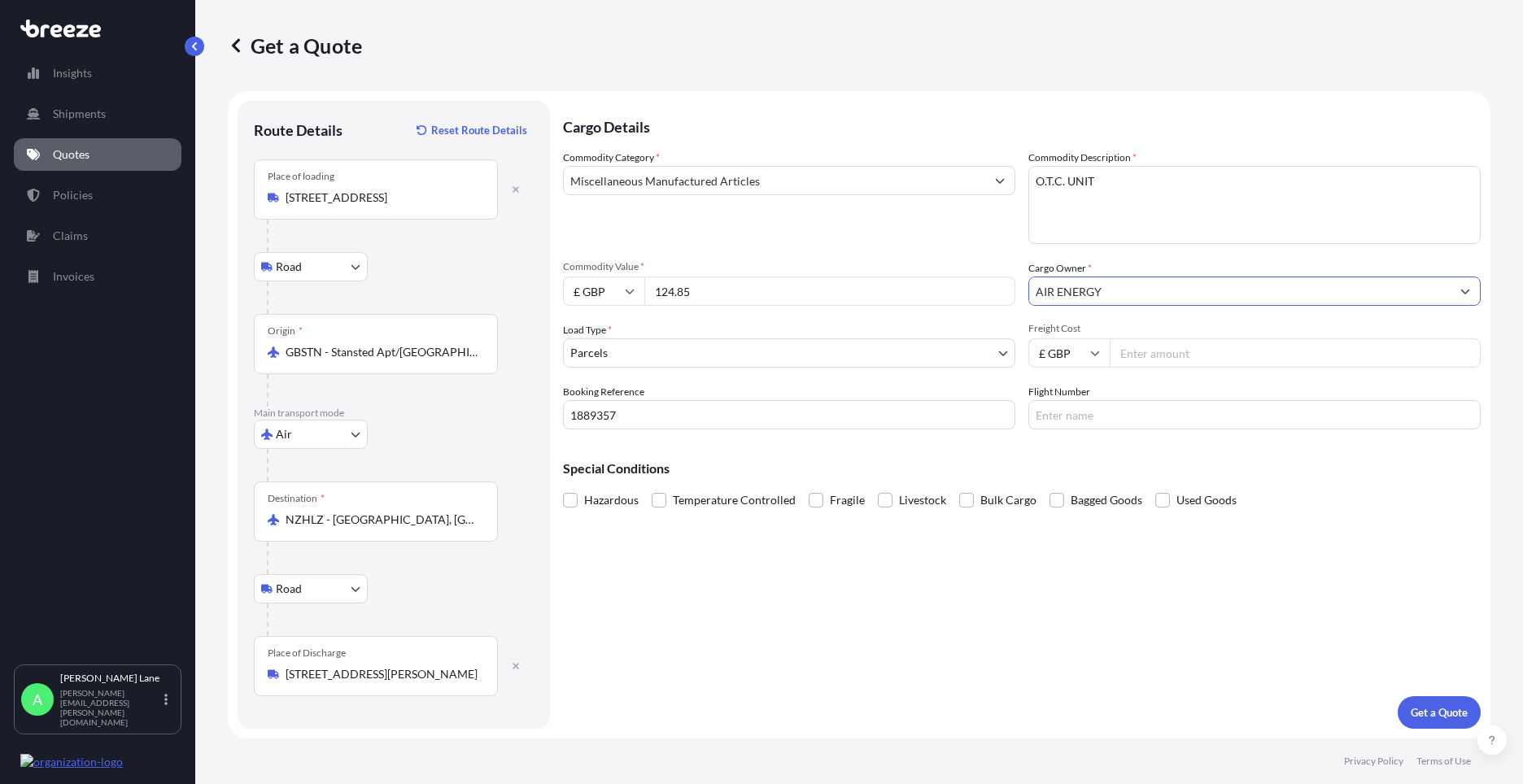
type input "AIR ENERGY"
click at [1146, 350] on input "Freight Cost" at bounding box center [1296, 353] width 371 height 29
type input "66.92"
click at [1101, 420] on input "Flight Number" at bounding box center [1254, 415] width 452 height 29
type input "fedex"
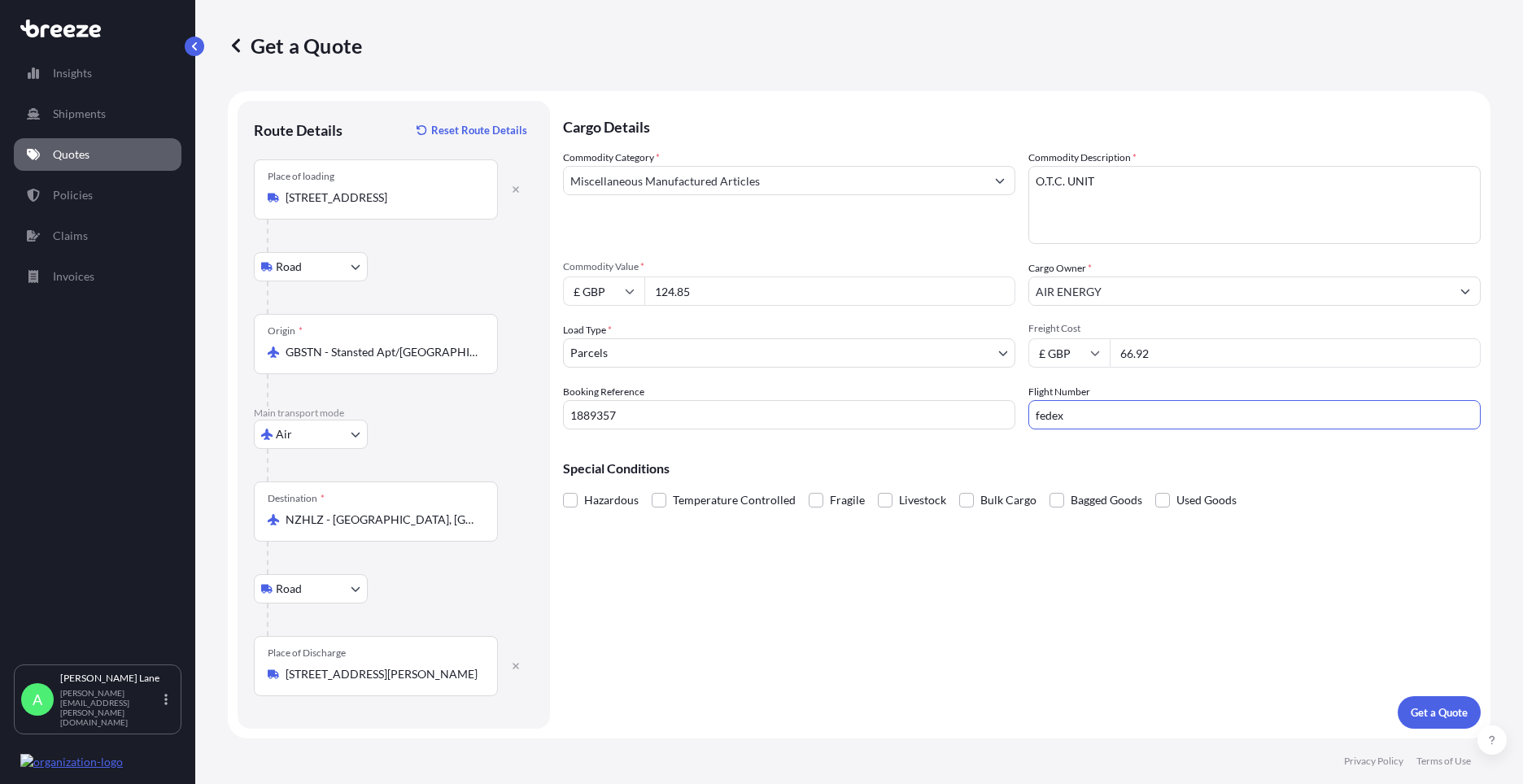
click at [939, 552] on div "Cargo Details Commodity Category * Miscellaneous Manufactured Articles Commodit…" at bounding box center [1022, 415] width 918 height 628
click at [1423, 711] on p "Get a Quote" at bounding box center [1440, 712] width 57 height 16
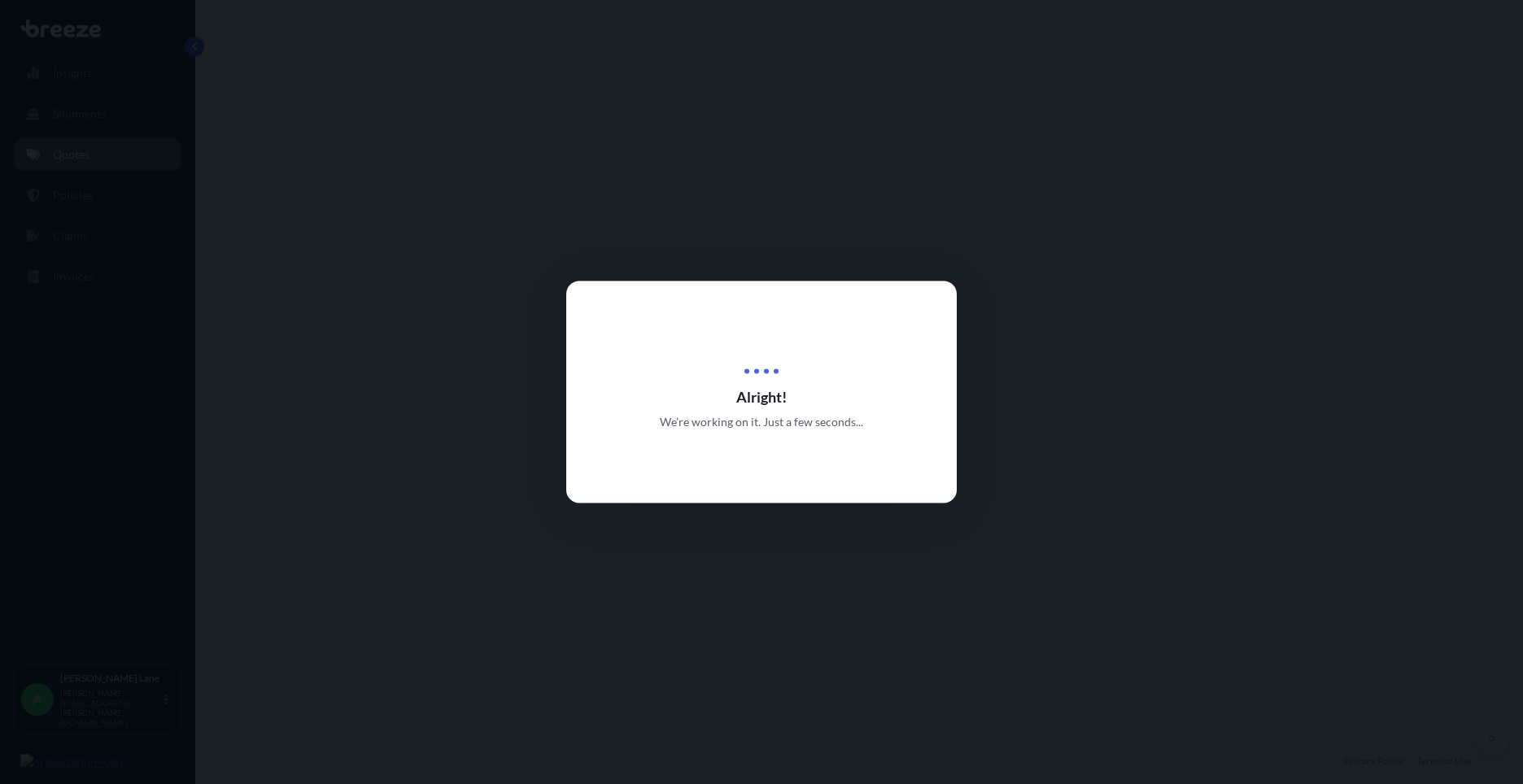
select select "Road"
select select "Air"
select select "Road"
select select "3"
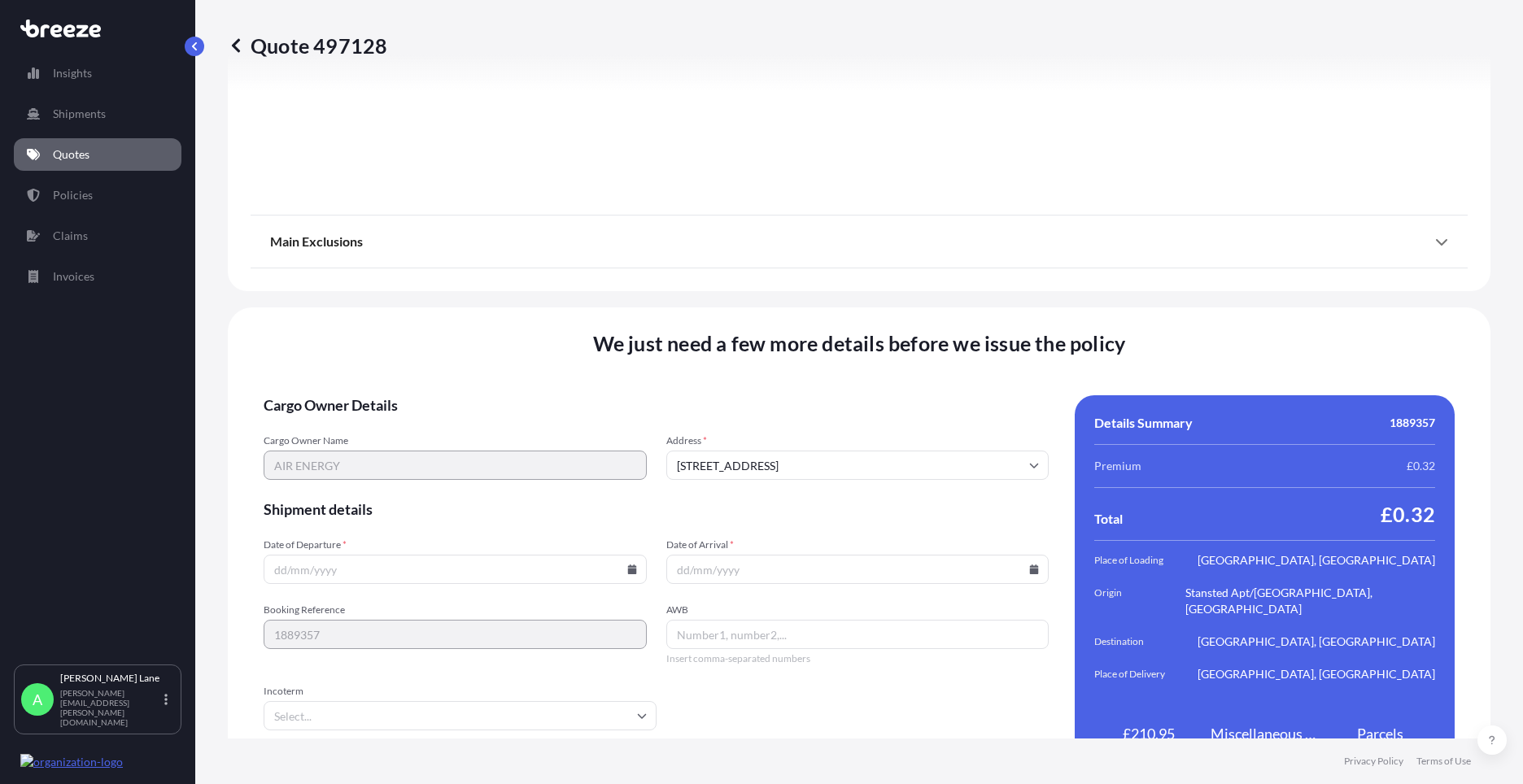
scroll to position [2119, 0]
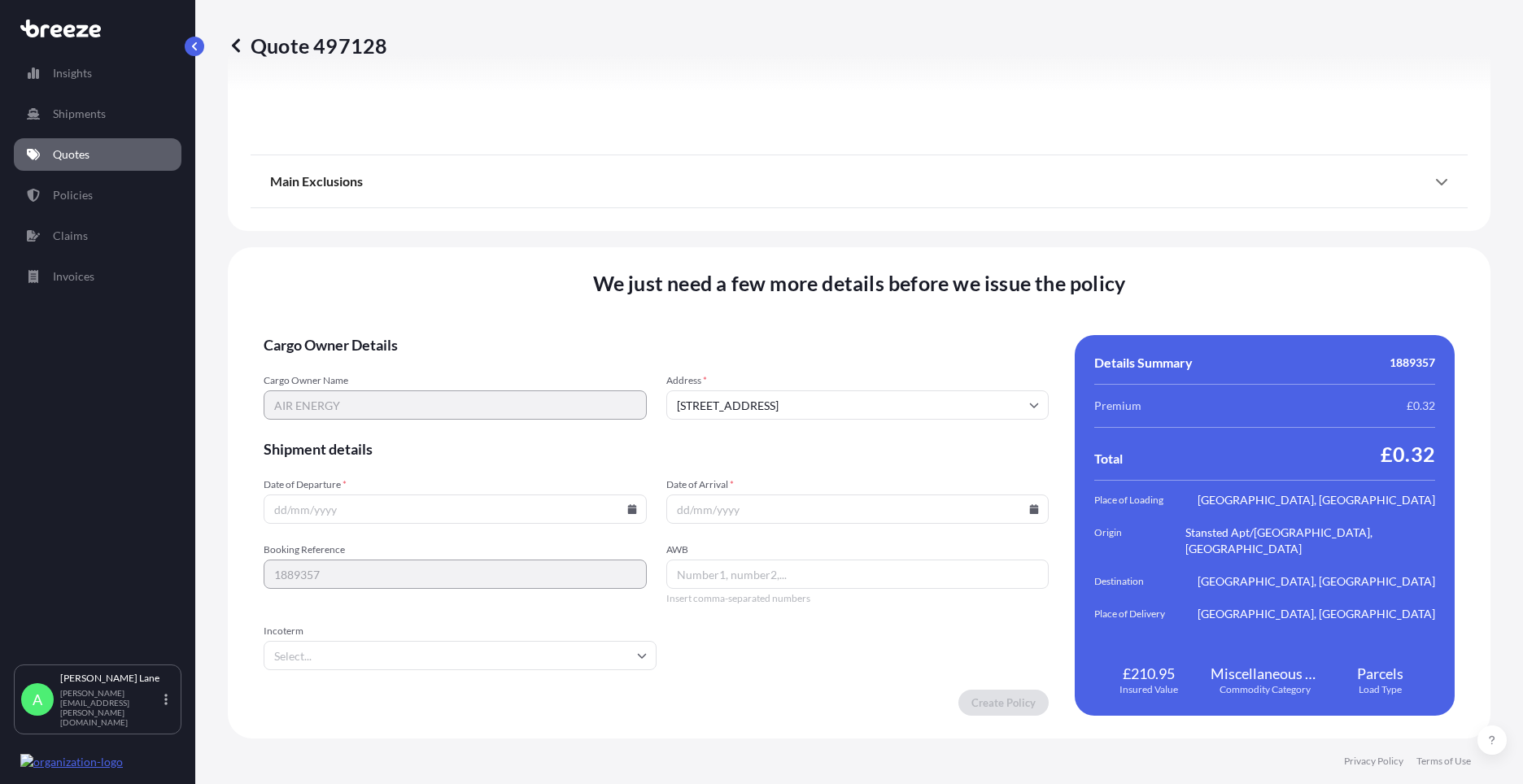
click at [628, 511] on icon at bounding box center [632, 508] width 9 height 10
click at [414, 395] on button "20" at bounding box center [415, 395] width 26 height 26
type input "[DATE]"
click at [354, 650] on input "Incoterm" at bounding box center [460, 656] width 393 height 29
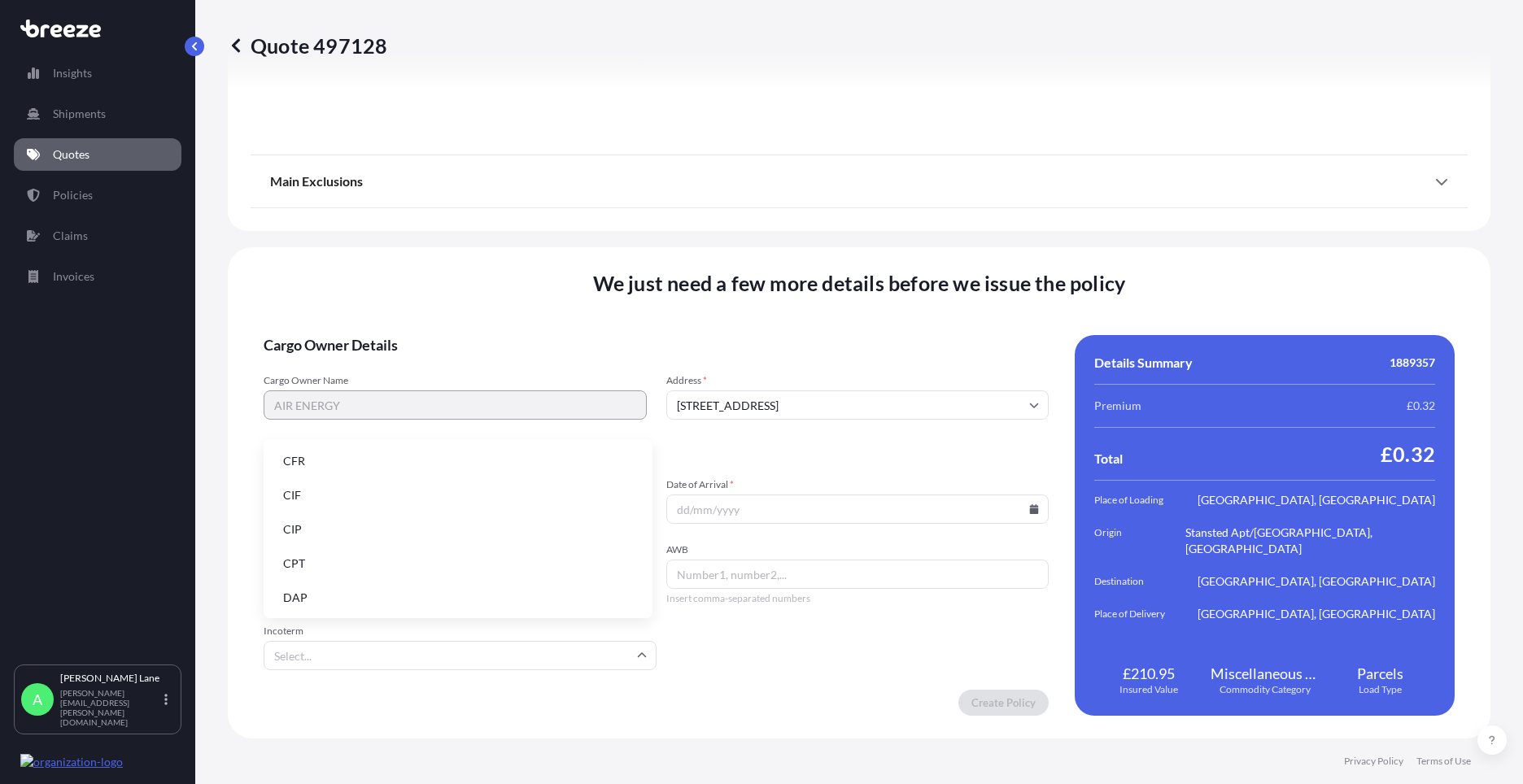
click at [350, 591] on li "DAP" at bounding box center [457, 598] width 376 height 31
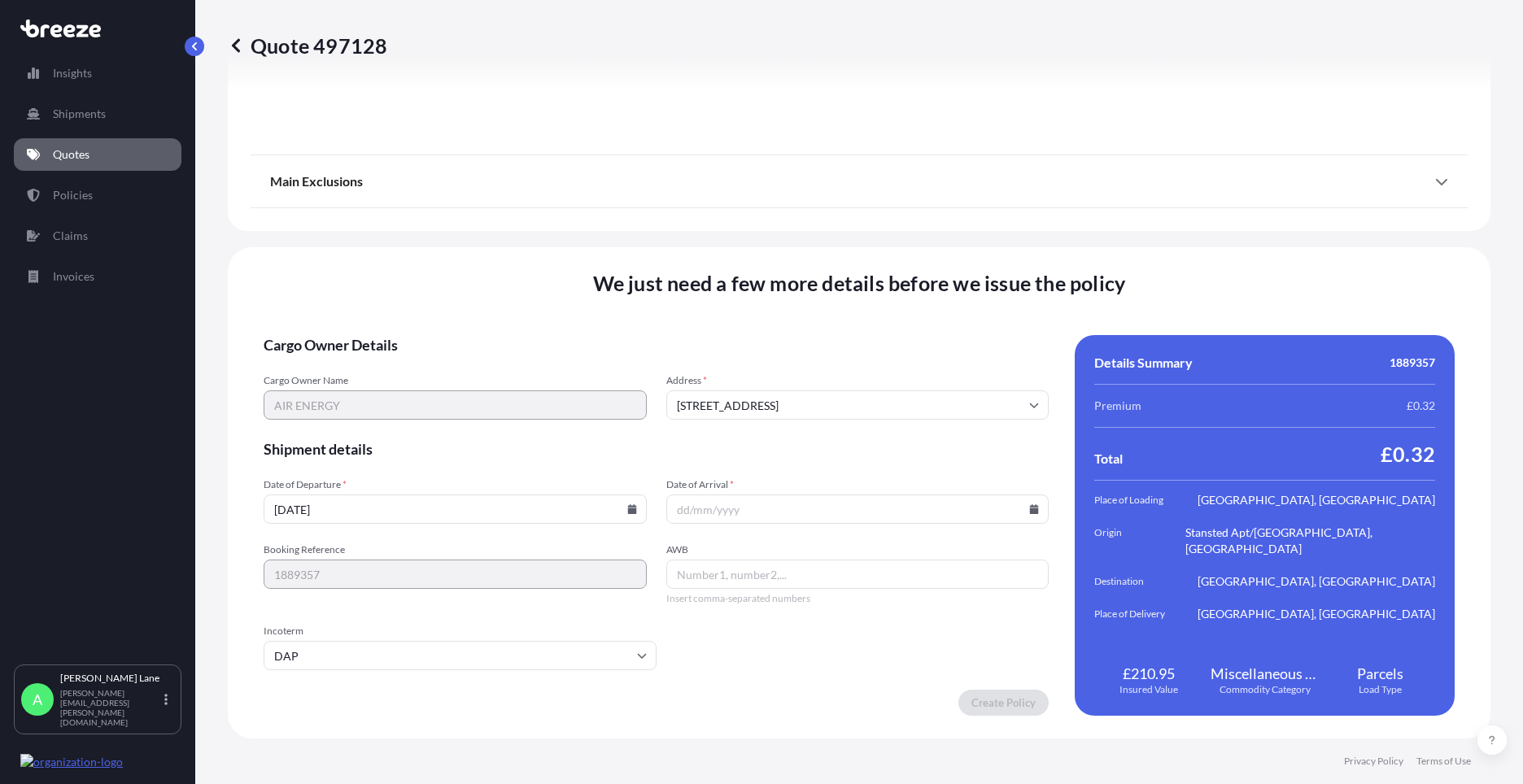
click at [1030, 508] on icon at bounding box center [1034, 508] width 9 height 10
click at [744, 424] on button "25" at bounding box center [738, 426] width 26 height 26
type input "[DATE]"
click at [726, 580] on input "AWB" at bounding box center [858, 574] width 384 height 29
paste input "392310796449"
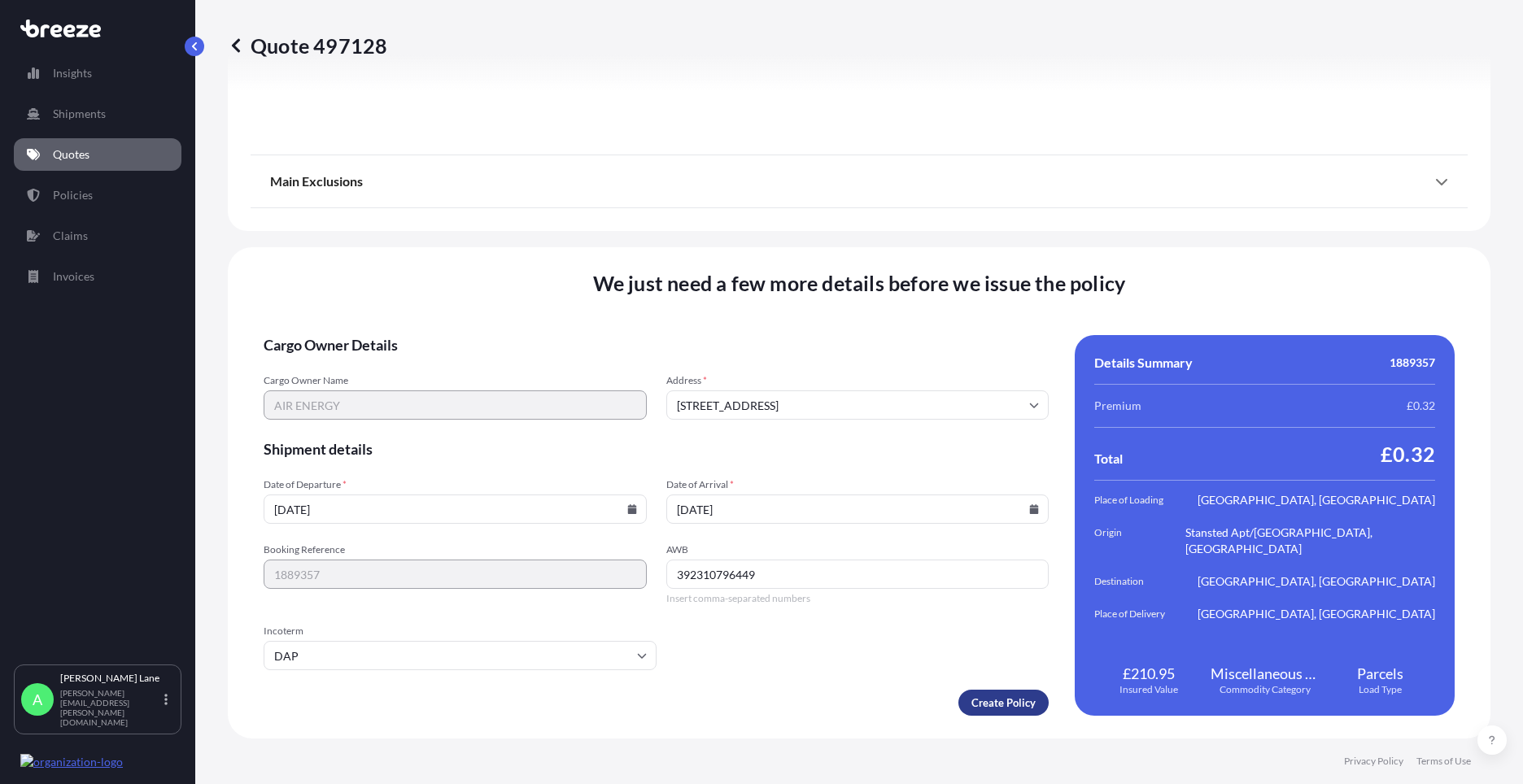
type input "392310796449"
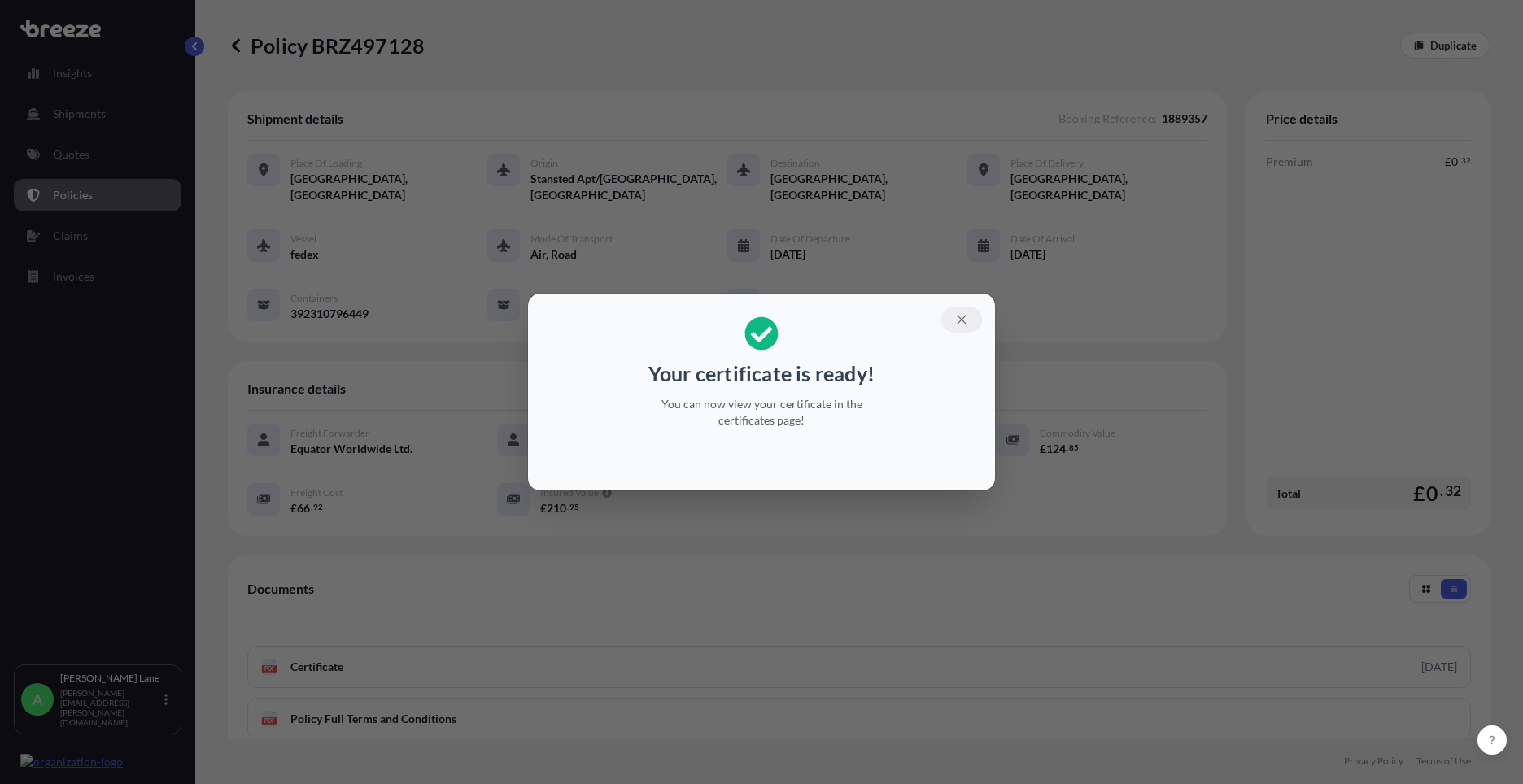
click at [955, 310] on button "button" at bounding box center [962, 319] width 41 height 26
